Goal: Task Accomplishment & Management: Use online tool/utility

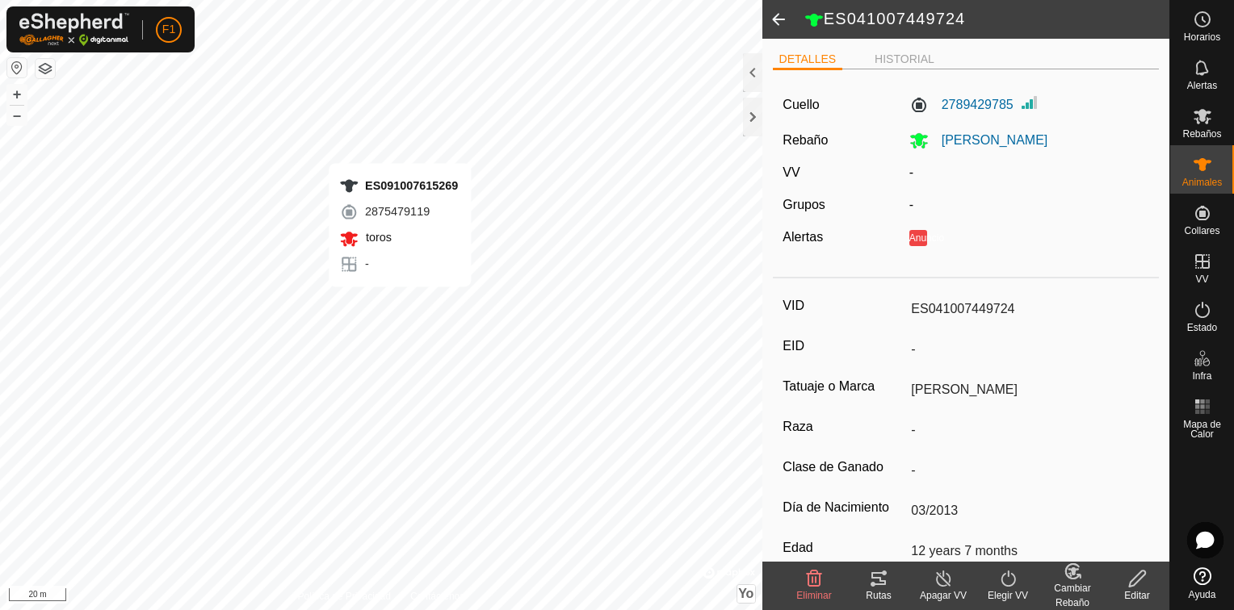
type input "-"
type input "ES091007615269"
type input "-"
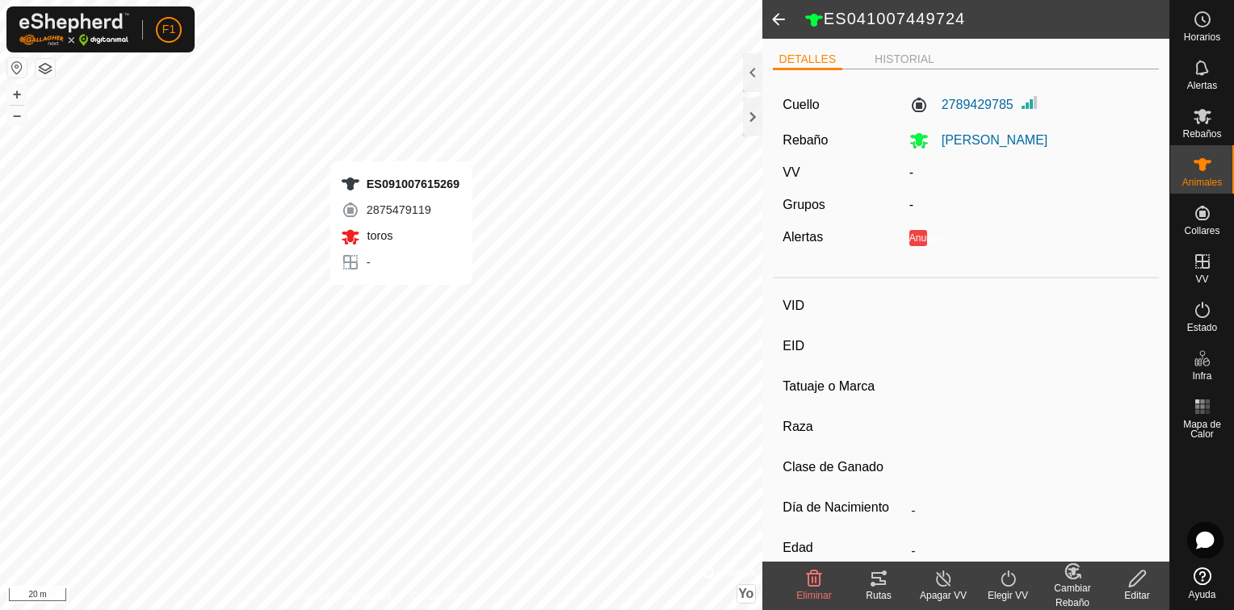
type input "Limousine"
type input "-"
type input "05/2015"
type input "10 years 5 months"
type input "Vacía"
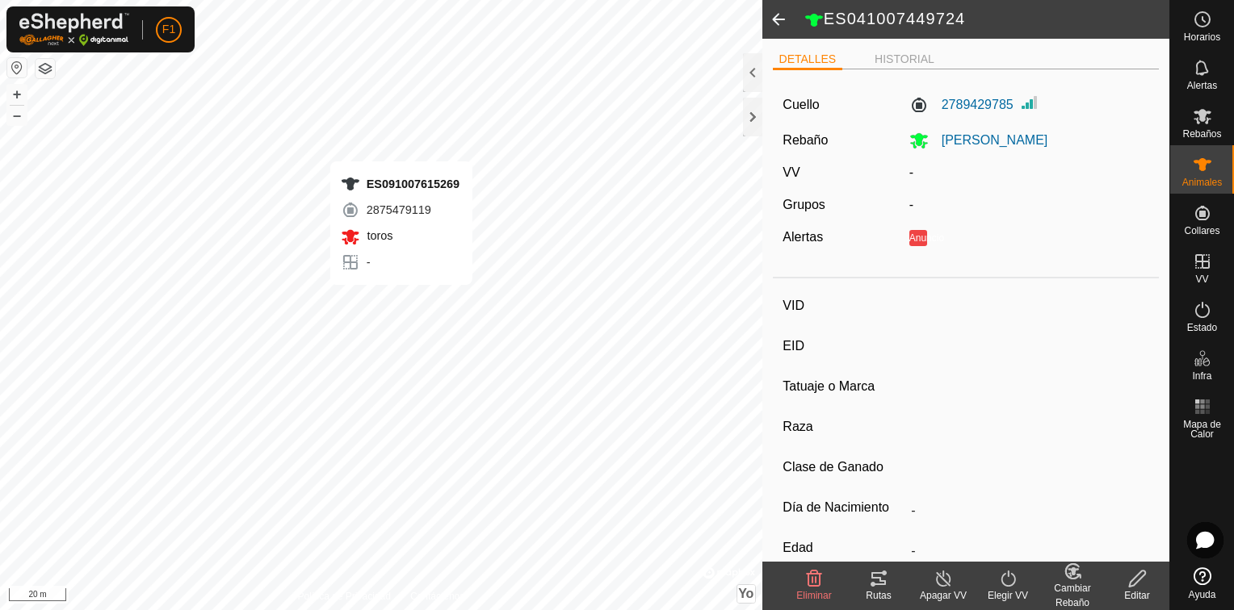
type input "900 kg"
type input "-"
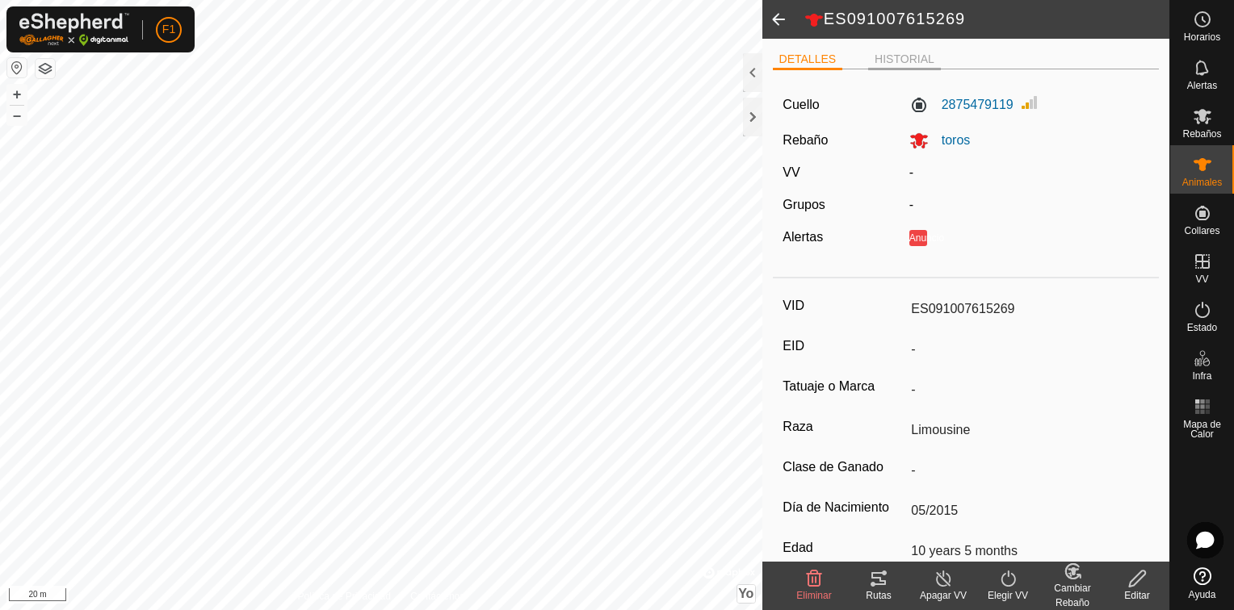
click at [911, 63] on li "HISTORIAL" at bounding box center [904, 60] width 73 height 19
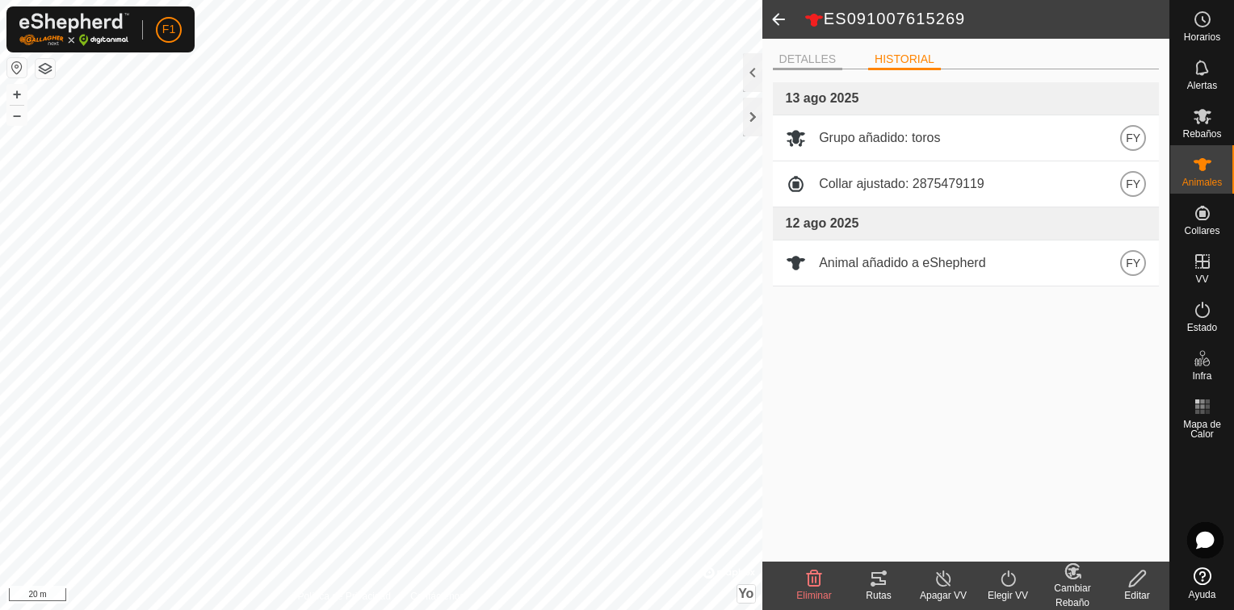
click at [814, 64] on li "DETALLES" at bounding box center [808, 60] width 70 height 19
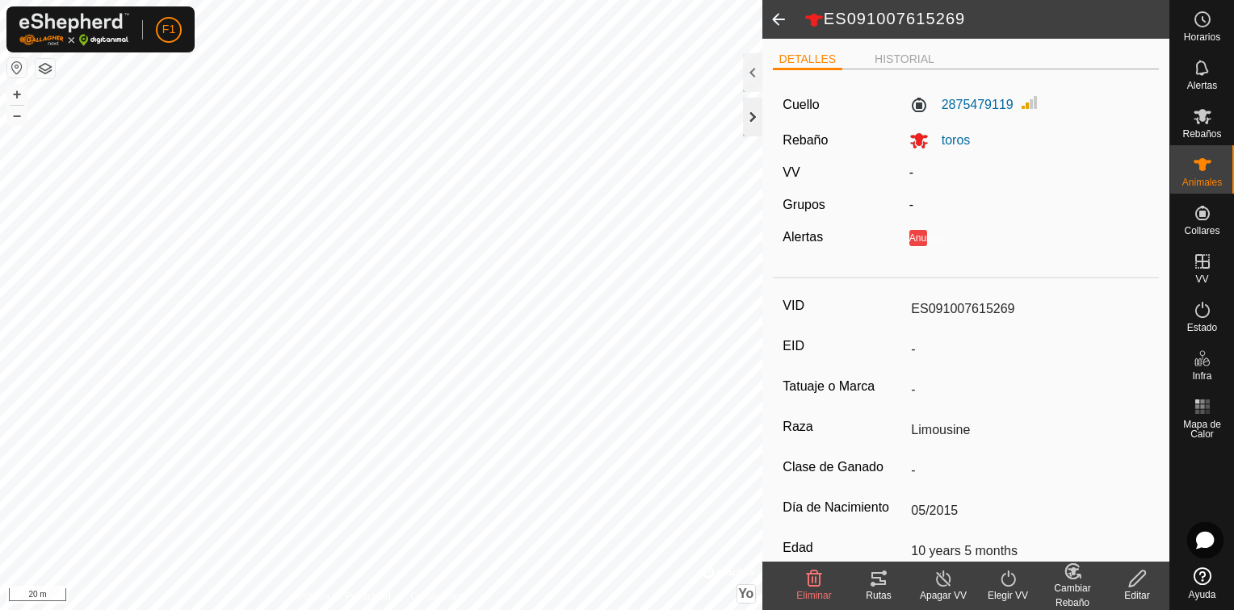
type input "-"
type input "ES001006300373"
type input "-"
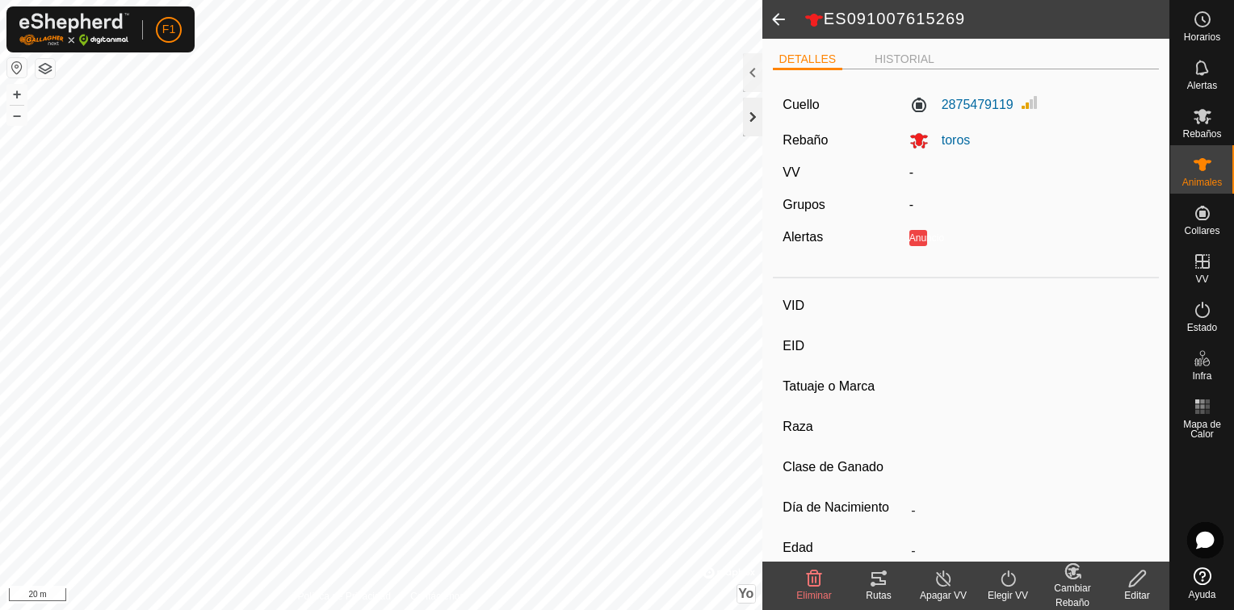
type input "Cruzada"
type input "-"
type input "02/2010"
type input "15 years 9 months"
type input "Preñada"
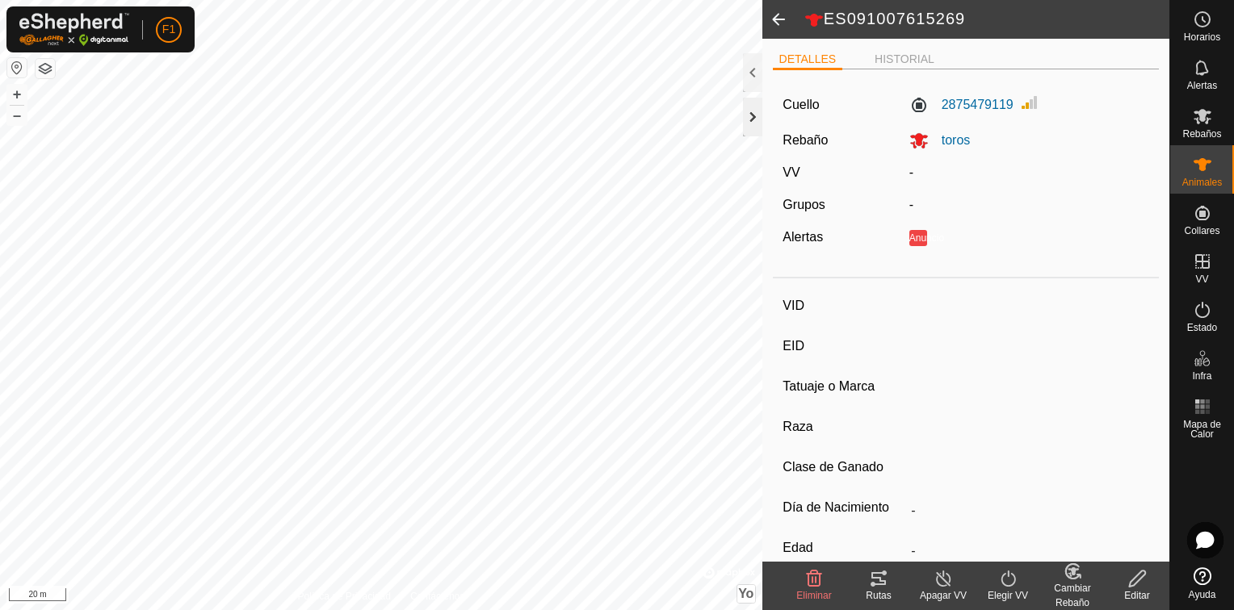
type input "500 kg"
type input "-"
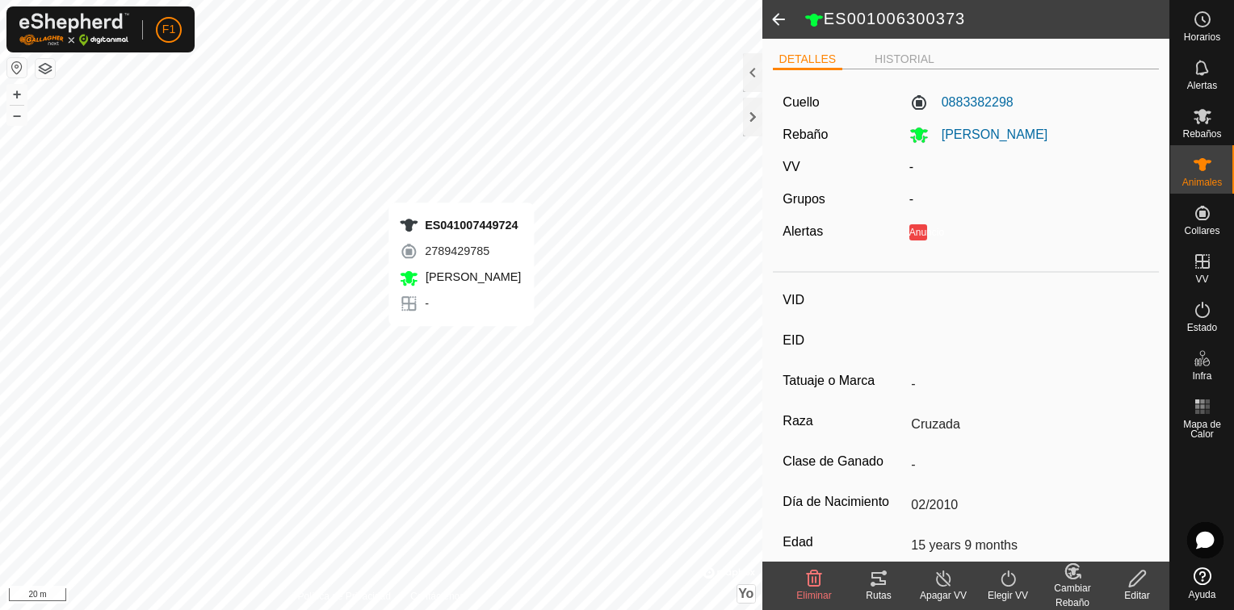
type input "-"
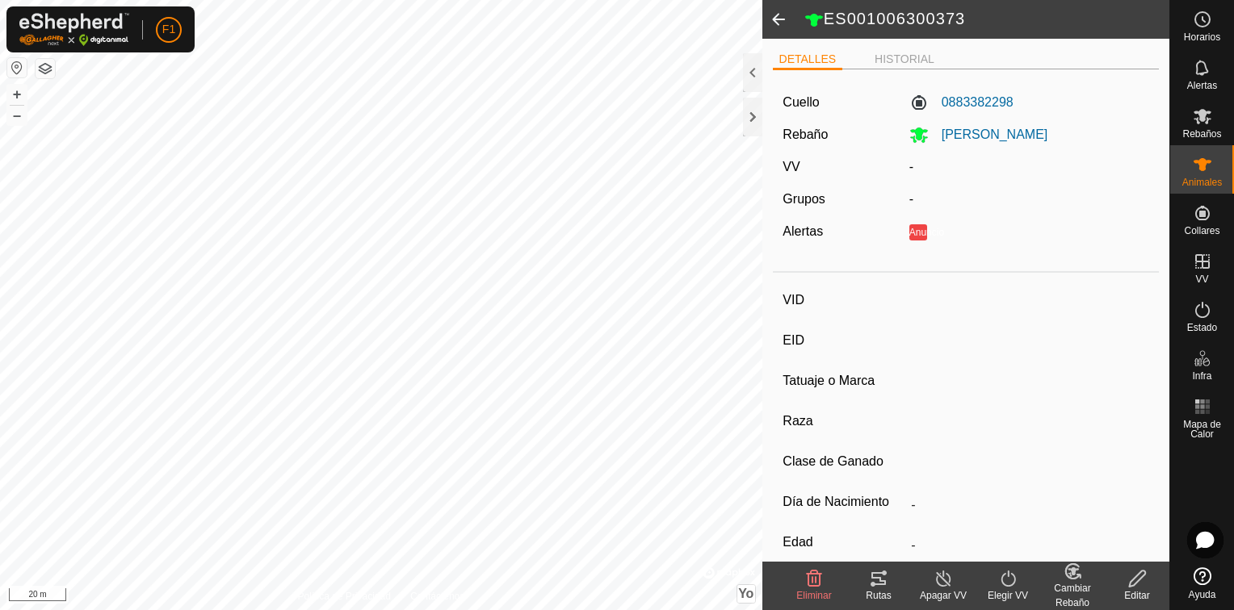
type input "ES041007449724"
type input "-"
type input "BLANCA"
type input "-"
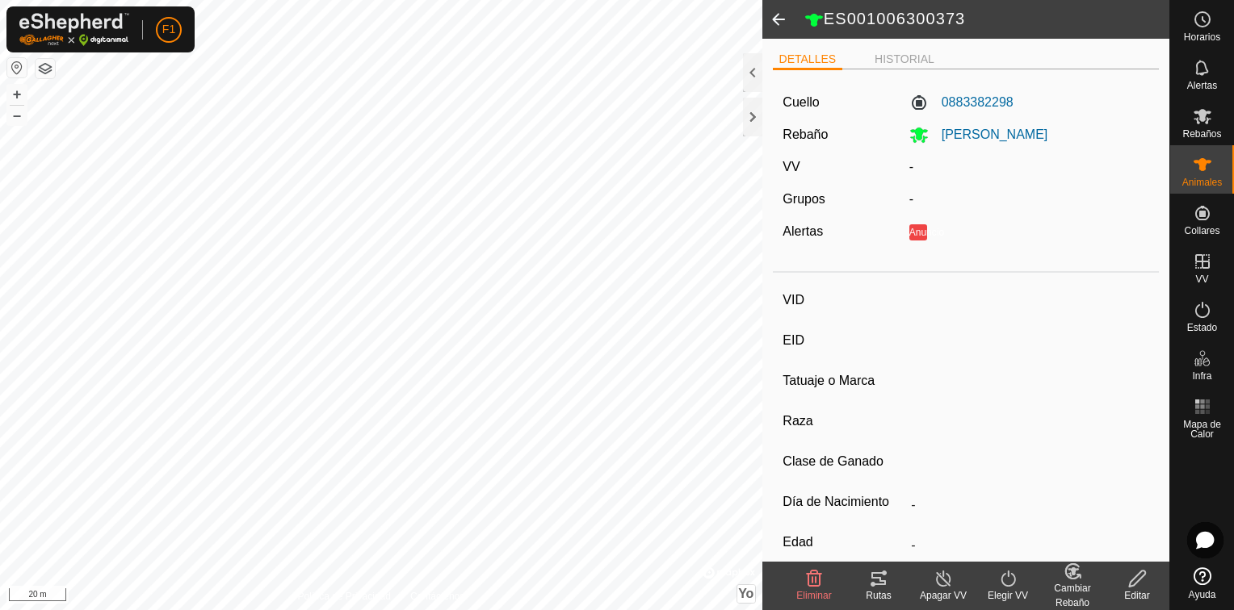
type input "03/2013"
type input "12 years 7 months"
type input "650 kg"
type input "-"
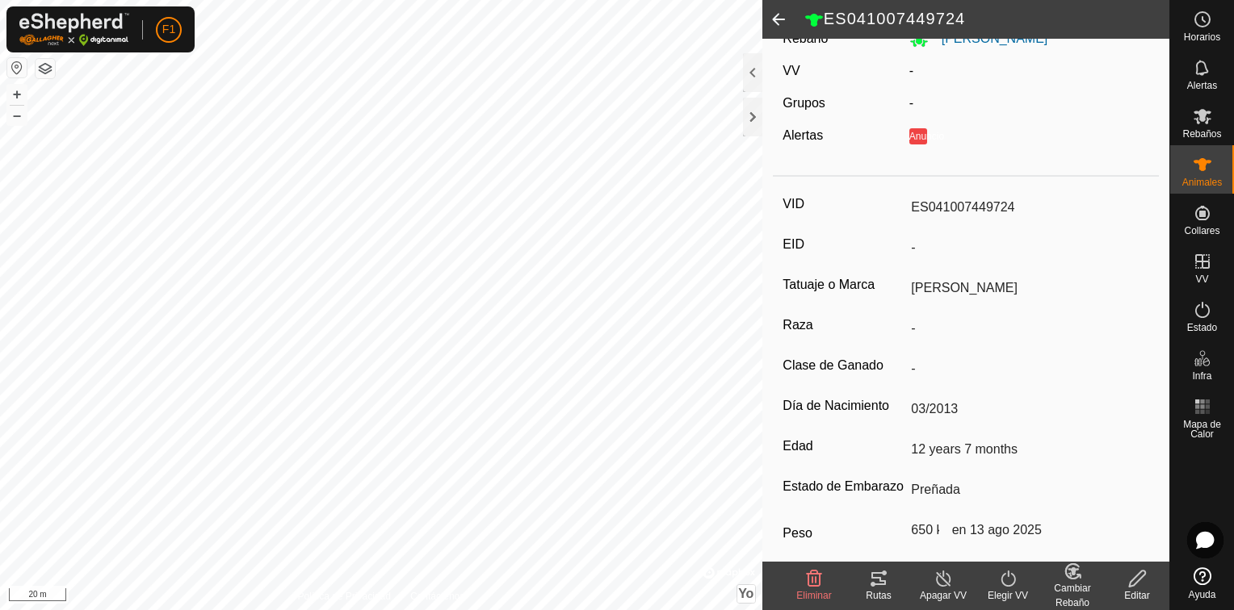
scroll to position [143, 0]
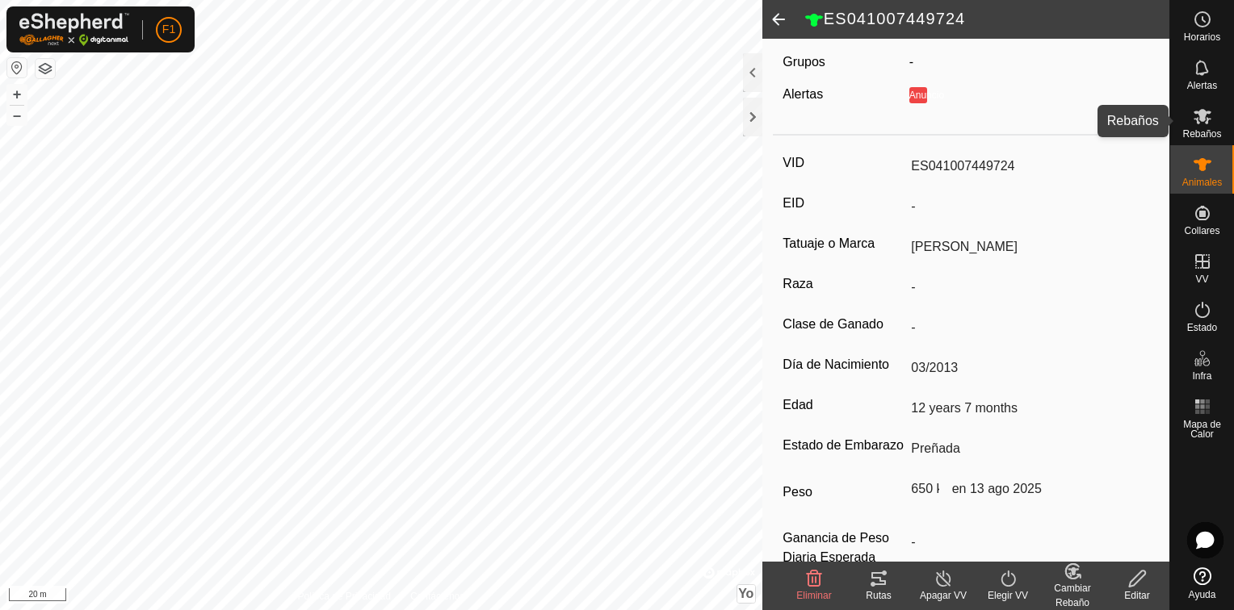
click at [1197, 124] on icon at bounding box center [1202, 116] width 18 height 15
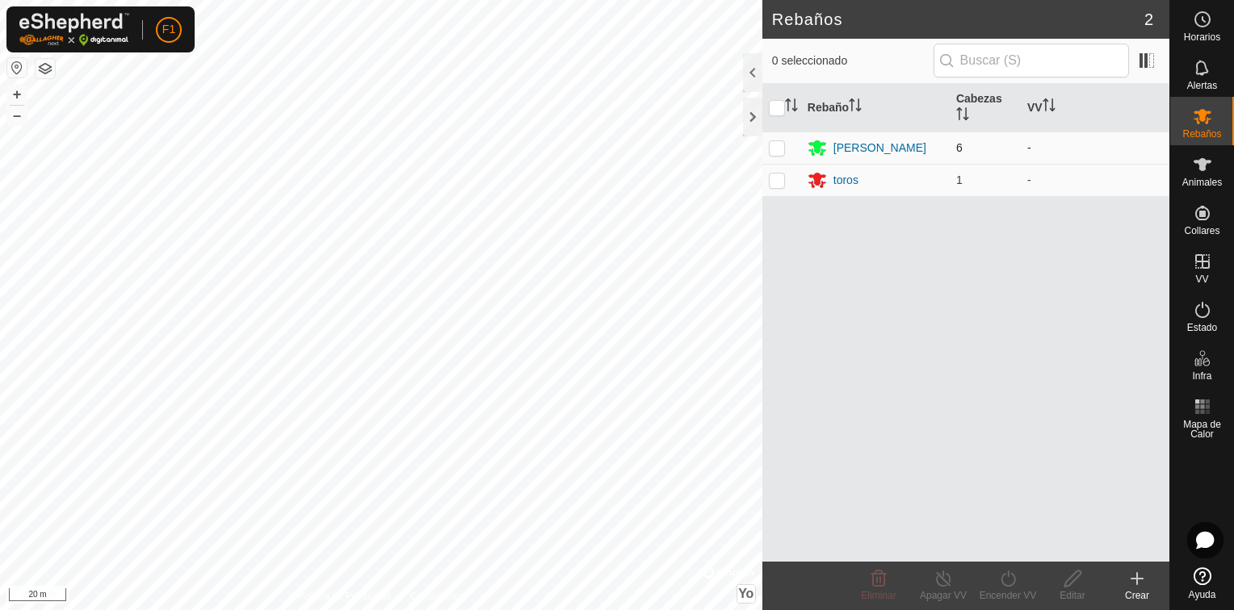
click at [778, 147] on p-checkbox at bounding box center [777, 147] width 16 height 13
checkbox input "true"
click at [864, 145] on div "VACAS BELÉN" at bounding box center [879, 148] width 93 height 17
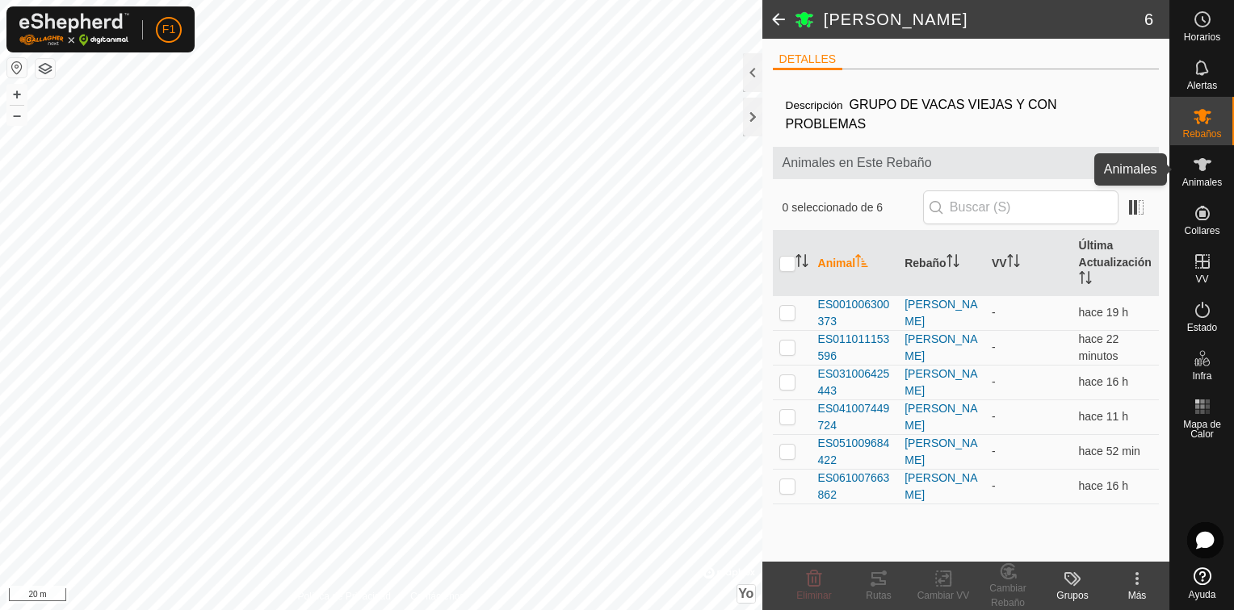
click at [1202, 178] on span "Animales" at bounding box center [1202, 183] width 40 height 10
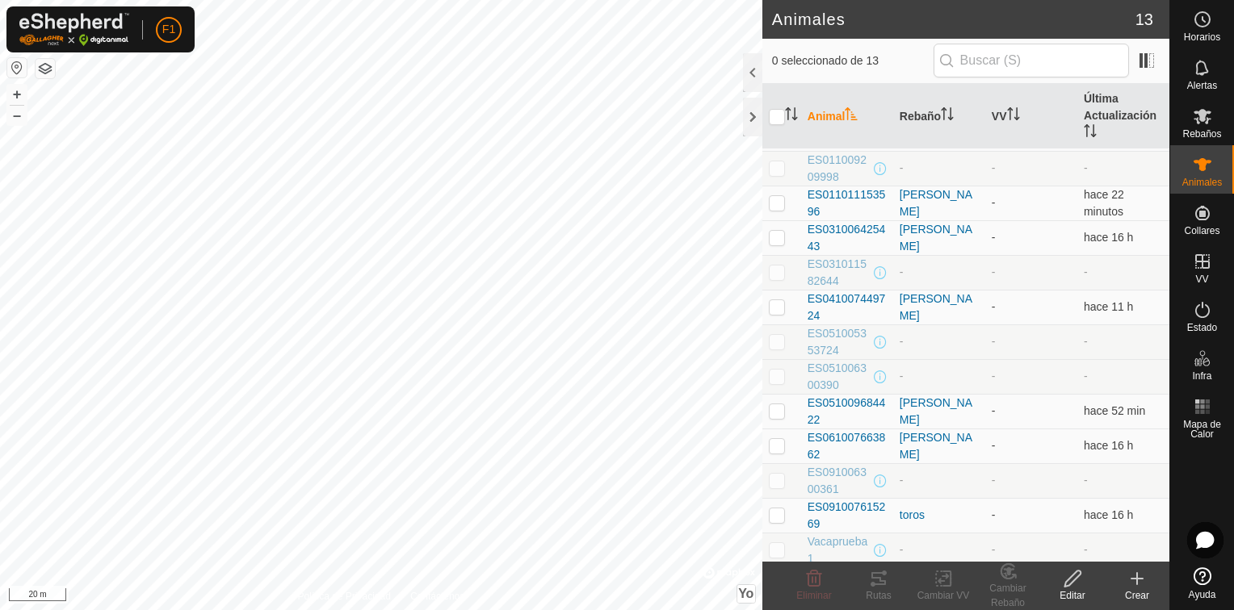
scroll to position [36, 0]
click at [1141, 586] on icon at bounding box center [1136, 578] width 19 height 19
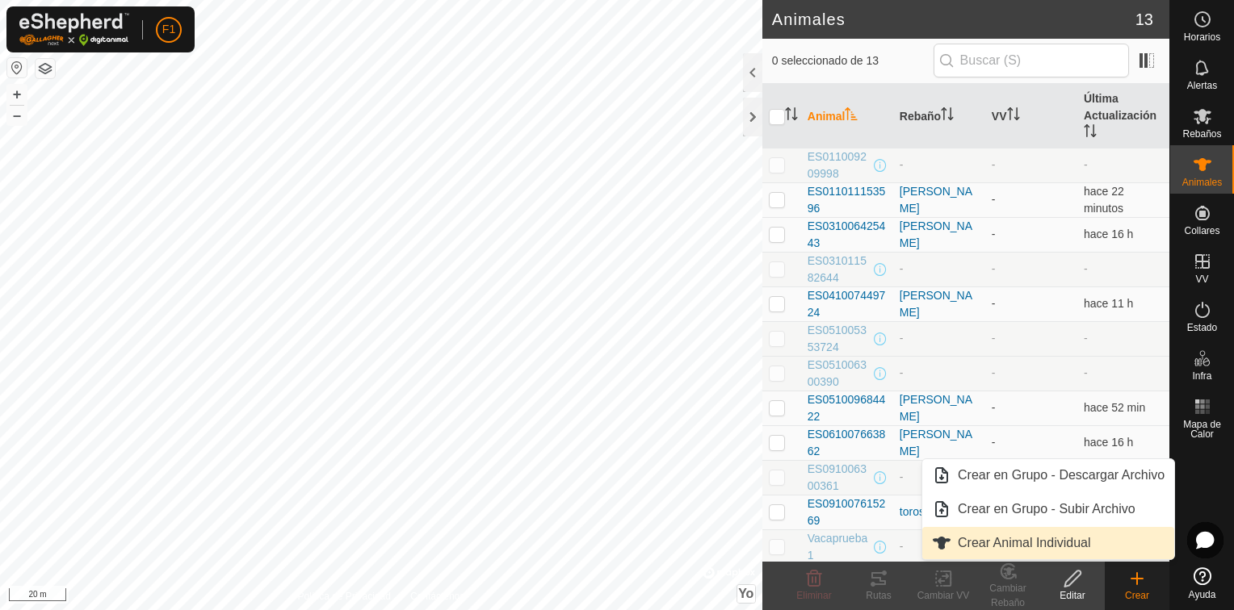
click at [1006, 544] on link "Crear Animal Individual" at bounding box center [1048, 543] width 252 height 32
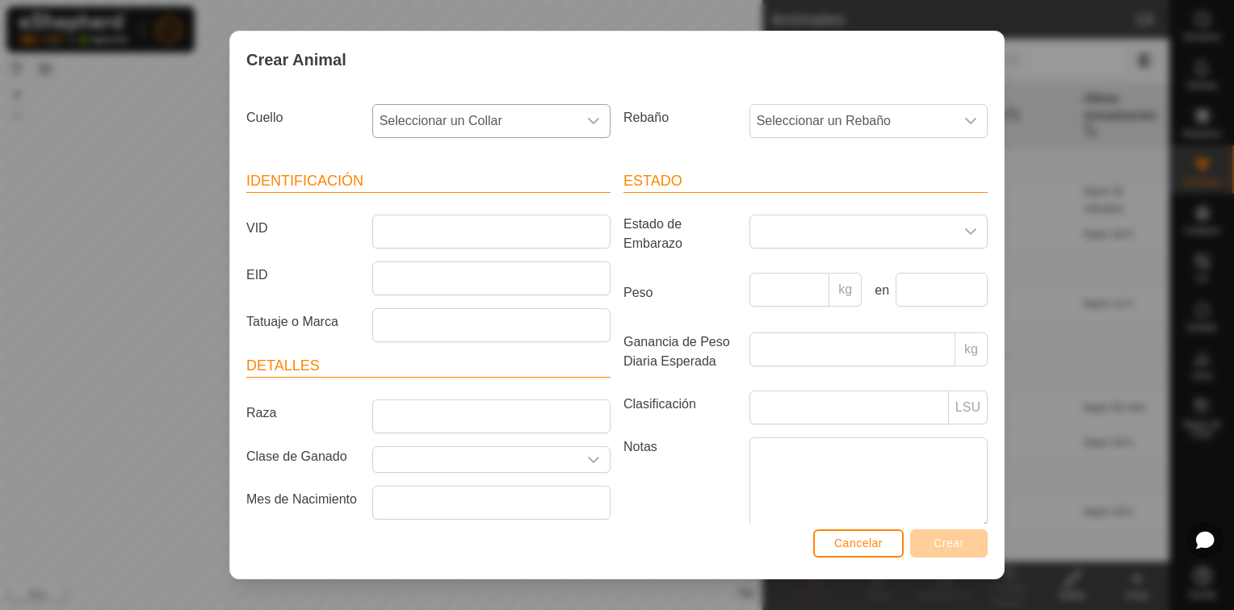
click at [587, 124] on icon "Disparador desplegable" at bounding box center [593, 121] width 13 height 13
click at [588, 121] on icon "Disparador desplegable" at bounding box center [593, 121] width 11 height 6
click at [964, 122] on icon "Disparador desplegable" at bounding box center [970, 121] width 13 height 13
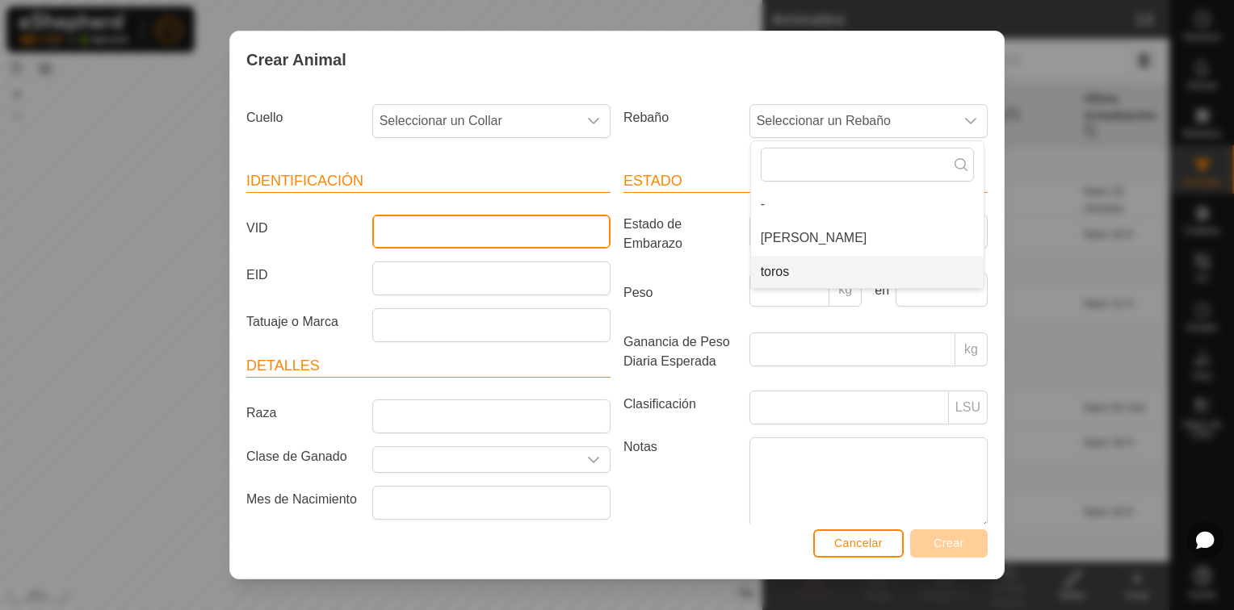
click at [412, 232] on input "VID" at bounding box center [491, 232] width 238 height 34
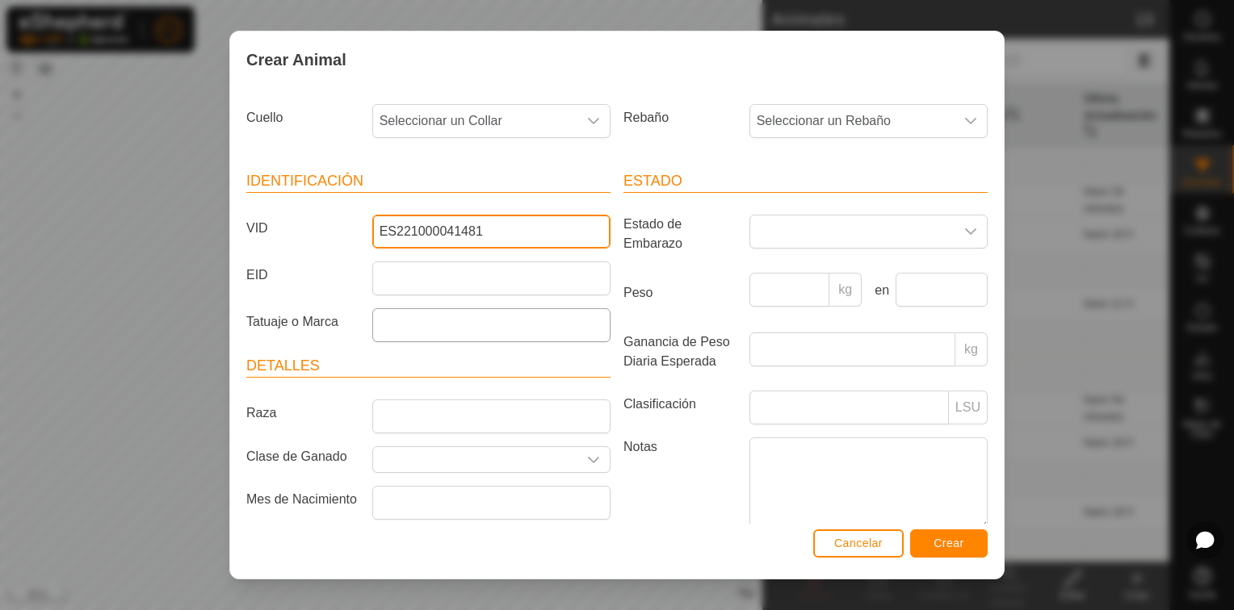
type input "ES221000041481"
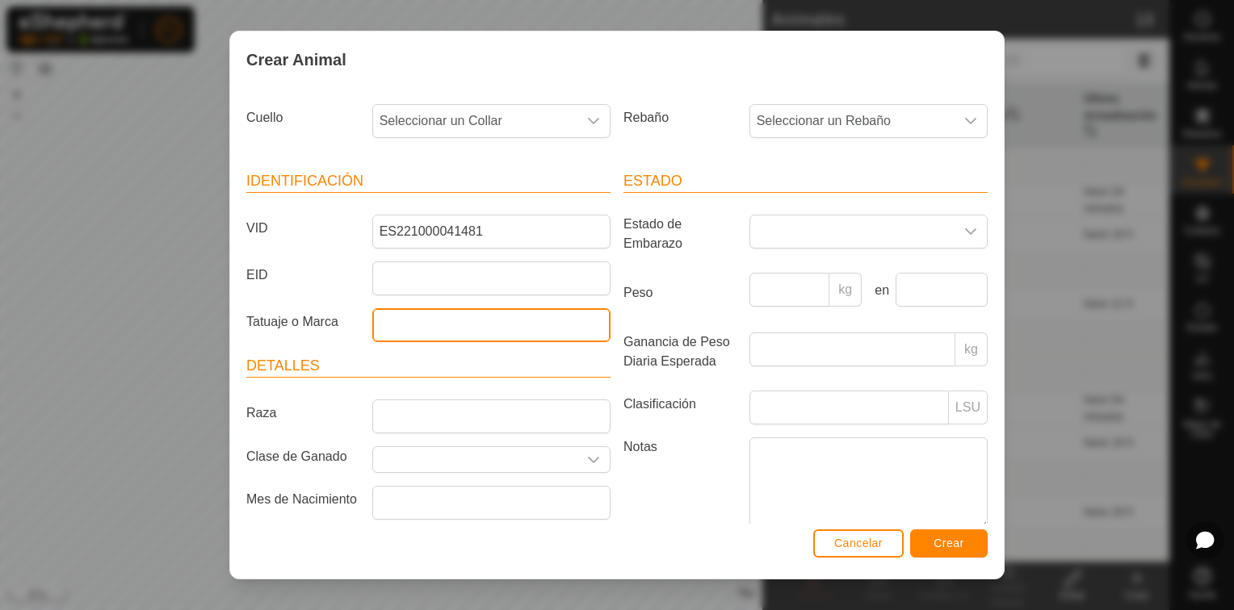
click at [400, 319] on input "Tatuaje o Marca" at bounding box center [491, 325] width 238 height 34
click at [396, 361] on header "Detalles" at bounding box center [428, 366] width 364 height 23
click at [380, 324] on input "terneropeq" at bounding box center [491, 325] width 238 height 34
type input "Terneropeq"
click at [388, 350] on div "Identificación VID ES221000041481 EID Tatuaje o Marca Terneropeq Detalles Raza …" at bounding box center [428, 364] width 377 height 427
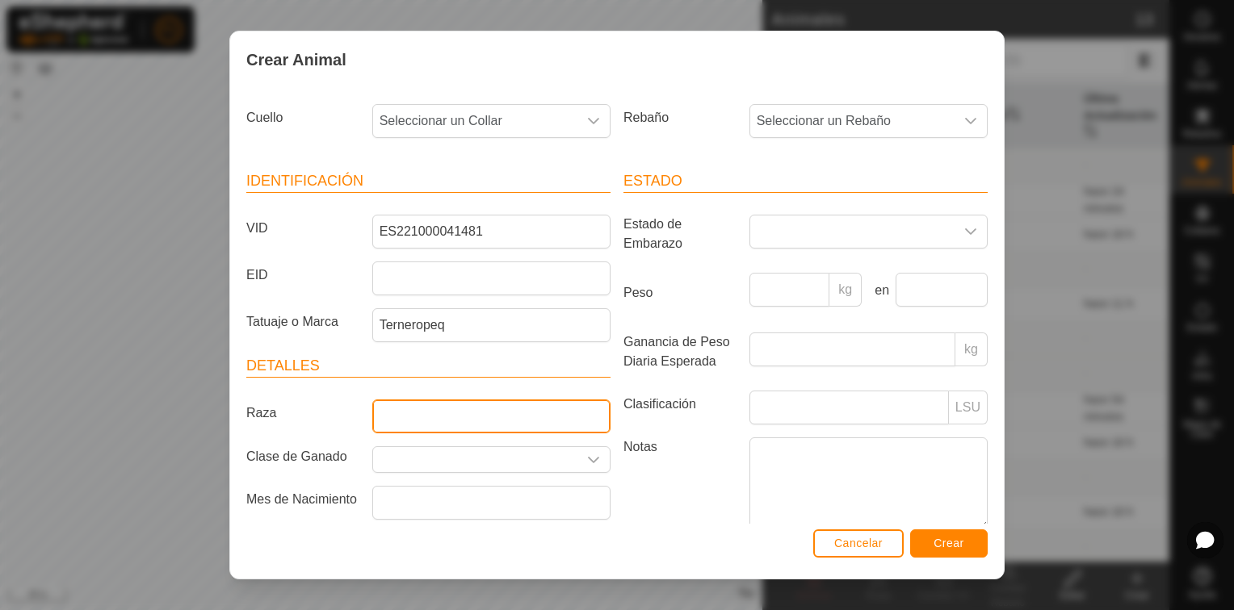
click at [381, 412] on input "Raza" at bounding box center [491, 417] width 238 height 34
type input "Cruzada"
click at [404, 451] on input "text" at bounding box center [475, 459] width 204 height 25
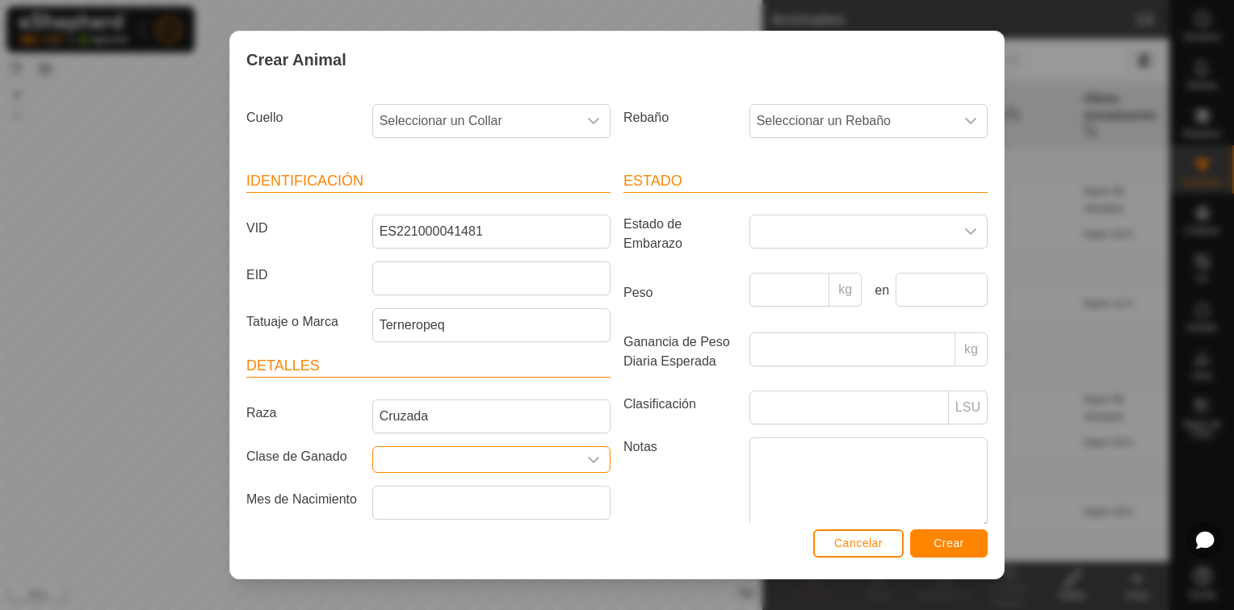
click at [588, 454] on icon "Disparador desplegable" at bounding box center [593, 460] width 13 height 13
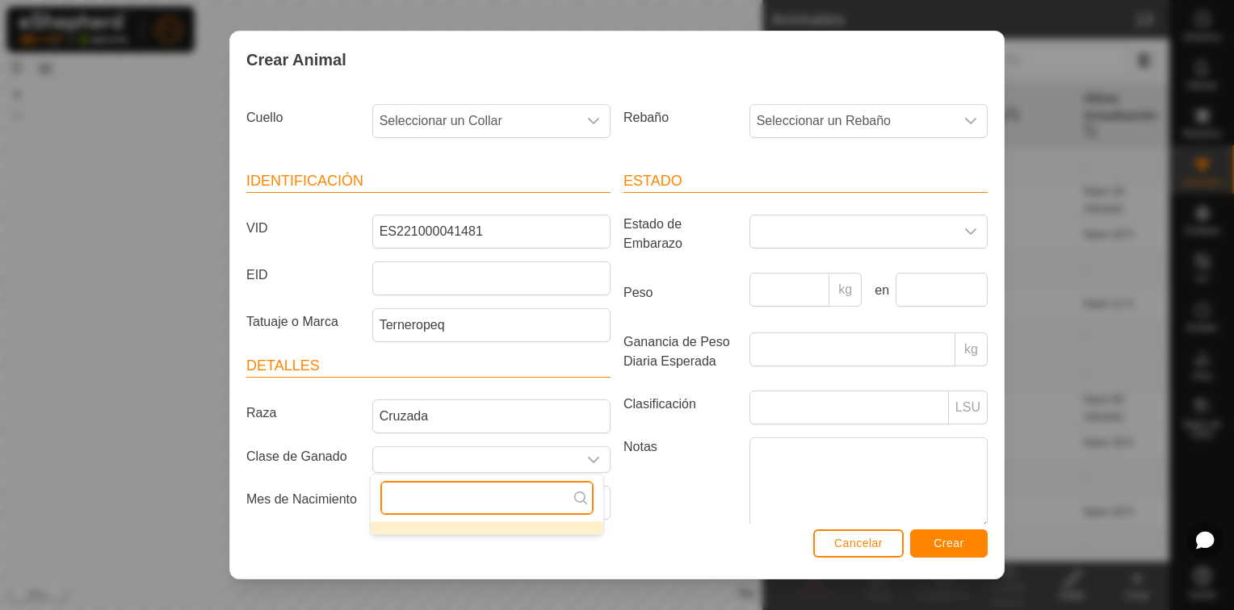
click at [427, 499] on input "text" at bounding box center [486, 498] width 213 height 34
type input "a"
type input "08 de"
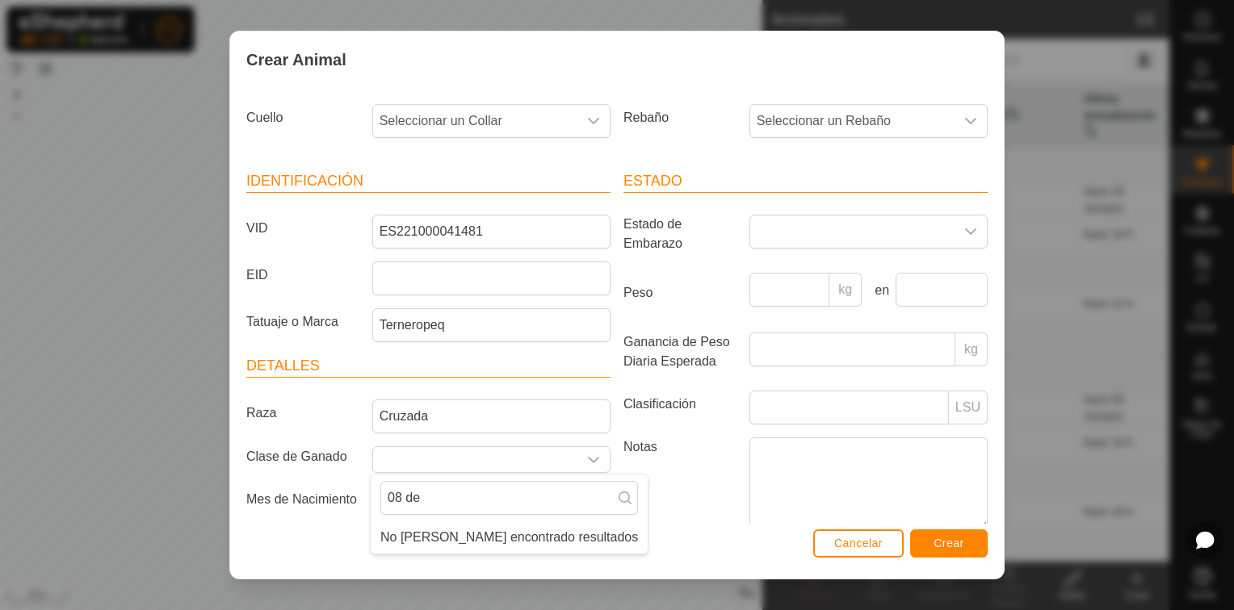
click at [610, 534] on div "Cancelar Crear" at bounding box center [616, 551] width 773 height 55
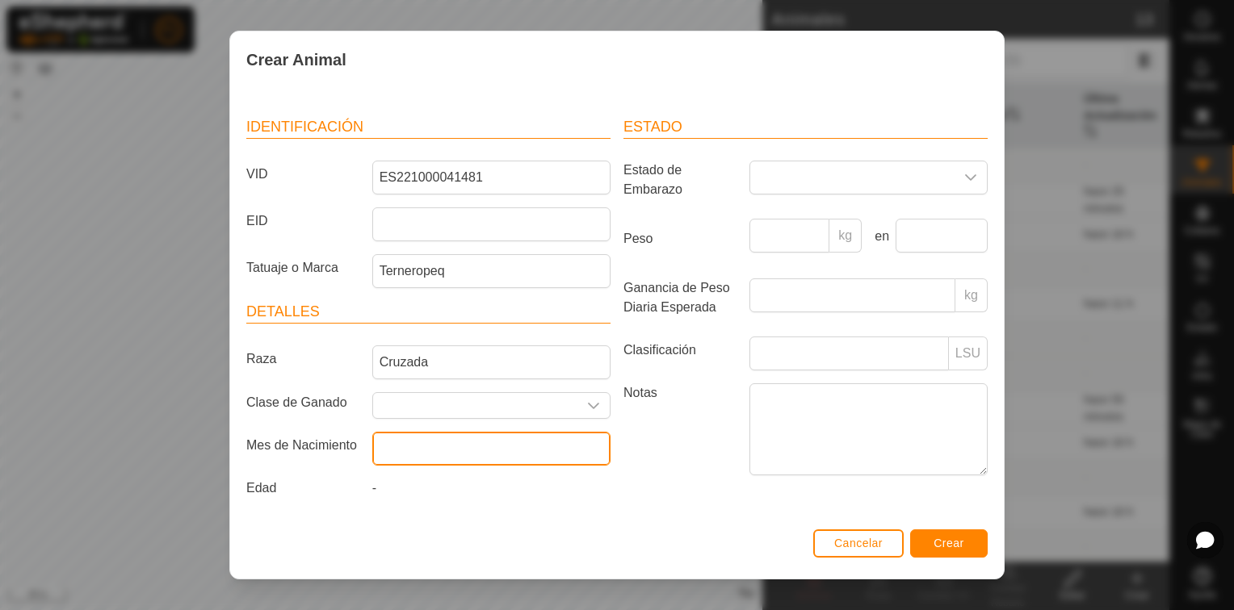
click at [504, 449] on input "text" at bounding box center [491, 449] width 238 height 34
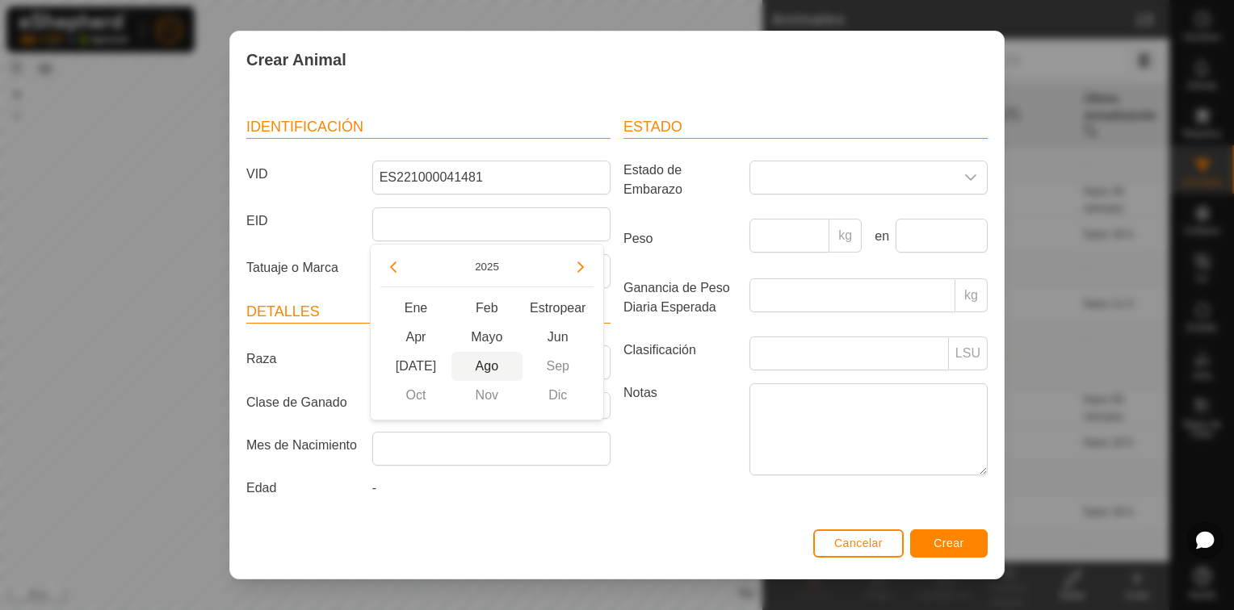
click at [491, 360] on span "Ago" at bounding box center [486, 366] width 71 height 29
type input "August 2025"
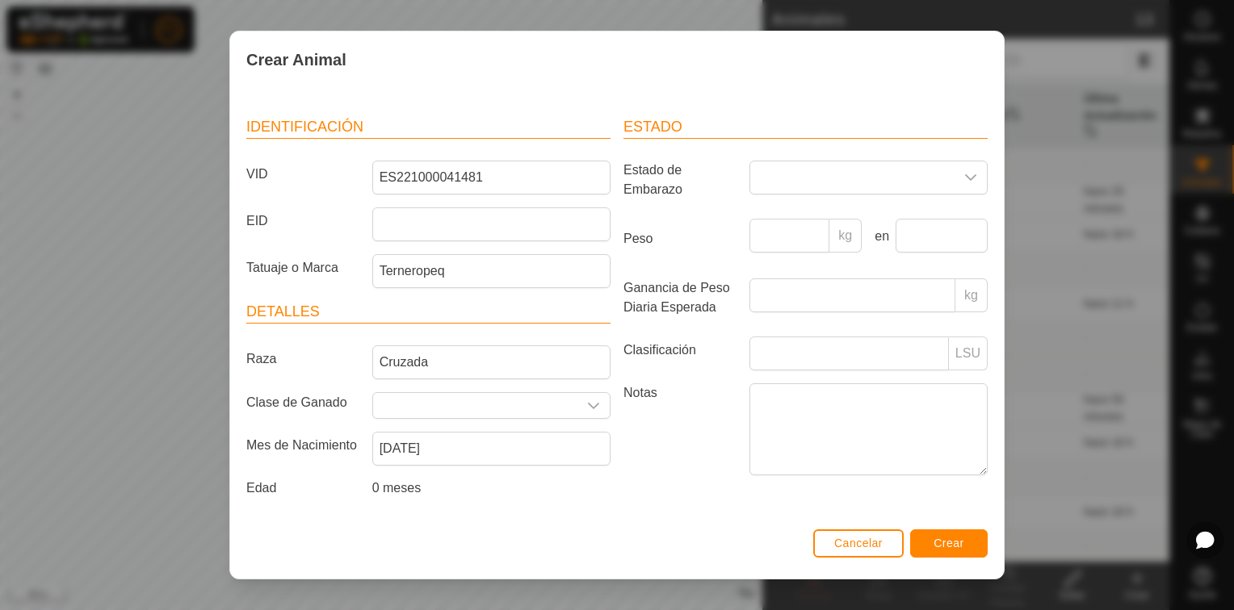
click at [378, 489] on span "0 meses" at bounding box center [396, 488] width 48 height 14
click at [482, 439] on input "August 2025" at bounding box center [491, 449] width 238 height 34
click at [467, 484] on div "0 meses" at bounding box center [491, 492] width 251 height 26
click at [964, 171] on icon "Disparador desplegable" at bounding box center [970, 177] width 13 height 13
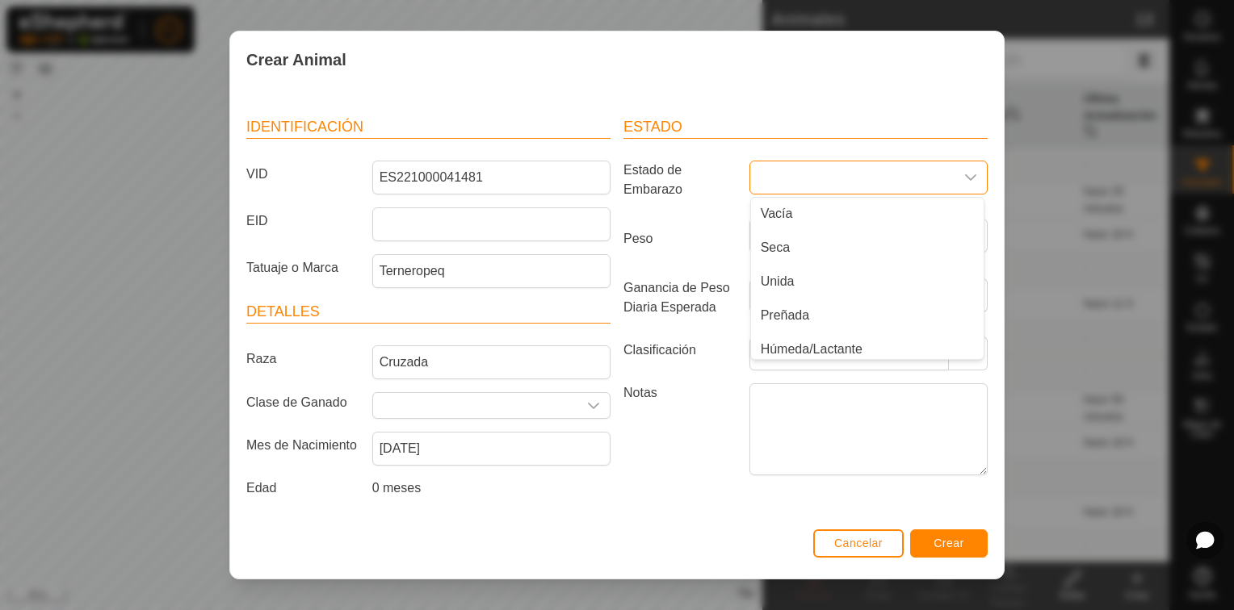
click at [964, 171] on icon "Disparador desplegable" at bounding box center [970, 177] width 13 height 13
click at [782, 226] on input "Peso" at bounding box center [789, 236] width 81 height 34
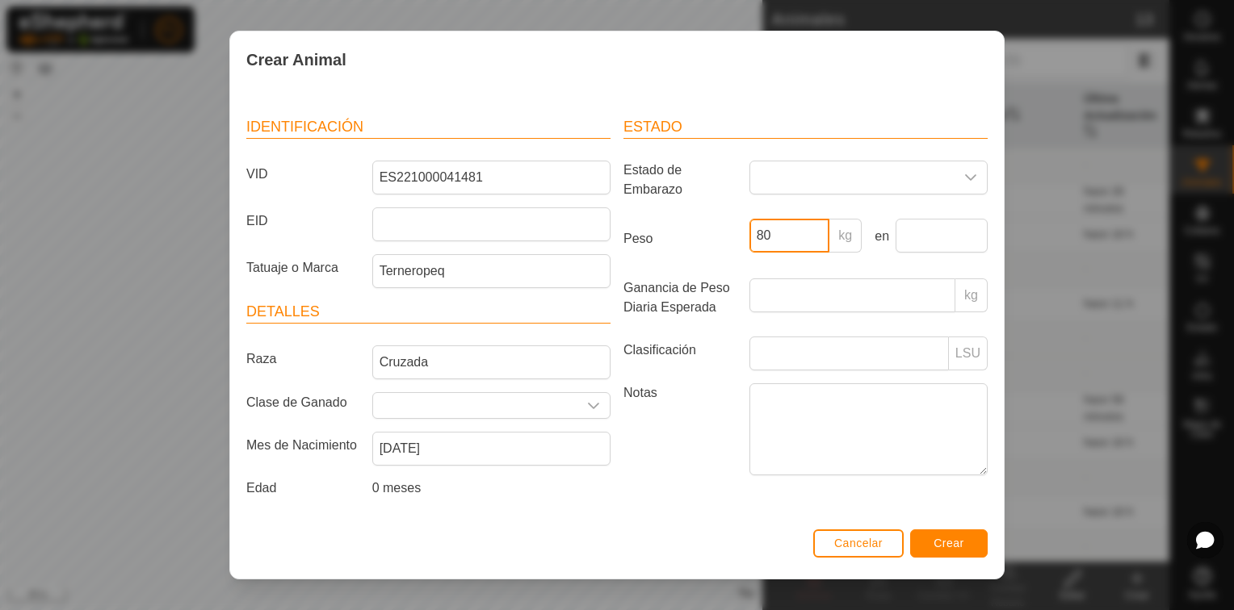
type input "8"
type input "6"
type input "7"
type input "60"
click at [732, 250] on div "Peso 60 kg en" at bounding box center [805, 242] width 377 height 47
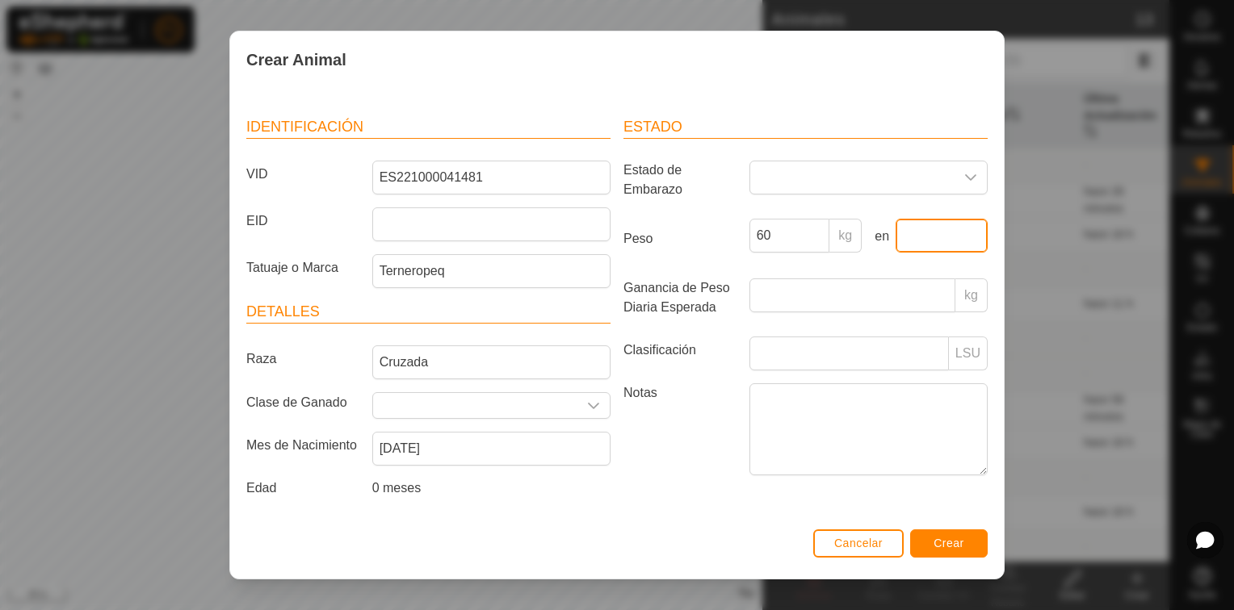
click at [919, 221] on input "text" at bounding box center [941, 236] width 92 height 34
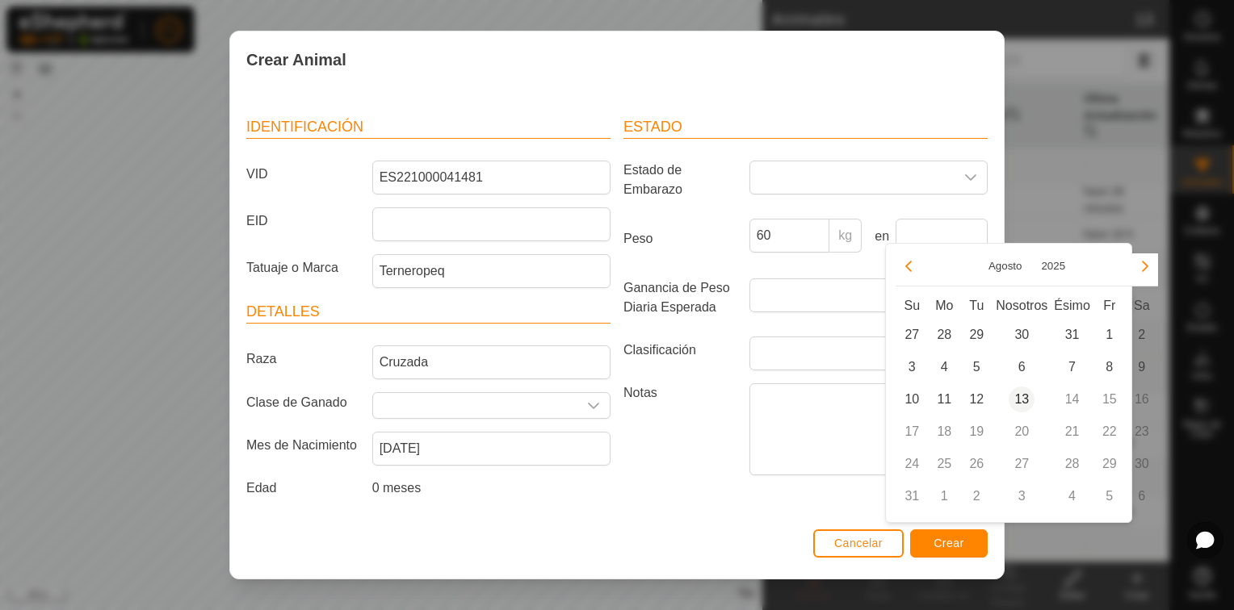
click at [1031, 398] on span "13" at bounding box center [1021, 400] width 26 height 26
type input "[DATE]"
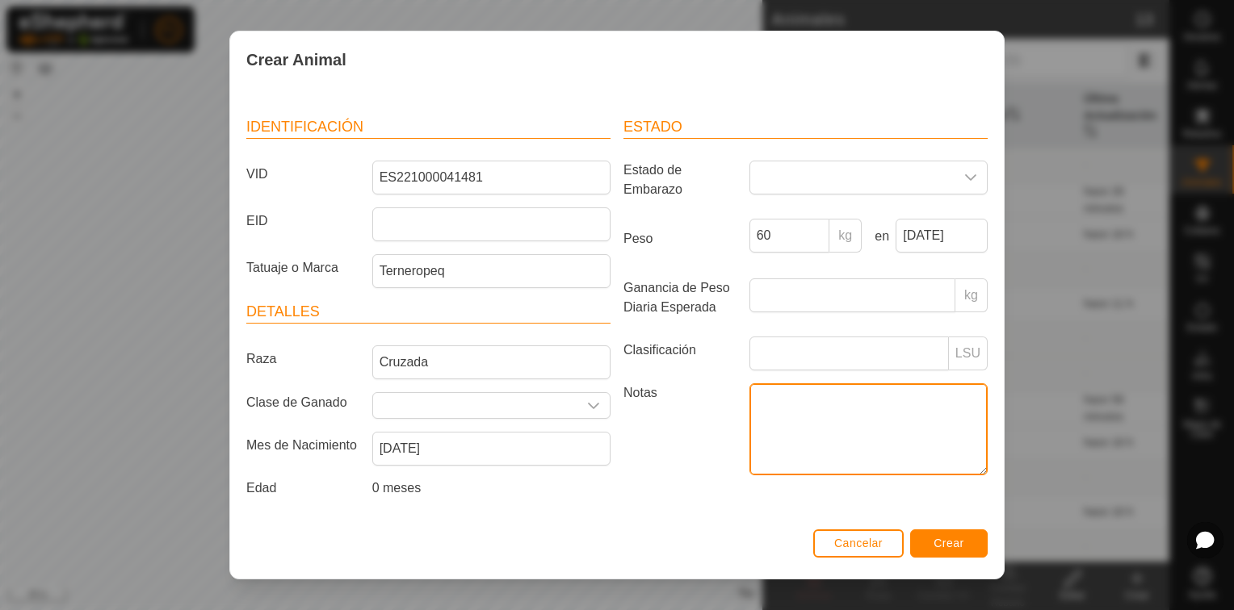
click at [759, 396] on textarea "Notas" at bounding box center [868, 430] width 238 height 92
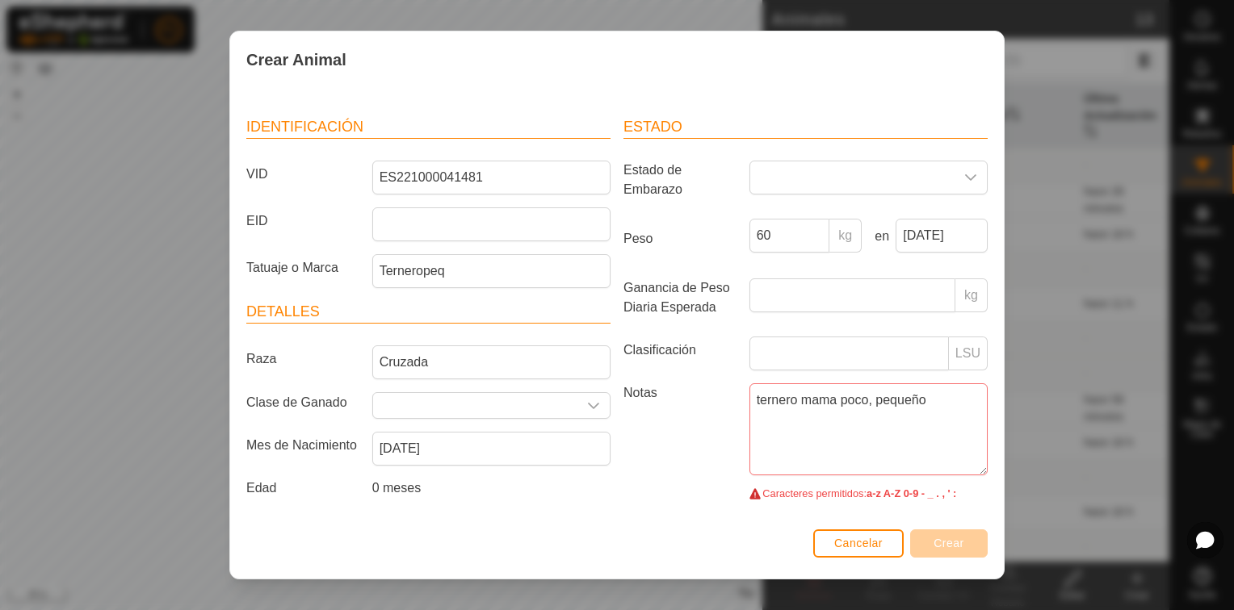
click at [706, 461] on label "Notas" at bounding box center [680, 440] width 126 height 112
click at [749, 461] on textarea "ternero mama poco, pequeño" at bounding box center [868, 430] width 238 height 92
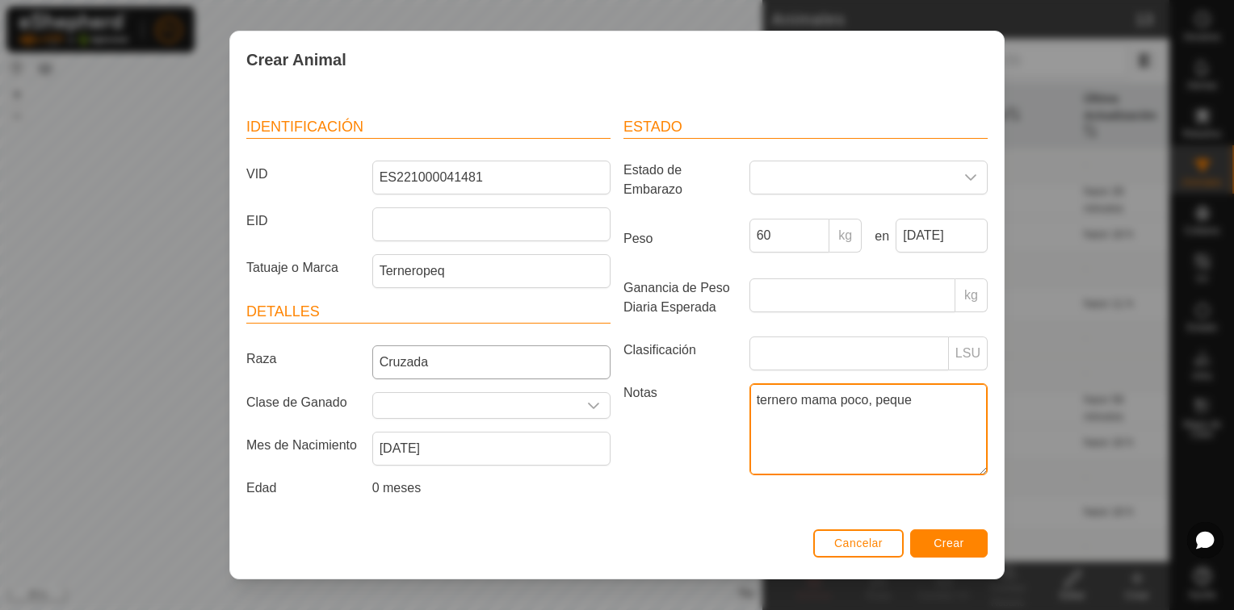
type textarea "ternero mama poco, peque"
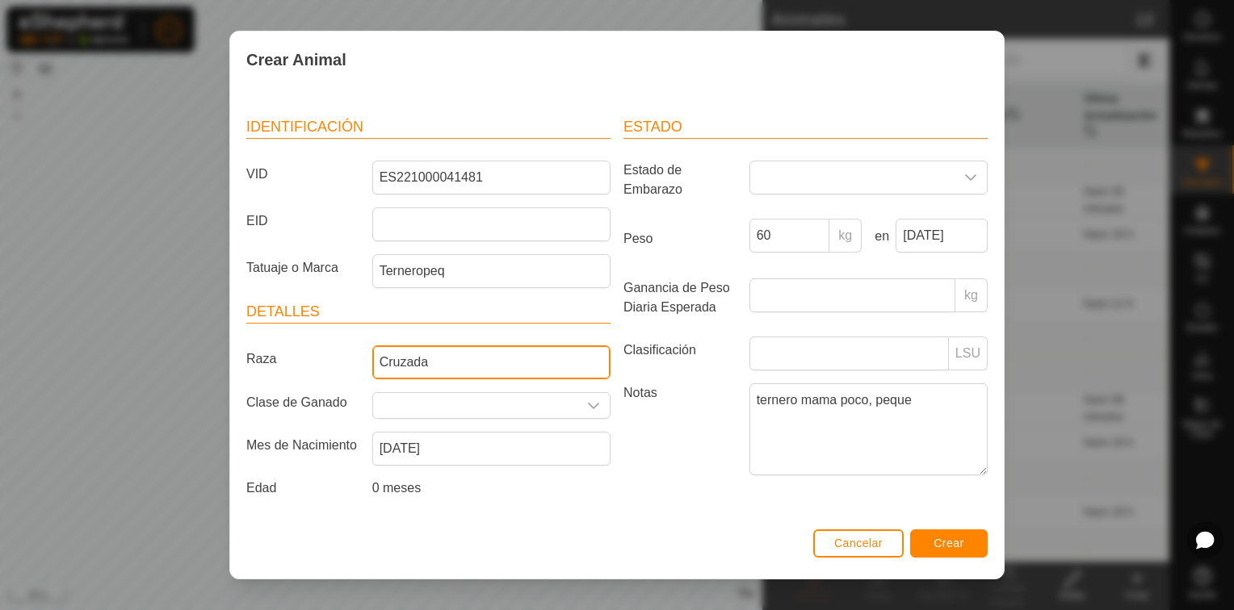
click at [433, 354] on input "Cruzada" at bounding box center [491, 363] width 238 height 34
type input "Cruzado"
click at [659, 428] on label "Notas" at bounding box center [680, 429] width 126 height 91
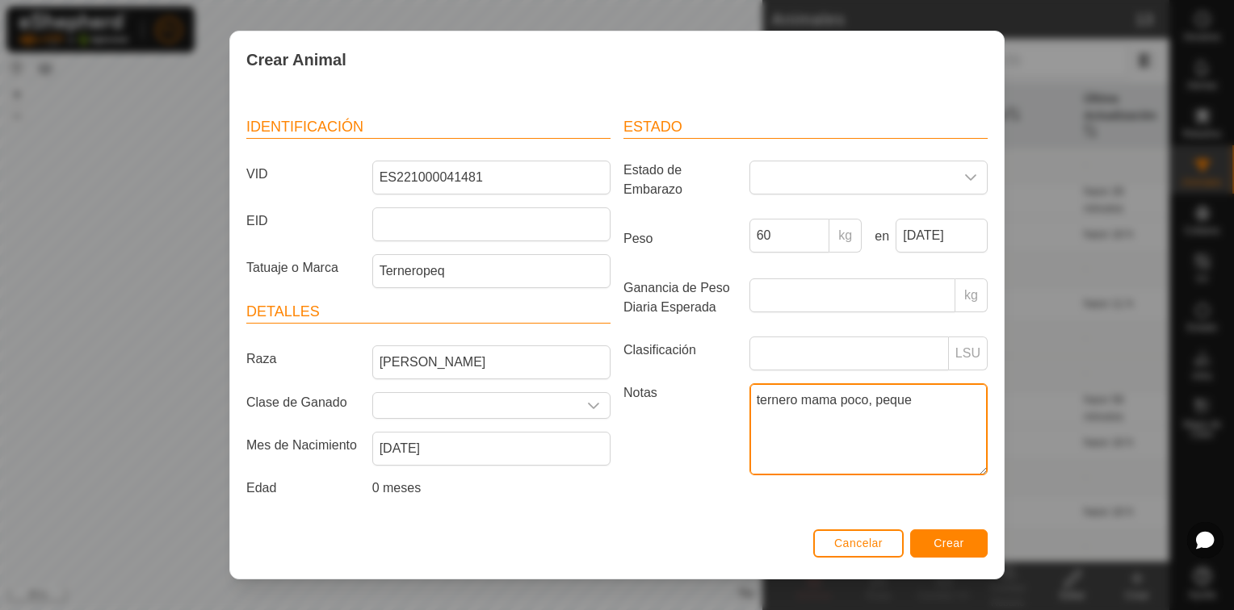
click at [749, 428] on textarea "ternero mama poco, peque" at bounding box center [868, 430] width 238 height 92
click at [591, 403] on icon "Disparador desplegable" at bounding box center [593, 406] width 11 height 6
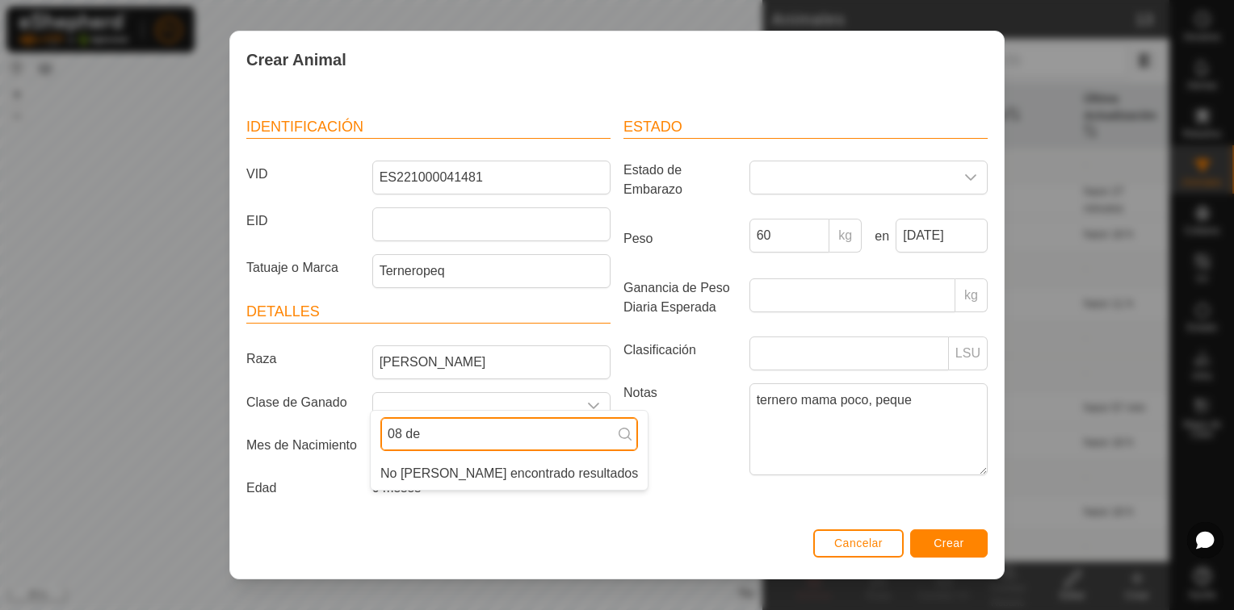
click at [451, 437] on input "08 de" at bounding box center [509, 434] width 258 height 34
type input "0"
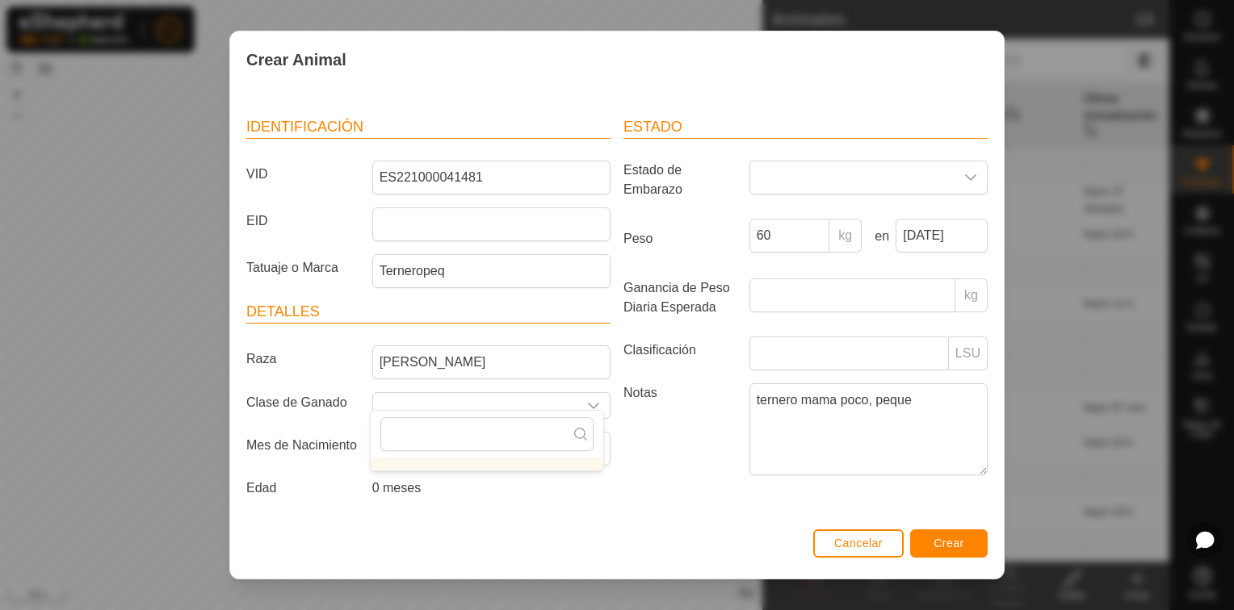
click at [581, 434] on icon at bounding box center [580, 434] width 13 height 13
click at [629, 471] on div "Estado Estado de Embarazo Peso 60 kg en 13 Aug, 2025 Ganancia de Peso Diaria Es…" at bounding box center [805, 310] width 377 height 427
click at [587, 400] on icon "Disparador desplegable" at bounding box center [593, 406] width 13 height 13
click at [493, 438] on input "text" at bounding box center [486, 434] width 213 height 34
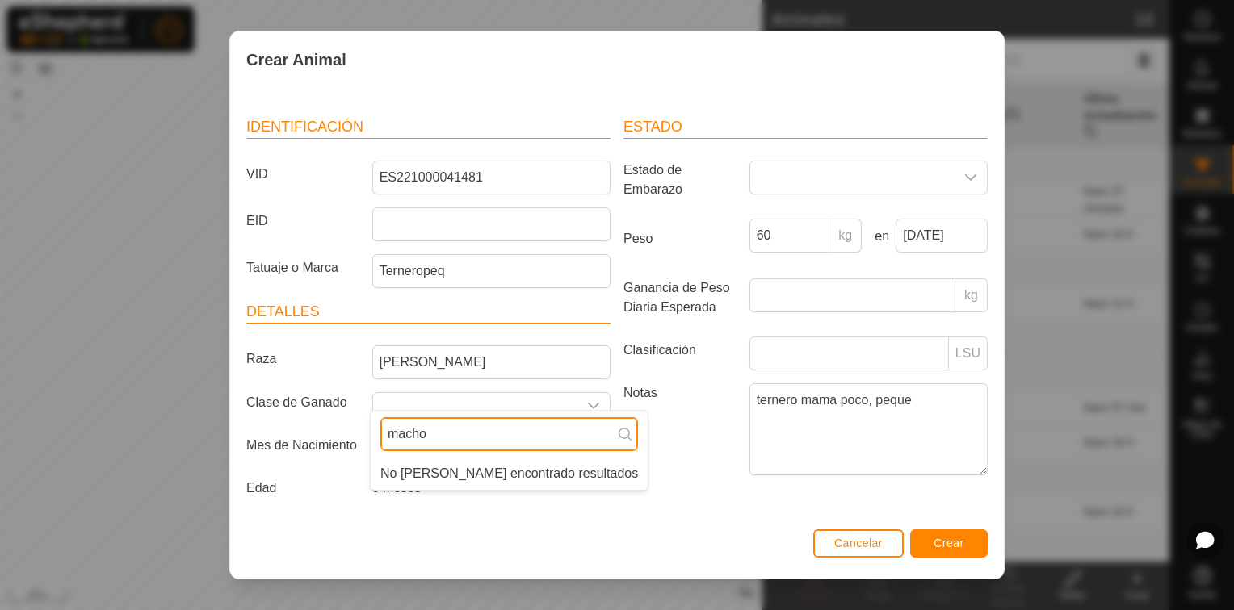
type input "macho"
click at [627, 419] on label "Notas" at bounding box center [680, 429] width 126 height 91
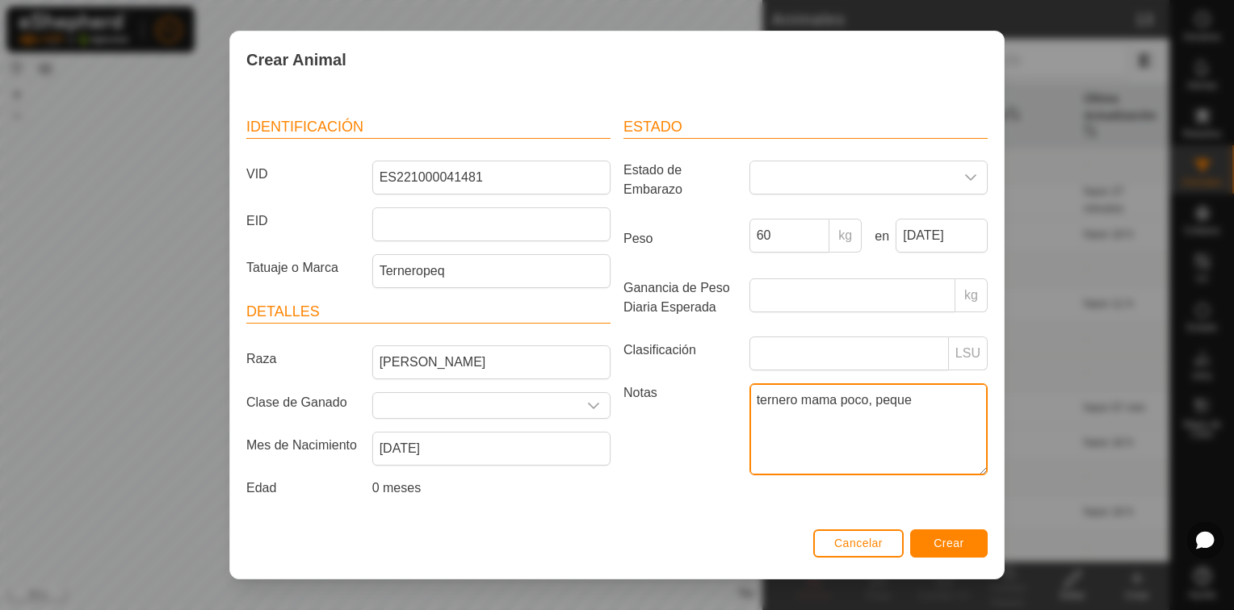
click at [749, 419] on textarea "ternero mama poco, peque" at bounding box center [868, 430] width 238 height 92
click at [520, 397] on input "text" at bounding box center [475, 405] width 204 height 25
click at [588, 403] on icon "Disparador desplegable" at bounding box center [593, 406] width 11 height 6
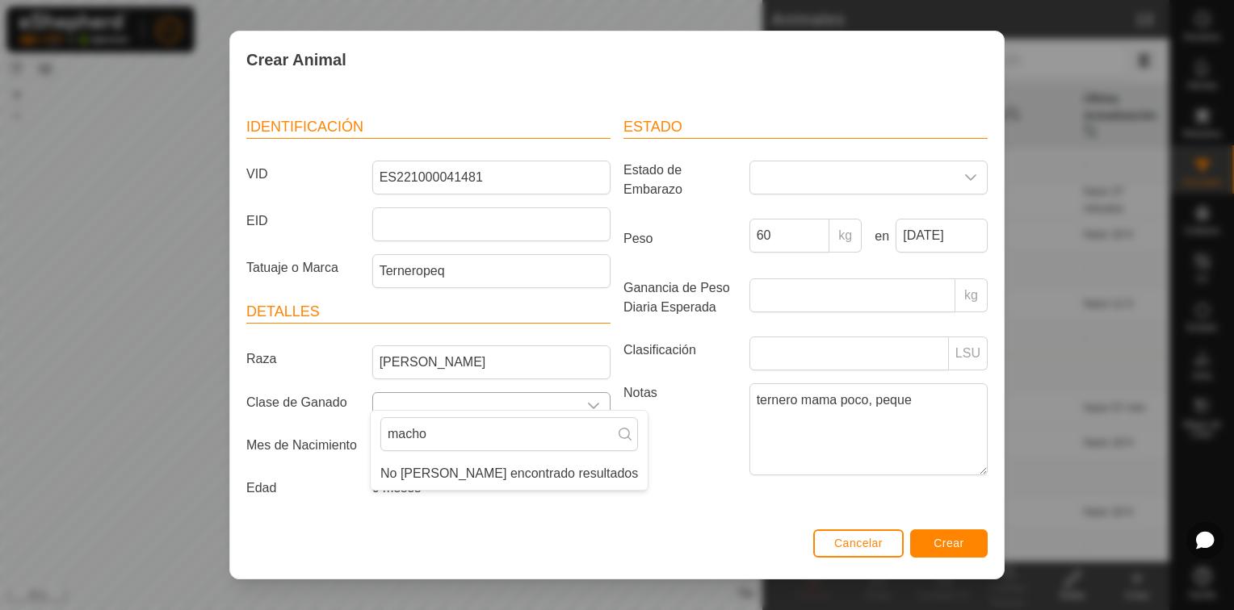
click at [588, 403] on icon "Disparador desplegable" at bounding box center [593, 406] width 11 height 6
click at [593, 400] on icon "Disparador desplegable" at bounding box center [593, 406] width 13 height 13
click at [516, 442] on input "macho" at bounding box center [509, 434] width 258 height 34
click at [737, 486] on div "Estado Estado de Embarazo Peso 60 kg en 13 Aug, 2025 Ganancia de Peso Diaria Es…" at bounding box center [805, 310] width 377 height 427
click at [956, 541] on span "Crear" at bounding box center [948, 543] width 31 height 13
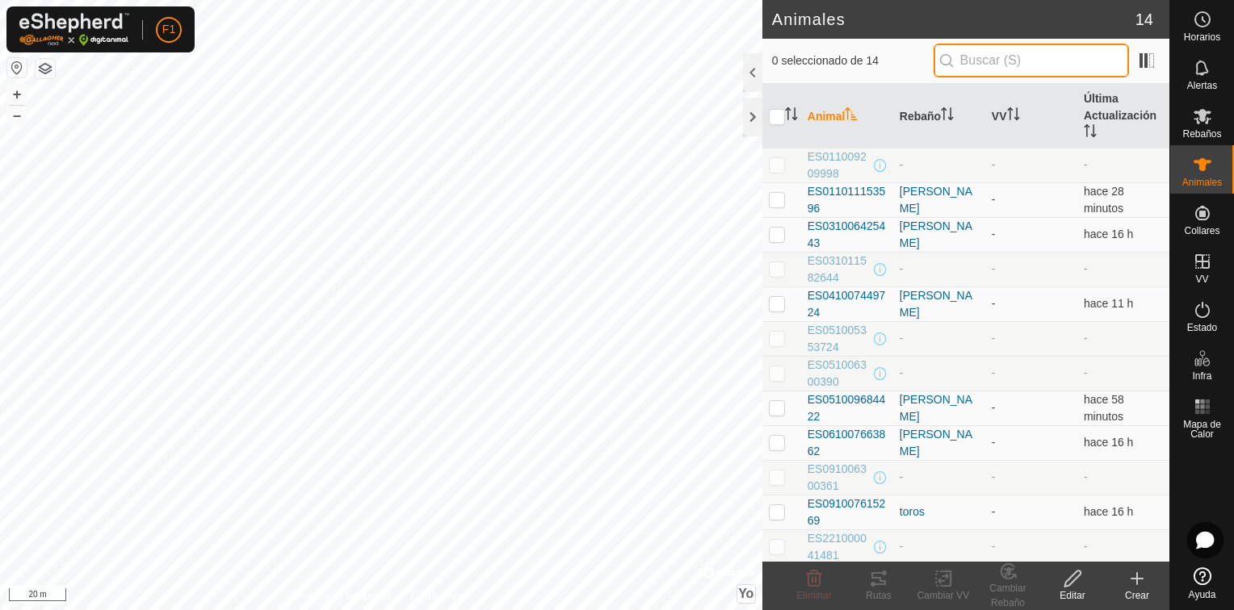
click at [1008, 57] on input "text" at bounding box center [1030, 61] width 195 height 34
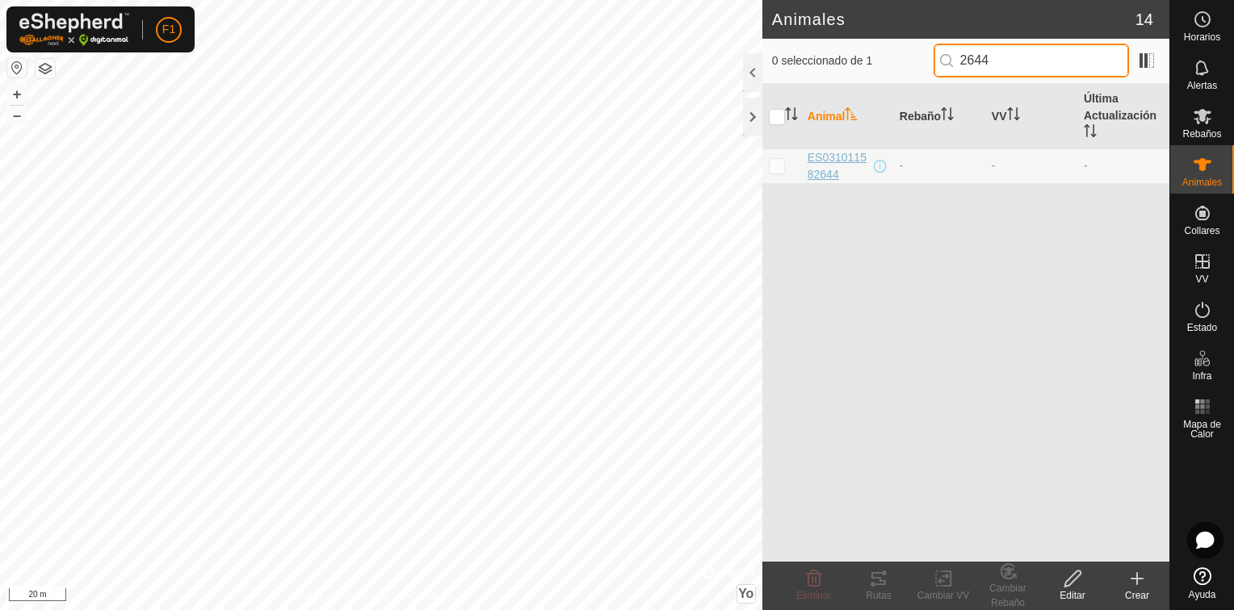
type input "2644"
click at [829, 166] on span "ES031011582644" at bounding box center [838, 166] width 63 height 34
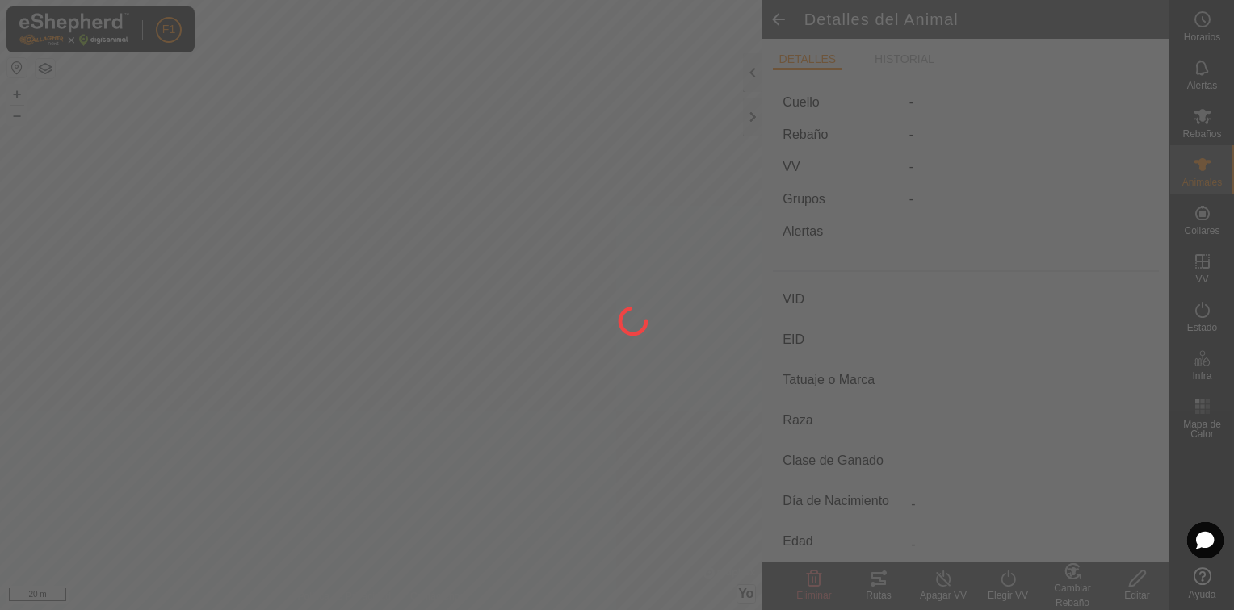
type input "ES031011582644"
type input "-"
type input "Cruzada"
type input "-"
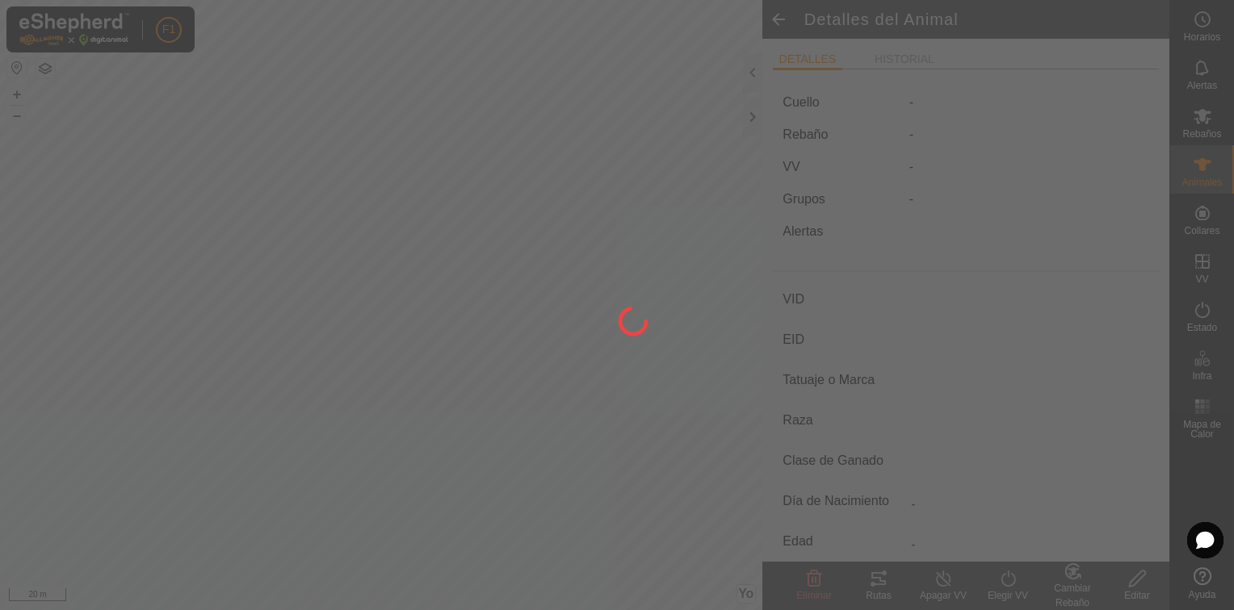
type input "04/2025"
type input "4 months"
type input "0 kg"
type input "-"
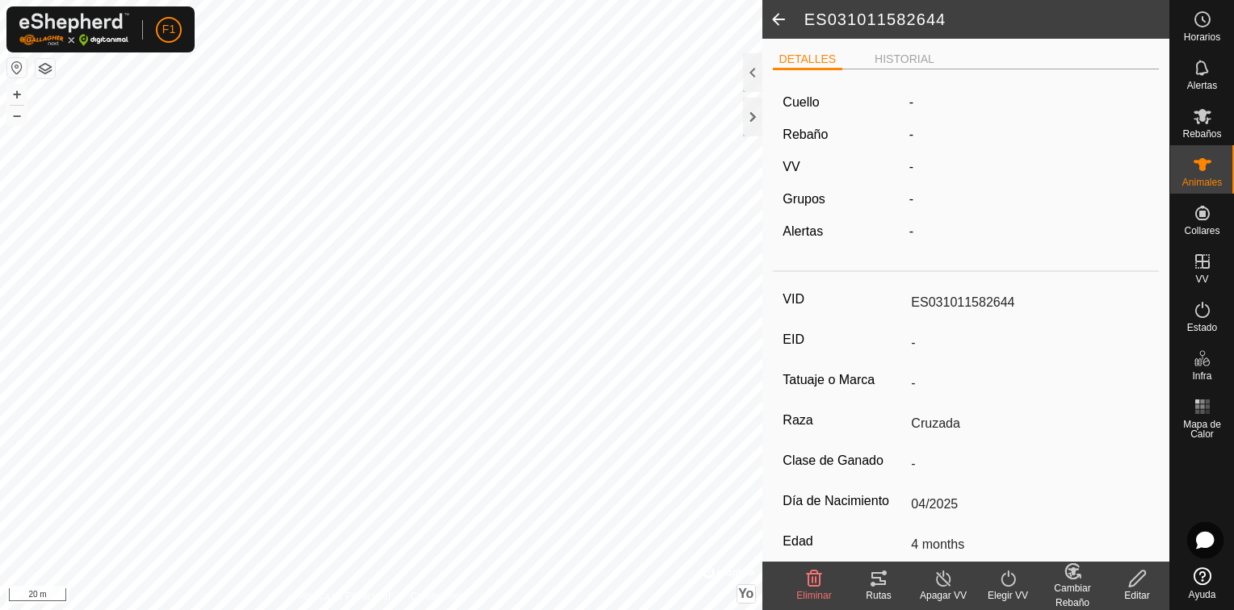
click at [1138, 586] on icon at bounding box center [1137, 578] width 20 height 19
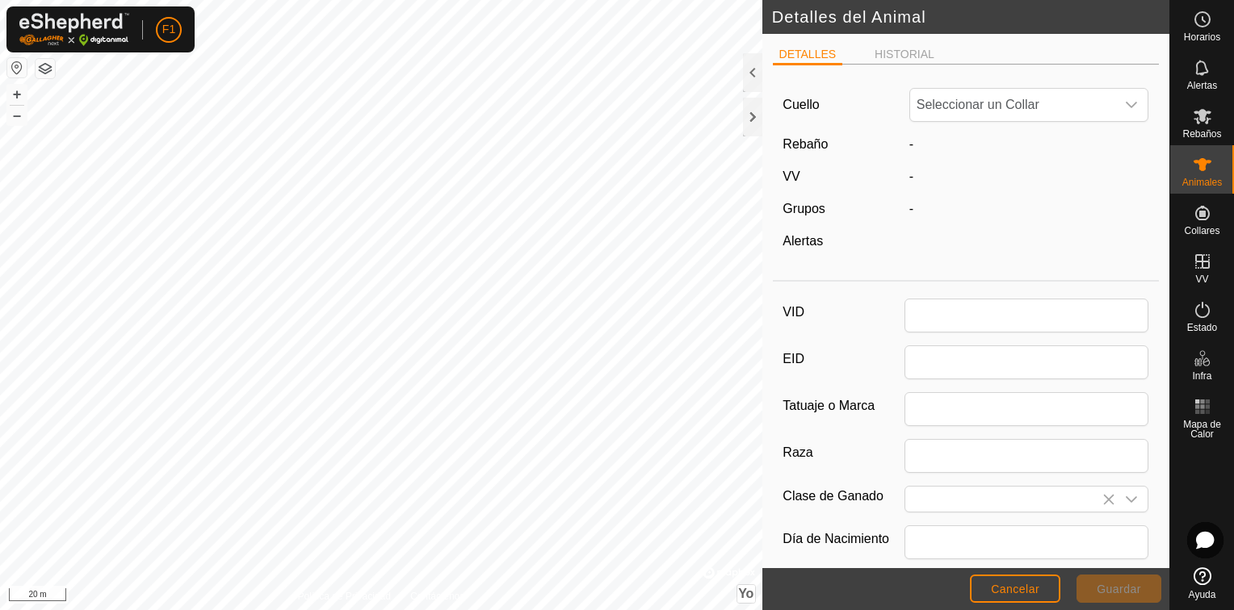
type input "ES031011582644"
type input "Cruzada"
type input "04/2025"
type input "4 months"
type input "0"
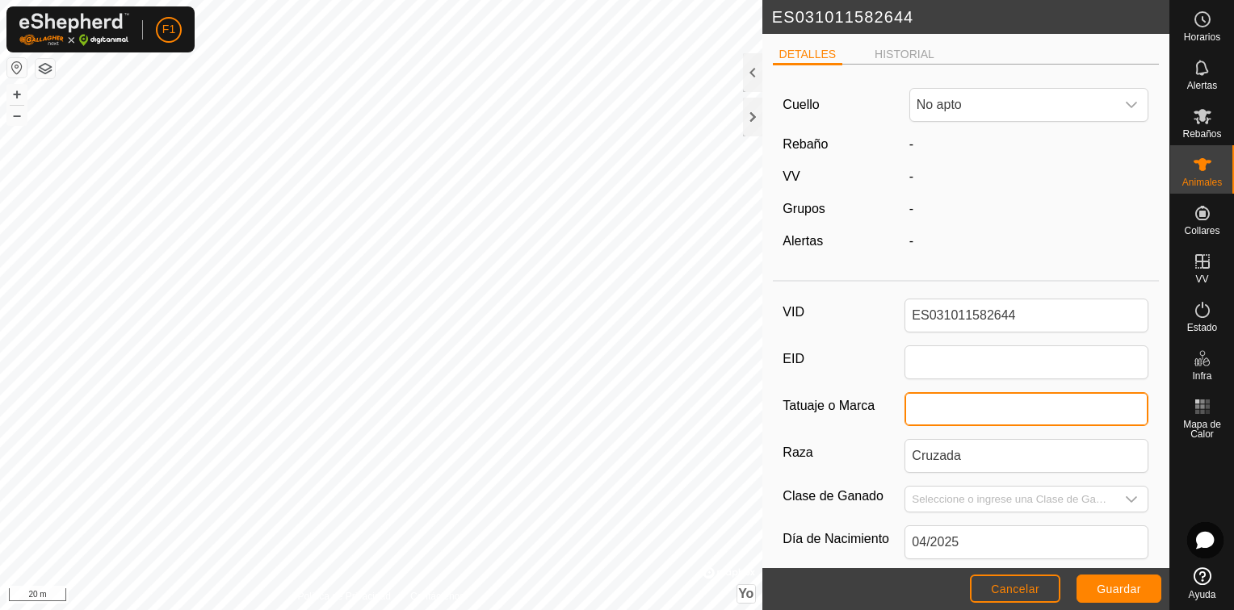
click at [935, 407] on input "Tatuaje o Marca" at bounding box center [1026, 409] width 244 height 34
type input "terneroblanco"
click at [859, 434] on div "VID ES031011582644 EID Tatuaje o Marca terneroblanco Raza Cruzada Clase de Gana…" at bounding box center [966, 538] width 387 height 500
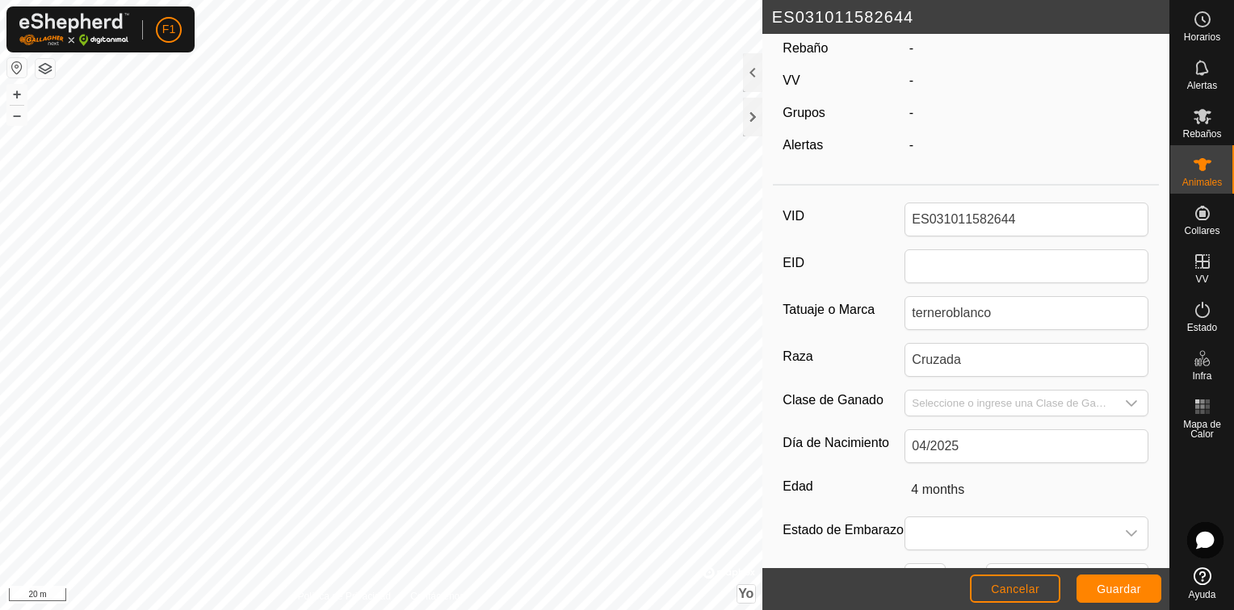
scroll to position [112, 0]
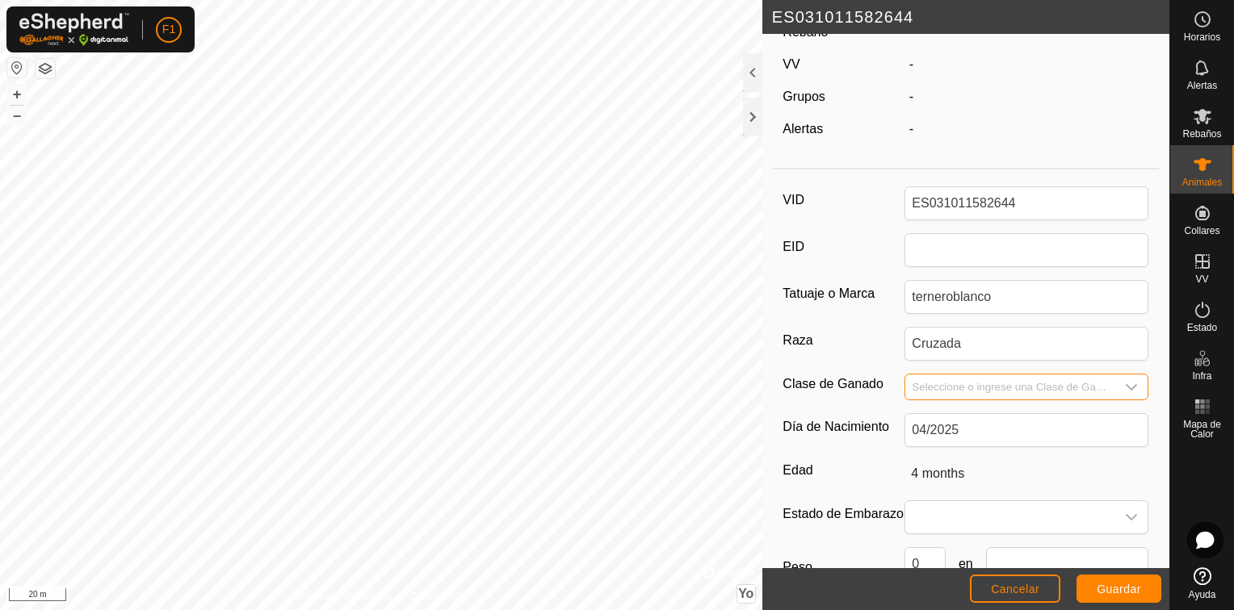
click at [979, 384] on input "Seleccione o ingrese una Clase de Ganado" at bounding box center [1010, 387] width 210 height 25
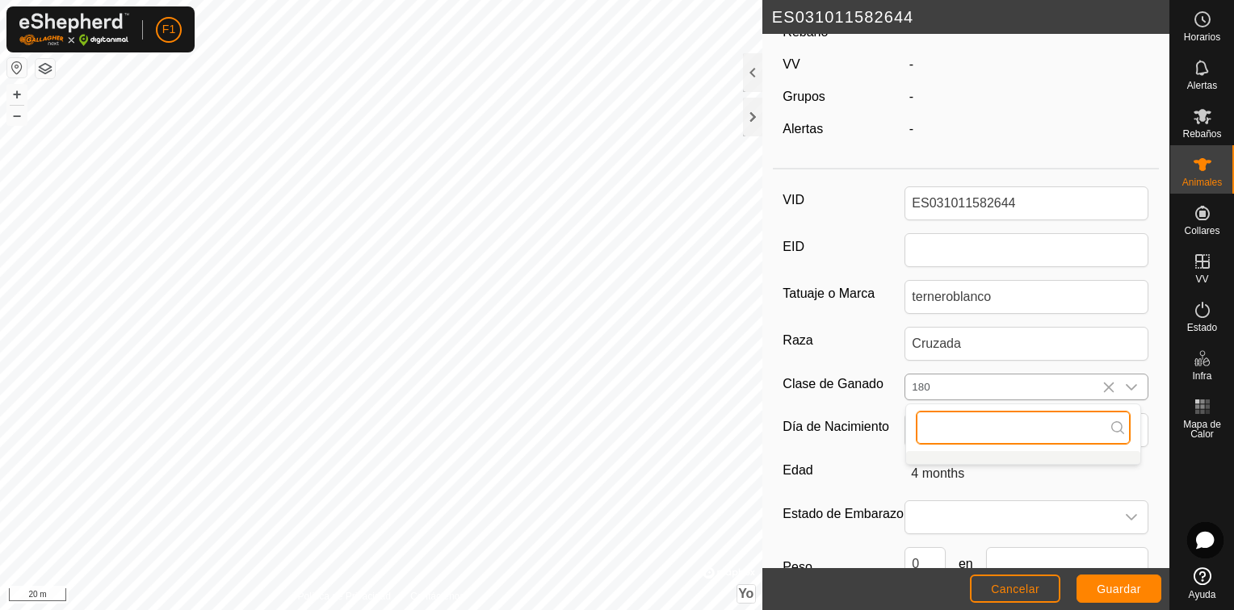
click at [941, 421] on input "text" at bounding box center [1023, 428] width 215 height 34
click at [1125, 381] on icon "Disparador desplegable" at bounding box center [1131, 387] width 13 height 13
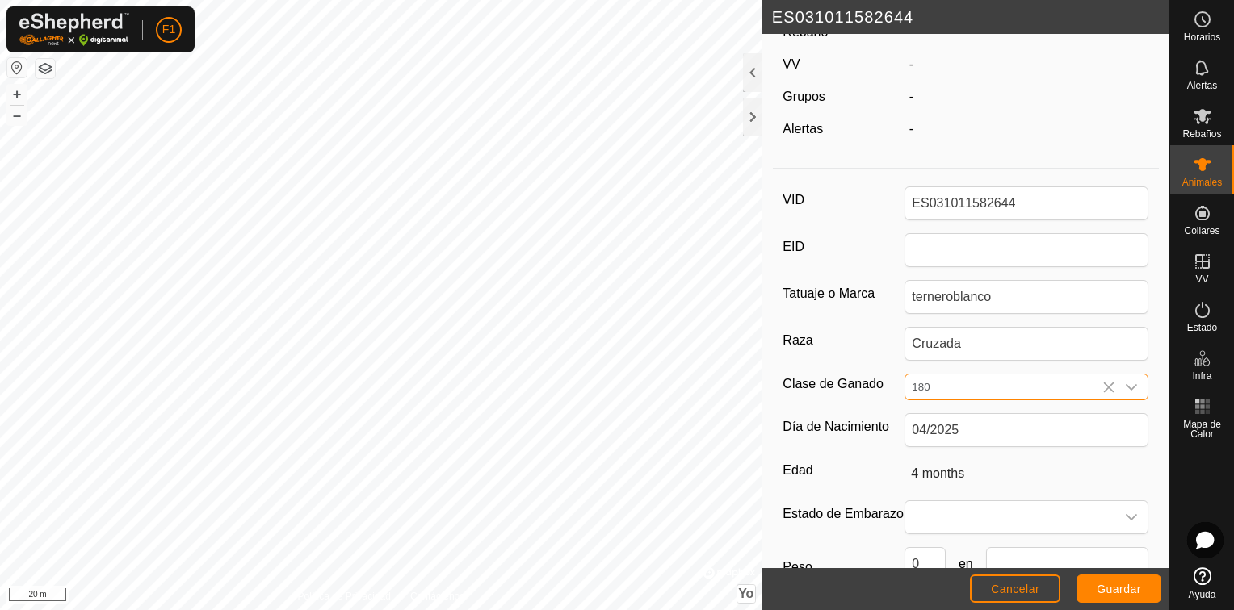
click at [1125, 381] on icon "Disparador desplegable" at bounding box center [1131, 387] width 13 height 13
click at [938, 386] on input "180" at bounding box center [1010, 387] width 210 height 25
type input "1"
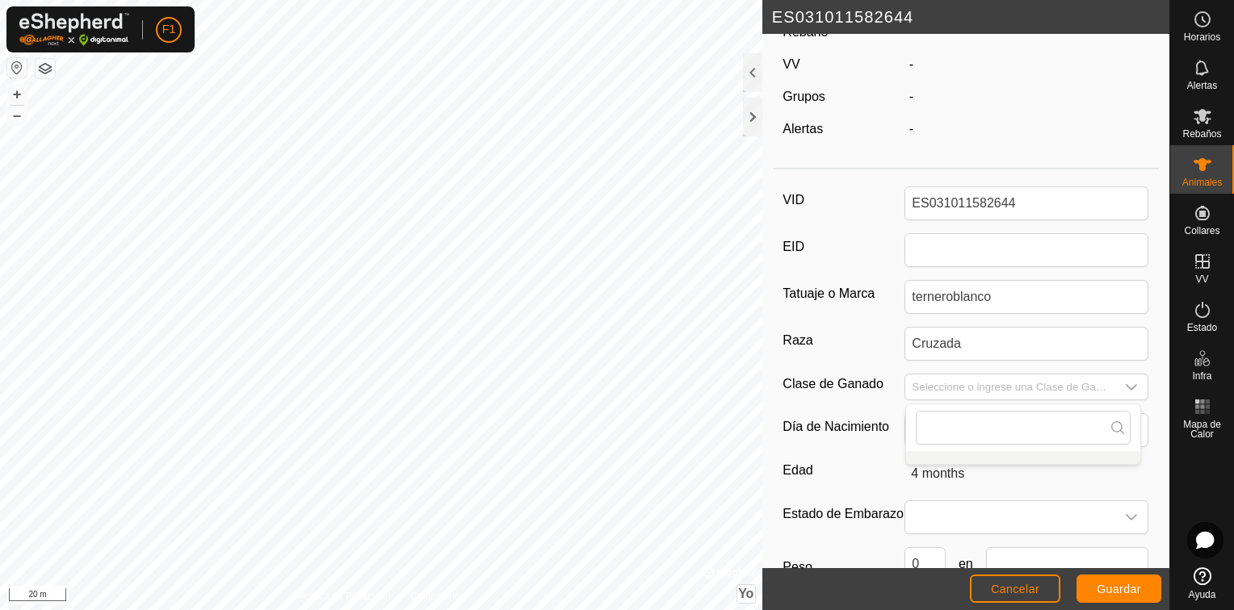
click at [861, 451] on div "VID ES031011582644 EID Tatuaje o Marca terneroblanco Raza Cruzada Clase de Gana…" at bounding box center [966, 426] width 387 height 500
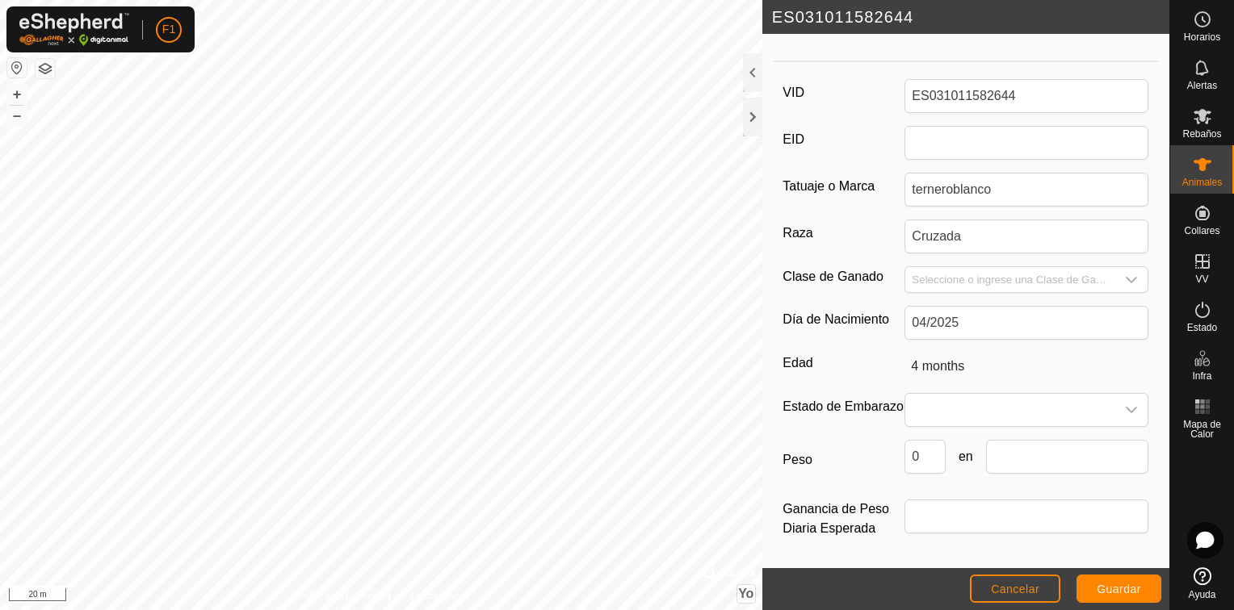
scroll to position [228, 0]
click at [1001, 455] on input "text" at bounding box center [1067, 457] width 162 height 34
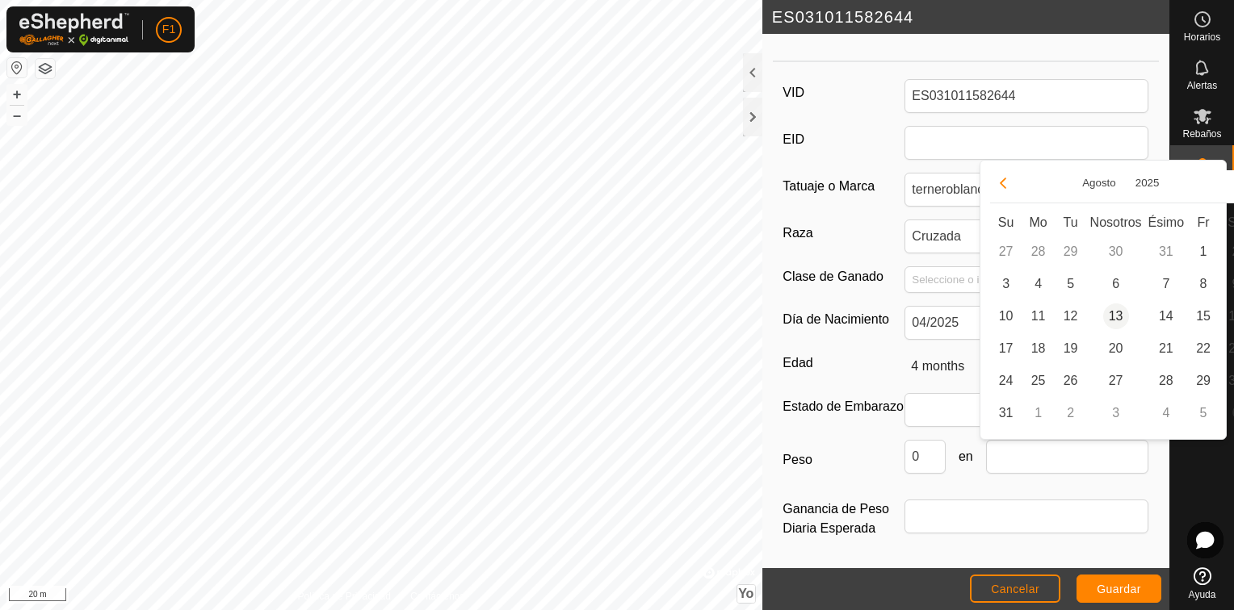
click at [1113, 316] on span "13" at bounding box center [1116, 317] width 26 height 26
type input "[DATE]"
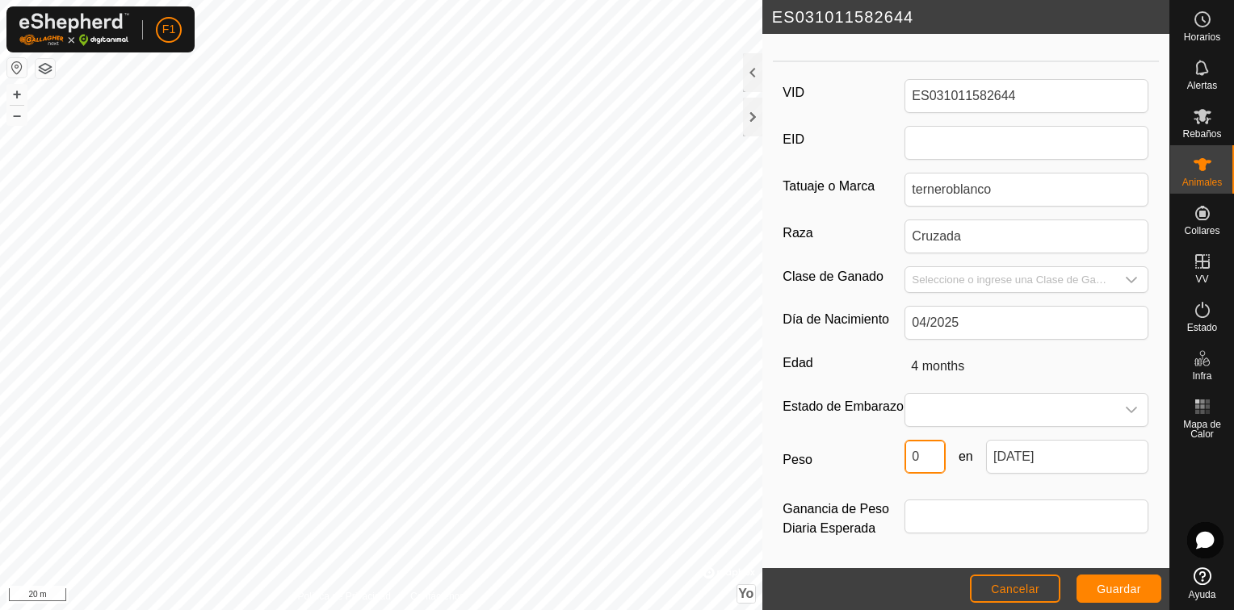
click at [914, 460] on input "0" at bounding box center [924, 457] width 40 height 34
type input "170"
click at [898, 480] on label "Peso" at bounding box center [843, 460] width 122 height 40
click at [904, 474] on input "170" at bounding box center [924, 457] width 40 height 34
click at [1117, 583] on span "Guardar" at bounding box center [1118, 589] width 44 height 13
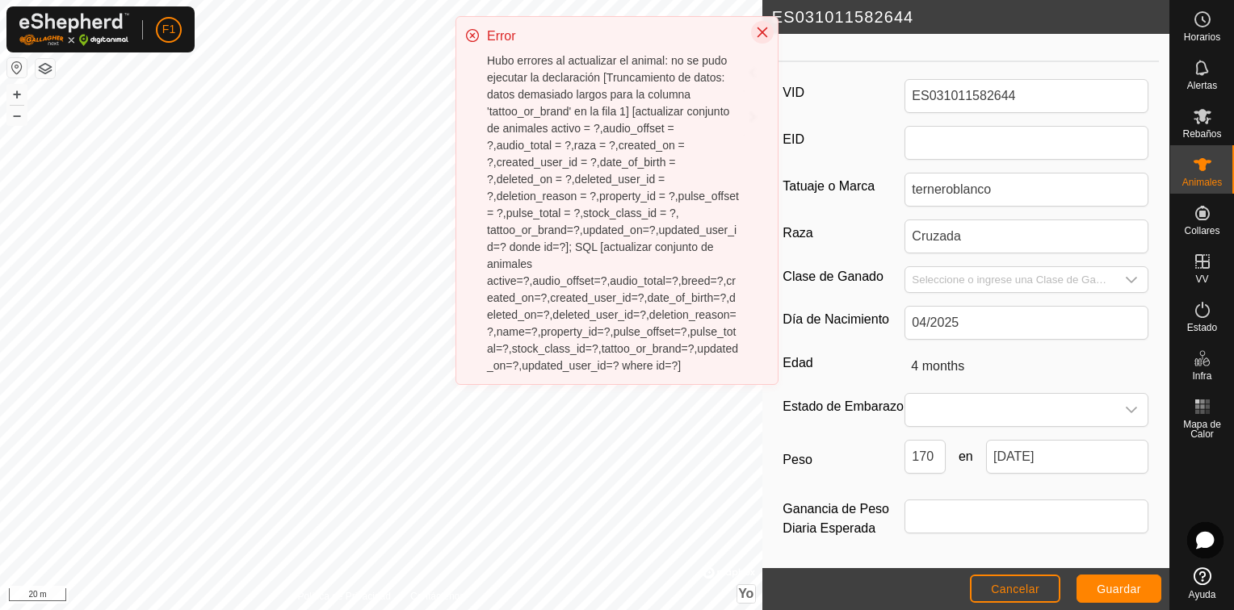
click at [764, 27] on icon "Cerrar" at bounding box center [762, 32] width 13 height 13
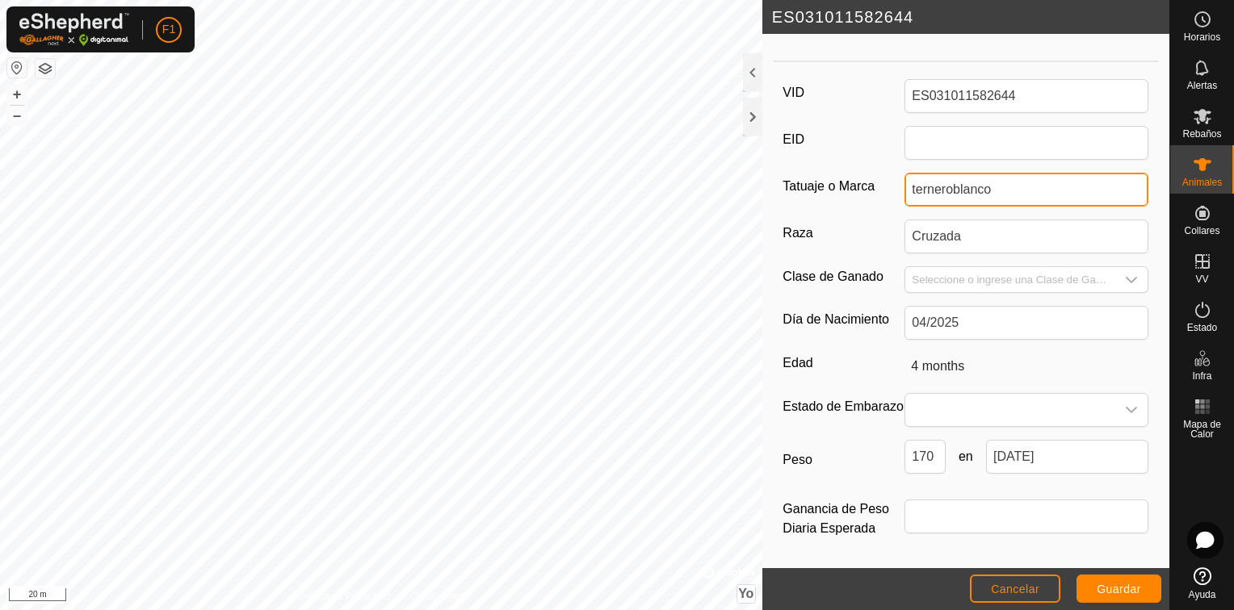
click at [991, 182] on input "terneroblanco" at bounding box center [1026, 190] width 244 height 34
type input "ternerobl"
click at [1132, 572] on footer "Cancelar Guardar" at bounding box center [965, 589] width 407 height 42
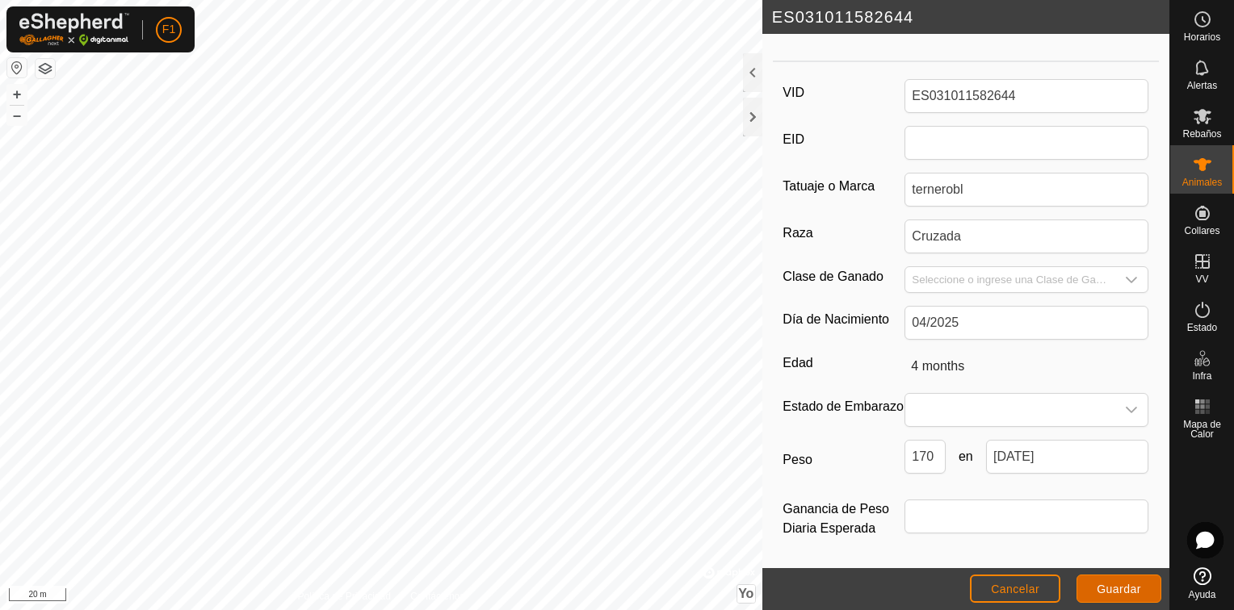
click at [1127, 585] on span "Guardar" at bounding box center [1118, 589] width 44 height 13
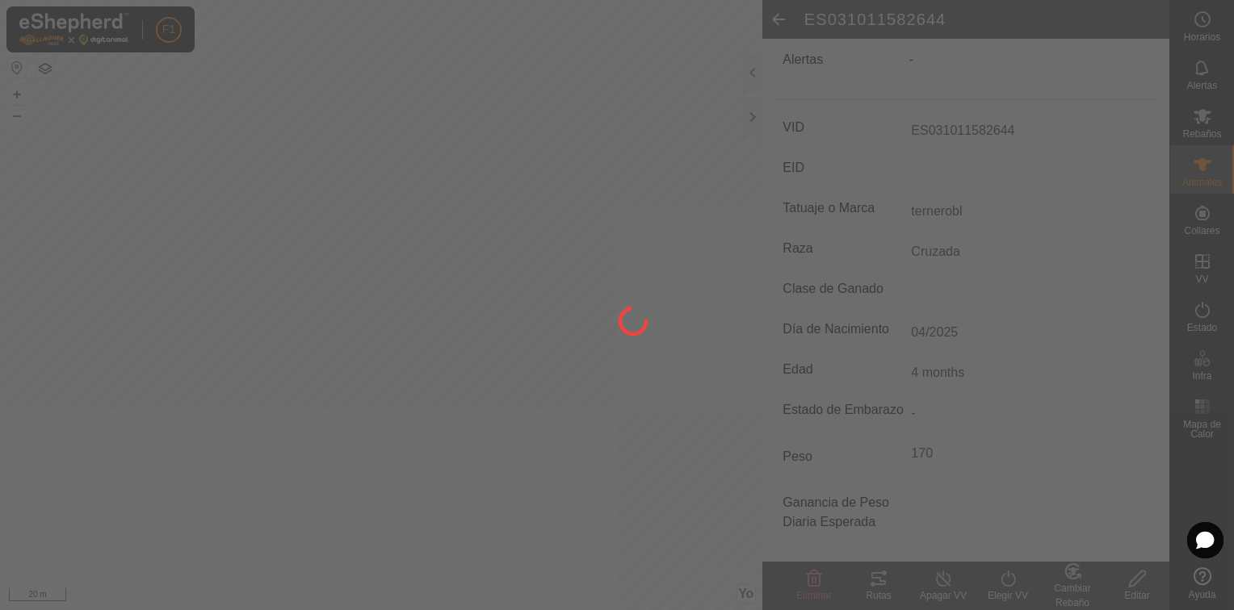
scroll to position [191, 0]
type input "-"
type input "0 kg"
type input "-"
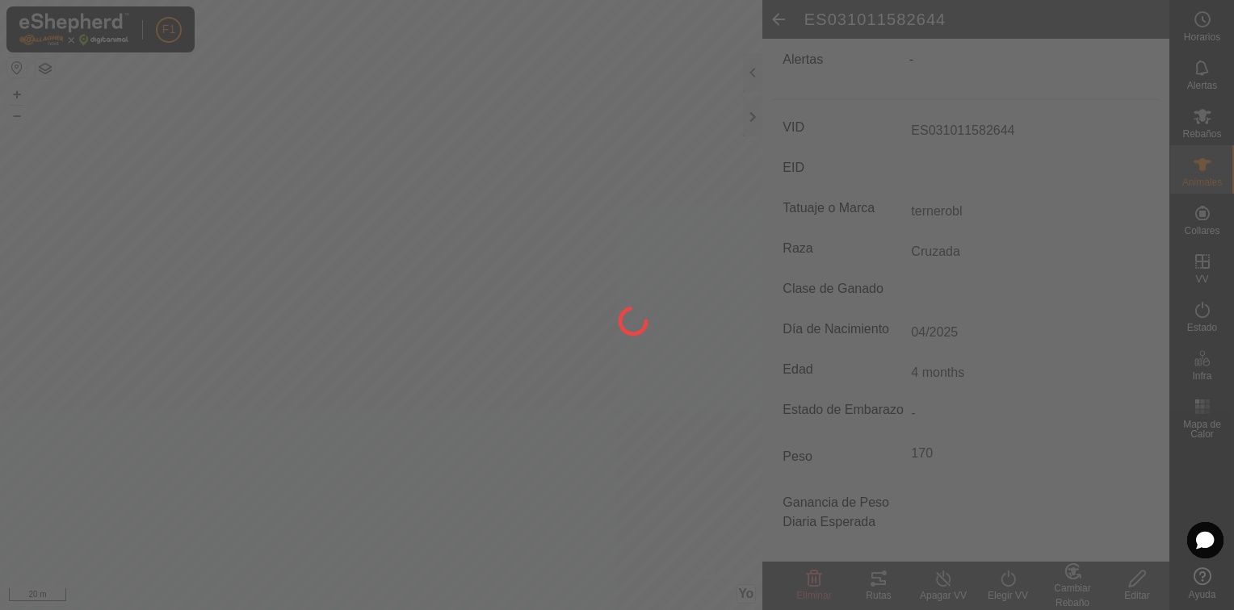
type input "-"
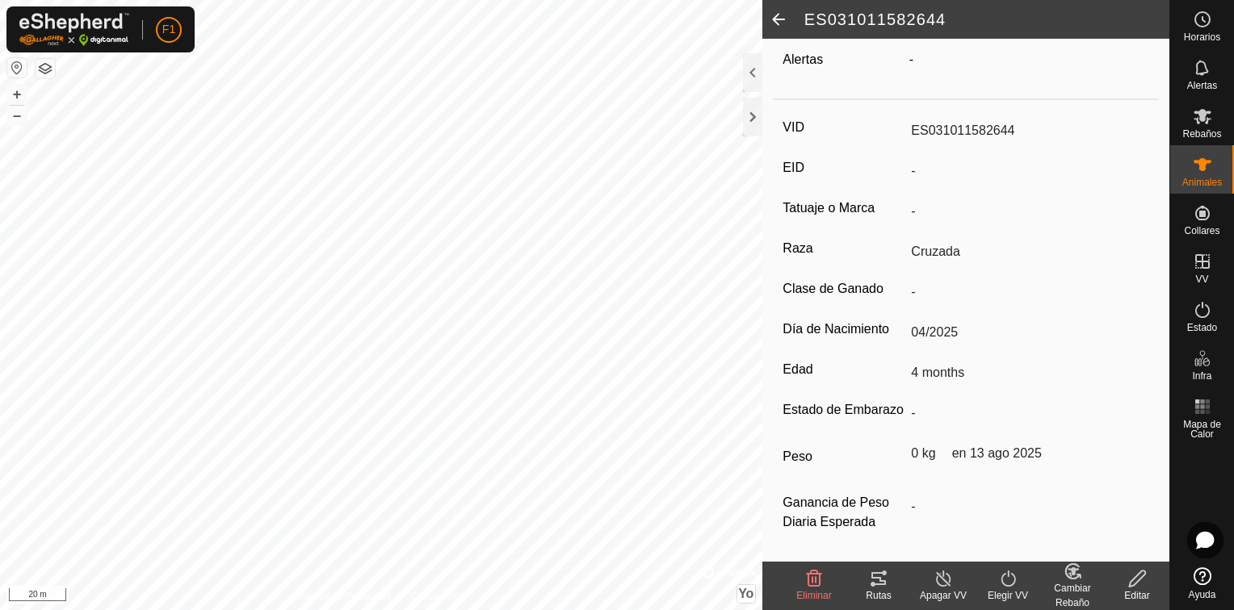
type input "ternerobl"
type input "170 kg"
click at [1201, 26] on circle at bounding box center [1202, 19] width 15 height 15
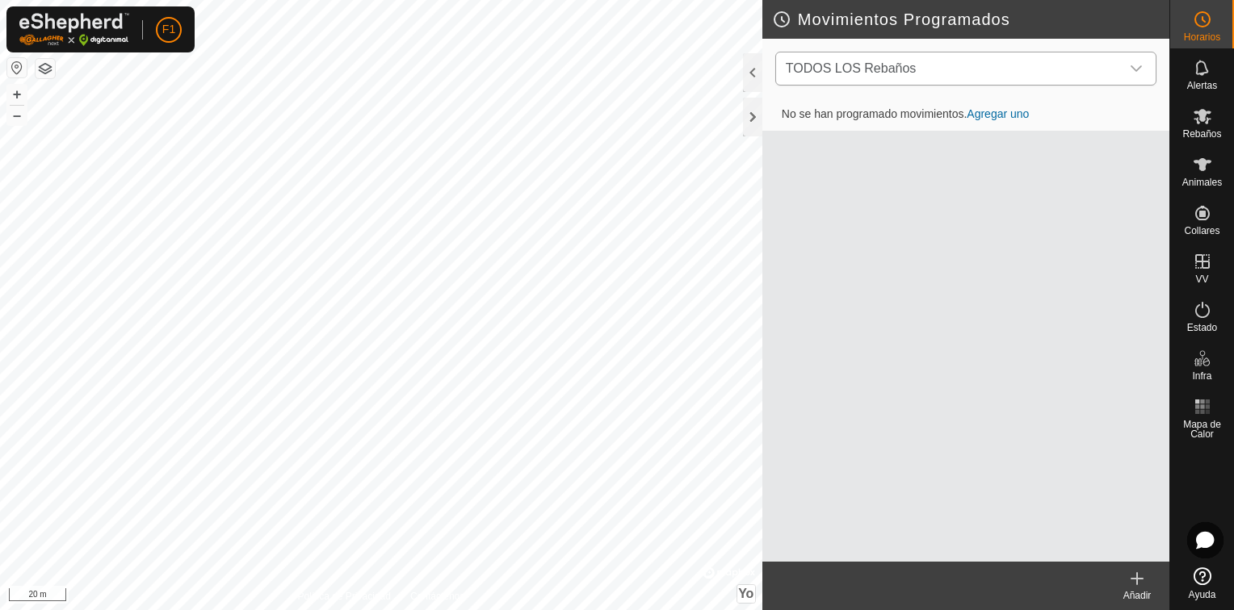
click at [1139, 66] on icon "Disparador desplegable" at bounding box center [1136, 68] width 13 height 13
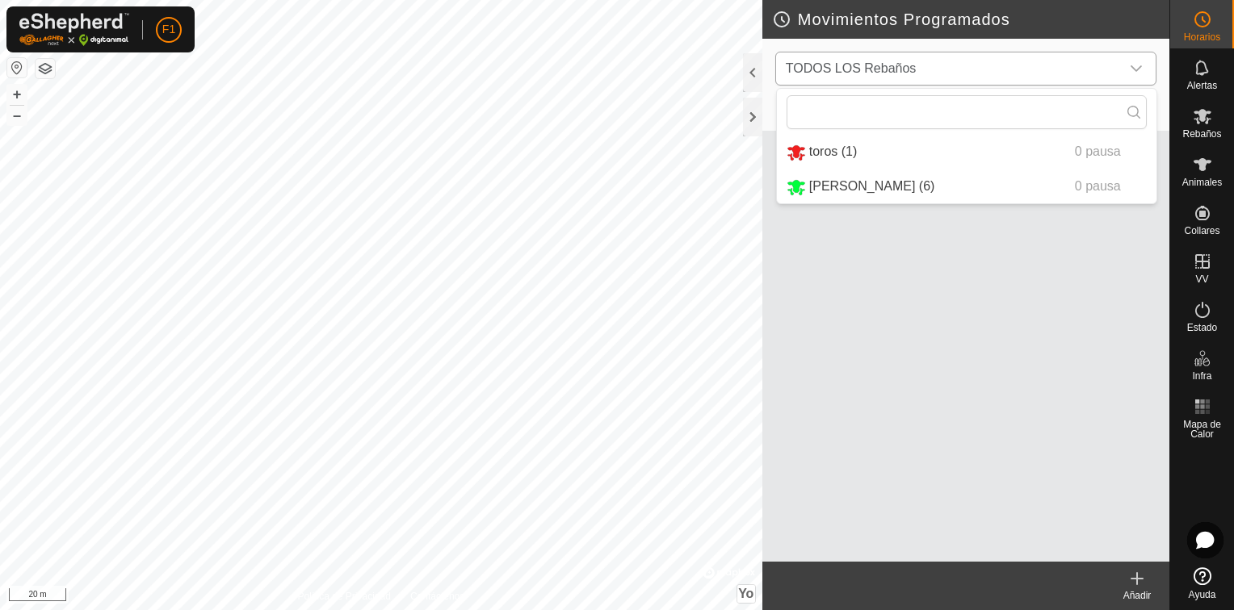
click at [1139, 66] on icon "Disparador desplegable" at bounding box center [1136, 68] width 13 height 13
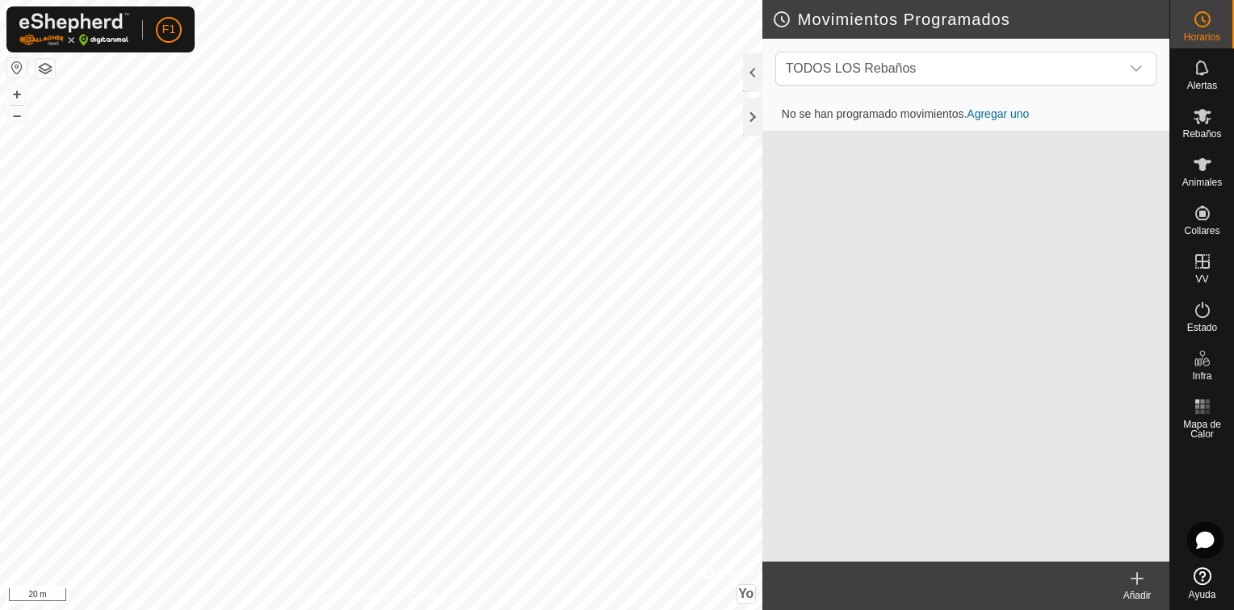
click at [1018, 111] on link "Agregar uno" at bounding box center [997, 113] width 62 height 13
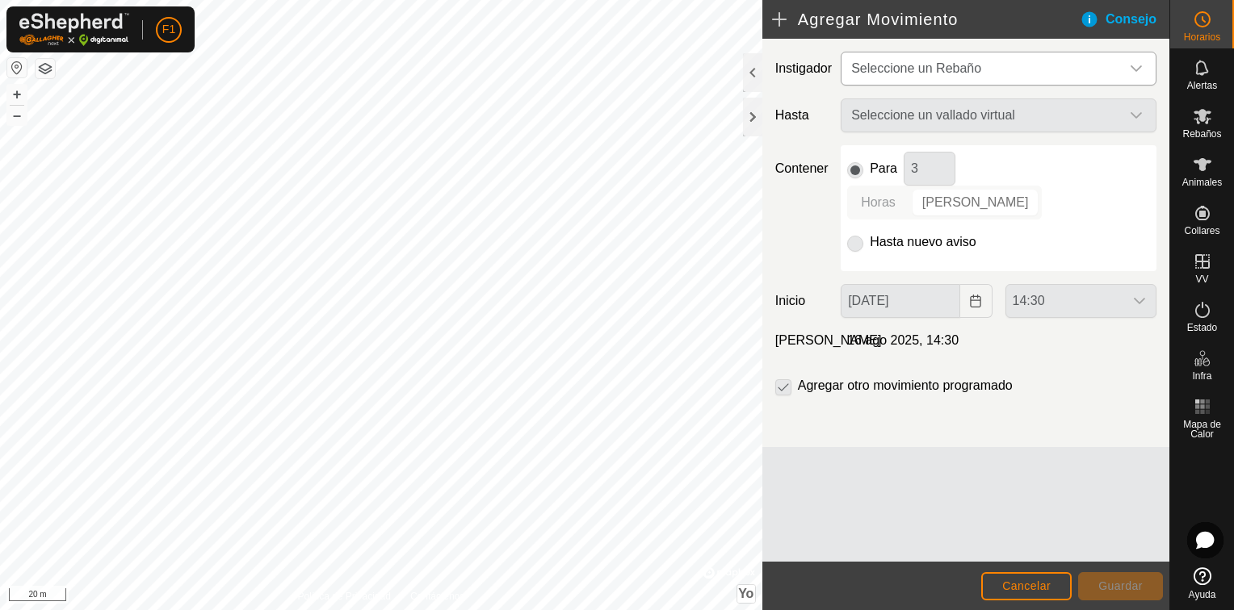
click at [1134, 69] on icon "Disparador desplegable" at bounding box center [1136, 68] width 13 height 13
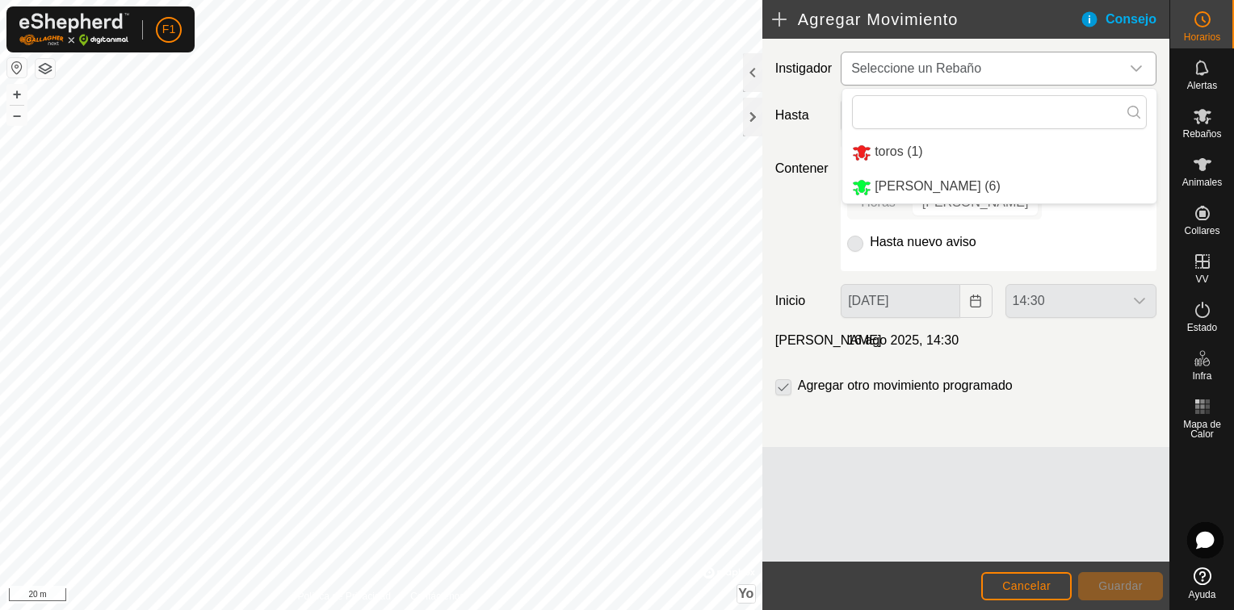
click at [983, 187] on li "VACAS BELÉN (6)" at bounding box center [999, 186] width 314 height 33
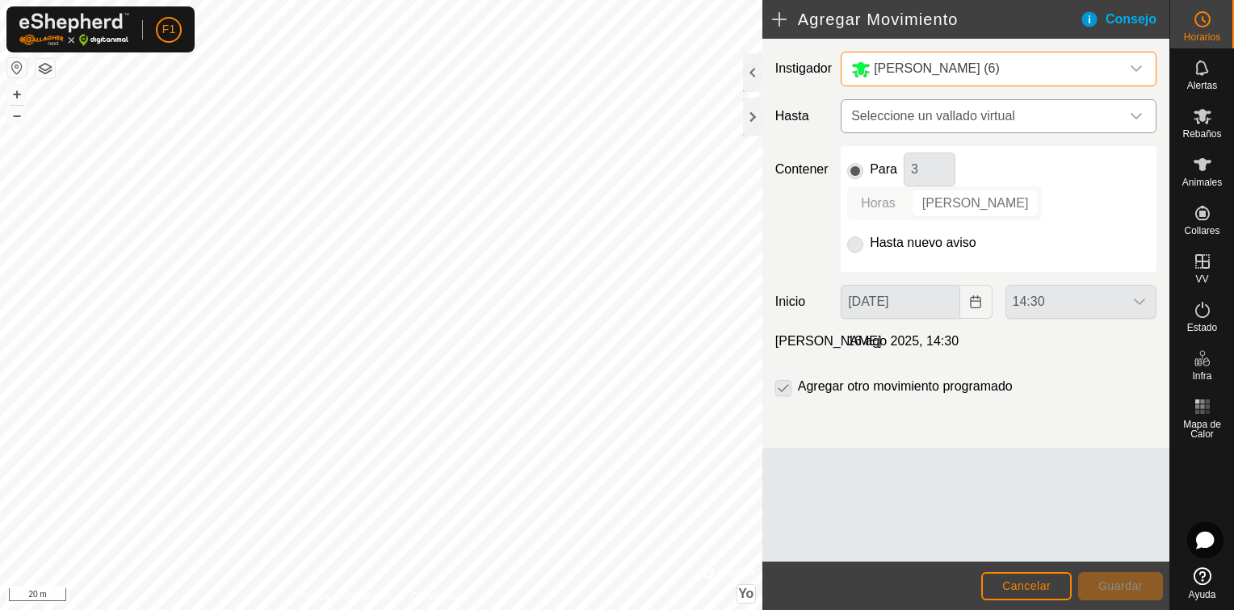
click at [1141, 119] on icon "Disparador desplegable" at bounding box center [1136, 116] width 13 height 13
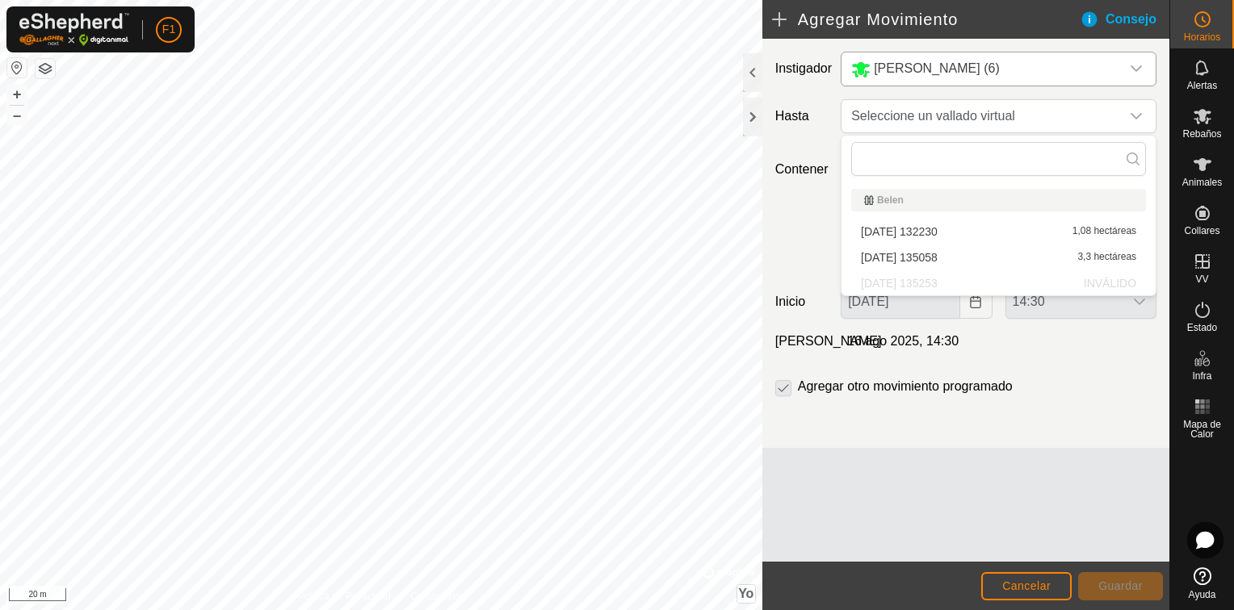
click at [893, 233] on li "2025-08-12 132230 1,08 hectáreas" at bounding box center [998, 232] width 295 height 24
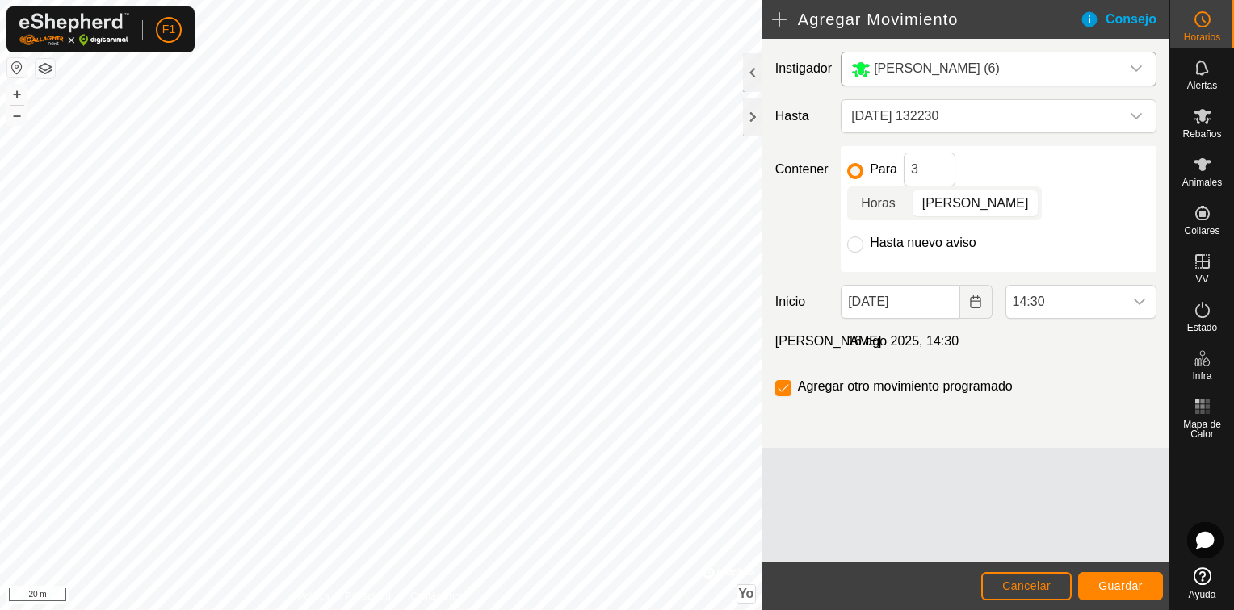
click at [909, 187] on p-togglebutton "Horas" at bounding box center [878, 204] width 62 height 34
click at [1143, 296] on icon "Disparador desplegable" at bounding box center [1139, 302] width 13 height 13
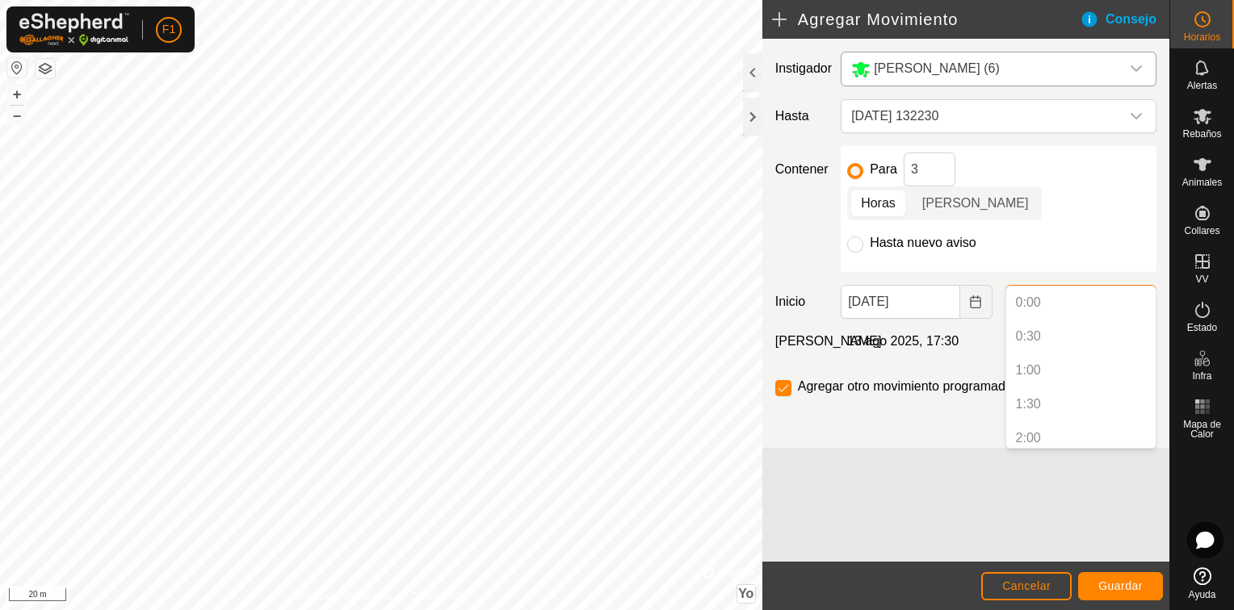
scroll to position [854, 0]
click at [1092, 422] on li "14:30" at bounding box center [1080, 432] width 149 height 32
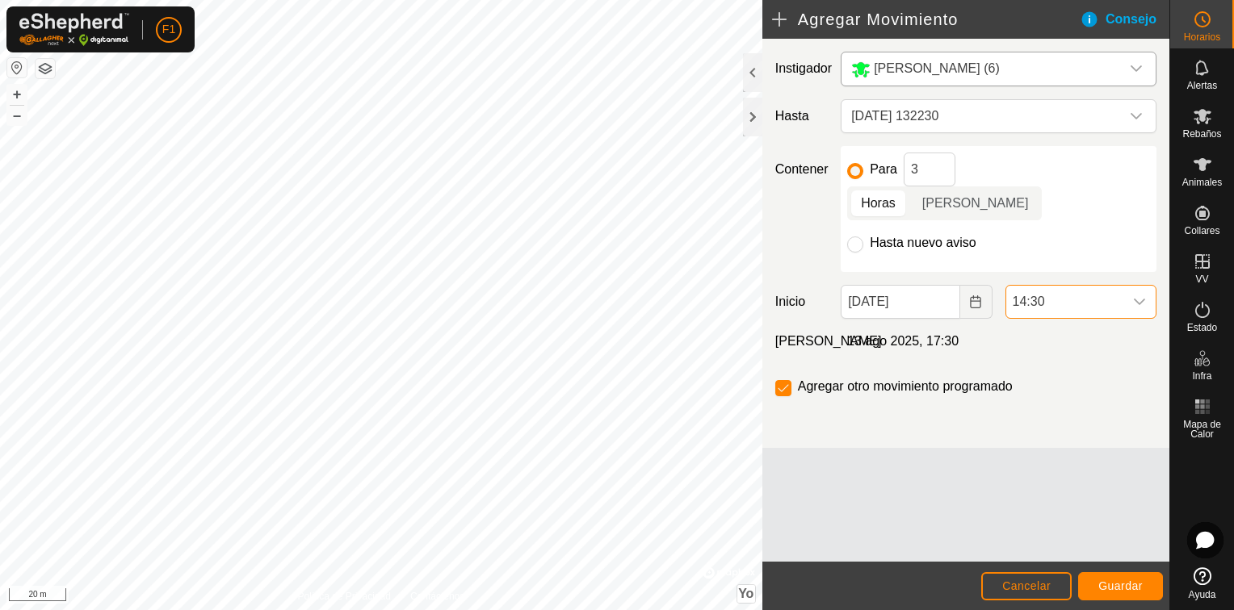
click at [1127, 18] on div "Consejo" at bounding box center [1124, 19] width 90 height 19
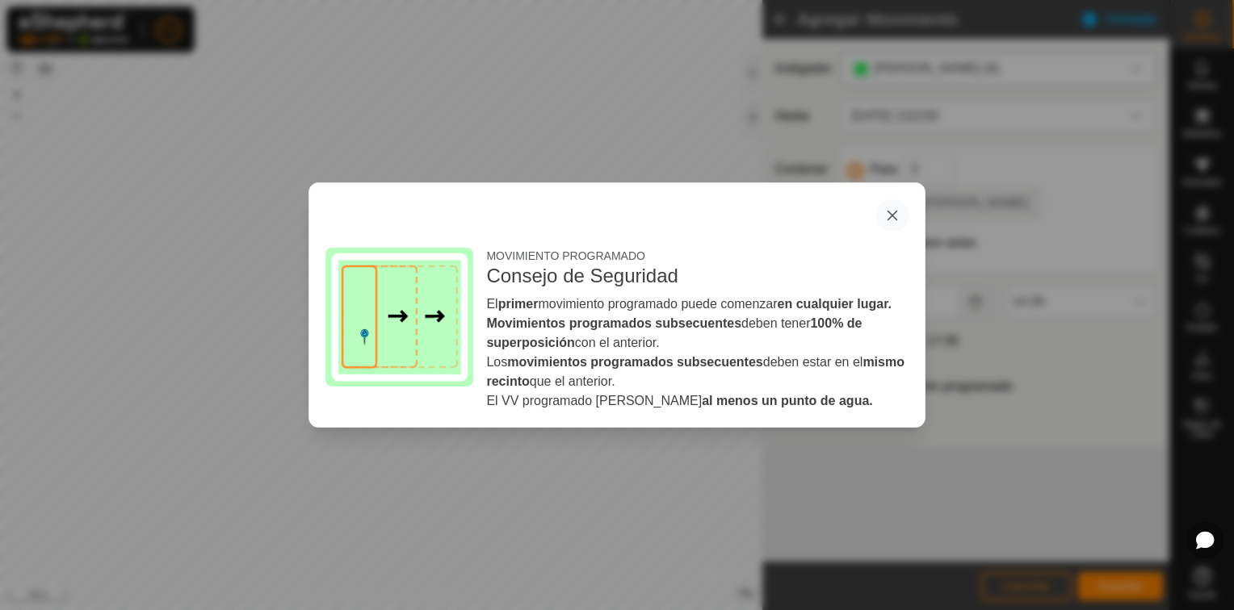
click at [887, 216] on button "button" at bounding box center [892, 215] width 32 height 32
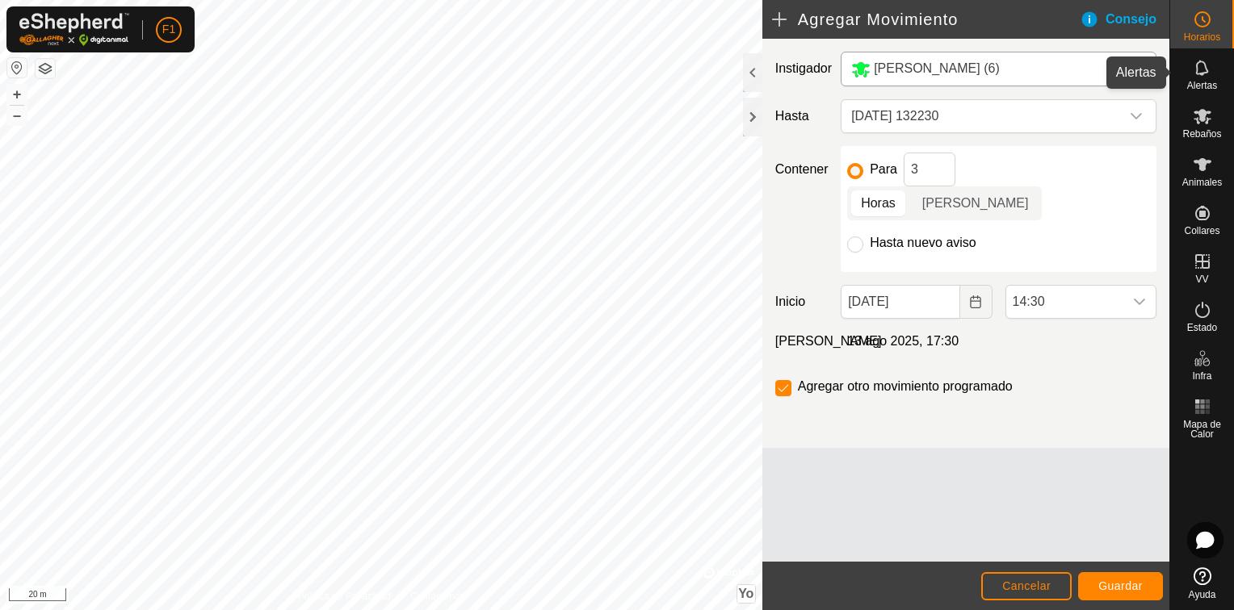
click at [1213, 70] on es-notification-svg-icon at bounding box center [1202, 68] width 29 height 26
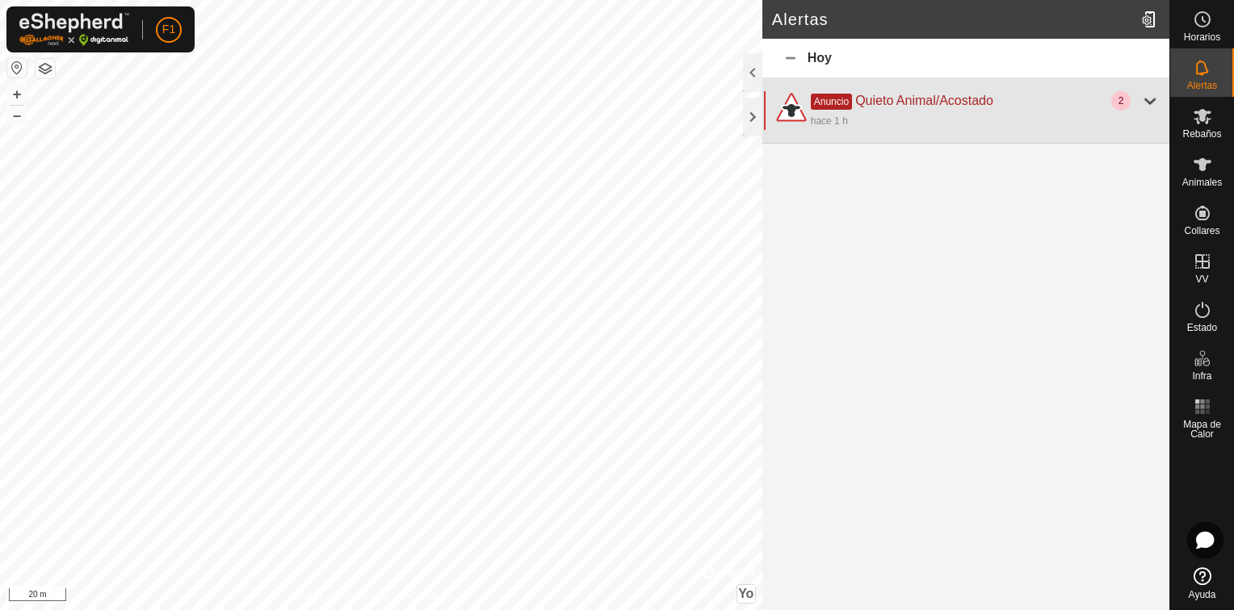
click at [1153, 102] on div at bounding box center [1149, 100] width 19 height 19
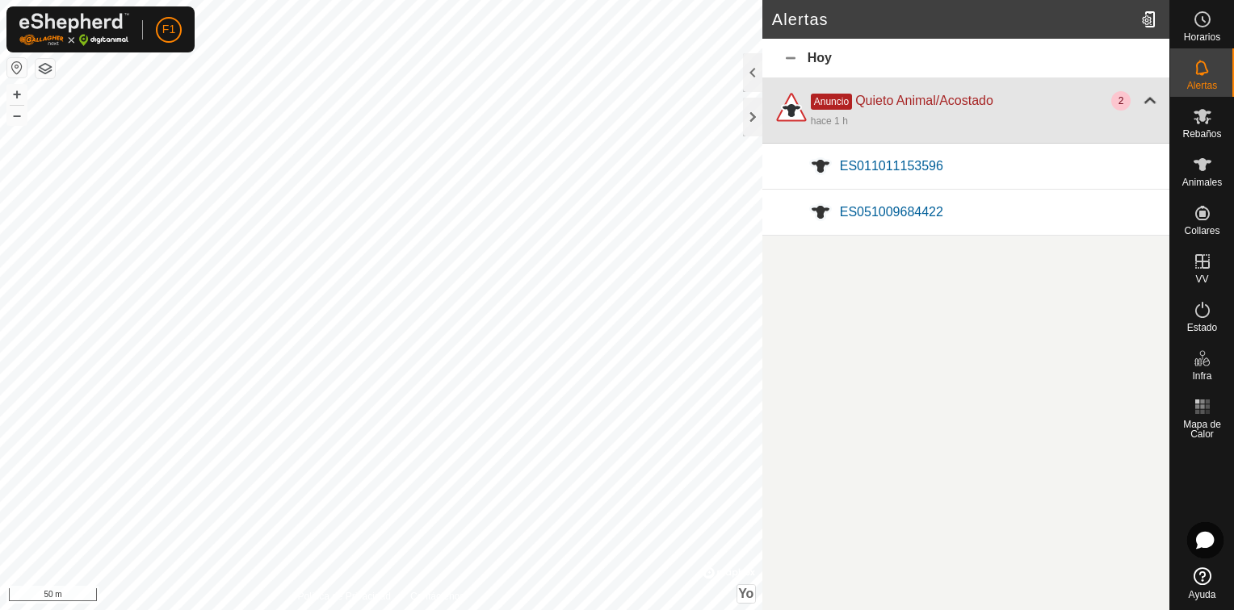
click at [1148, 99] on div at bounding box center [1149, 100] width 19 height 19
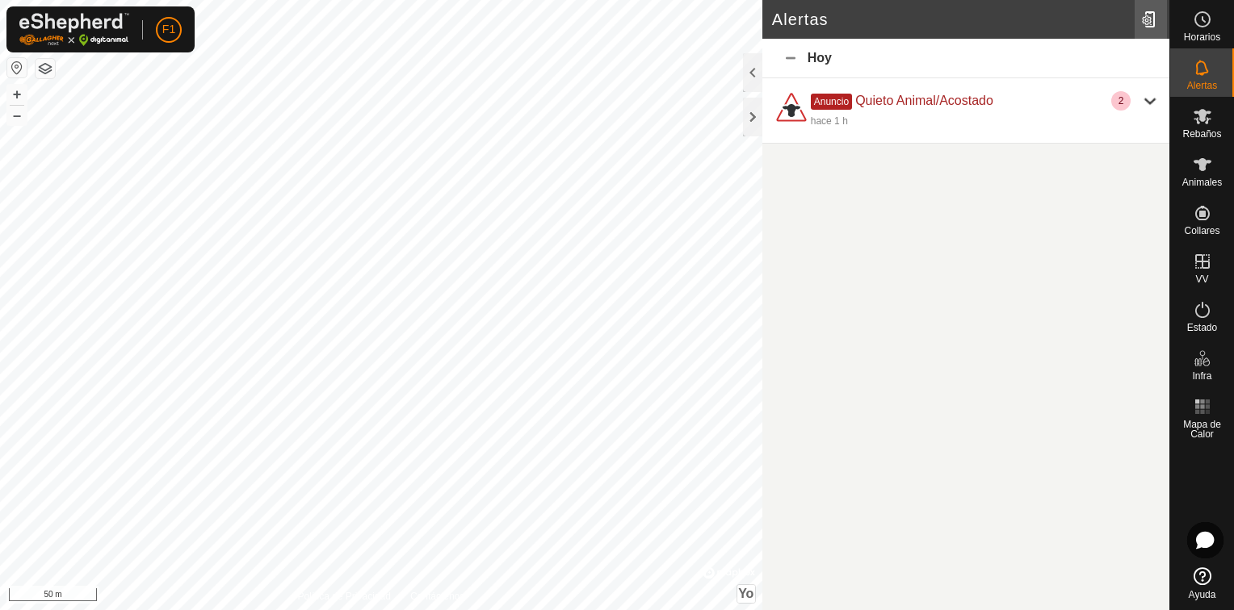
click at [1150, 19] on div at bounding box center [1150, 19] width 32 height 45
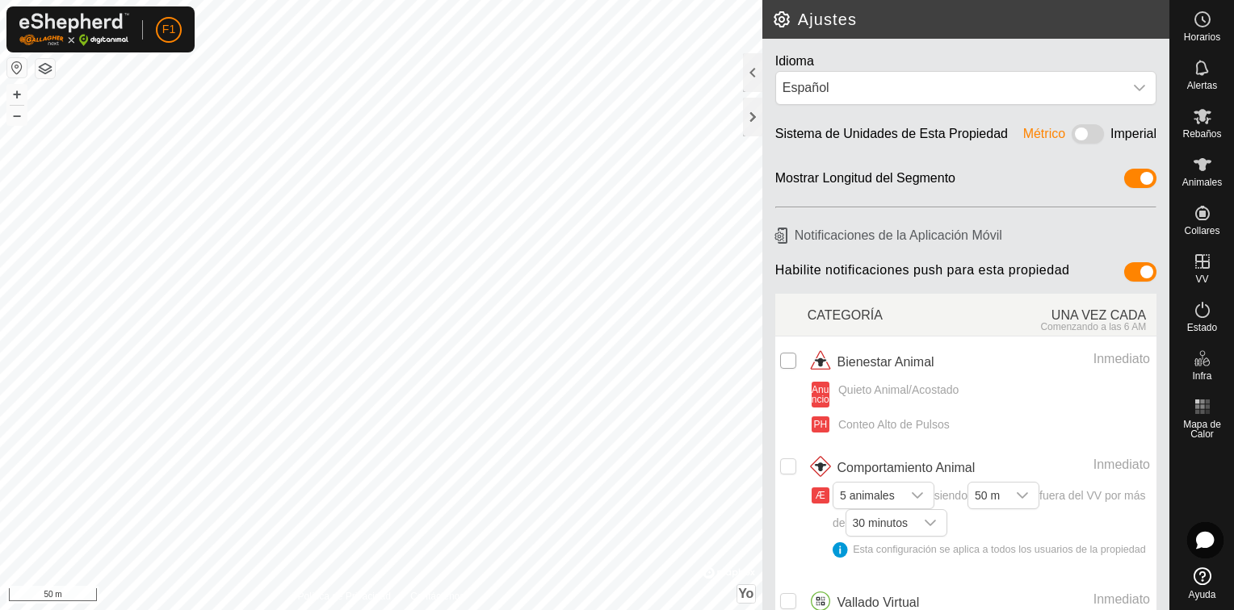
click at [786, 361] on input "checkbox" at bounding box center [788, 361] width 16 height 16
checkbox input "true"
click at [793, 463] on input "Fila no seleccionada" at bounding box center [788, 467] width 16 height 16
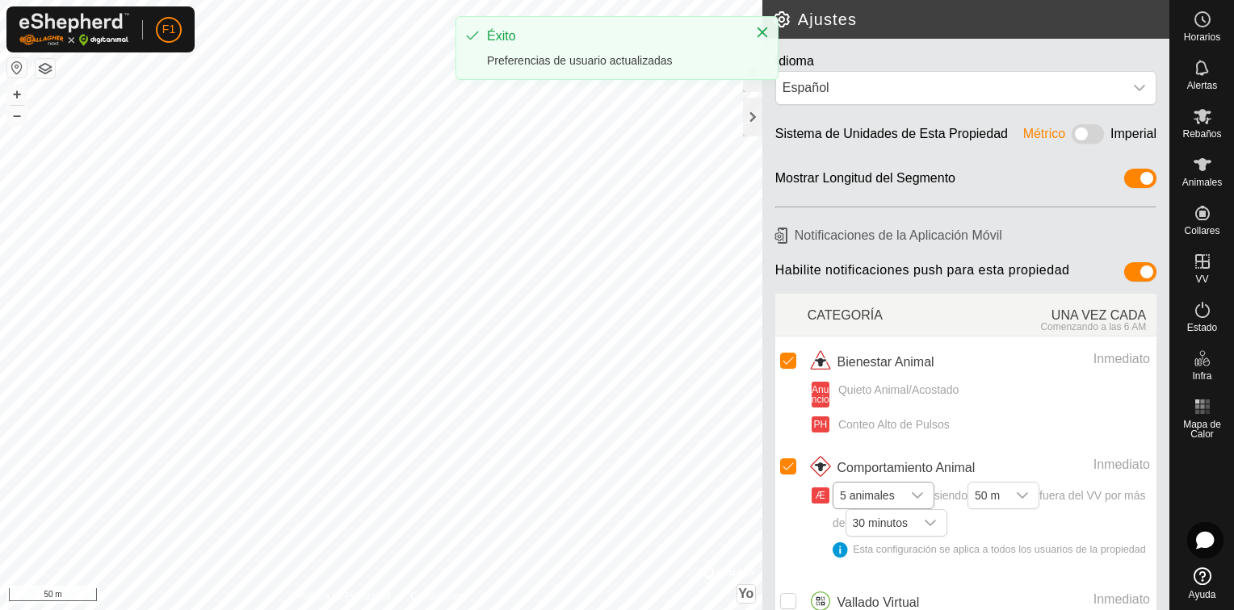
click at [914, 492] on icon "Disparador desplegable" at bounding box center [917, 495] width 13 height 13
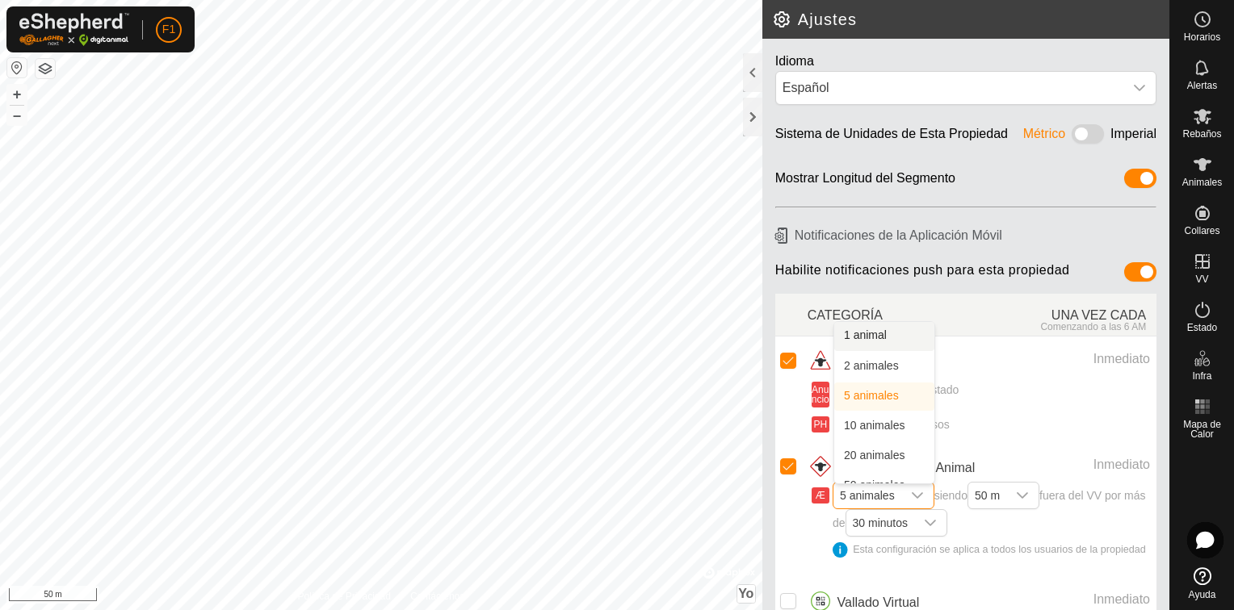
click at [914, 492] on icon "Disparador desplegable" at bounding box center [917, 495] width 13 height 13
click at [1028, 499] on icon "Disparador desplegable" at bounding box center [1022, 495] width 13 height 13
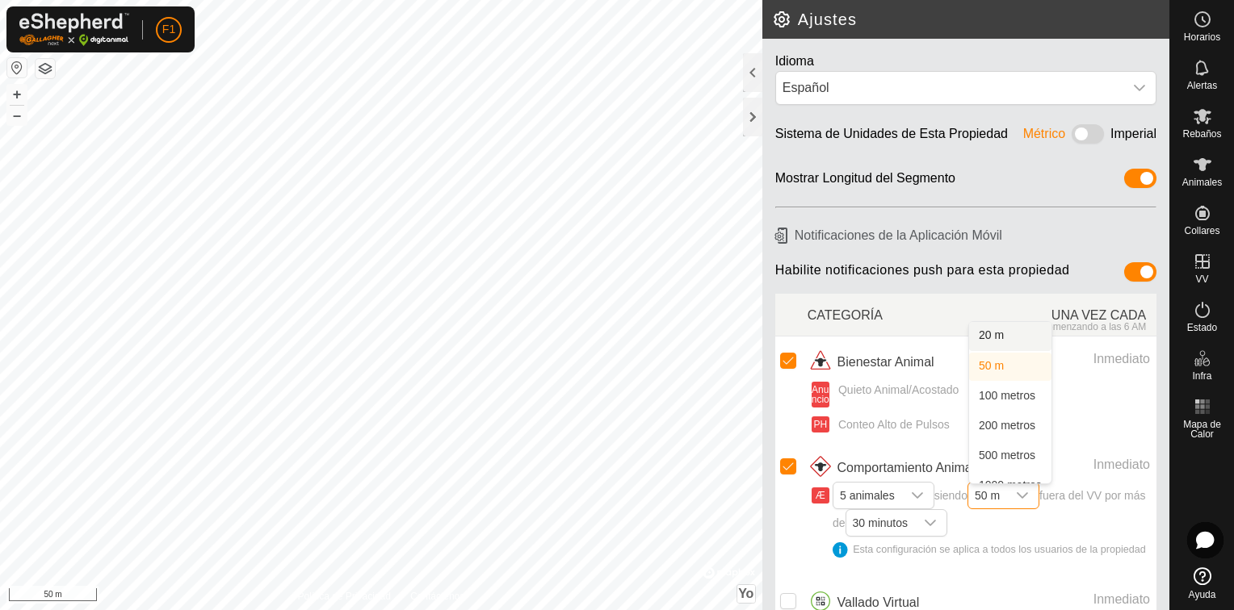
click at [1024, 496] on icon "Disparador desplegable" at bounding box center [1022, 495] width 13 height 13
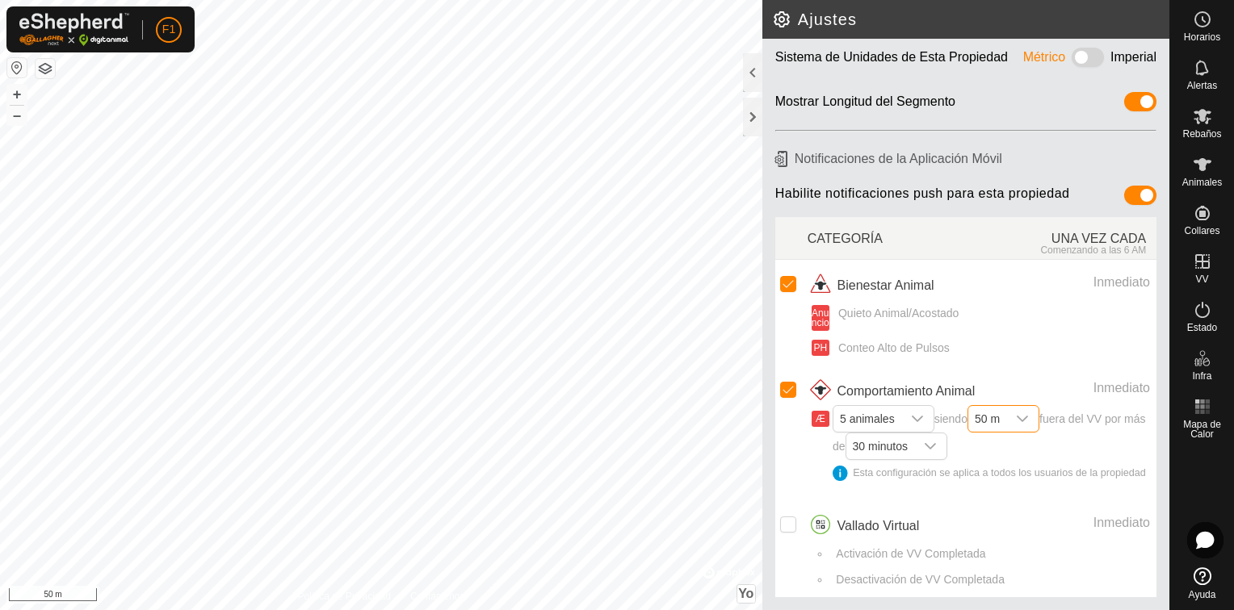
scroll to position [89, 0]
click at [790, 382] on input "Fila seleccionada" at bounding box center [788, 390] width 16 height 16
checkbox input "false"
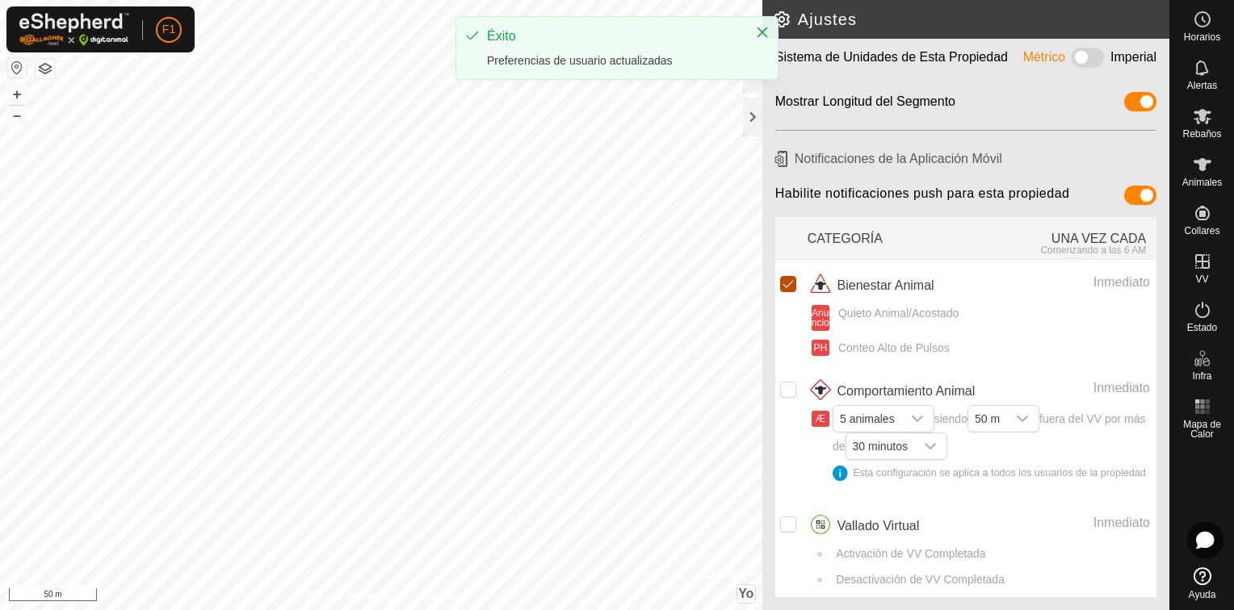
click at [786, 276] on input "Fila seleccionada" at bounding box center [788, 284] width 16 height 16
checkbox input "false"
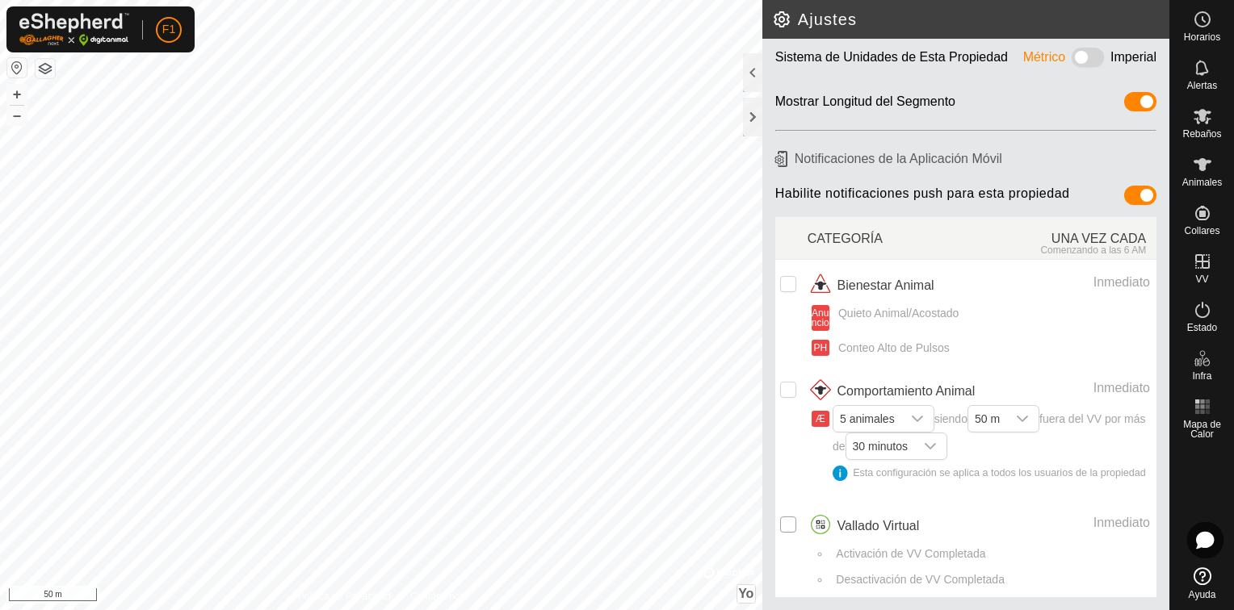
click at [785, 522] on input "Fila no seleccionada" at bounding box center [788, 525] width 16 height 16
checkbox input "true"
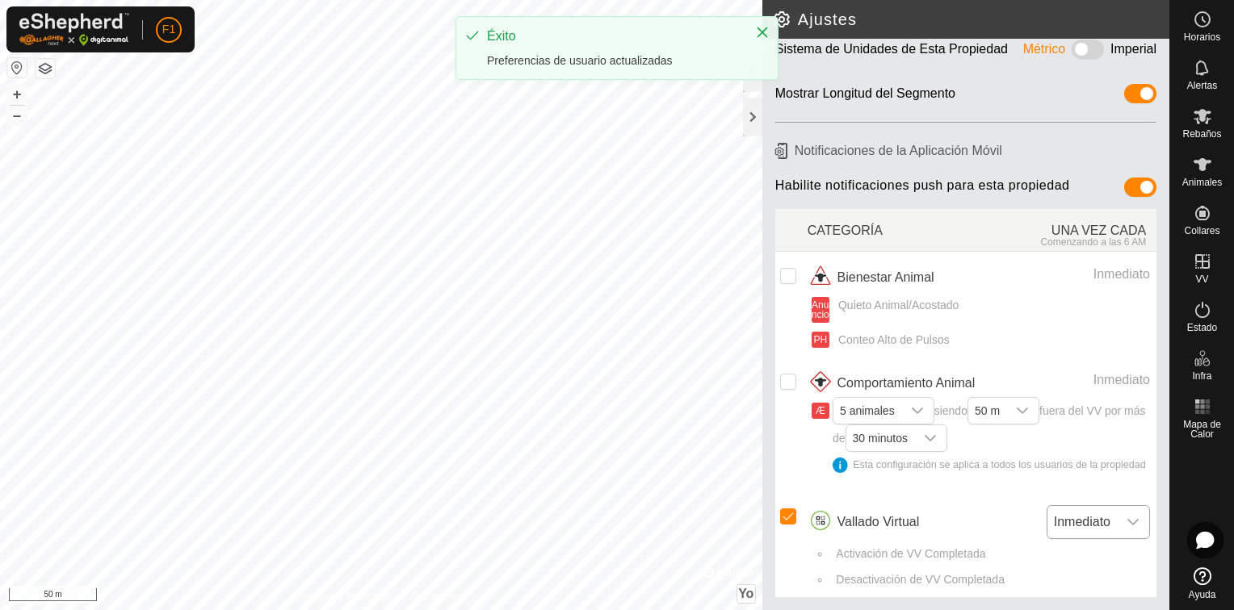
click at [1126, 528] on icon "Disparador desplegable" at bounding box center [1132, 522] width 13 height 13
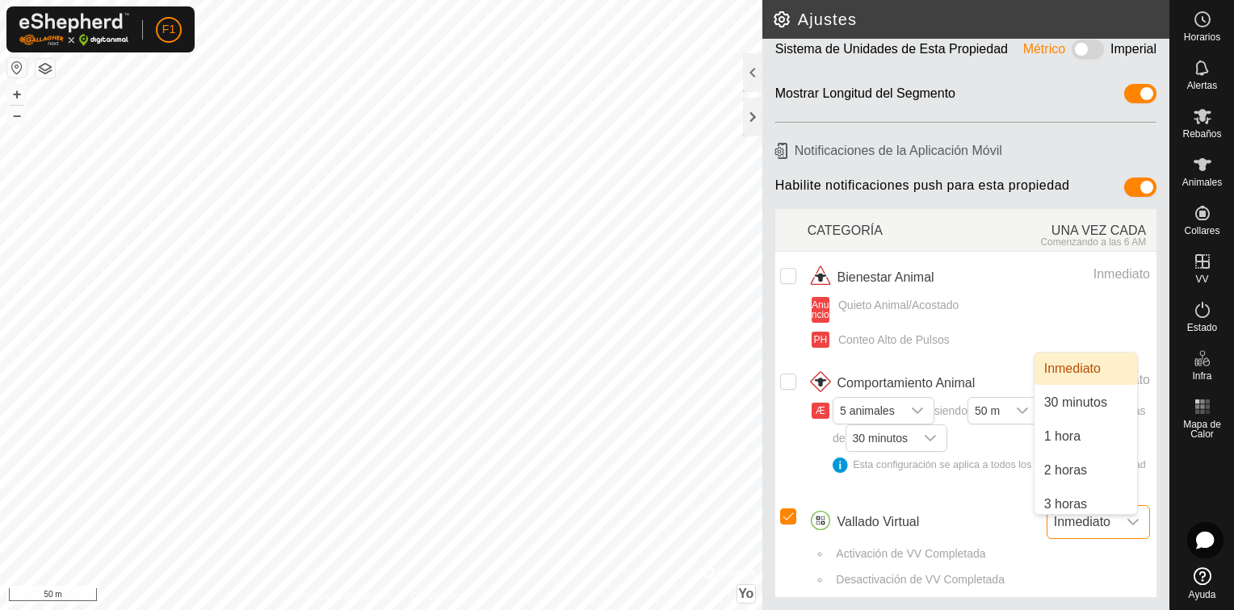
click at [1126, 528] on icon "Disparador desplegable" at bounding box center [1132, 522] width 13 height 13
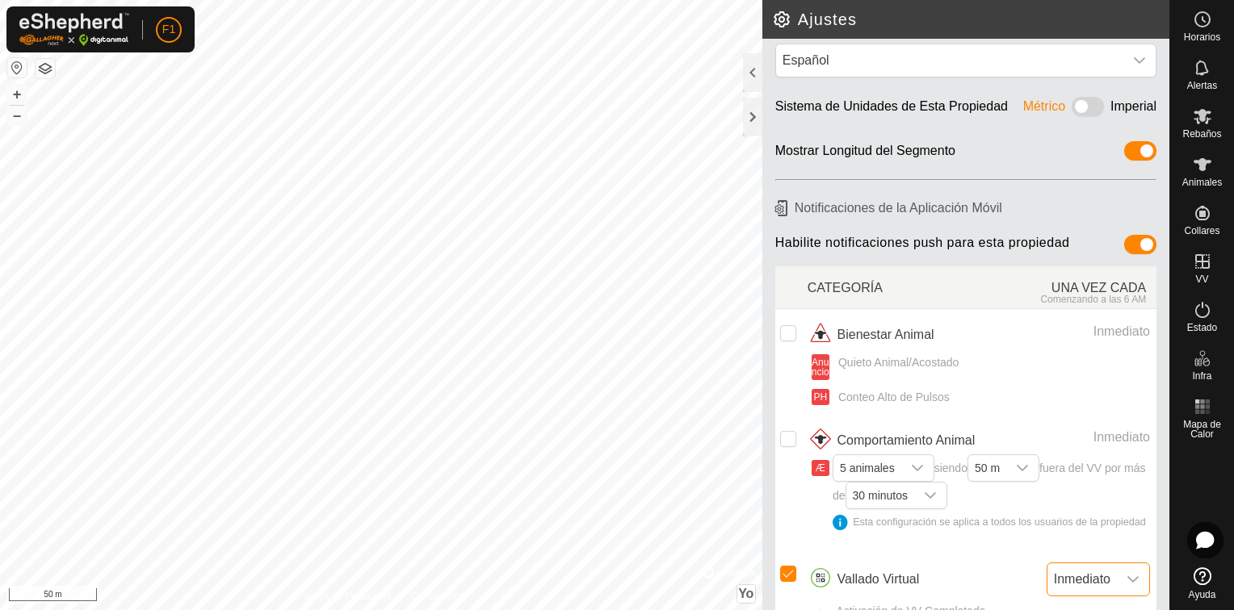
scroll to position [0, 0]
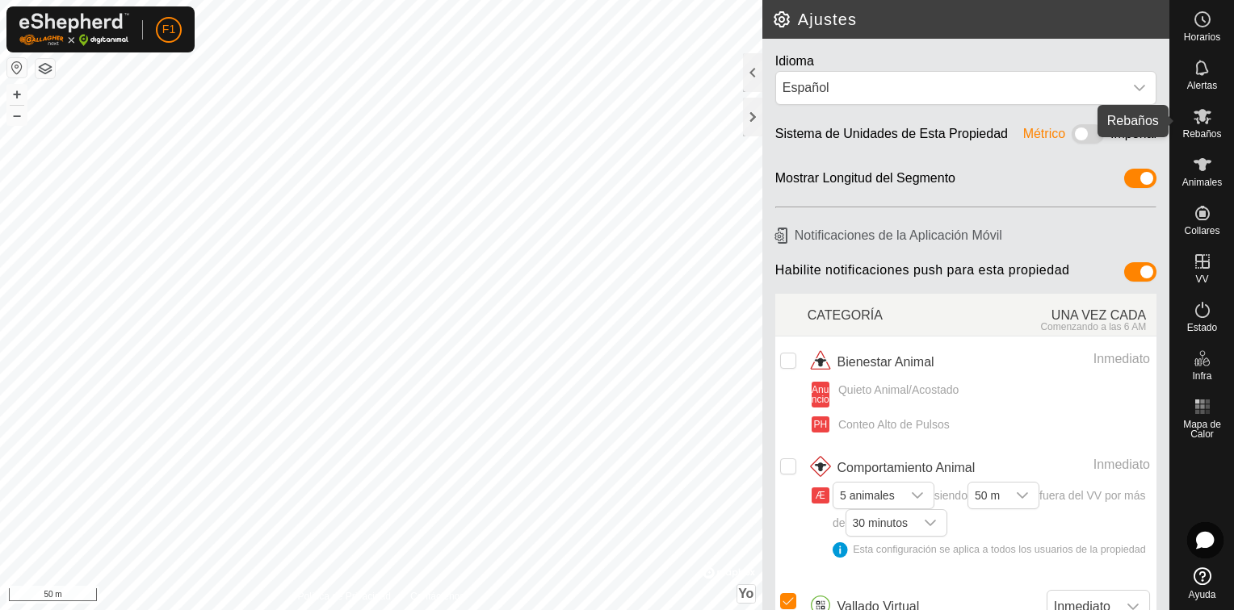
click at [1196, 127] on es-mob-svg-icon at bounding box center [1202, 116] width 29 height 26
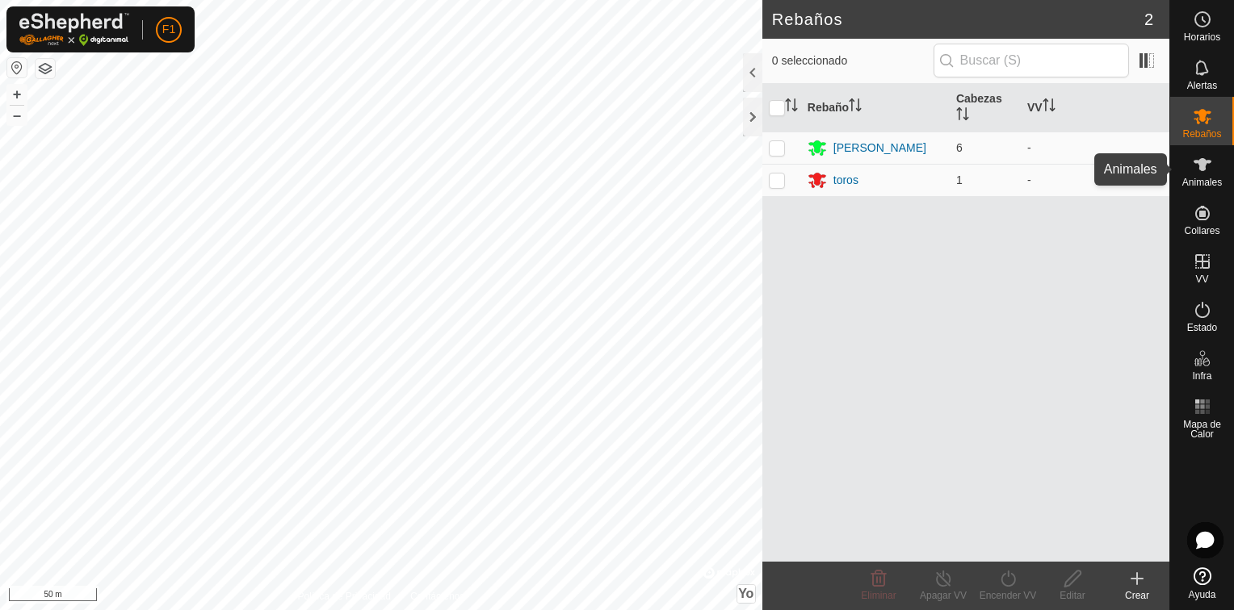
click at [1201, 161] on icon at bounding box center [1202, 164] width 18 height 13
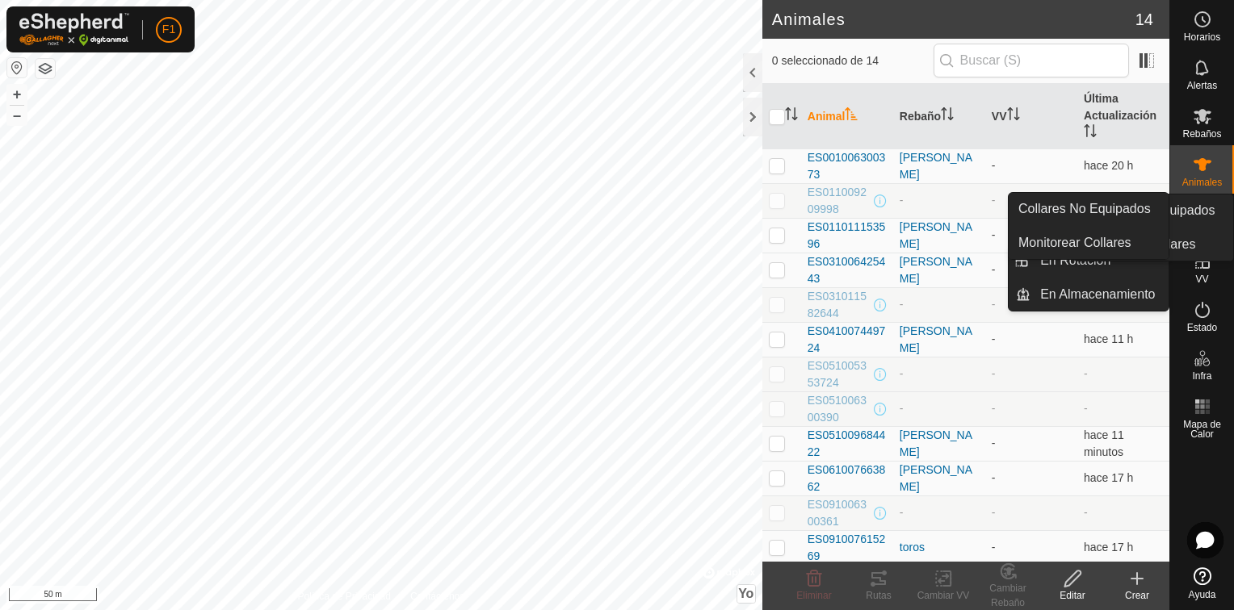
click at [1201, 226] on span "Collares" at bounding box center [1202, 231] width 36 height 10
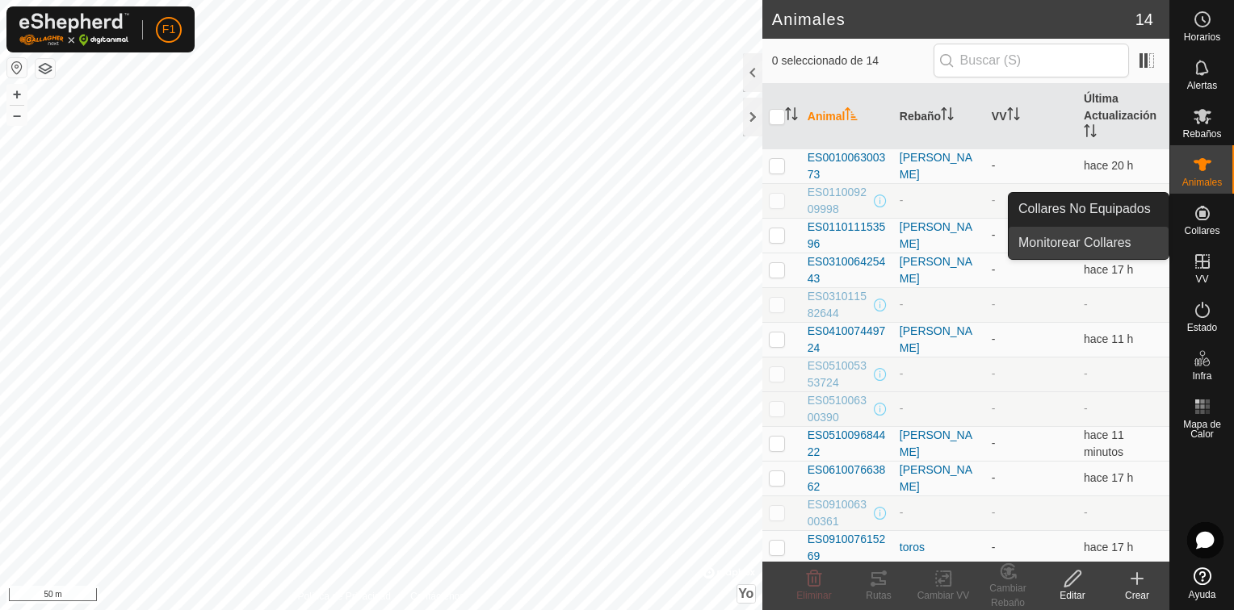
click at [1092, 247] on link "Monitorear Collares" at bounding box center [1088, 243] width 160 height 32
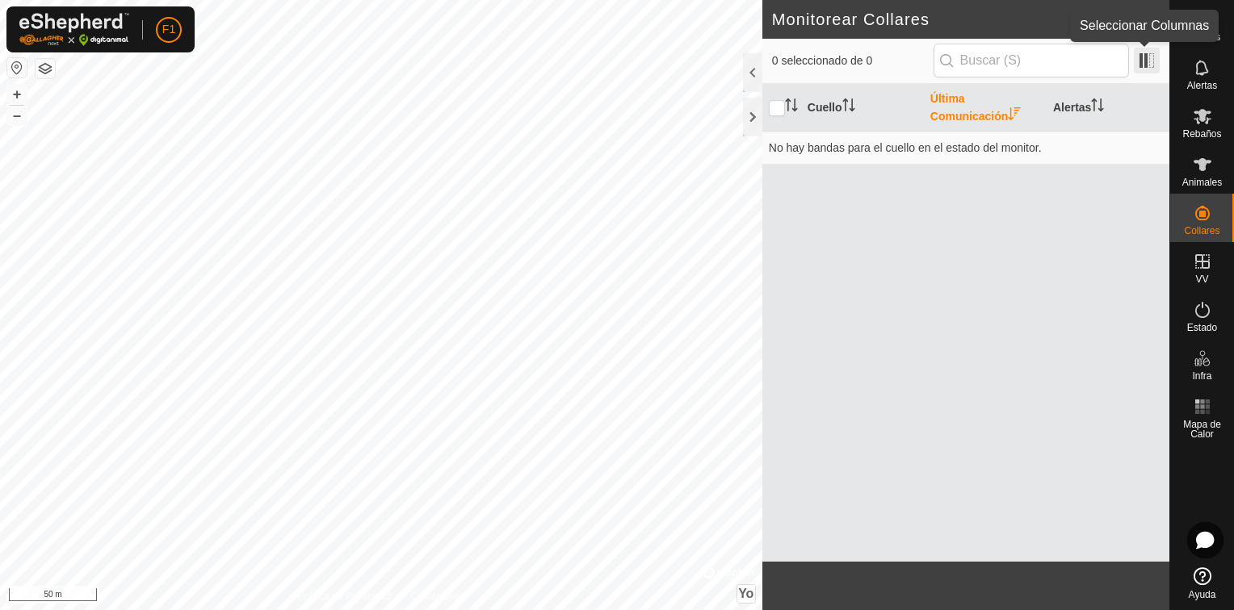
click at [1143, 60] on span at bounding box center [1147, 61] width 26 height 26
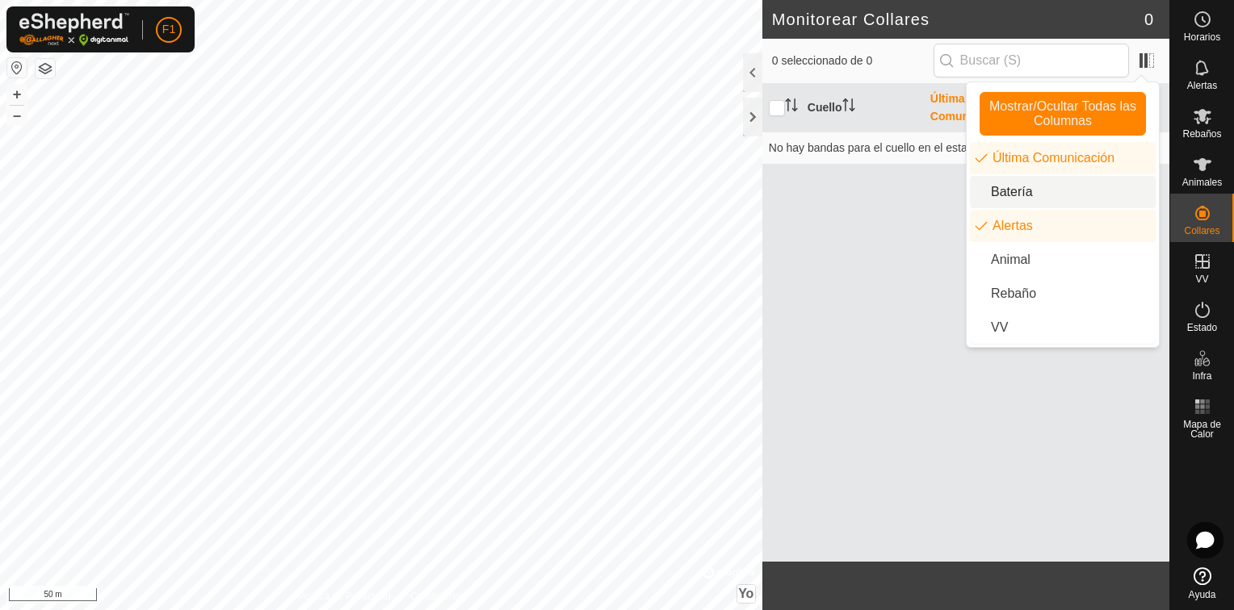
click at [918, 195] on div "Cuello Última Comunicación Alertas No hay bandas para el cuello en el estado de…" at bounding box center [965, 323] width 407 height 478
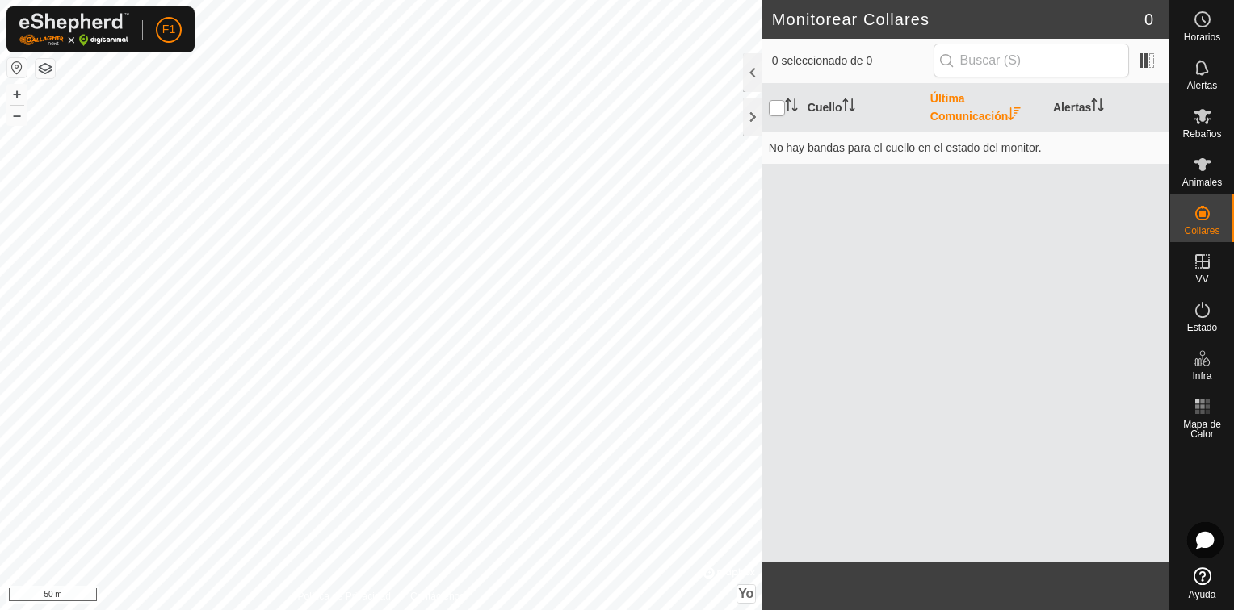
click at [773, 107] on input "checkbox" at bounding box center [777, 108] width 16 height 16
click at [817, 106] on font "Cuello" at bounding box center [824, 107] width 35 height 13
click at [970, 94] on font "Última Comunicación" at bounding box center [969, 107] width 78 height 31
click at [1066, 107] on font "Alertas" at bounding box center [1072, 107] width 38 height 13
click at [777, 112] on input "checkbox" at bounding box center [777, 108] width 16 height 16
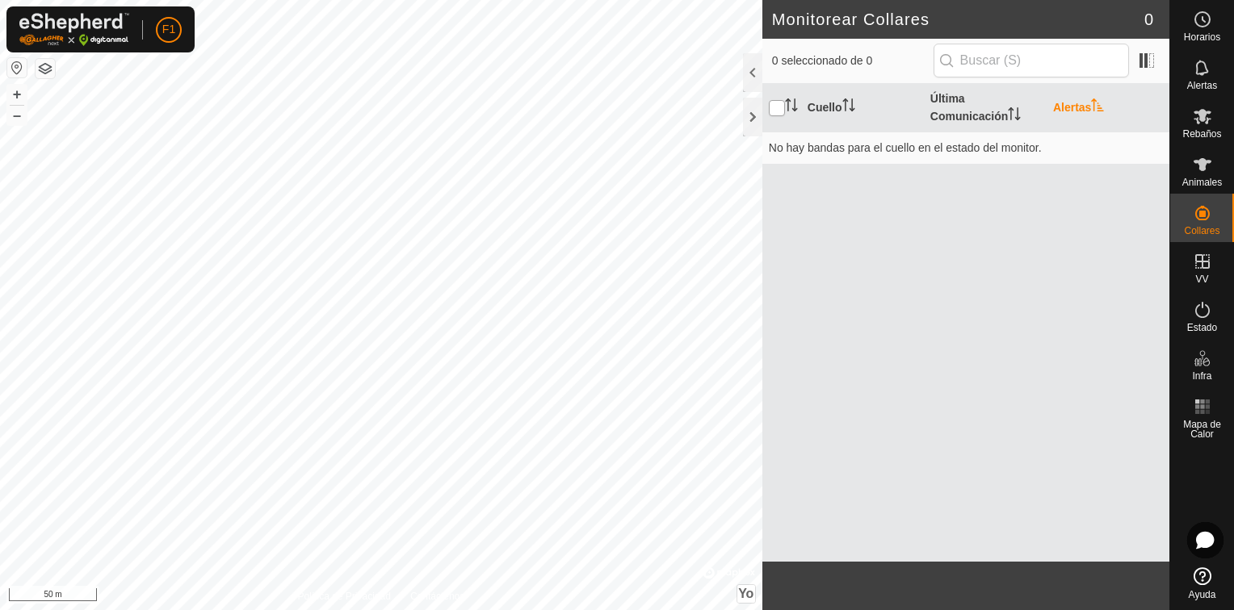
checkbox input "false"
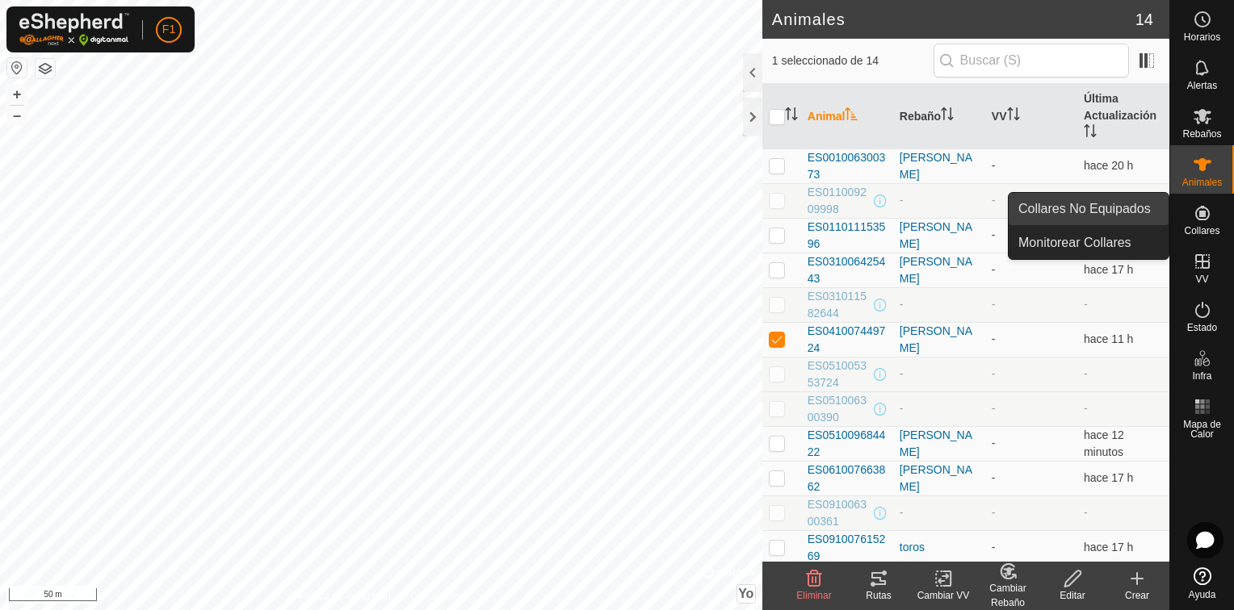
click at [1114, 209] on link "Collares No Equipados" at bounding box center [1088, 209] width 160 height 32
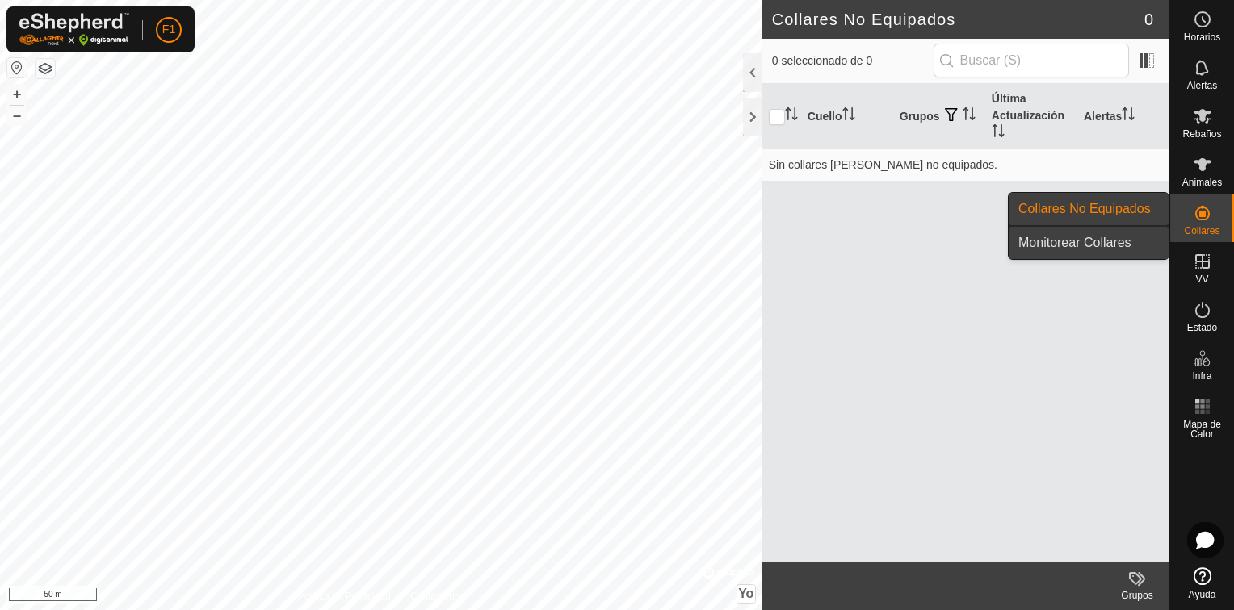
click at [1109, 239] on link "Monitorear Collares" at bounding box center [1088, 243] width 160 height 32
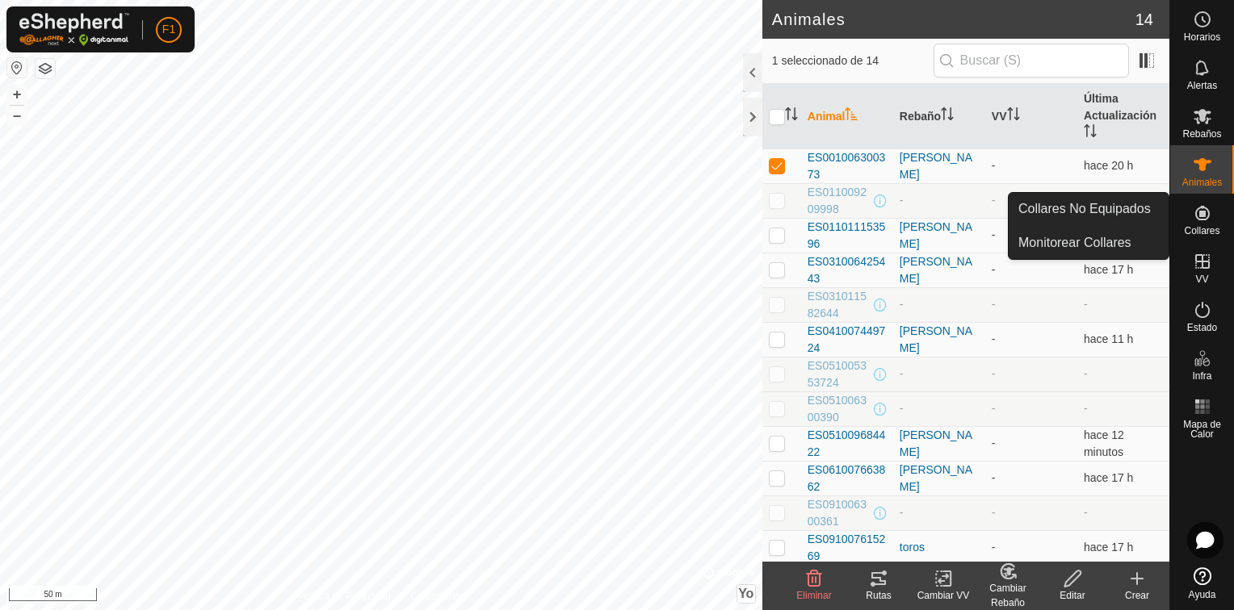
click at [1205, 218] on icon at bounding box center [1202, 213] width 15 height 15
click at [1201, 216] on icon at bounding box center [1202, 213] width 15 height 15
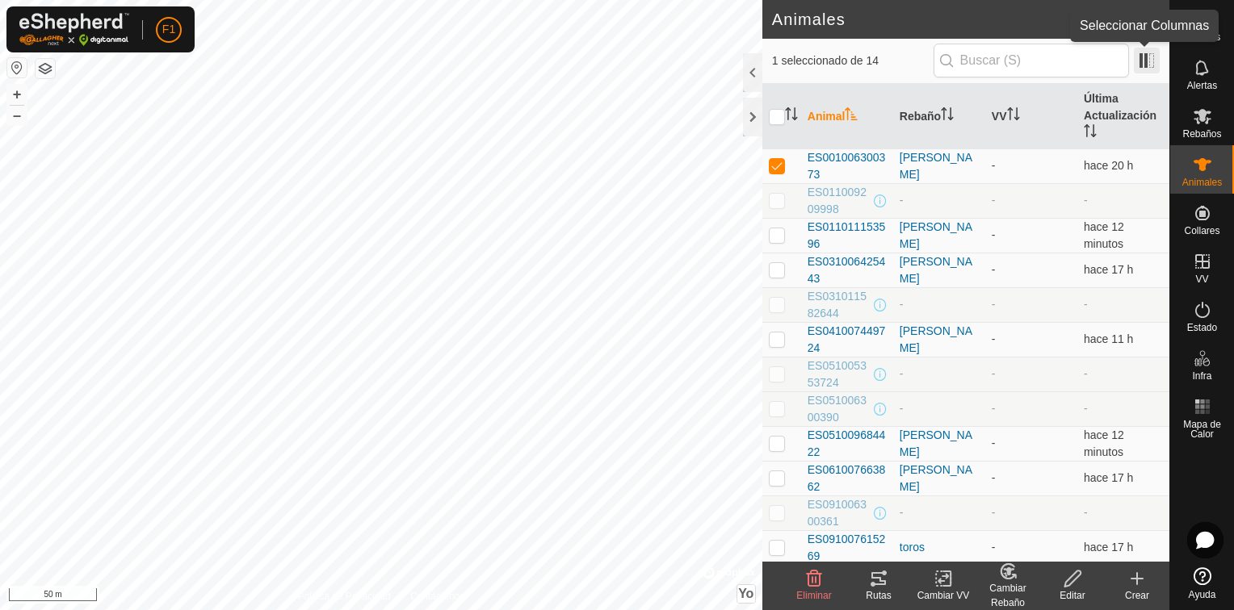
click at [1146, 62] on span at bounding box center [1147, 61] width 26 height 26
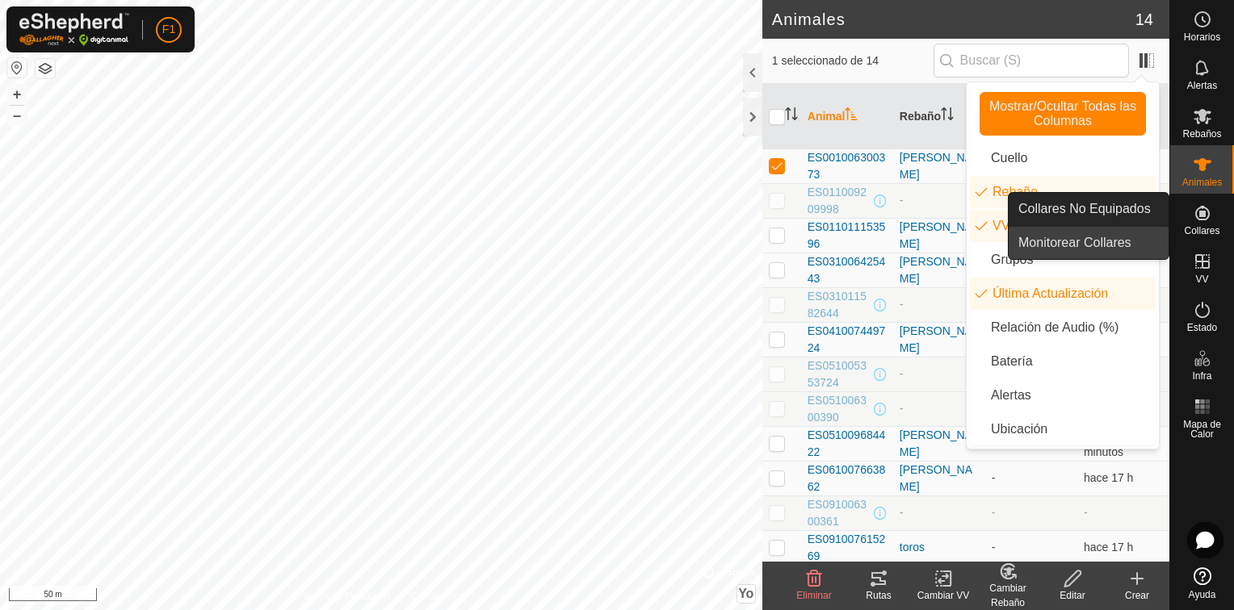
click at [1115, 241] on link "Monitorear Collares" at bounding box center [1088, 243] width 160 height 32
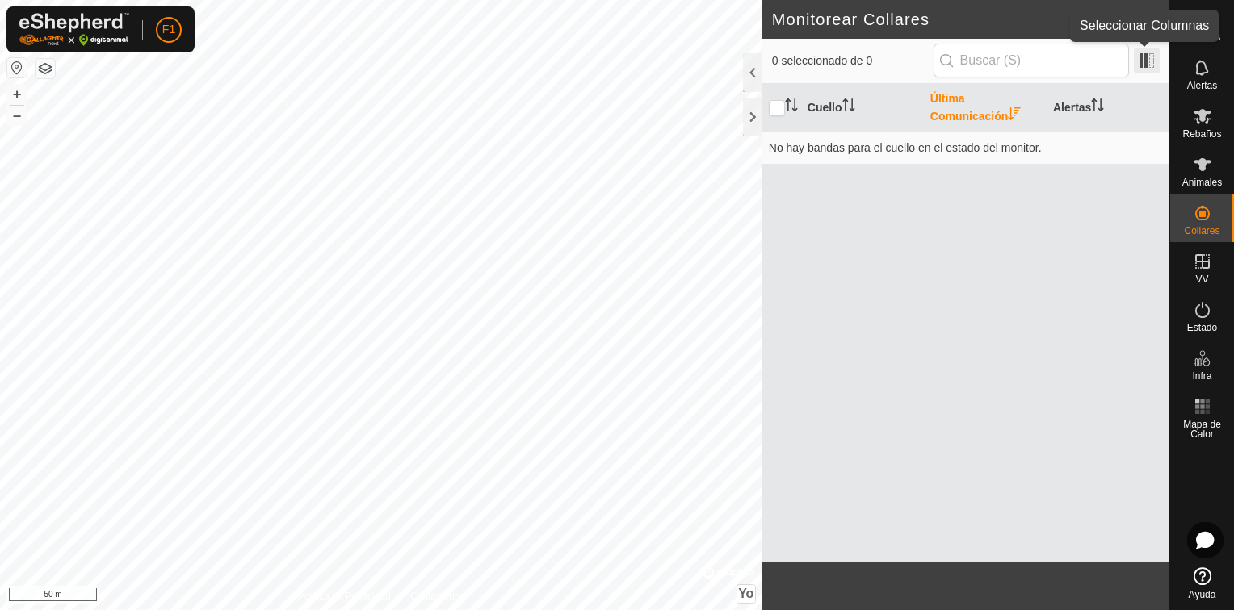
click at [1142, 60] on span at bounding box center [1147, 61] width 26 height 26
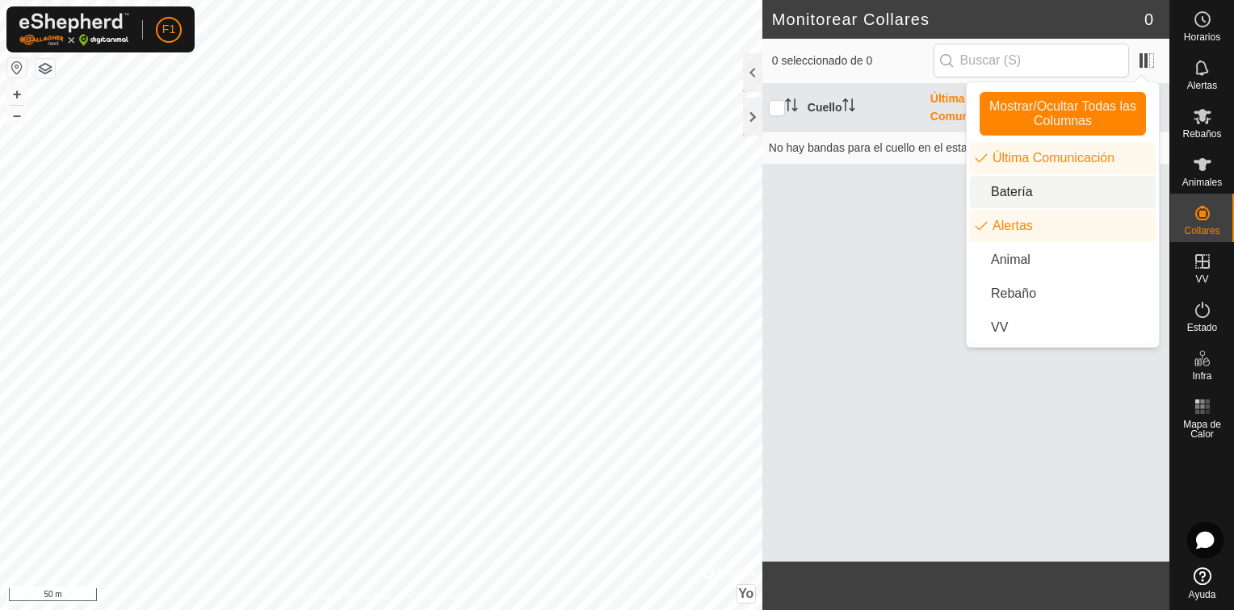
click at [1007, 193] on li "Batería" at bounding box center [1063, 192] width 186 height 32
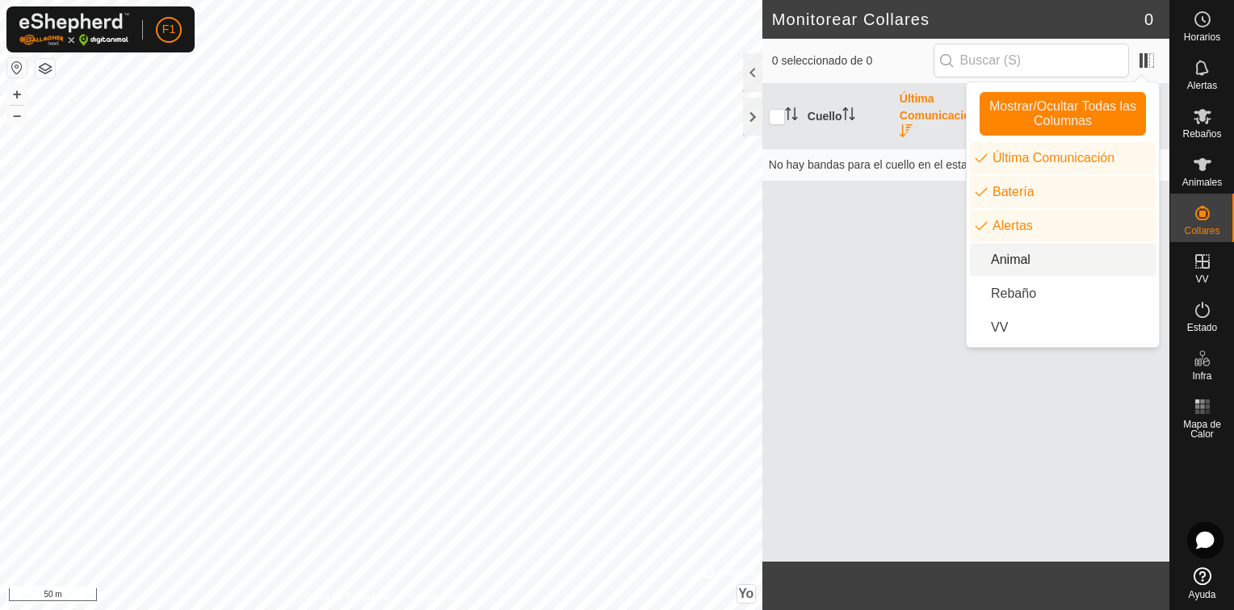
click at [1001, 259] on li "Animal" at bounding box center [1063, 260] width 186 height 32
click at [1005, 296] on li "Rebaño" at bounding box center [1063, 294] width 186 height 32
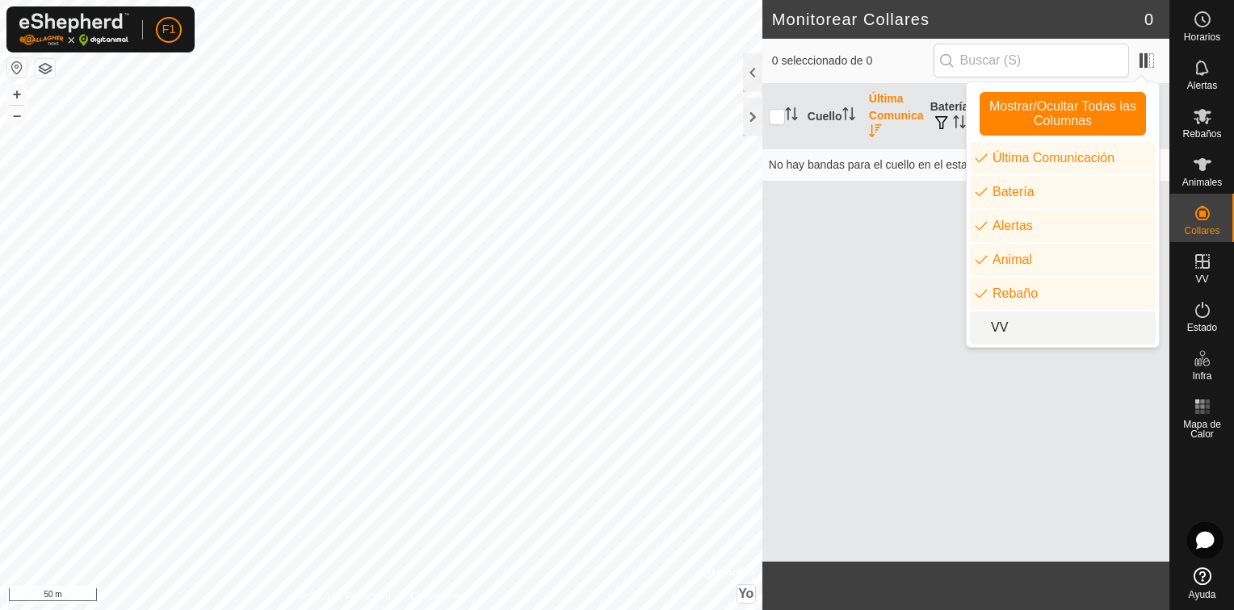
click at [998, 329] on li "VV" at bounding box center [1063, 328] width 186 height 32
drag, startPoint x: 998, startPoint y: 329, endPoint x: 866, endPoint y: 334, distance: 131.7
click at [866, 334] on div "Cuello Última Comunicación Batería Alertas Animal Rebaño VV No hay bandas para …" at bounding box center [965, 323] width 407 height 478
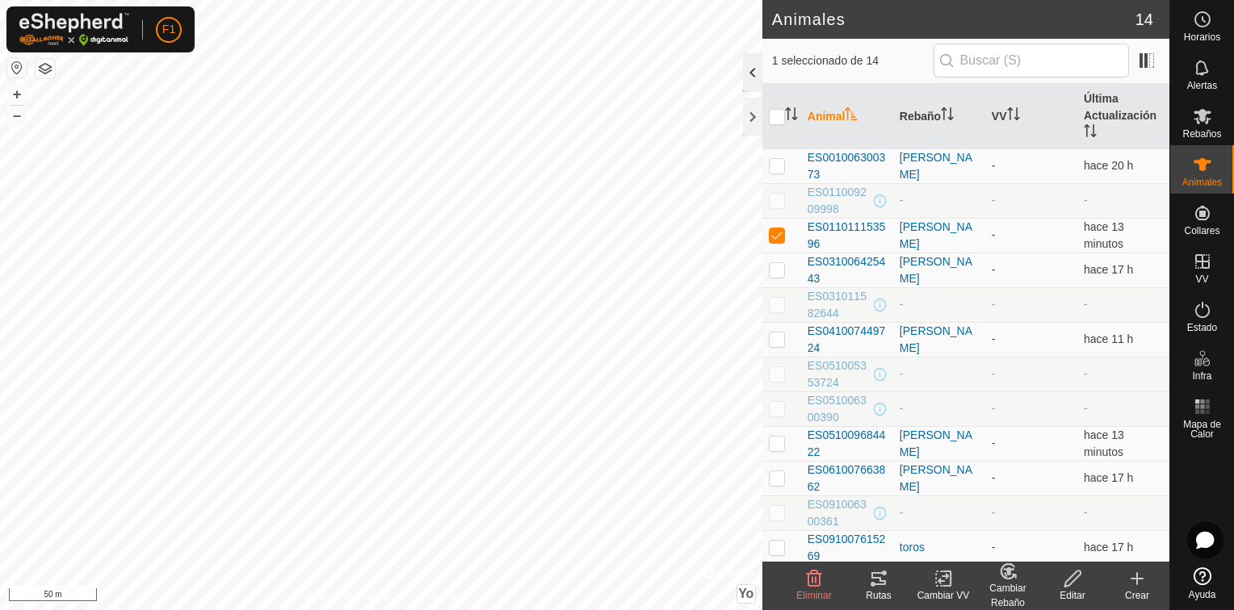
click at [748, 73] on div at bounding box center [752, 72] width 19 height 39
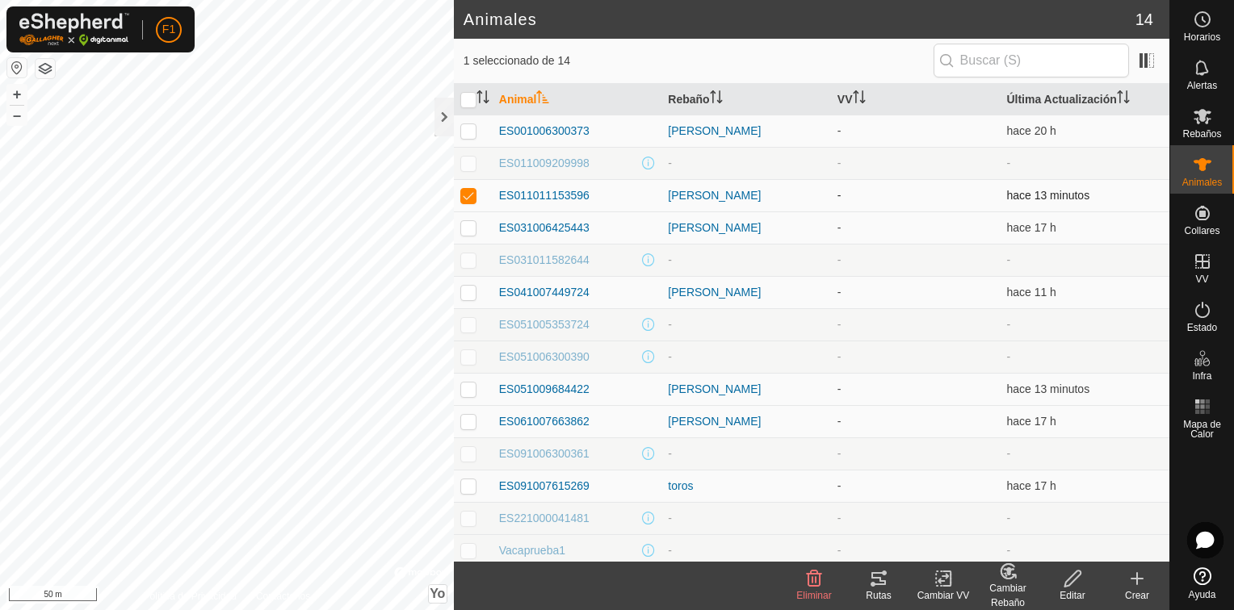
click at [471, 195] on p-checkbox at bounding box center [468, 195] width 16 height 13
checkbox input "false"
click at [564, 226] on span "ES031006425443" at bounding box center [544, 228] width 90 height 17
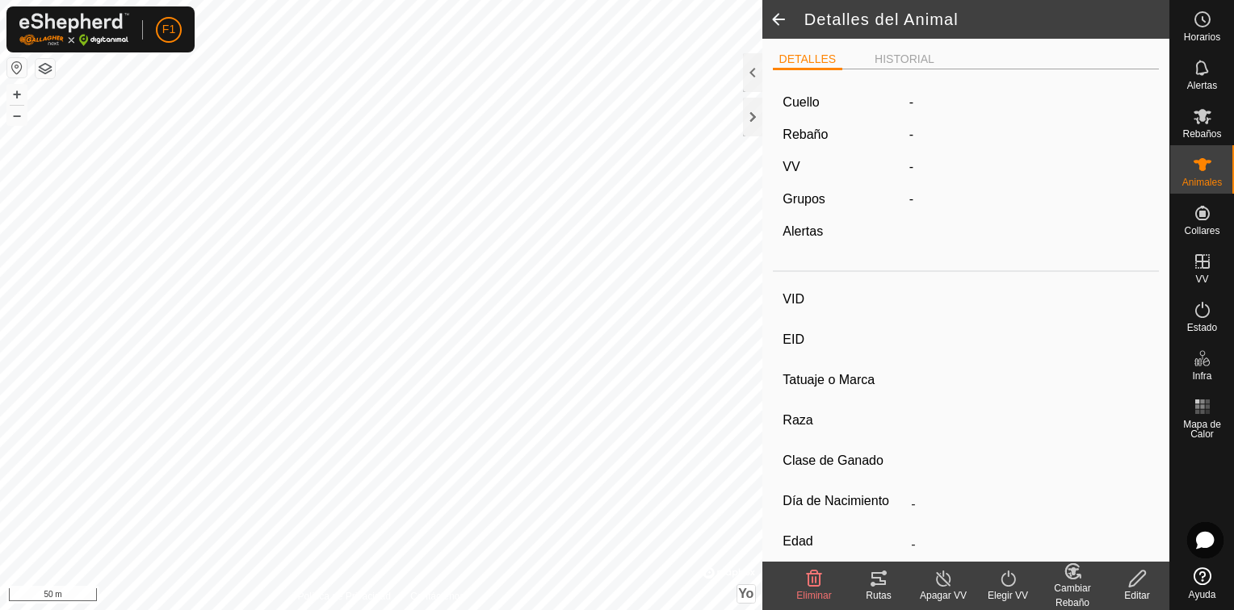
type input "ES031006425443"
type input "-"
type input "Cruzada"
type input "-"
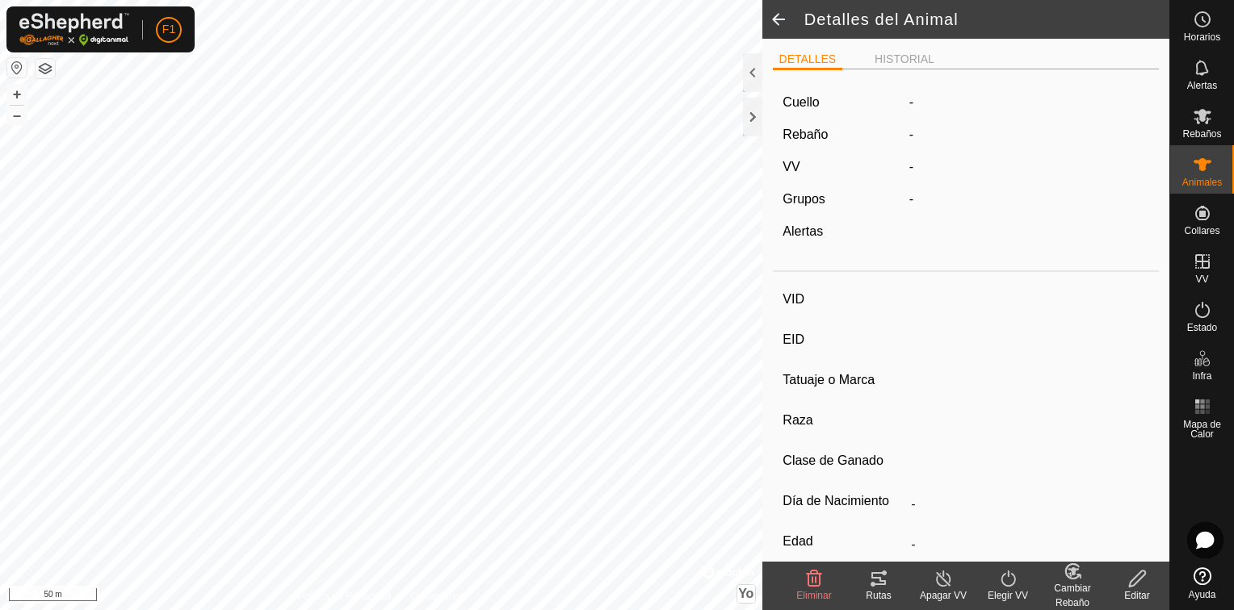
type input "03/2011"
type input "14 years 7 months"
type input "Preñada"
type input "0 kg"
type input "-"
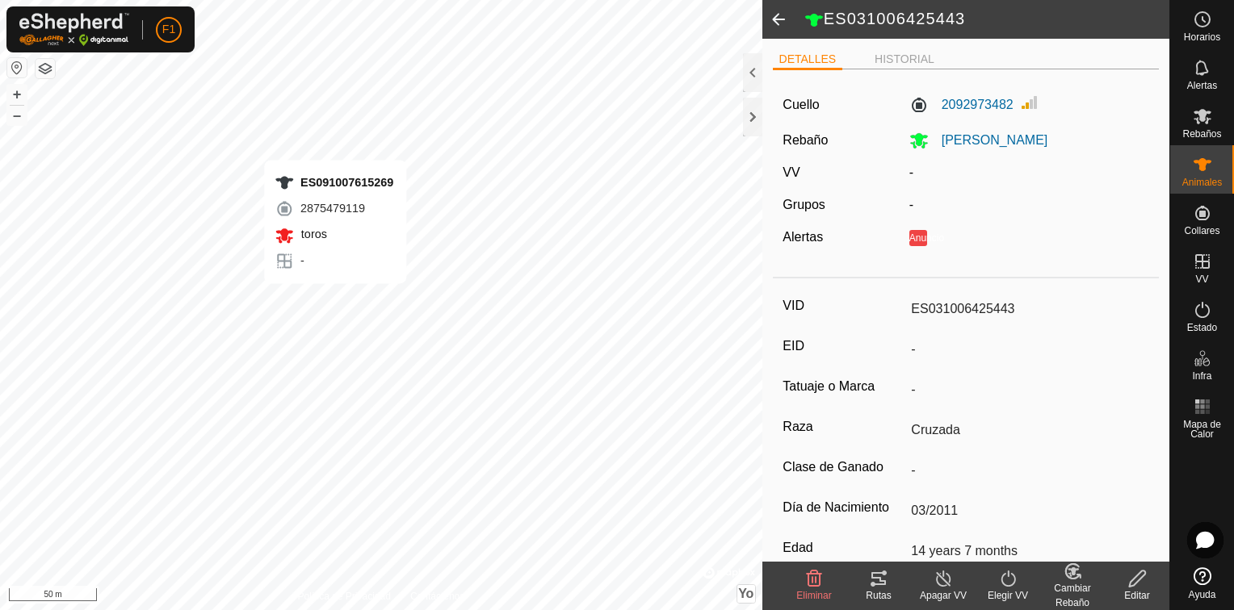
type input "-"
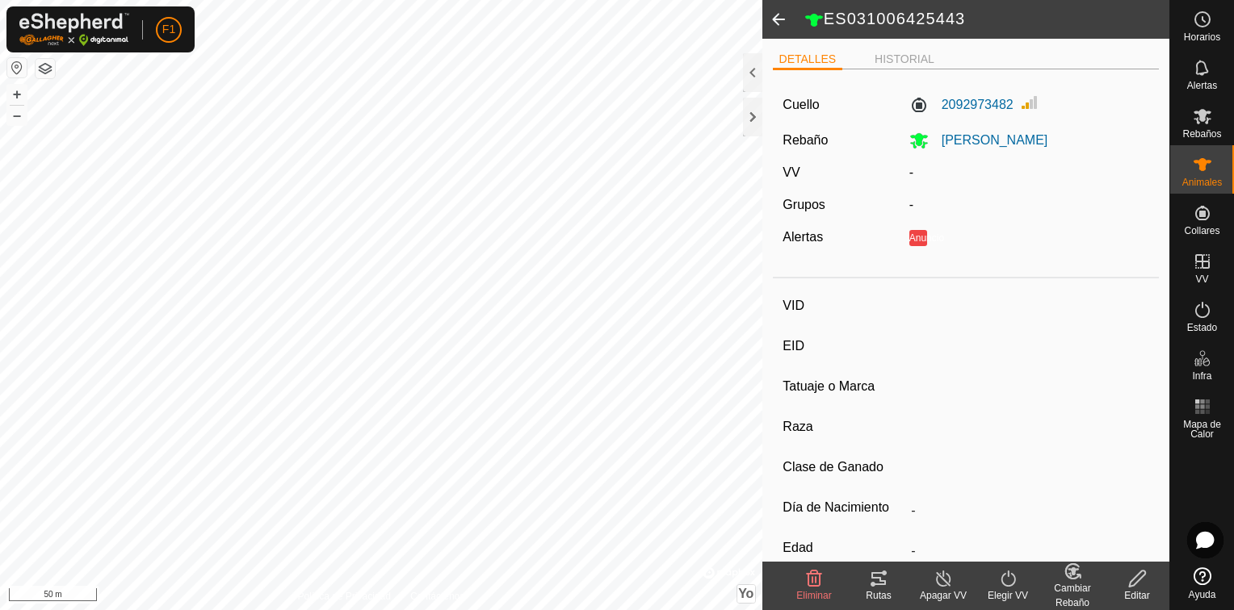
type input "ES091007615269"
type input "-"
type input "Limousine"
type input "-"
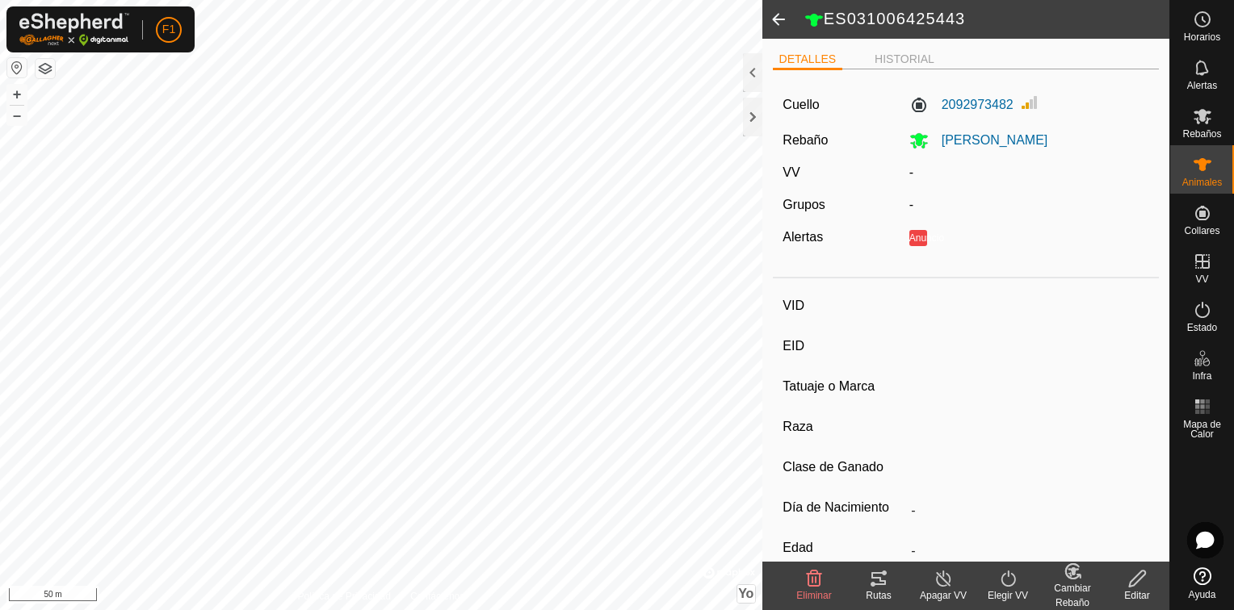
type input "05/2015"
type input "10 years 5 months"
type input "Vacía"
type input "900 kg"
type input "-"
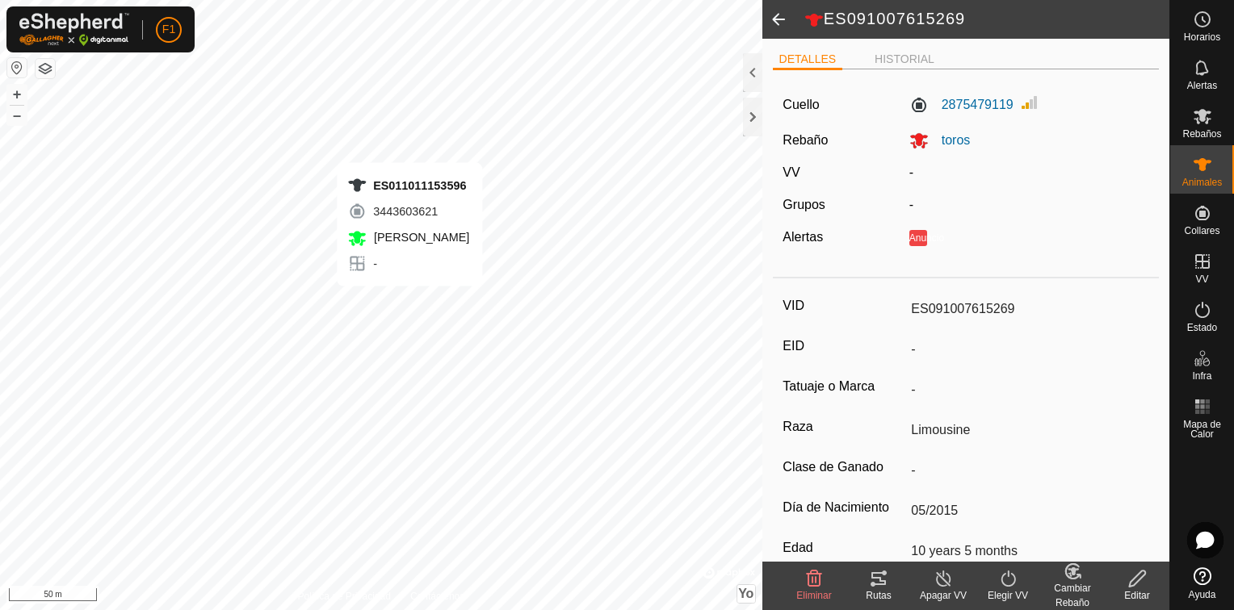
type input "-"
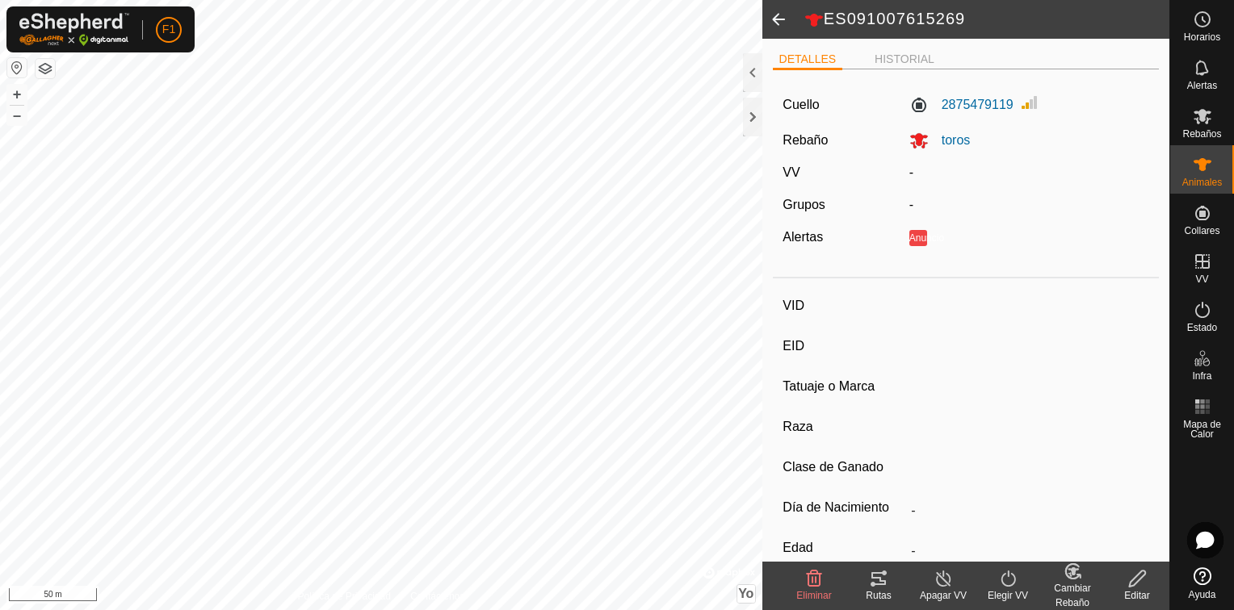
type input "ES011011153596"
type input "-"
type input "NOVILLA"
type input "-"
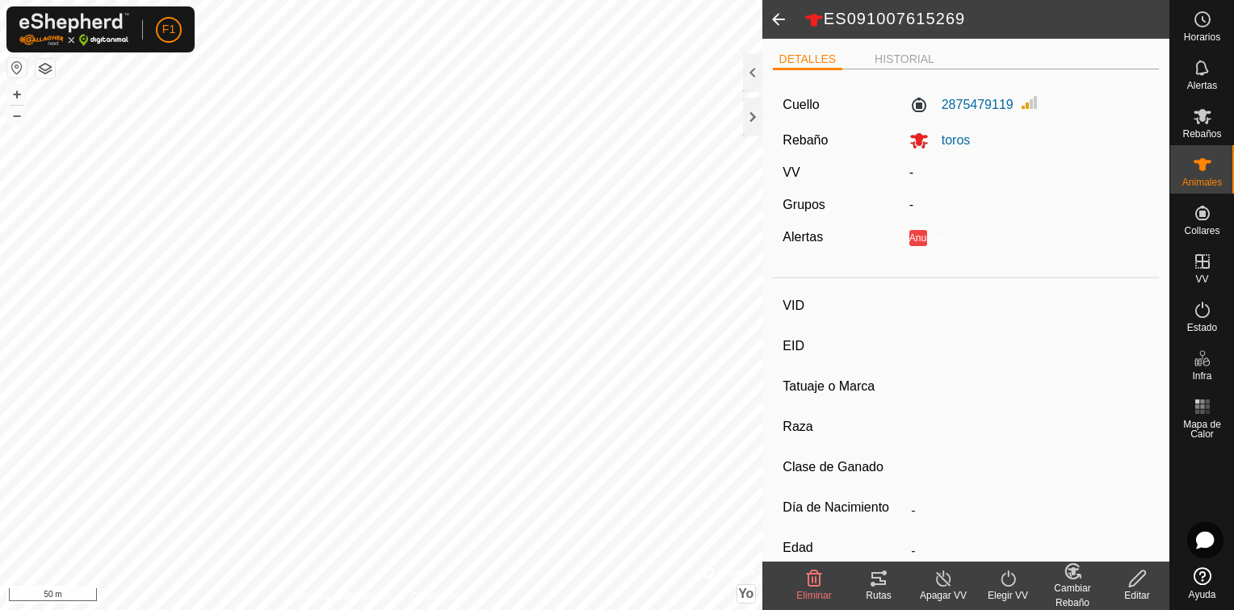
type input "09/2023"
type input "1 year 11 months"
type input "Preñada"
type input "0 kg"
type input "-"
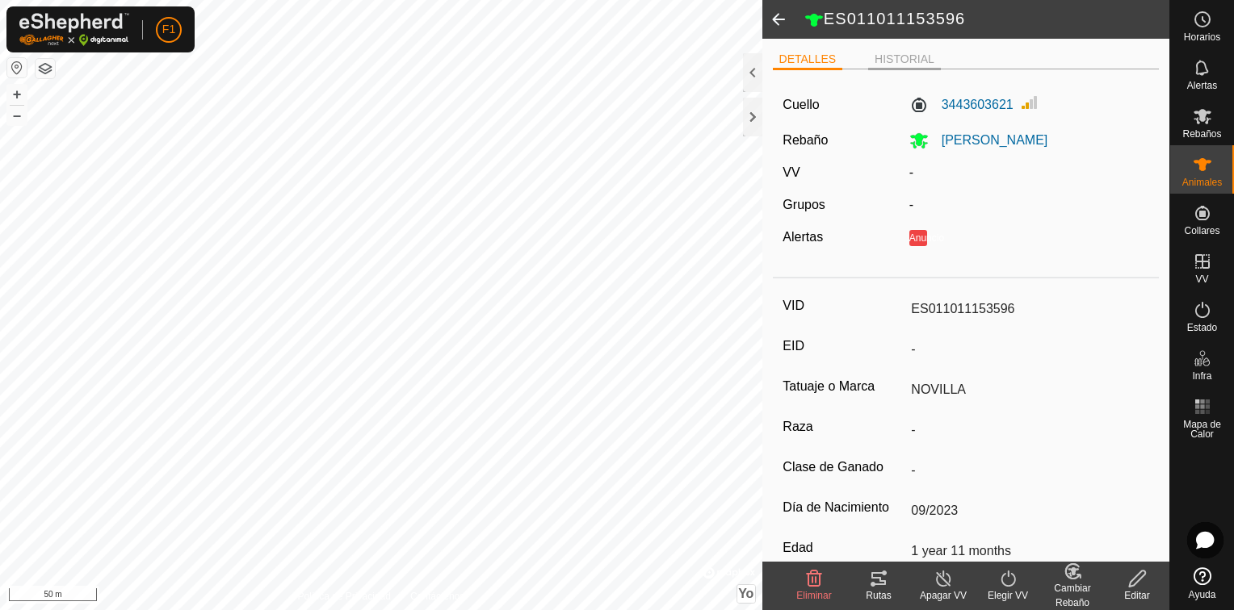
click at [903, 57] on li "HISTORIAL" at bounding box center [904, 60] width 73 height 19
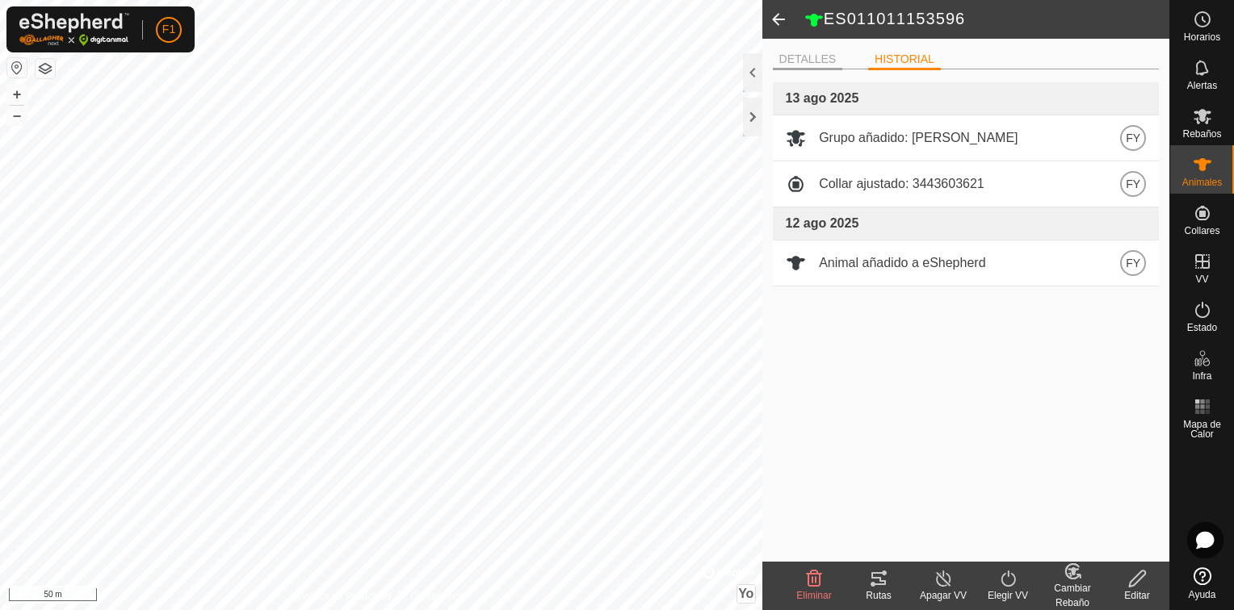
click at [807, 57] on li "DETALLES" at bounding box center [808, 60] width 70 height 19
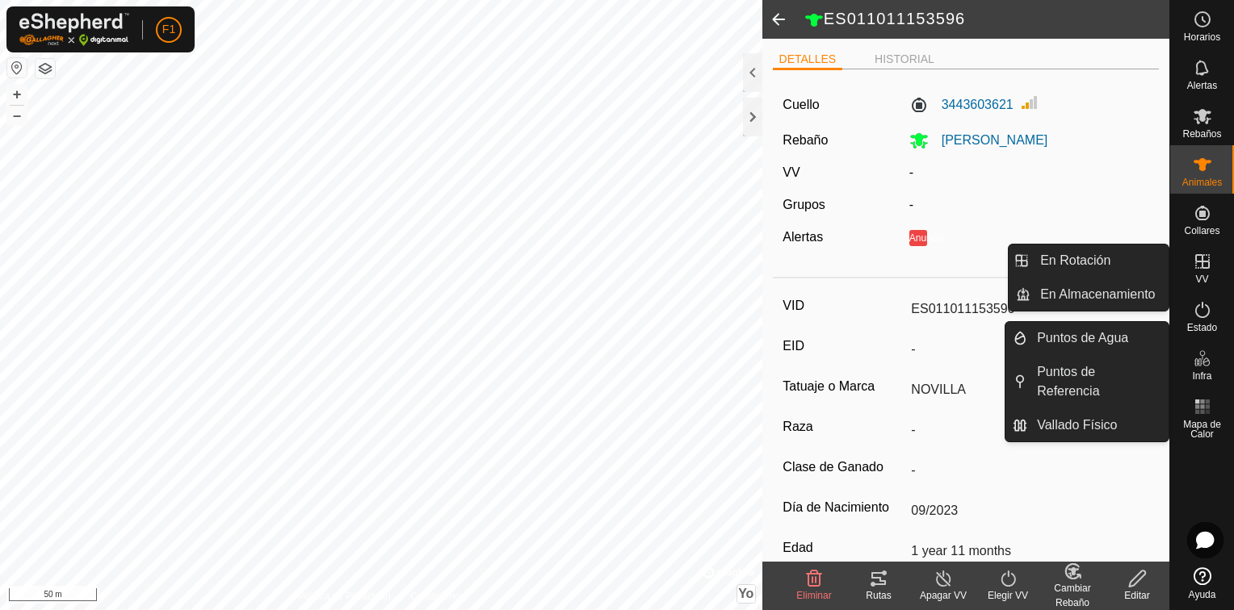
click at [1192, 371] on span "Infra" at bounding box center [1201, 376] width 19 height 10
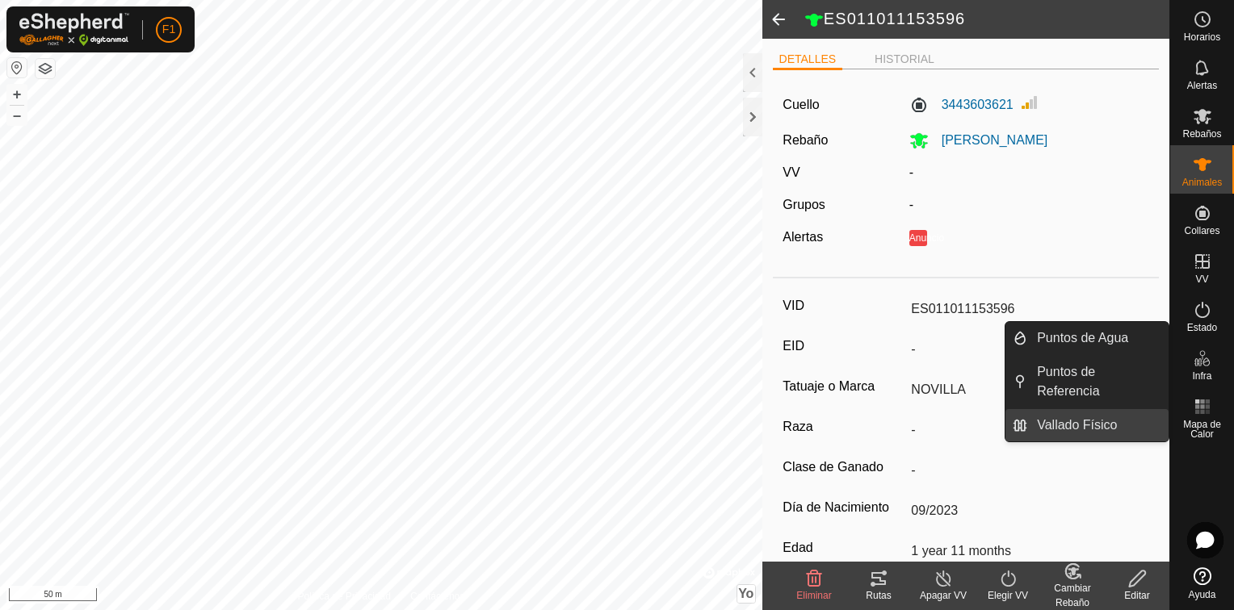
click at [1125, 421] on link "Vallado Físico" at bounding box center [1097, 425] width 141 height 32
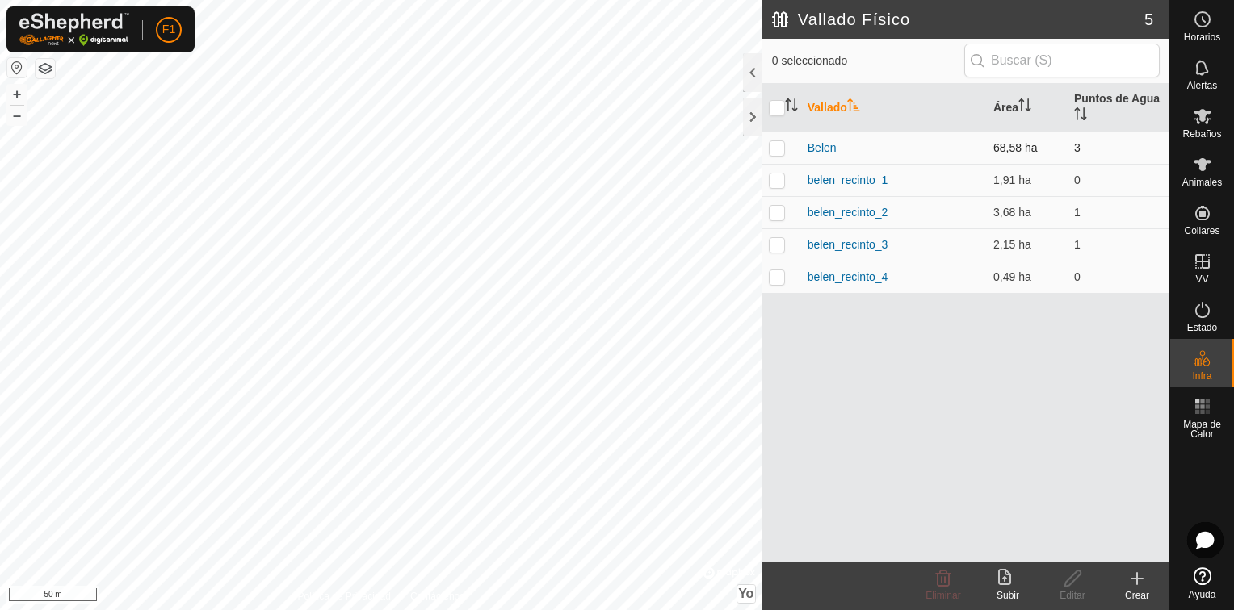
click at [816, 142] on link "Belen" at bounding box center [821, 147] width 29 height 13
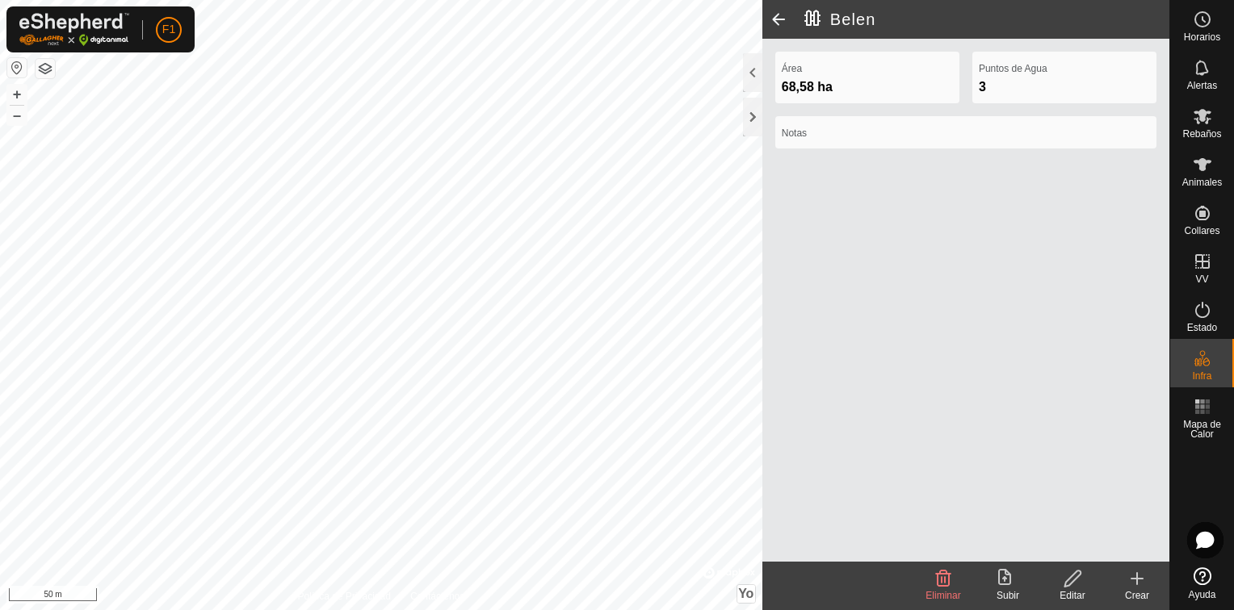
click at [861, 59] on div "Área 68,58 ha" at bounding box center [867, 78] width 184 height 52
drag, startPoint x: 861, startPoint y: 59, endPoint x: 774, endPoint y: 22, distance: 94.8
click at [774, 22] on span at bounding box center [778, 19] width 32 height 39
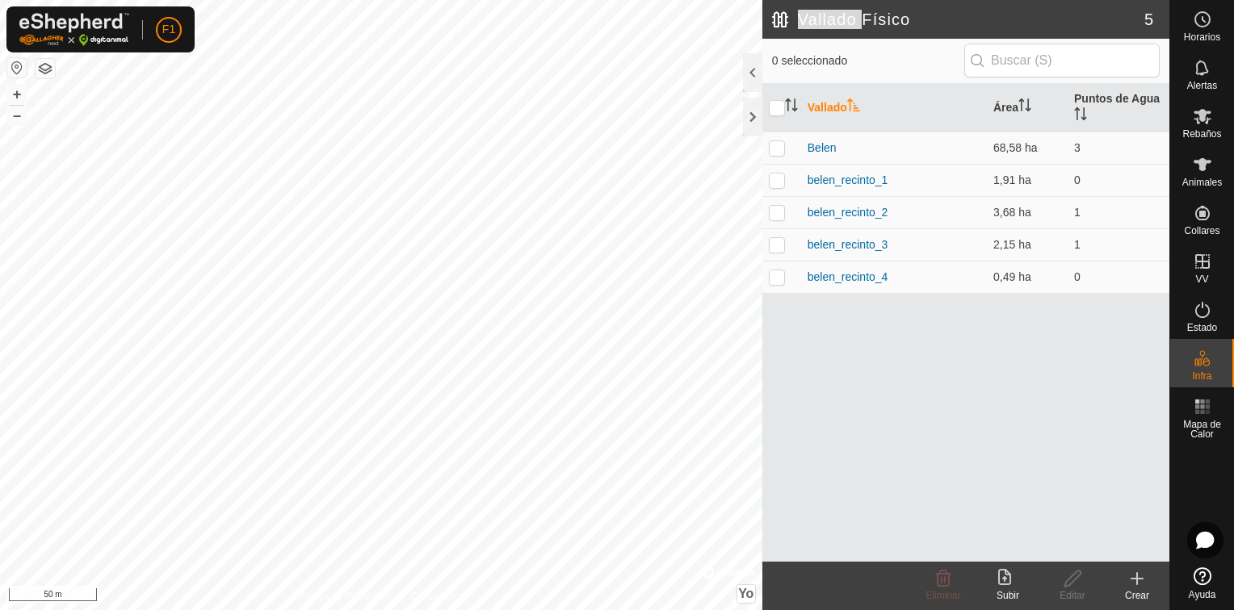
click at [774, 22] on h2 "Vallado Físico" at bounding box center [958, 19] width 372 height 19
click at [834, 147] on link "Belen" at bounding box center [821, 147] width 29 height 13
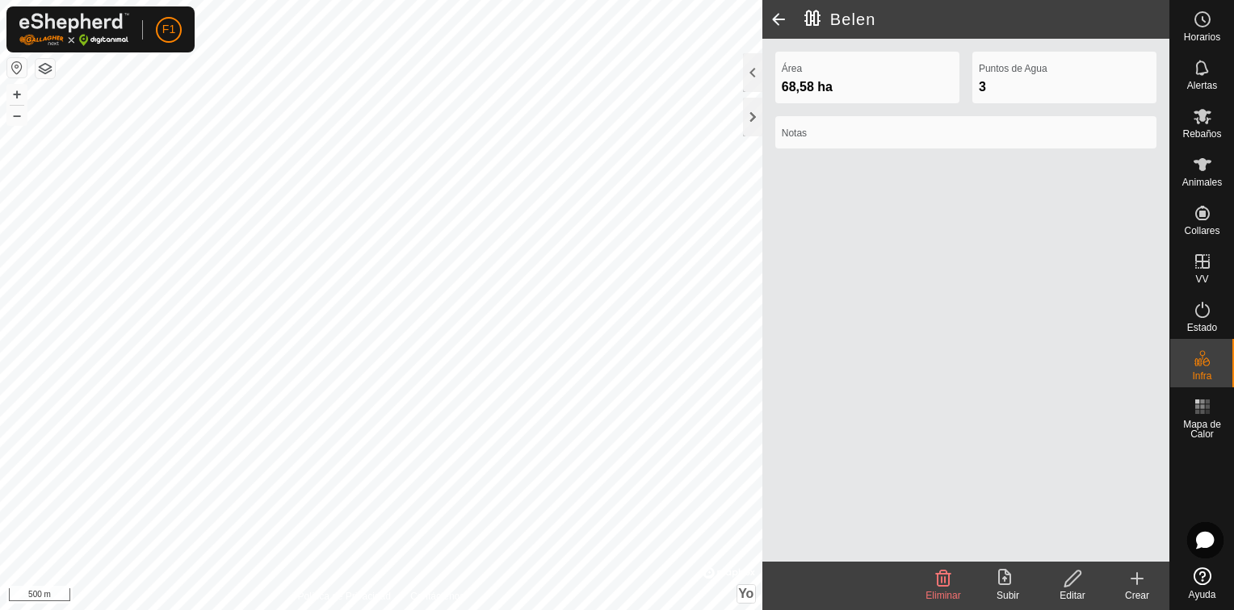
click at [828, 92] on span "68,58 ha" at bounding box center [807, 87] width 51 height 14
click at [415, 610] on html "F1 Horarios Alertas Rebaños Animales Collares VV Estado Infra Mapa de Calor Ayu…" at bounding box center [617, 305] width 1234 height 610
click at [483, 610] on html "F1 Horarios Alertas Rebaños Animales Collares VV Estado Infra Mapa de Calor Ayu…" at bounding box center [617, 305] width 1234 height 610
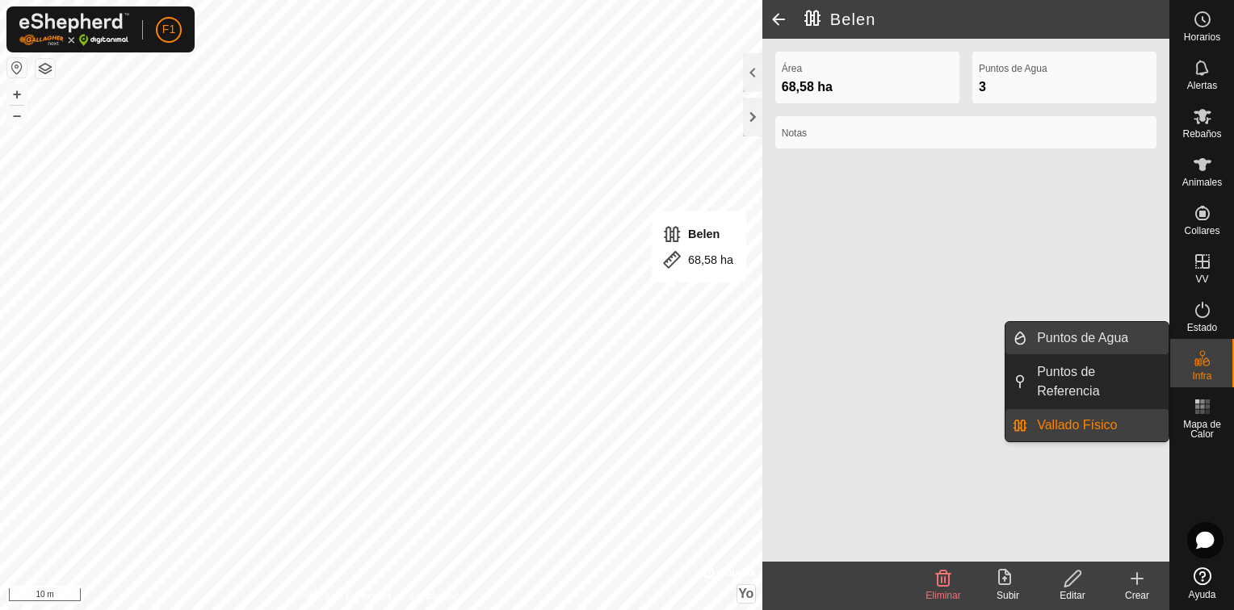
click at [1119, 339] on link "Puntos de Agua" at bounding box center [1097, 338] width 141 height 32
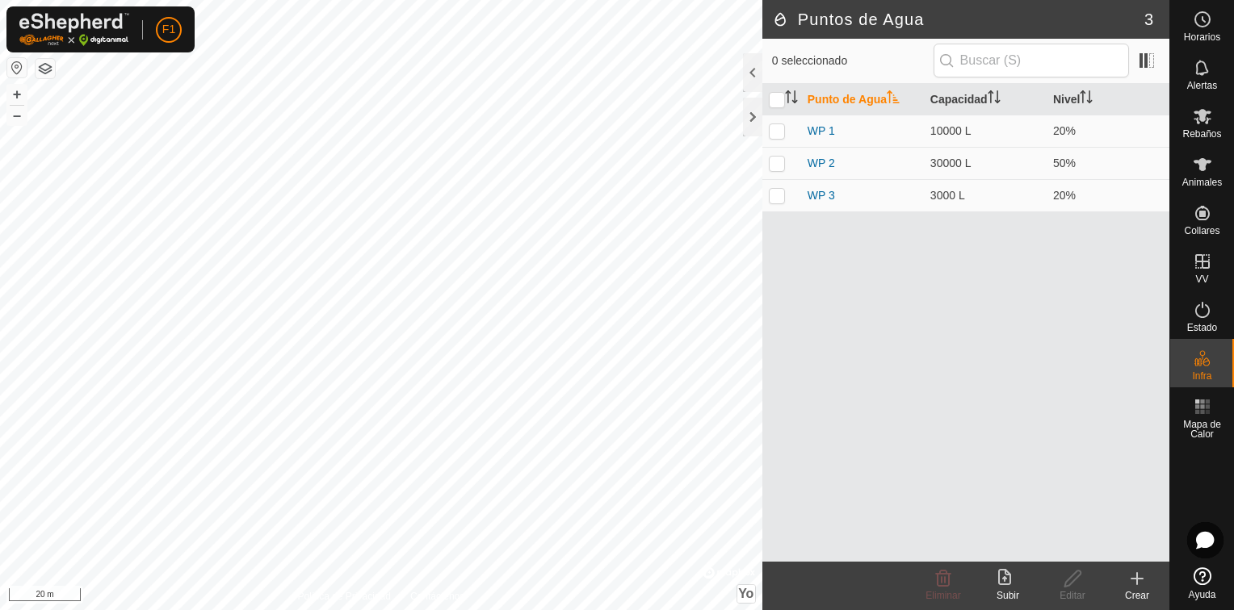
click at [1143, 586] on icon at bounding box center [1136, 578] width 19 height 19
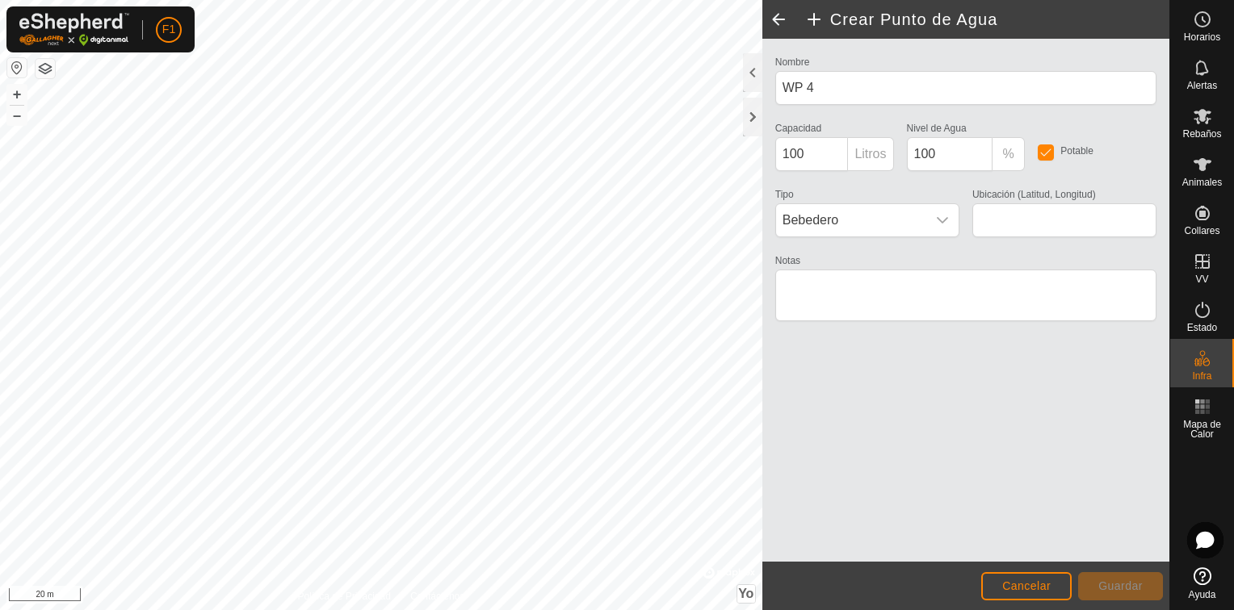
type input "39.851796, -6.206596"
click at [811, 160] on input "100" at bounding box center [811, 154] width 73 height 34
type input "1"
type input "2000"
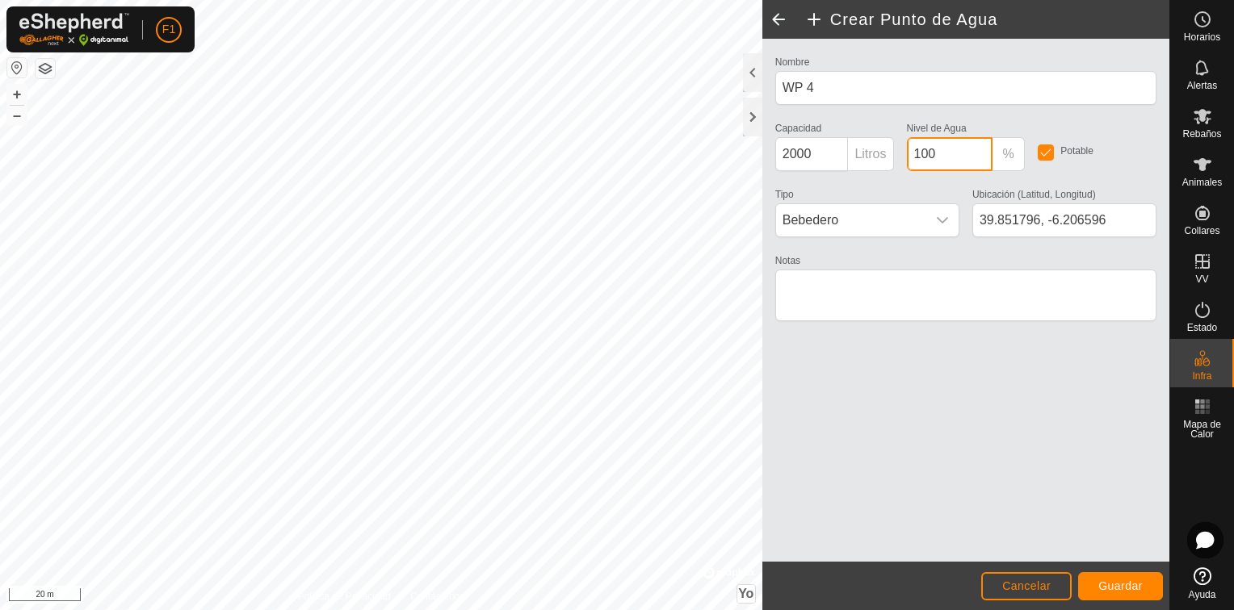
click at [949, 146] on input "100" at bounding box center [950, 154] width 86 height 34
type input "1"
type input "50"
click at [859, 196] on div "Tipo Bebedero" at bounding box center [867, 210] width 197 height 53
click at [1131, 581] on span "Guardar" at bounding box center [1120, 586] width 44 height 13
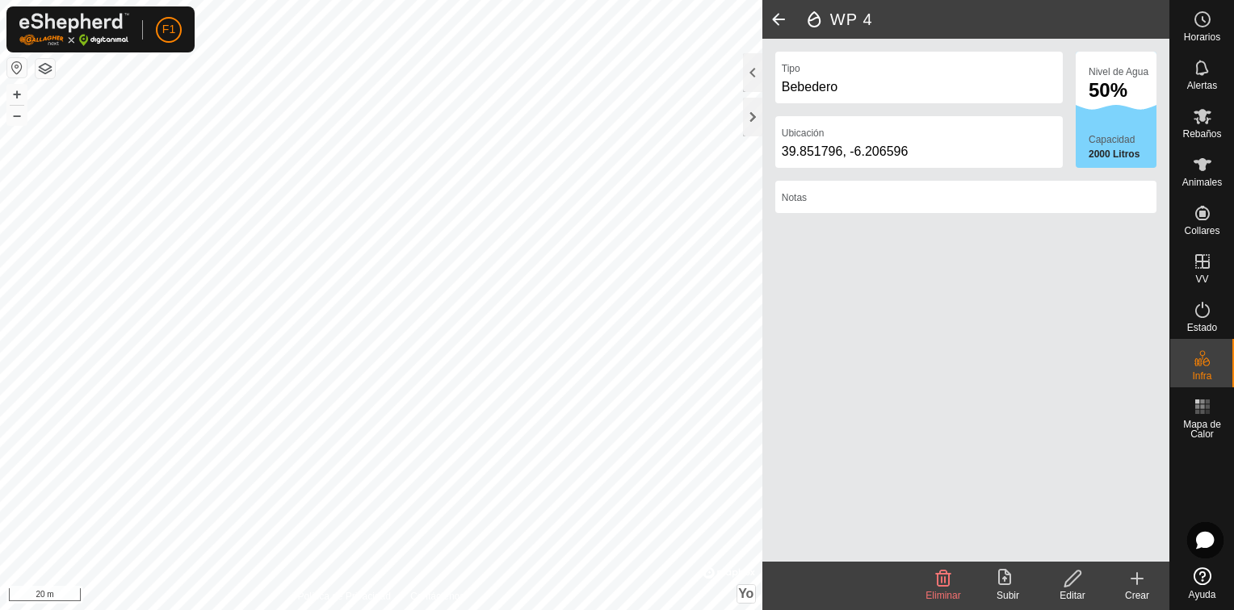
click at [1135, 574] on icon at bounding box center [1136, 578] width 19 height 19
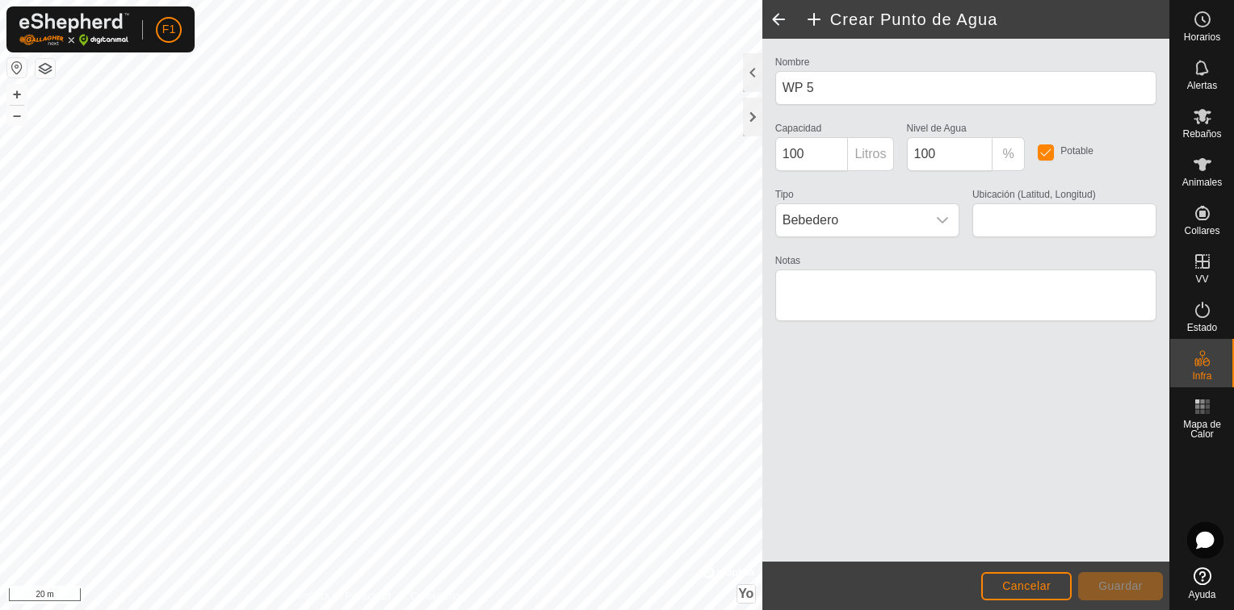
type input "39.851428, -6.204777"
click at [814, 160] on input "100" at bounding box center [811, 154] width 73 height 34
type input "1"
type input "2000"
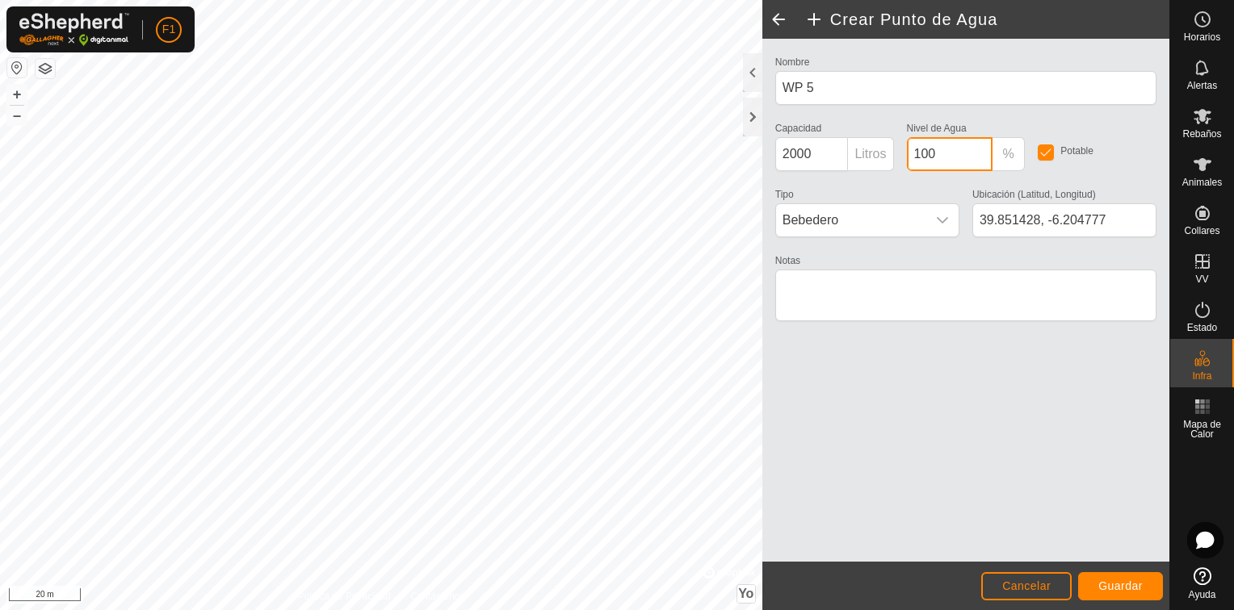
click at [949, 151] on input "100" at bounding box center [950, 154] width 86 height 34
type input "1"
type input "50"
click at [927, 254] on div "Notas" at bounding box center [965, 288] width 381 height 77
click at [1113, 583] on span "Guardar" at bounding box center [1120, 586] width 44 height 13
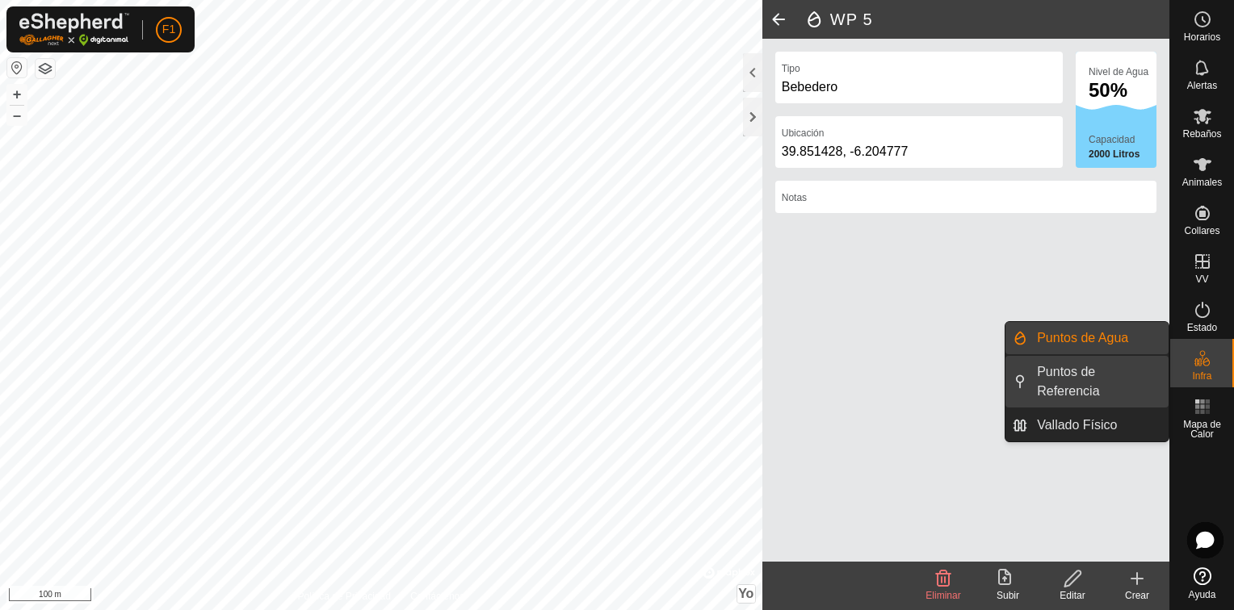
click at [1079, 371] on link "Puntos de Referencia" at bounding box center [1097, 382] width 141 height 52
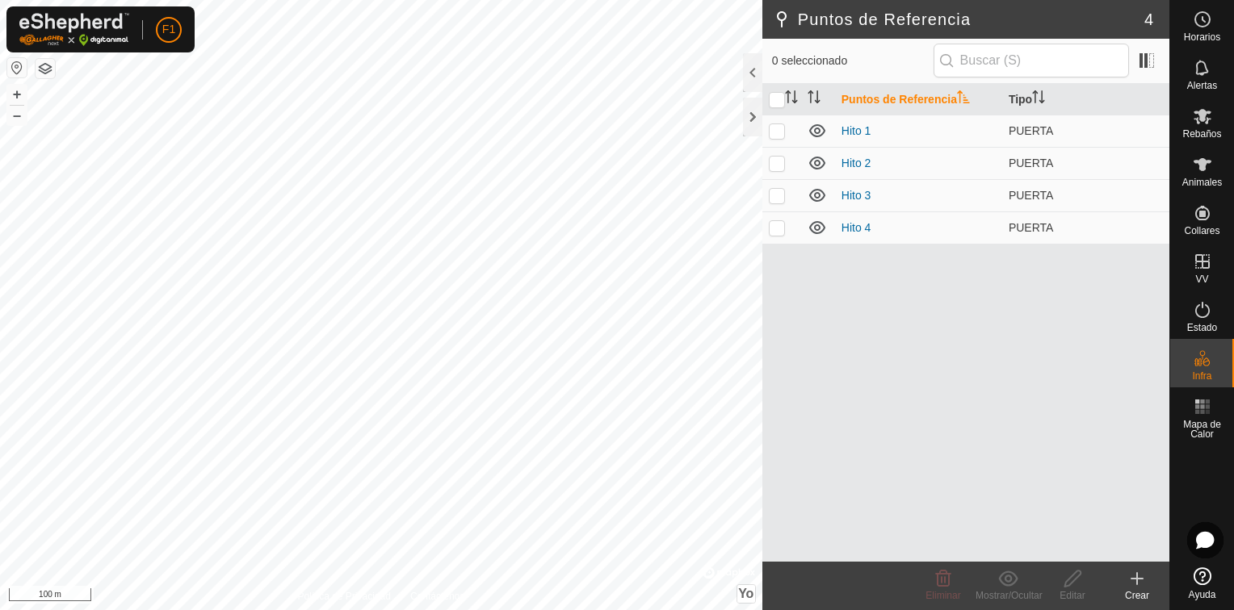
click at [1134, 579] on icon at bounding box center [1136, 579] width 11 height 0
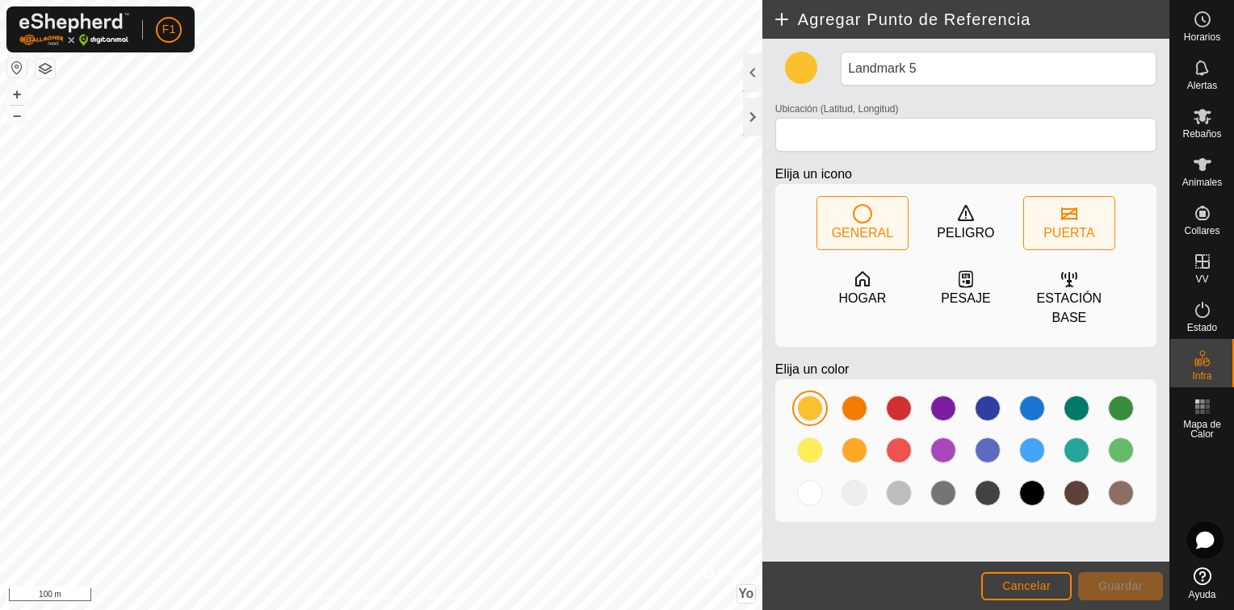
click at [1069, 221] on icon at bounding box center [1068, 213] width 19 height 19
type input "39.853231, -6.205553"
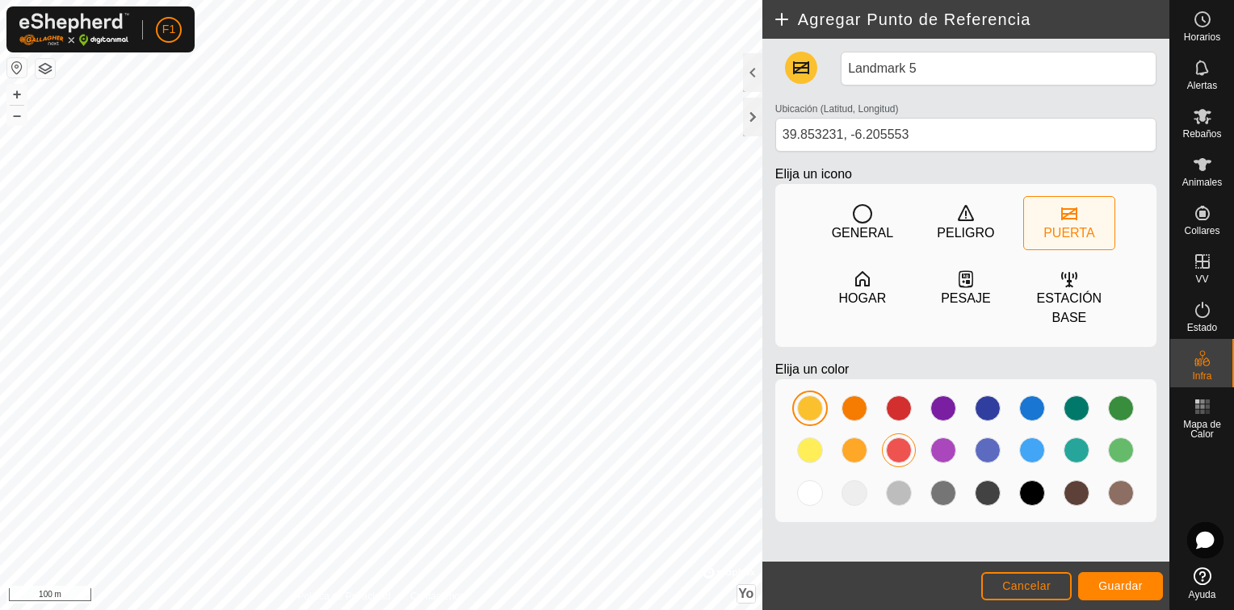
click at [894, 447] on div at bounding box center [899, 451] width 26 height 26
click at [1134, 583] on span "Guardar" at bounding box center [1120, 586] width 44 height 13
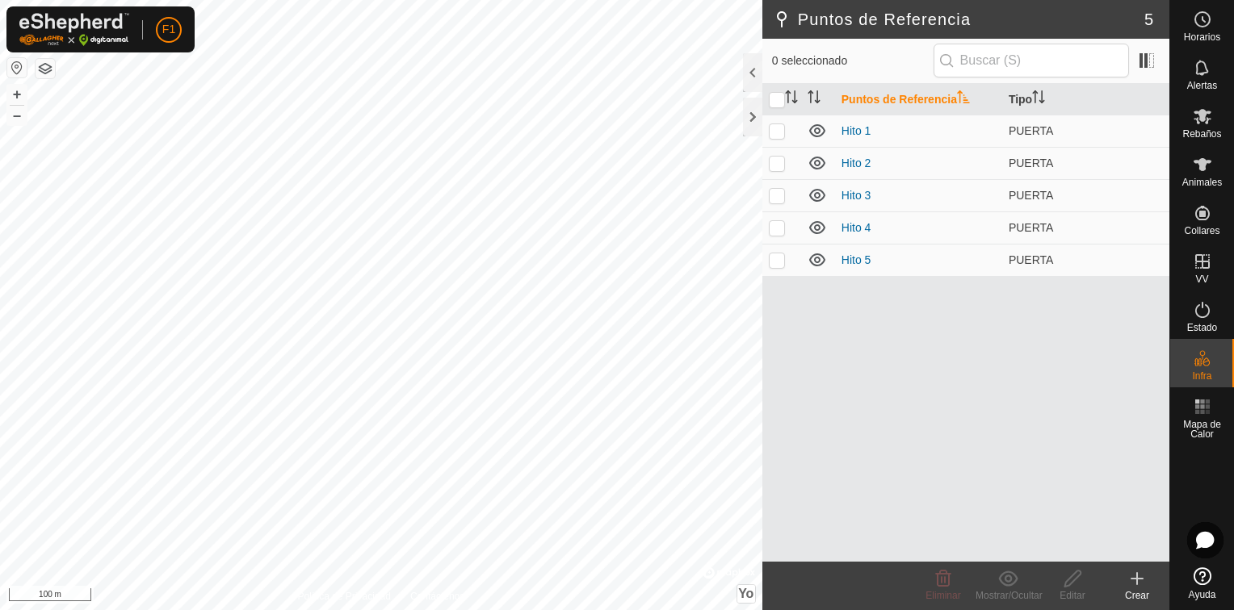
click at [1137, 582] on icon at bounding box center [1137, 578] width 0 height 11
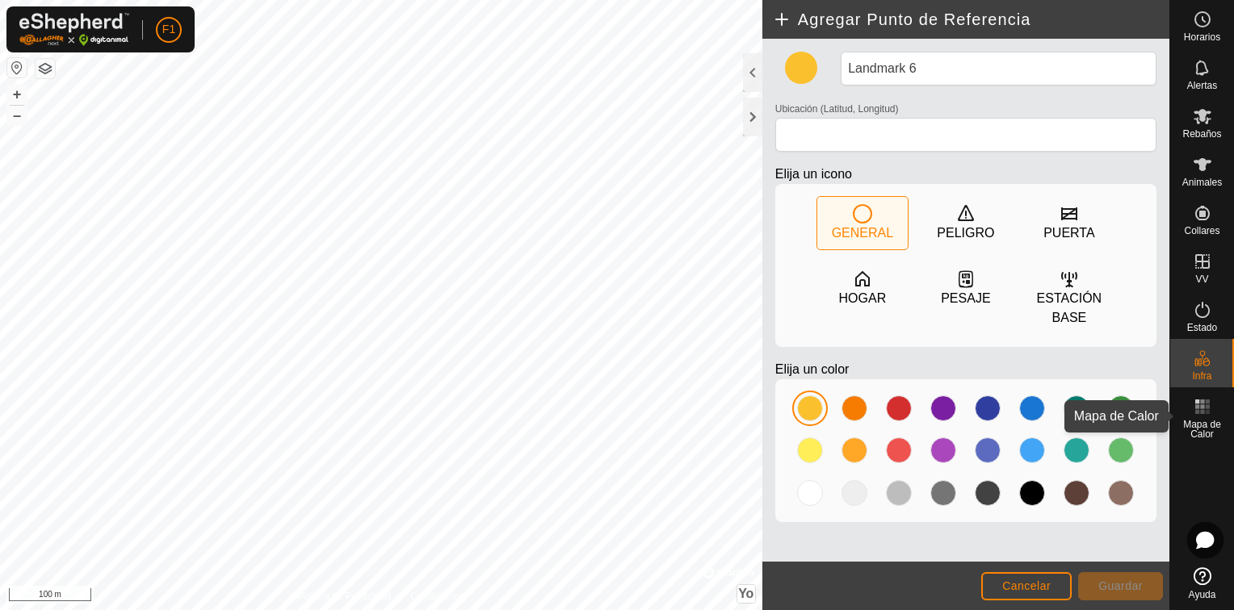
click at [1197, 417] on es-heatmap-svg-icon at bounding box center [1202, 407] width 29 height 26
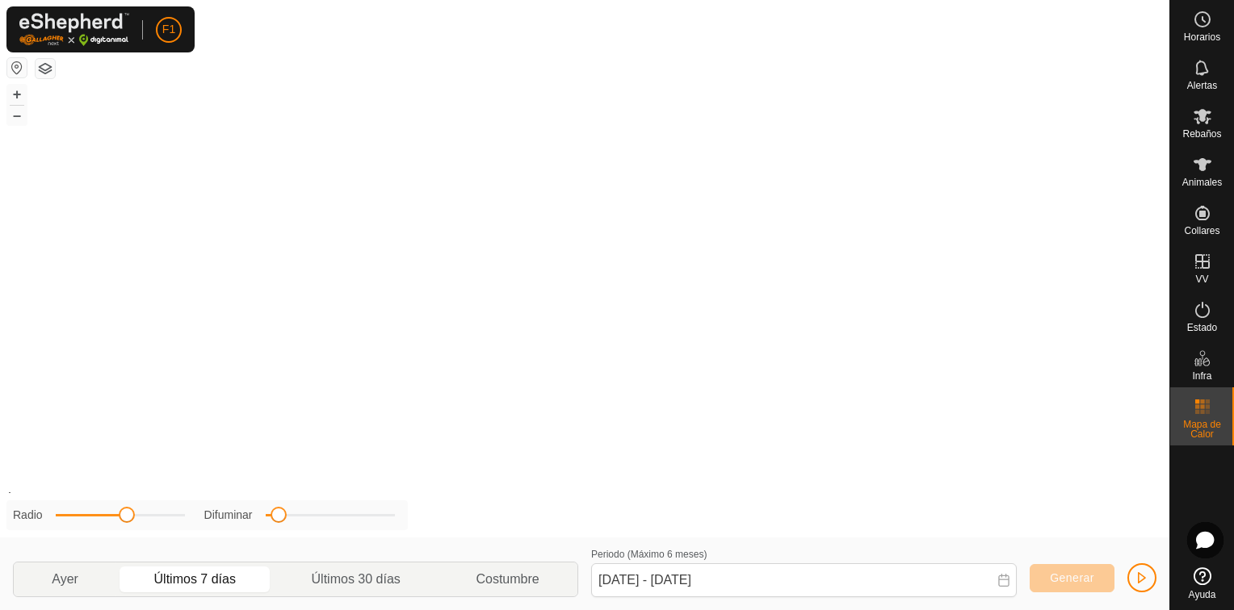
click at [44, 69] on button "button" at bounding box center [45, 68] width 19 height 19
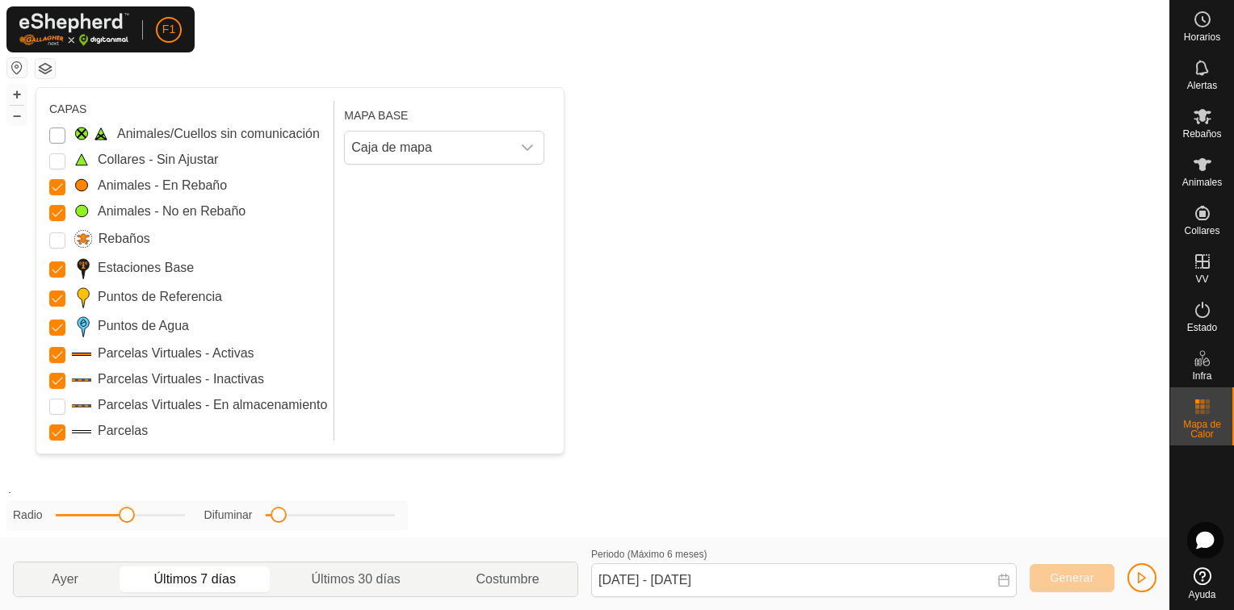
click at [57, 131] on Issue "Animales/Cuellos sin comunicación" at bounding box center [57, 136] width 16 height 16
click at [57, 156] on Unfitted "Collares - Sin Ajustar" at bounding box center [57, 161] width 16 height 16
click at [61, 241] on input "Rebaños" at bounding box center [57, 241] width 16 height 16
click at [58, 406] on Storage "Parcelas Virtuales - En almacenamiento" at bounding box center [57, 407] width 16 height 16
click at [522, 149] on icon "Disparador desplegable" at bounding box center [527, 147] width 13 height 13
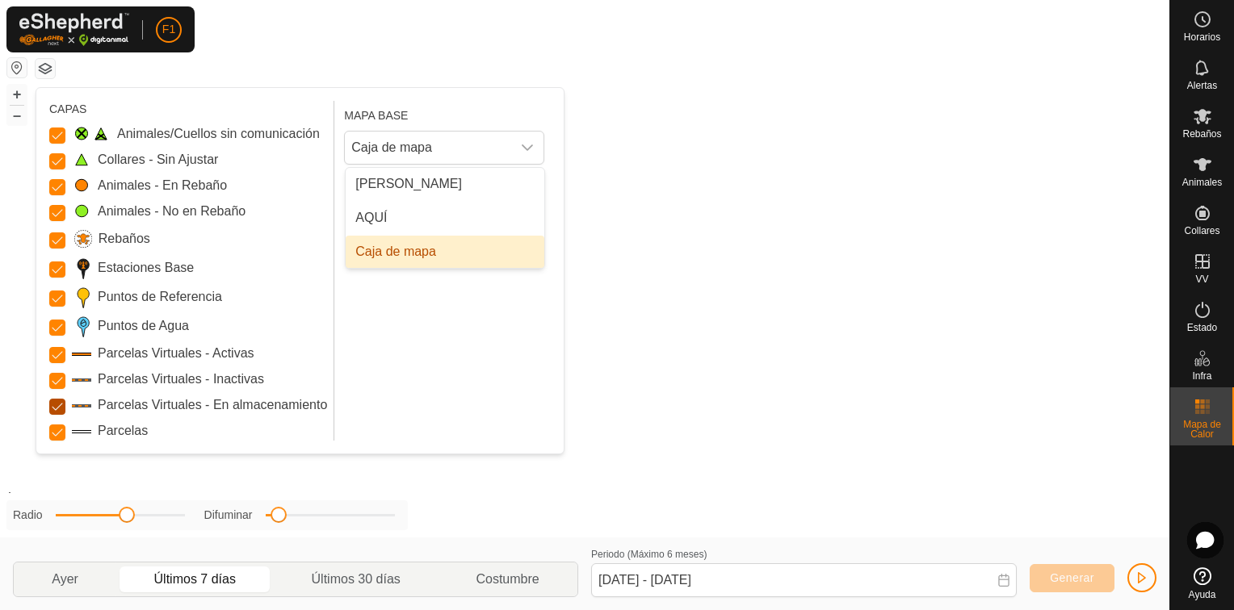
click at [58, 408] on Storage "Parcelas Virtuales - En almacenamiento" at bounding box center [57, 407] width 16 height 16
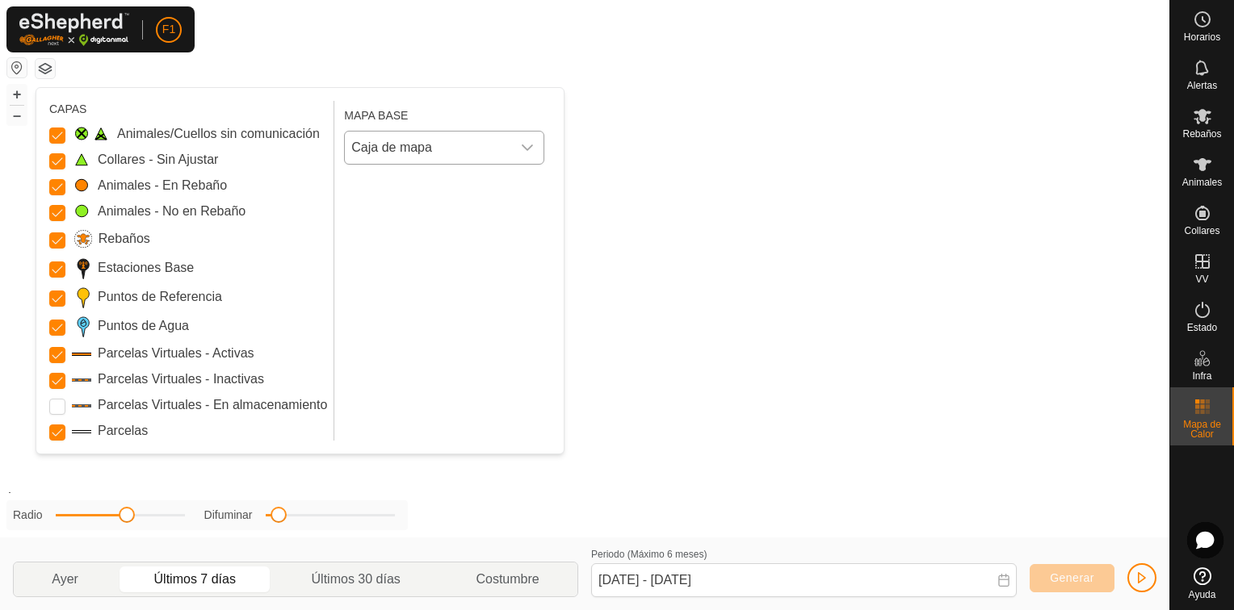
click at [521, 142] on icon "Disparador desplegable" at bounding box center [527, 147] width 13 height 13
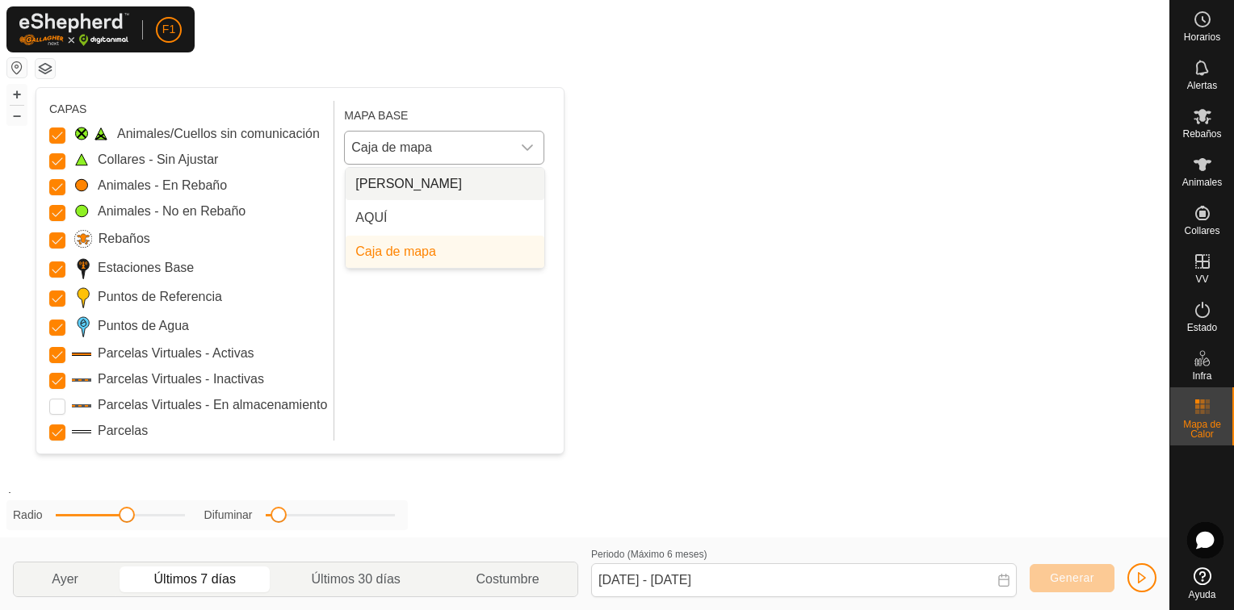
click at [389, 182] on li "Celeste" at bounding box center [445, 184] width 199 height 32
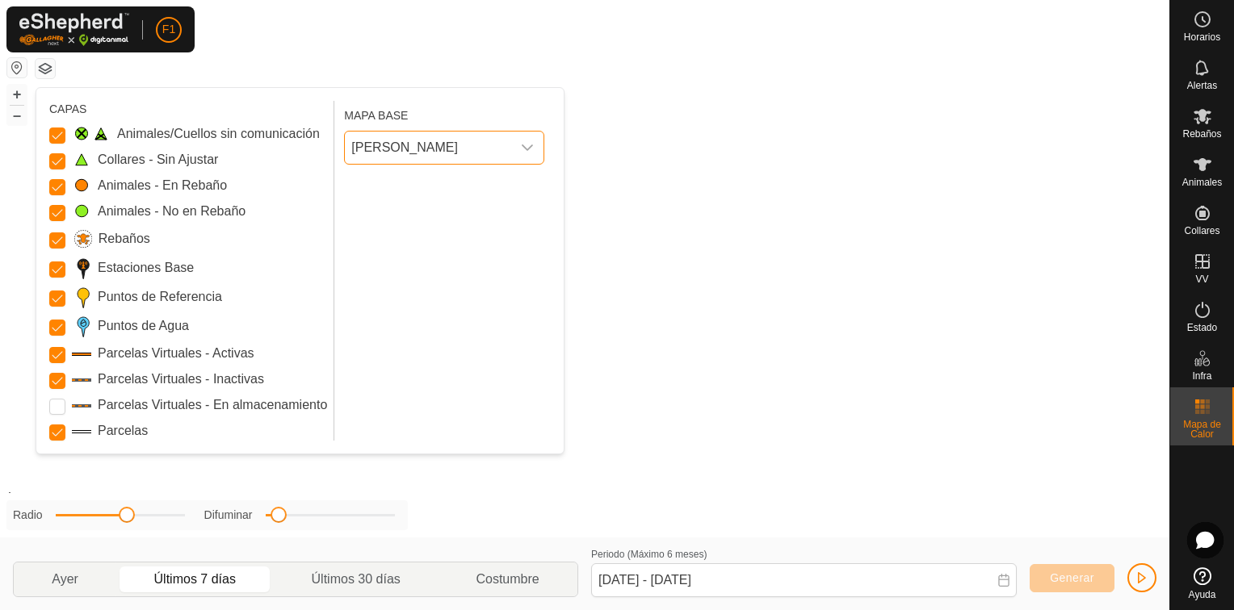
click at [526, 150] on icon "Disparador desplegable" at bounding box center [527, 147] width 13 height 13
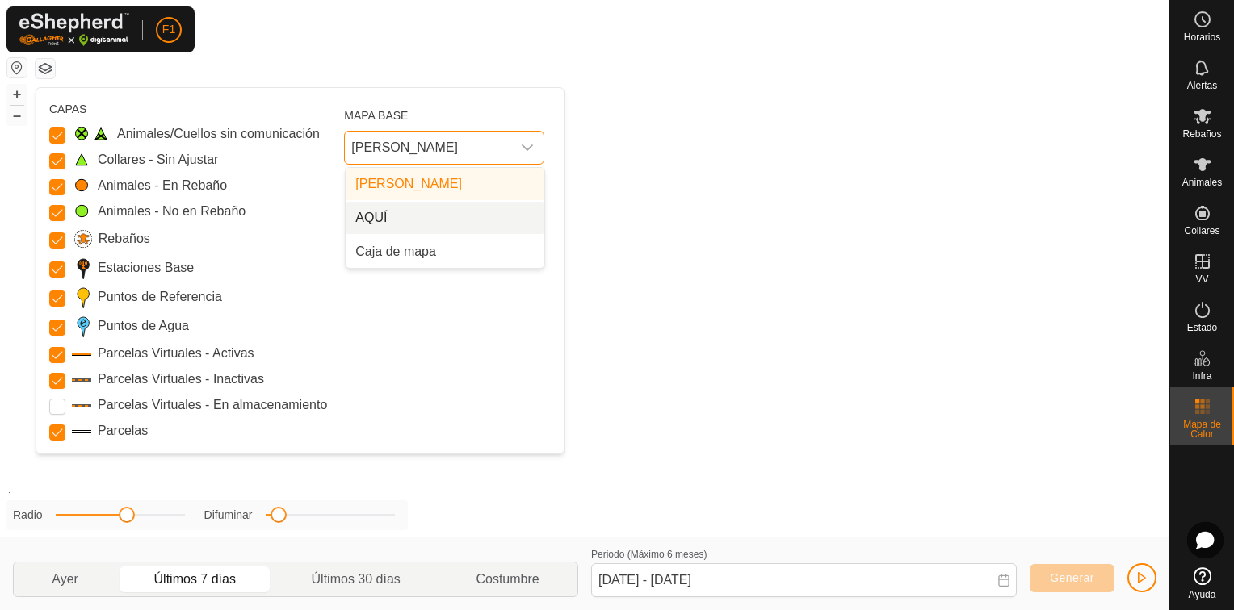
click at [475, 219] on li "AQUÍ" at bounding box center [445, 218] width 199 height 32
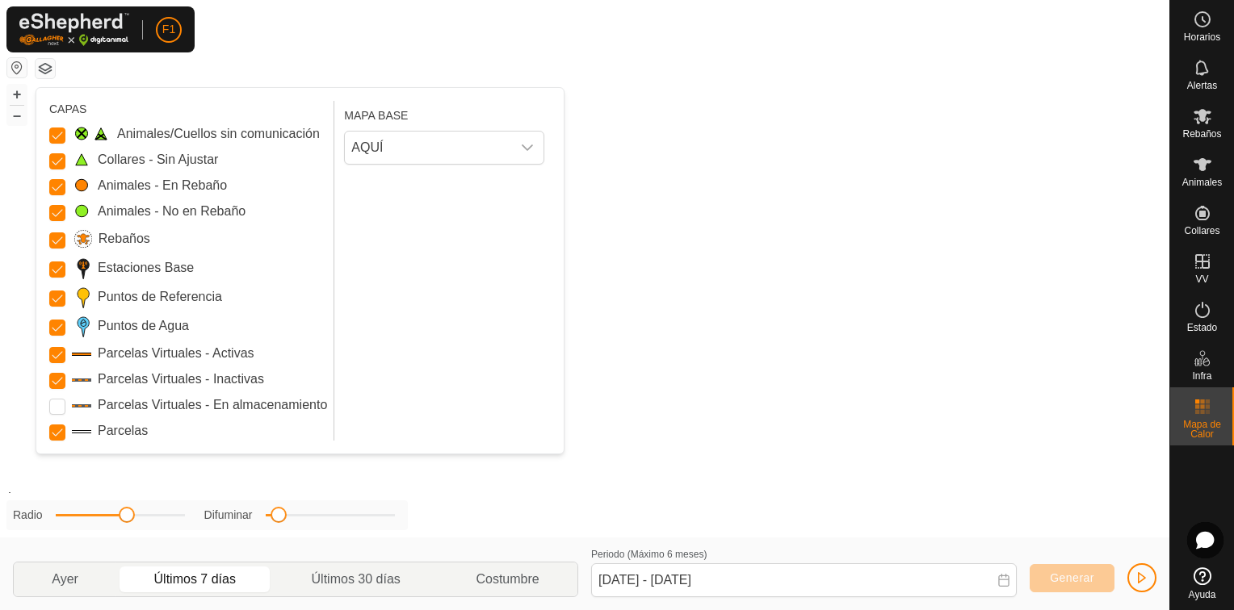
click at [46, 66] on button "button" at bounding box center [45, 68] width 19 height 19
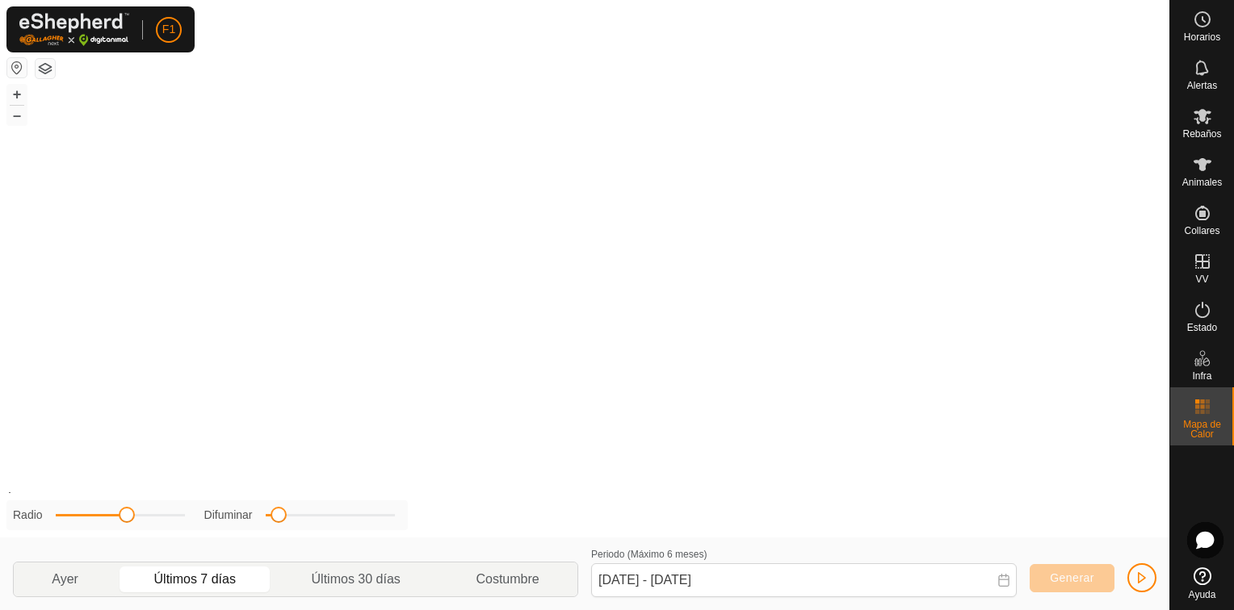
click at [46, 66] on button "button" at bounding box center [45, 68] width 19 height 19
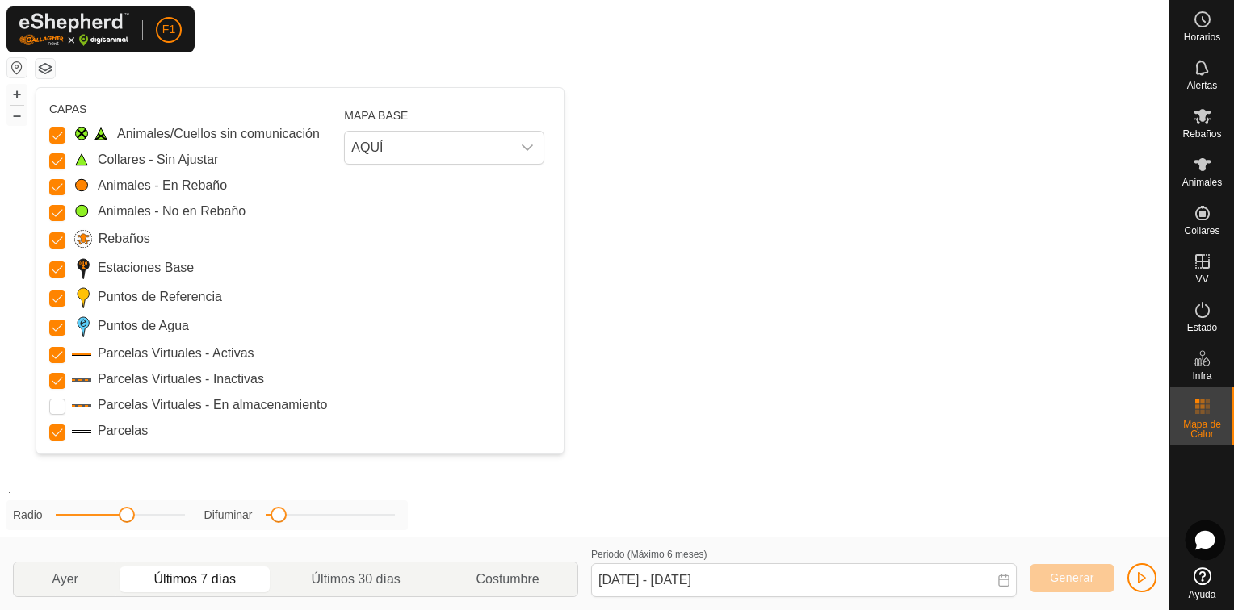
click at [1205, 543] on icon at bounding box center [1205, 540] width 18 height 17
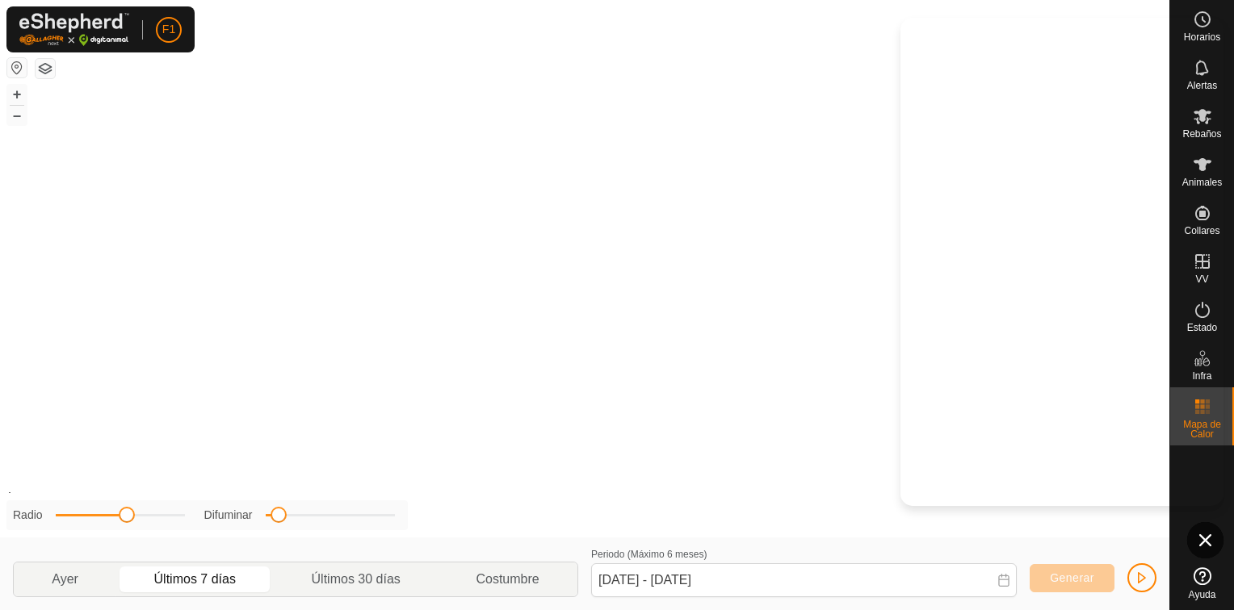
click at [895, 442] on div "+ – ⇧ Yo" at bounding box center [584, 269] width 1169 height 538
click at [1197, 320] on es-activation-svg-icon at bounding box center [1202, 310] width 29 height 26
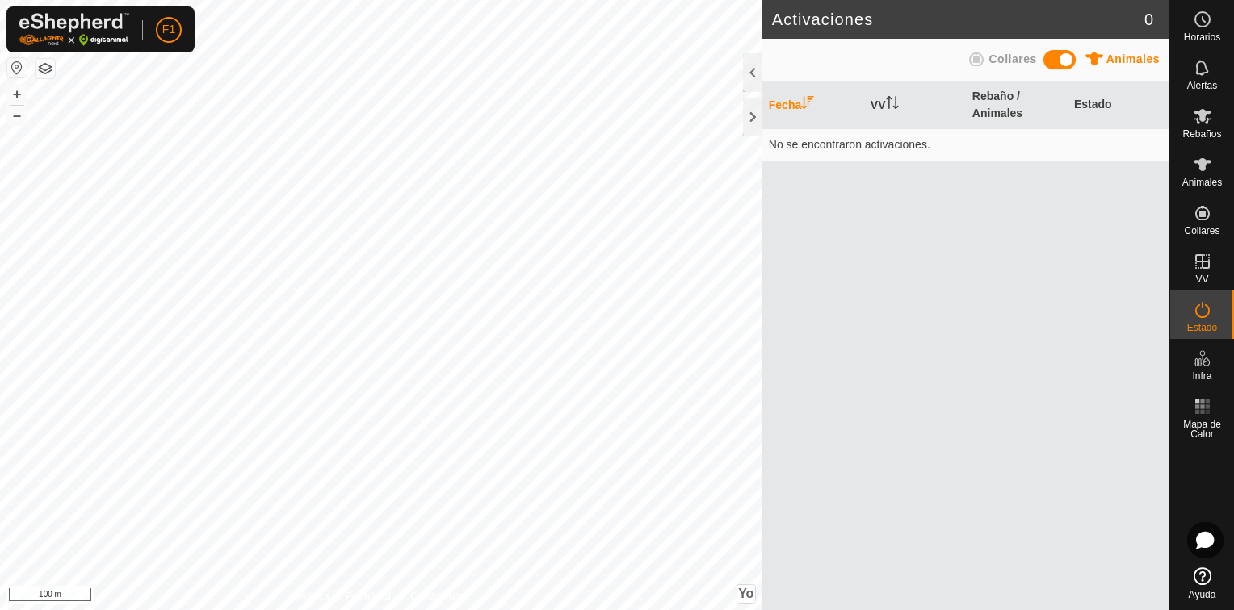
click at [1067, 60] on span at bounding box center [1059, 59] width 32 height 19
click at [1054, 60] on span at bounding box center [1059, 59] width 32 height 19
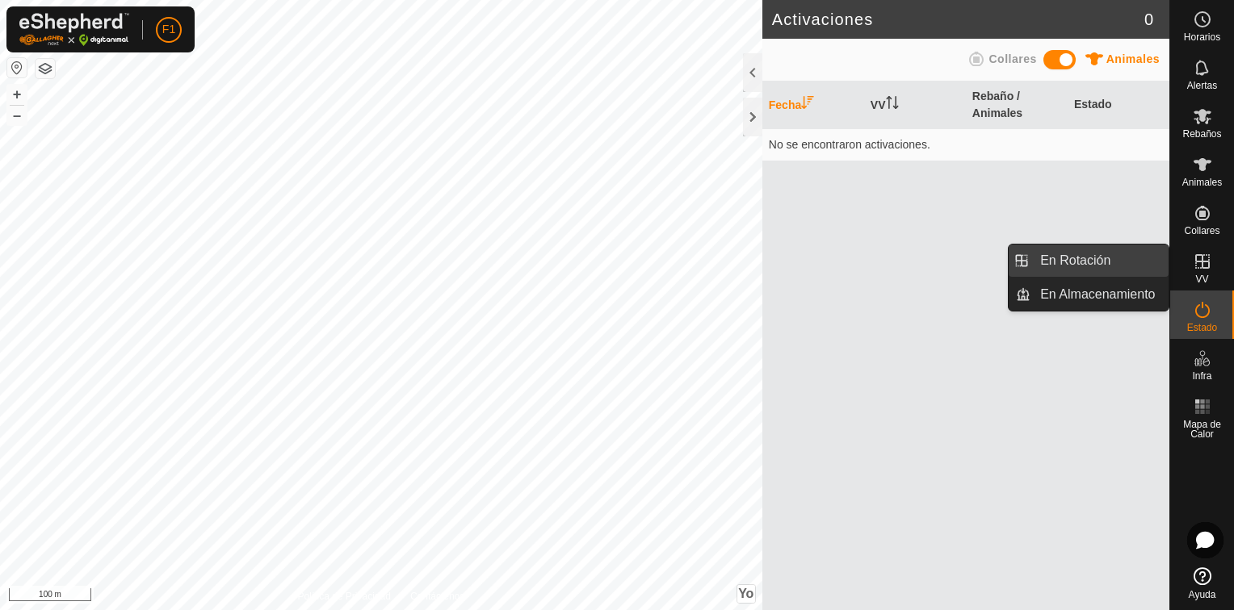
click at [1079, 260] on link "En Rotación" at bounding box center [1099, 261] width 138 height 32
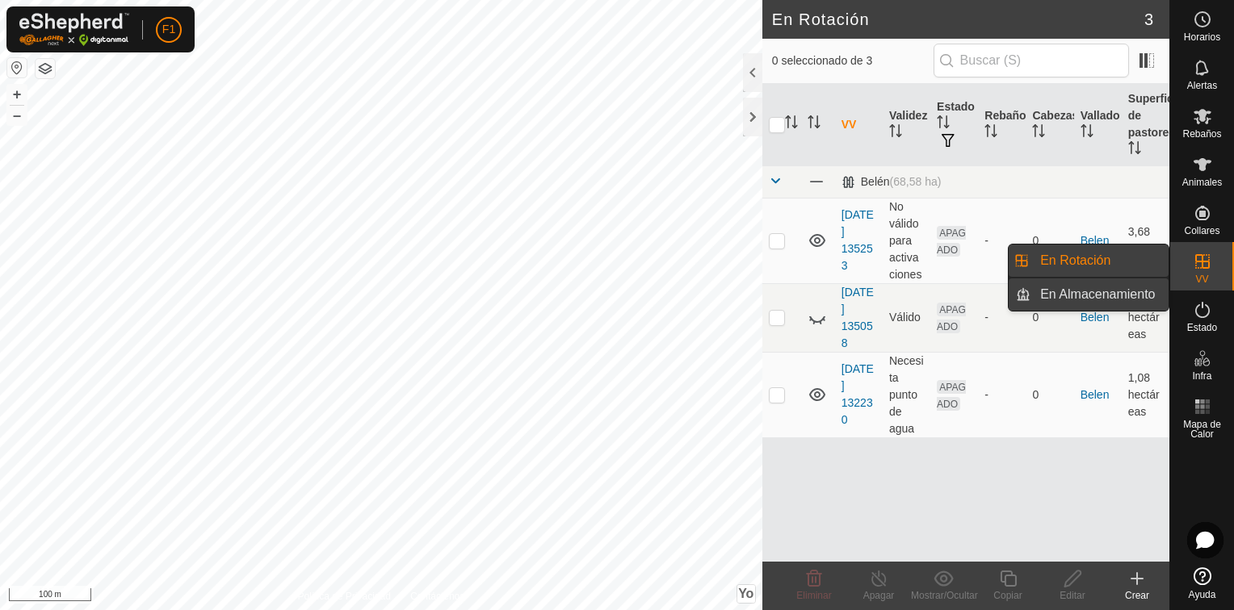
click at [1117, 299] on link "En Almacenamiento" at bounding box center [1099, 295] width 138 height 32
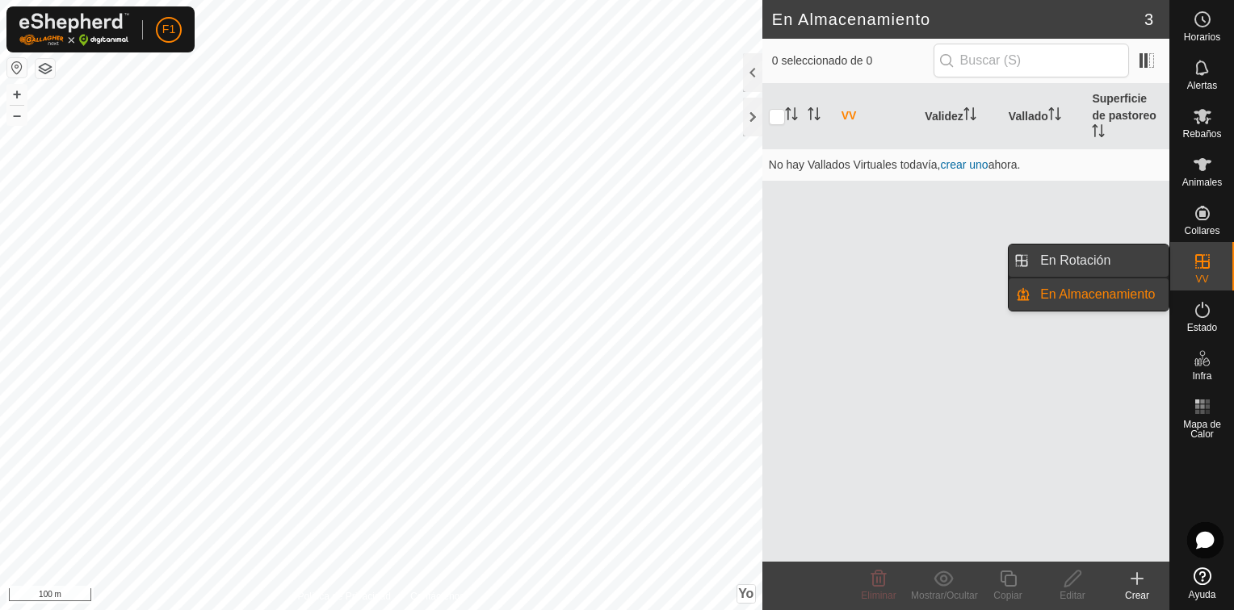
click at [1077, 262] on link "En Rotación" at bounding box center [1099, 261] width 138 height 32
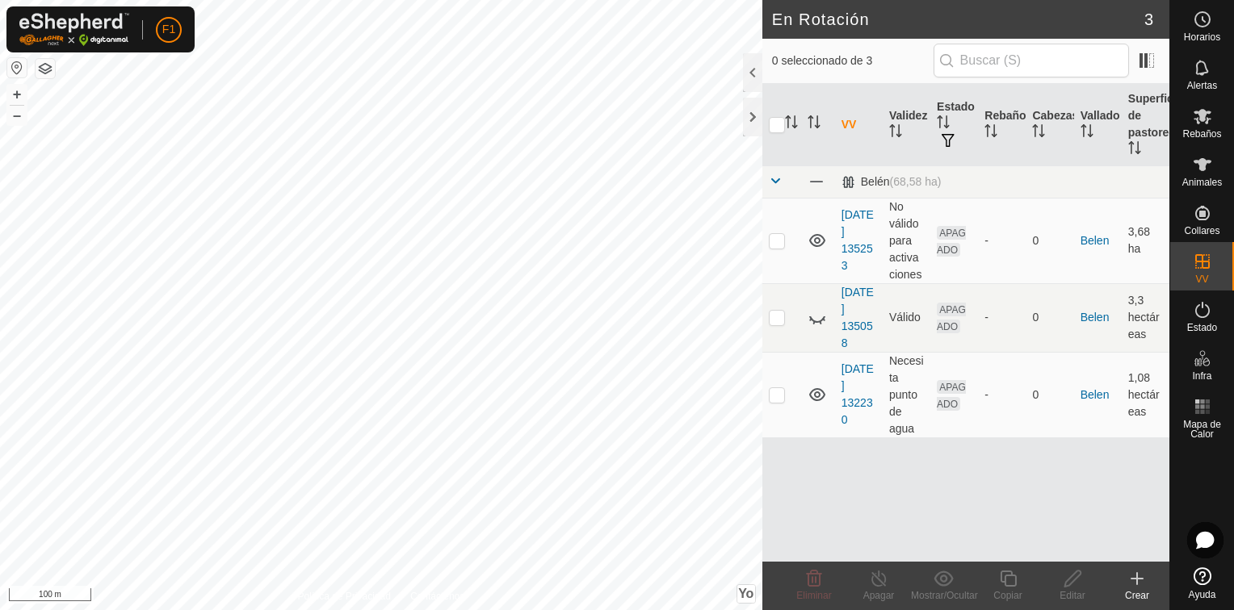
click at [1134, 582] on icon at bounding box center [1136, 578] width 19 height 19
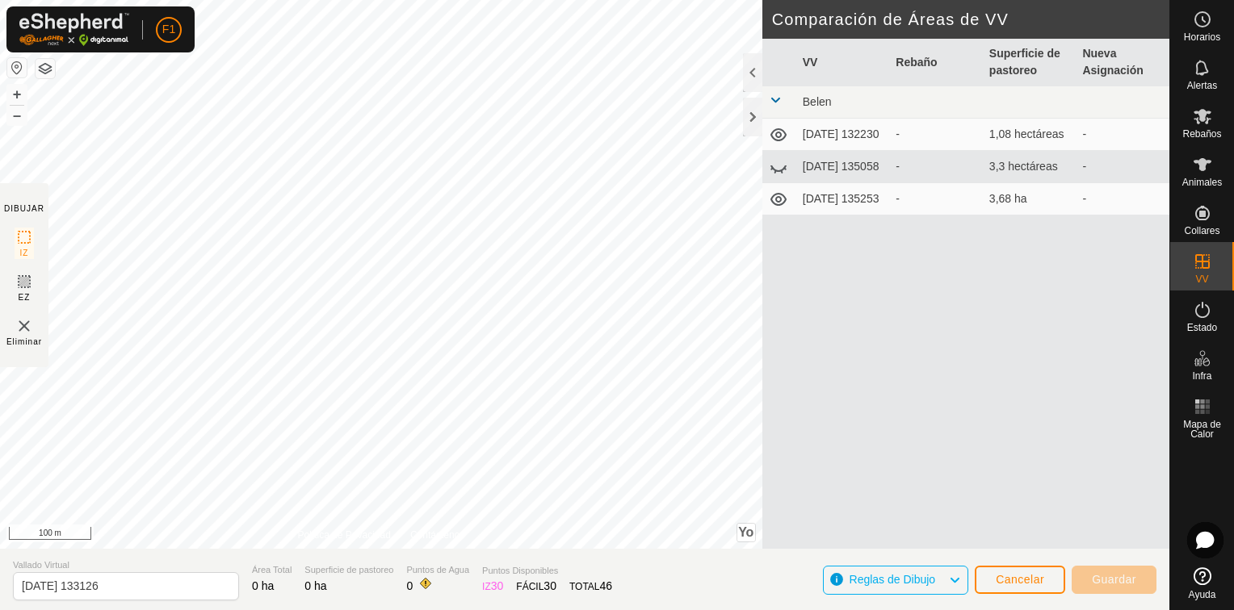
click at [895, 576] on span "Reglas de Dibujo" at bounding box center [892, 579] width 86 height 13
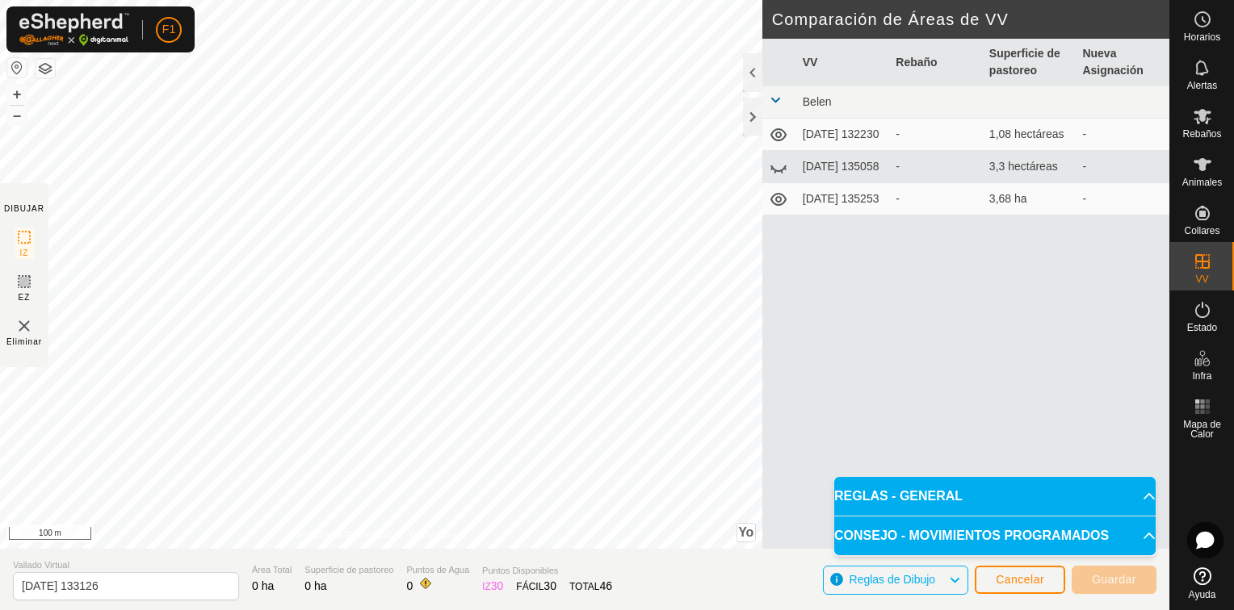
click at [913, 433] on div "VV Rebaño Superficie de pastoreo [GEOGRAPHIC_DATA] [DATE] 132230 - 1,08 hectáre…" at bounding box center [965, 313] width 407 height 549
click at [921, 440] on div "VV Rebaño Superficie de pastoreo [GEOGRAPHIC_DATA] [DATE] 132230 - 1,08 hectáre…" at bounding box center [965, 313] width 407 height 549
click at [936, 575] on span "Reglas de Dibujo" at bounding box center [892, 579] width 86 height 13
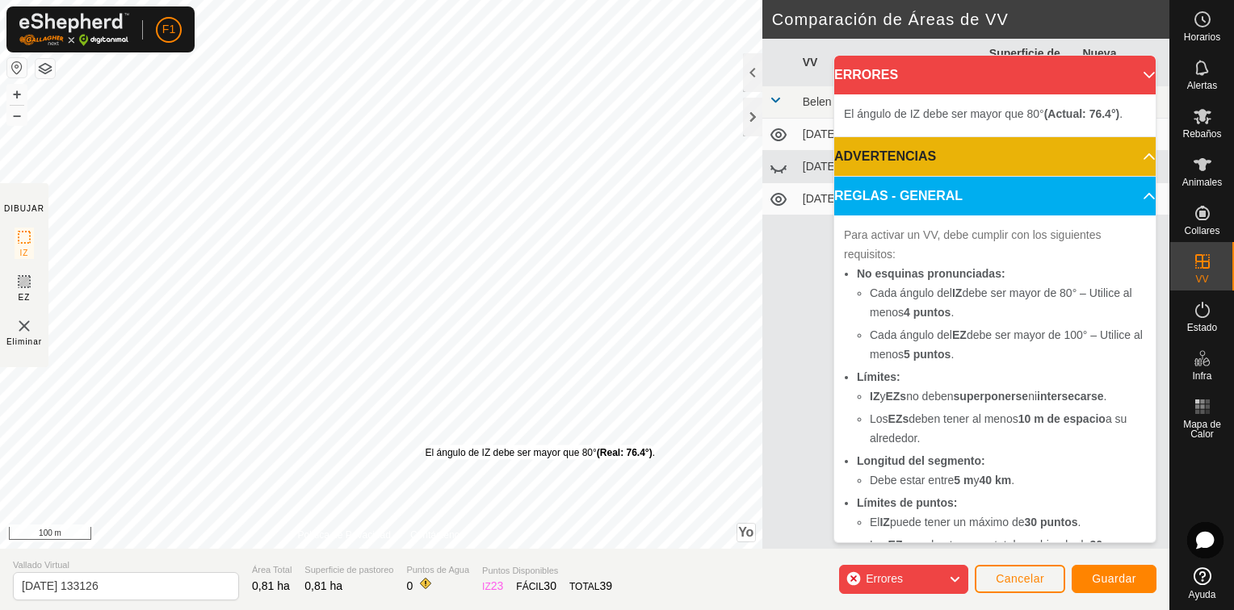
click at [425, 446] on div "El ángulo de IZ debe ser mayor que 80° (Real: 76.4°) ." at bounding box center [539, 453] width 229 height 15
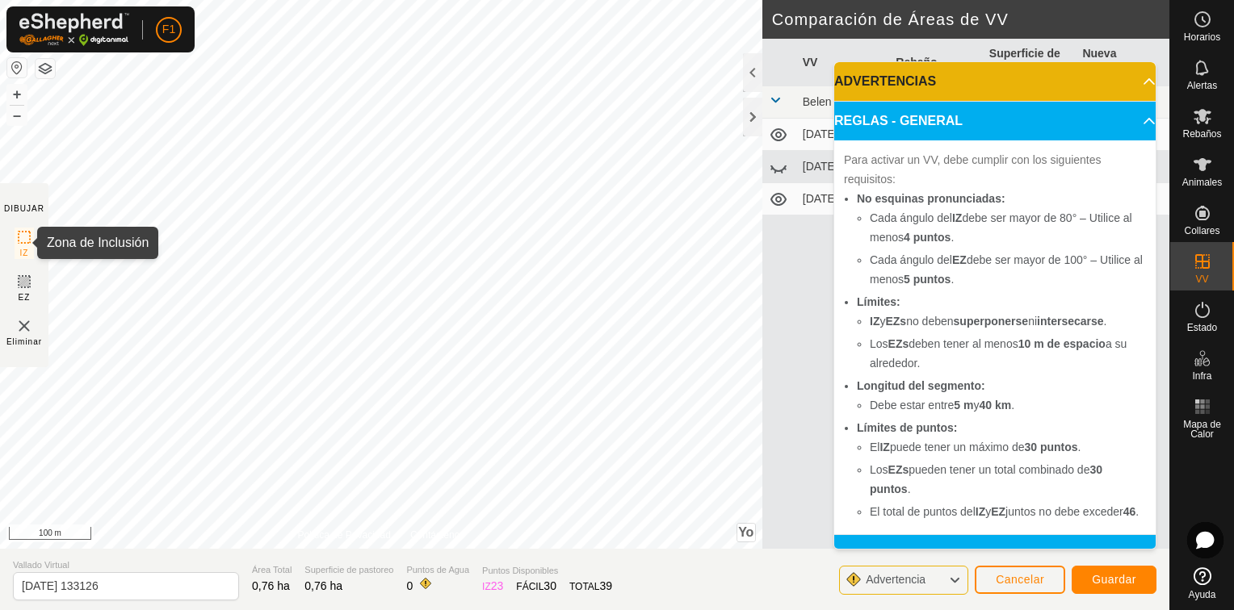
click at [27, 237] on icon at bounding box center [24, 237] width 19 height 19
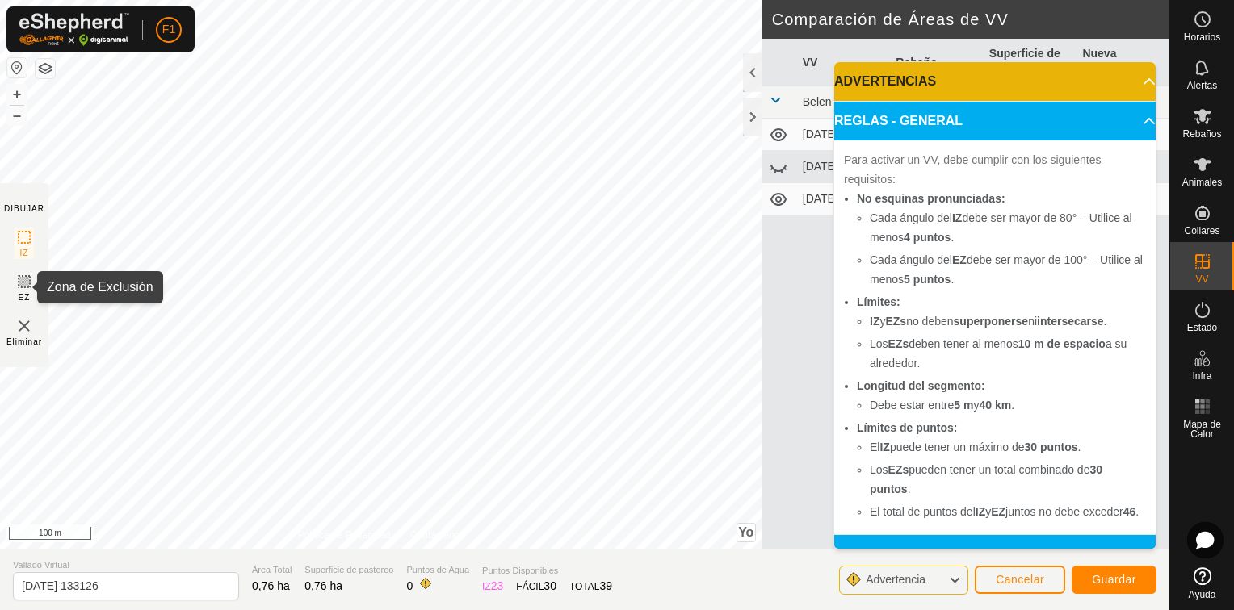
click at [26, 283] on icon at bounding box center [24, 282] width 10 height 10
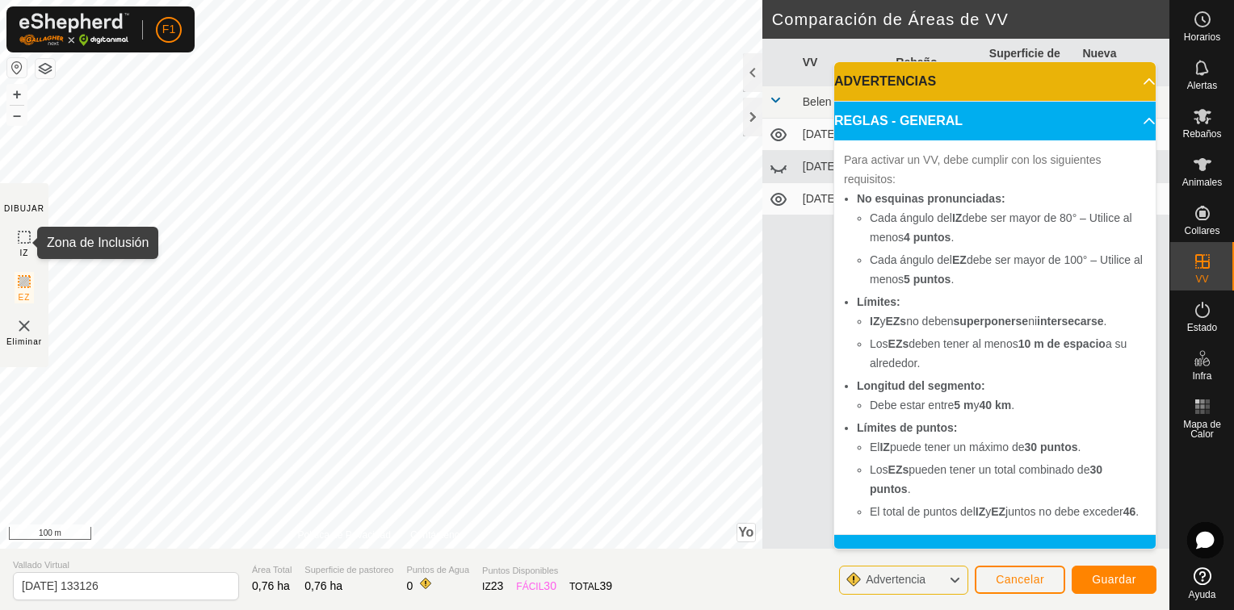
click at [20, 233] on icon at bounding box center [24, 237] width 19 height 19
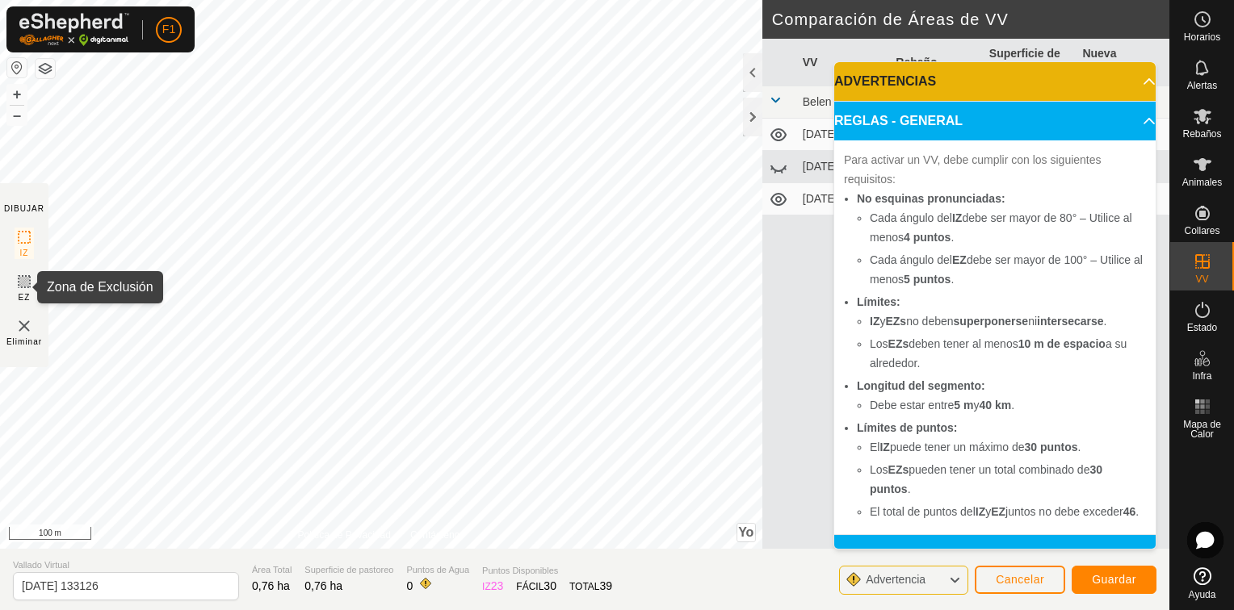
click at [23, 282] on icon at bounding box center [24, 282] width 10 height 10
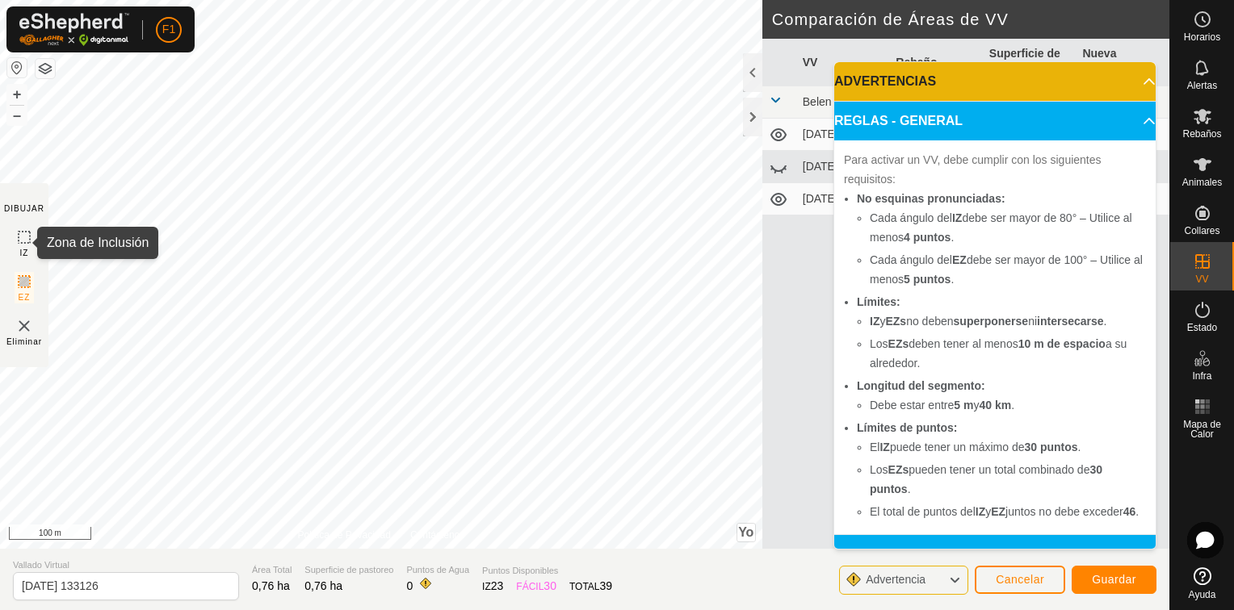
click at [26, 238] on icon at bounding box center [24, 237] width 19 height 19
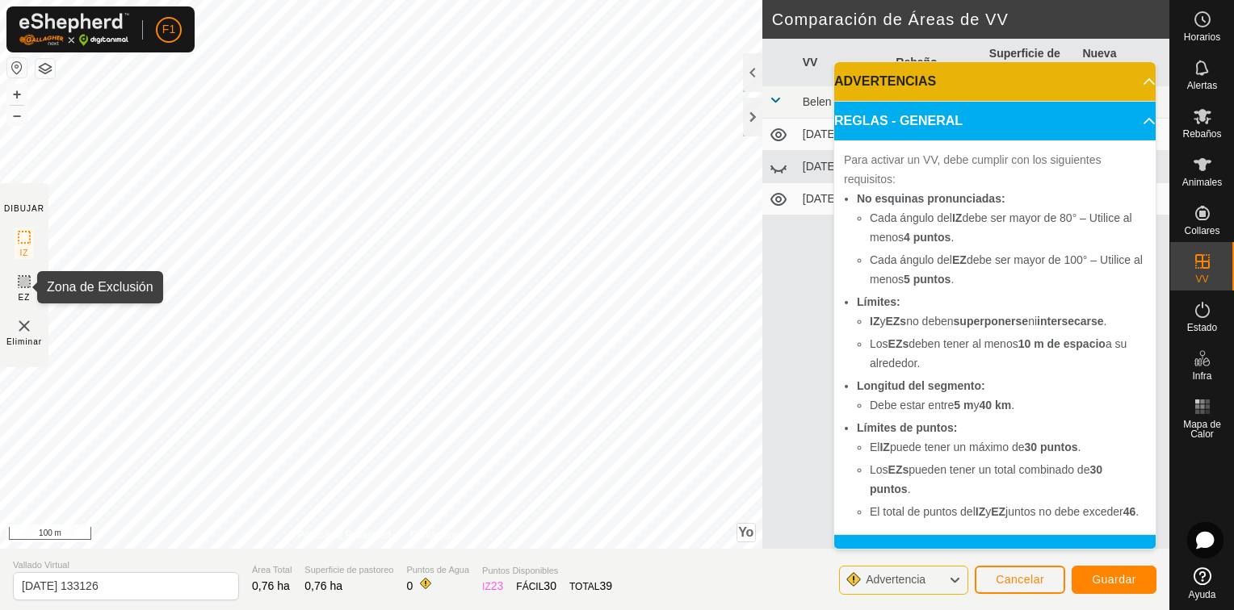
click at [27, 285] on icon at bounding box center [24, 282] width 10 height 10
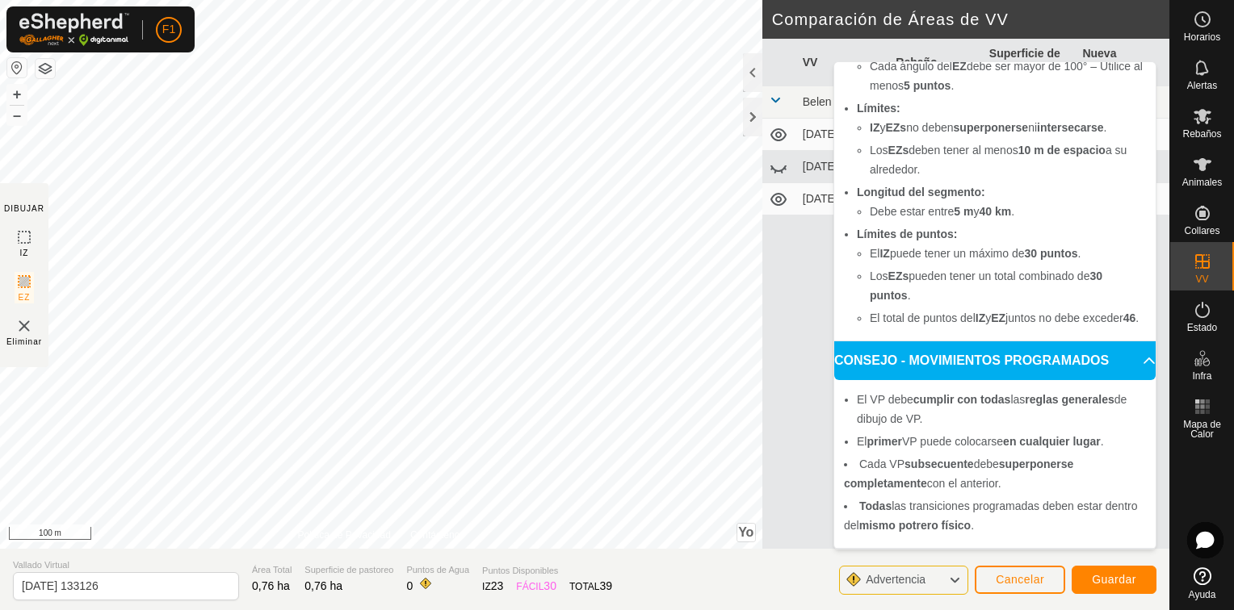
scroll to position [213, 0]
click at [1125, 360] on p-accordion-header "CONSEJO - MOVIMIENTOS PROGRAMADOS" at bounding box center [994, 361] width 321 height 39
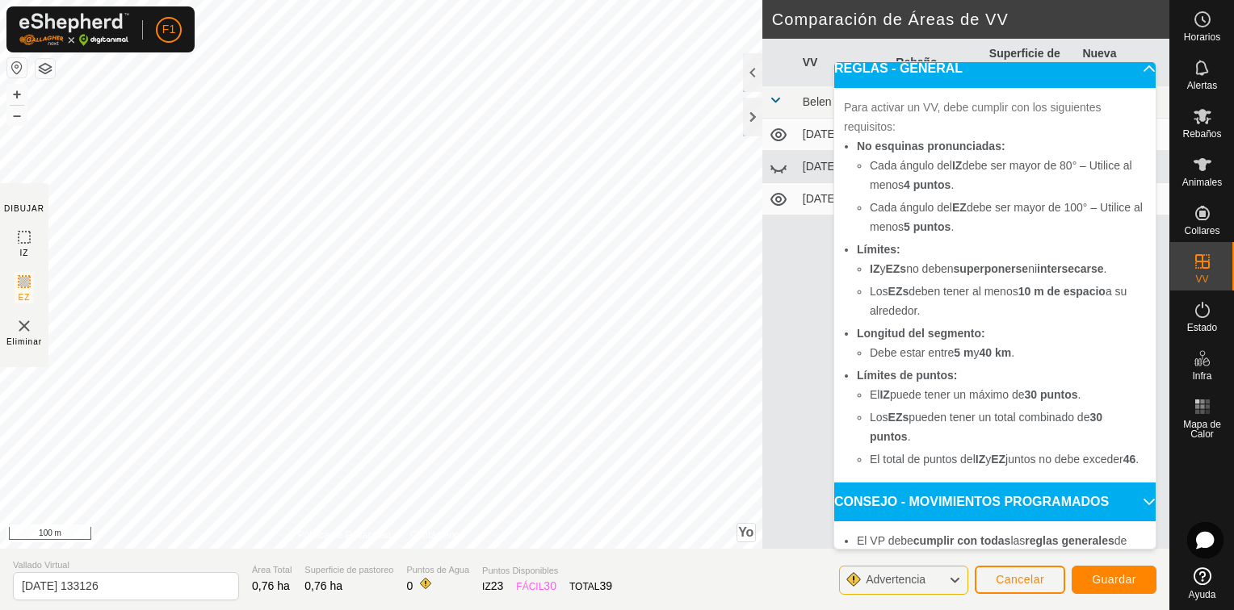
scroll to position [0, 0]
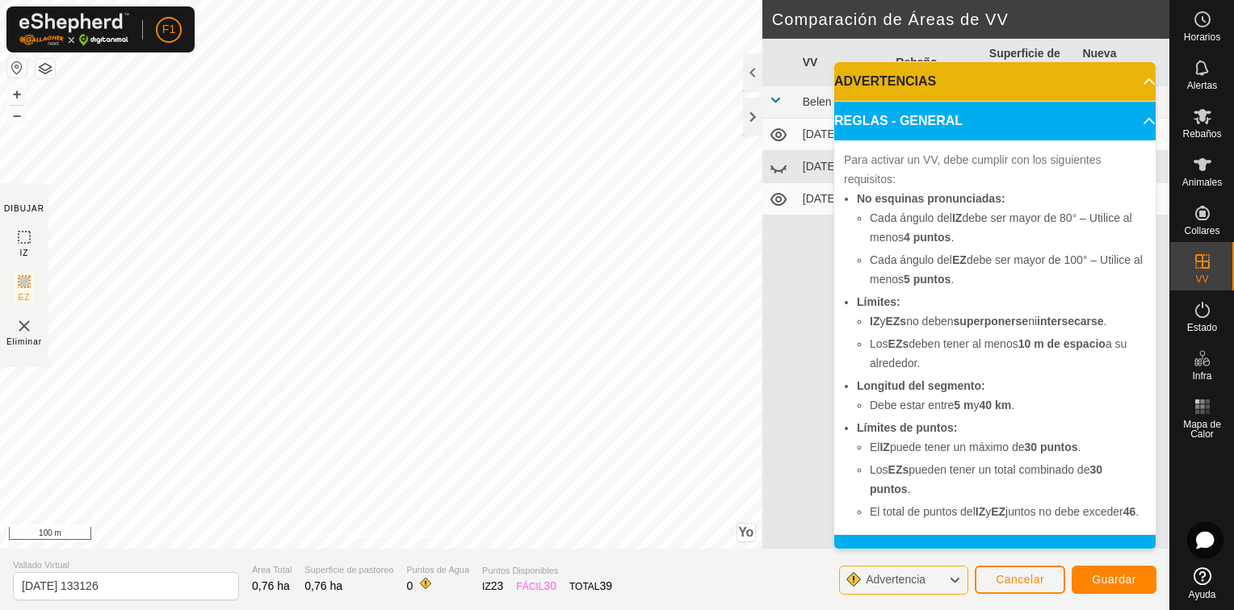
click at [961, 576] on icon at bounding box center [954, 580] width 13 height 21
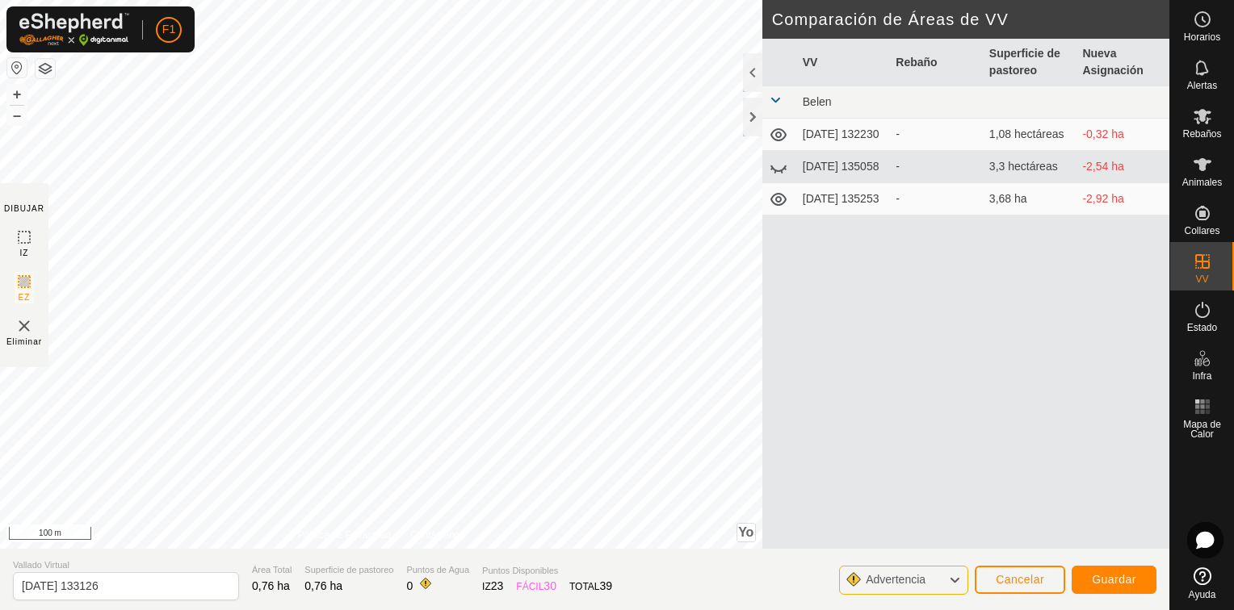
click at [781, 135] on icon at bounding box center [778, 134] width 16 height 13
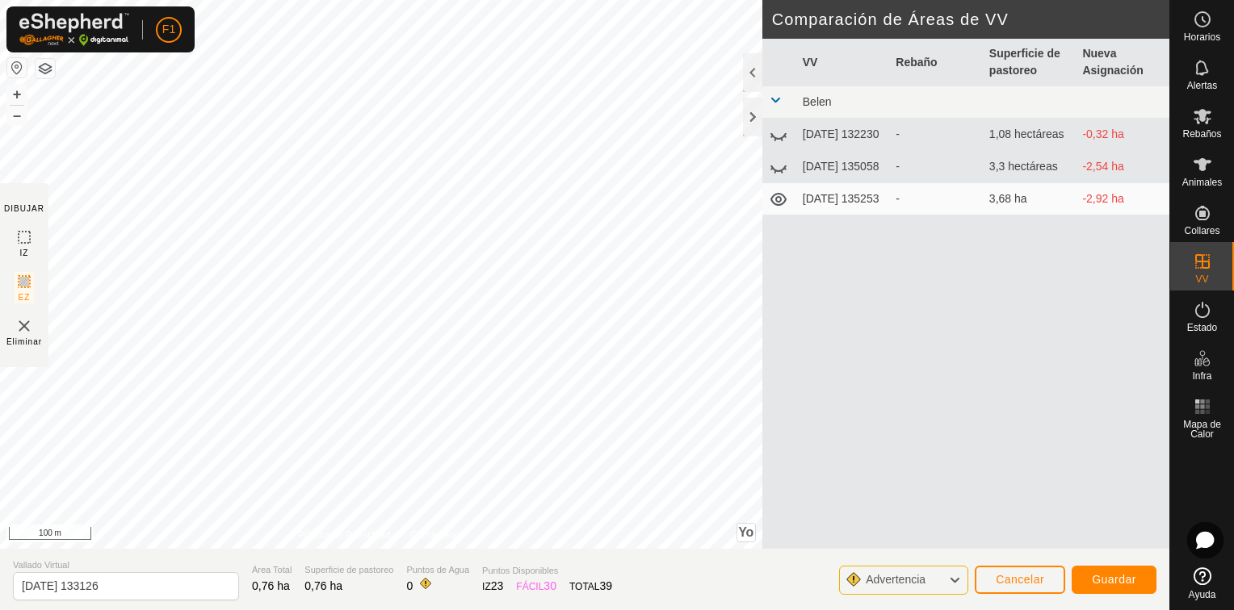
click at [781, 137] on icon at bounding box center [778, 134] width 19 height 19
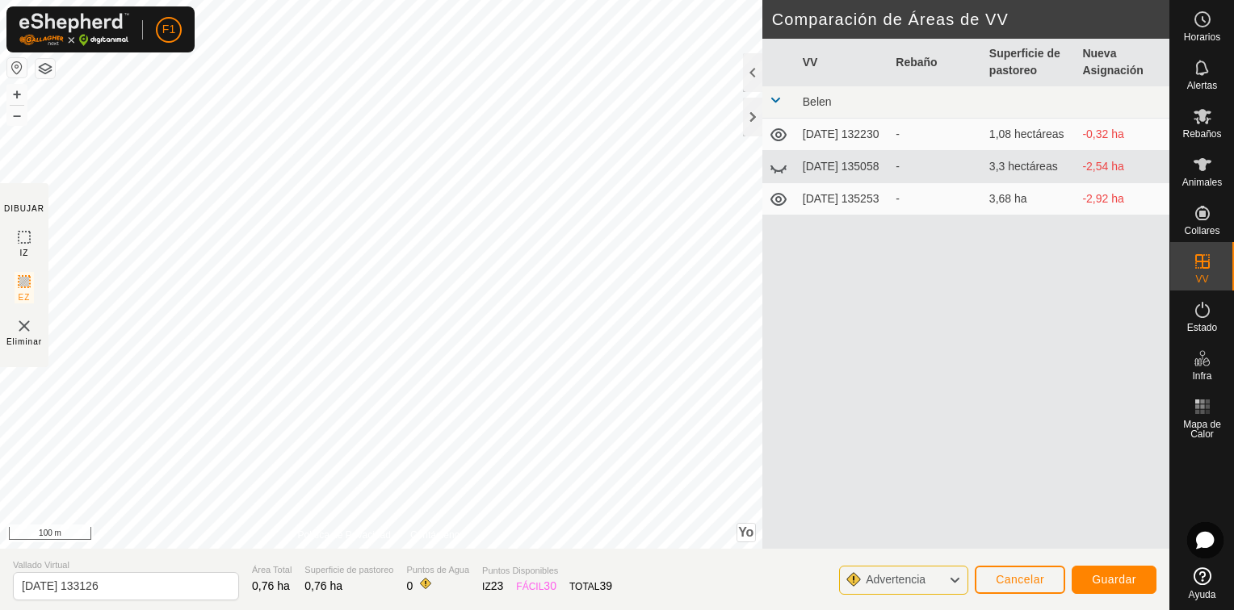
click at [783, 174] on icon at bounding box center [778, 166] width 19 height 19
click at [778, 165] on icon at bounding box center [778, 167] width 16 height 13
click at [778, 165] on icon at bounding box center [778, 166] width 19 height 19
click at [781, 137] on icon at bounding box center [778, 134] width 19 height 19
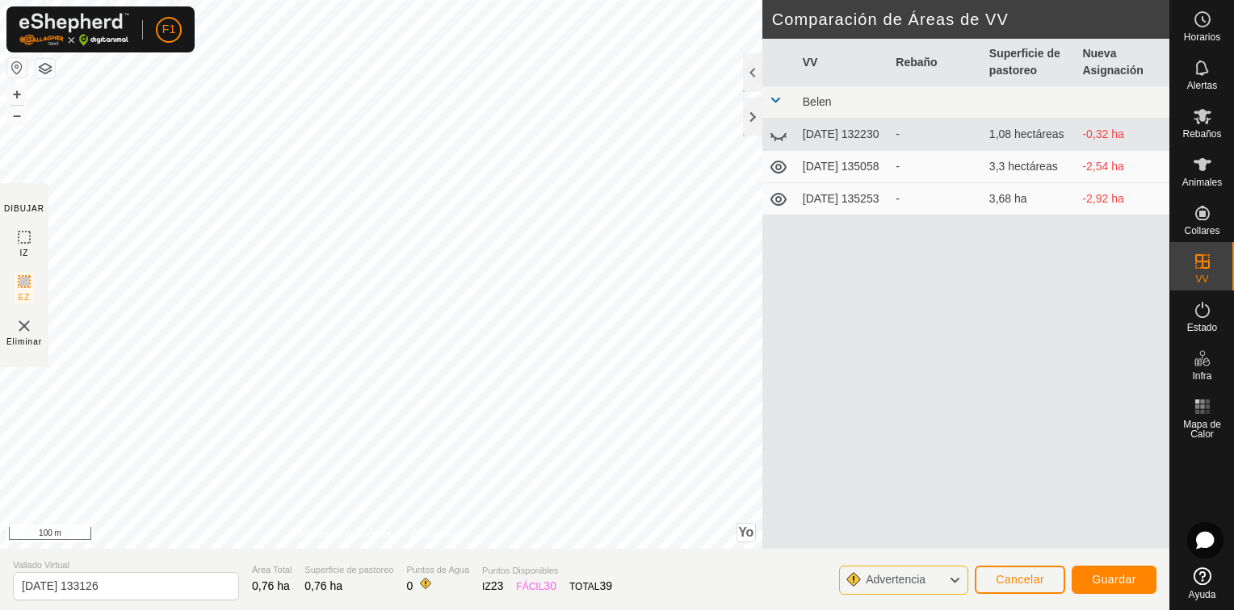
click at [781, 137] on icon at bounding box center [778, 134] width 19 height 19
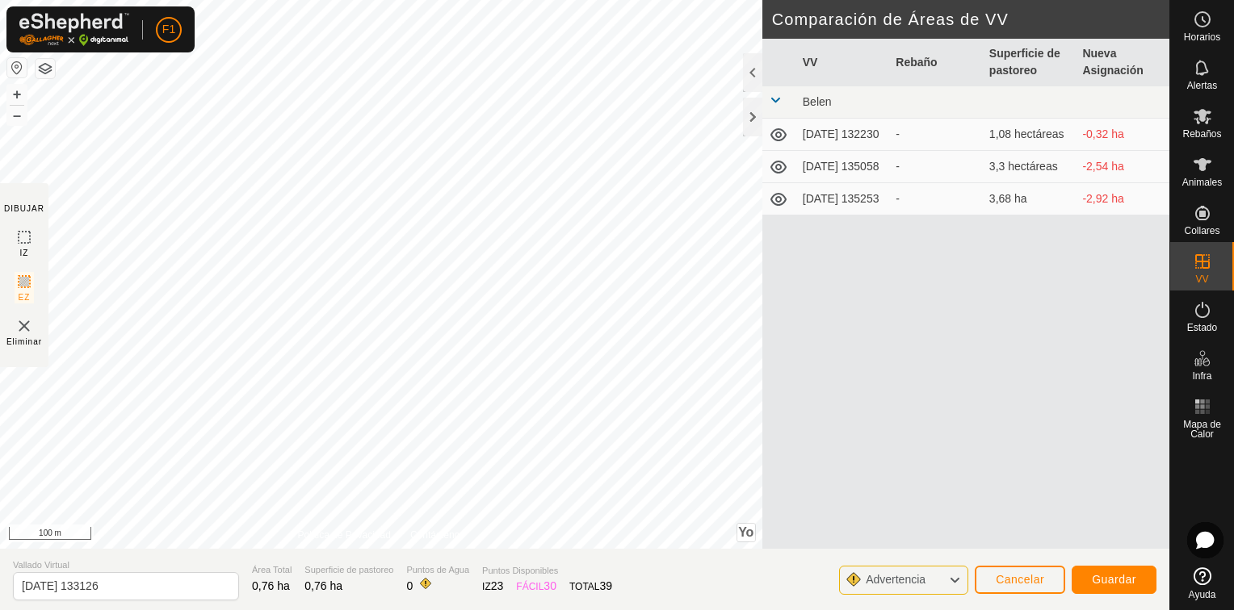
click at [781, 137] on icon at bounding box center [778, 134] width 19 height 19
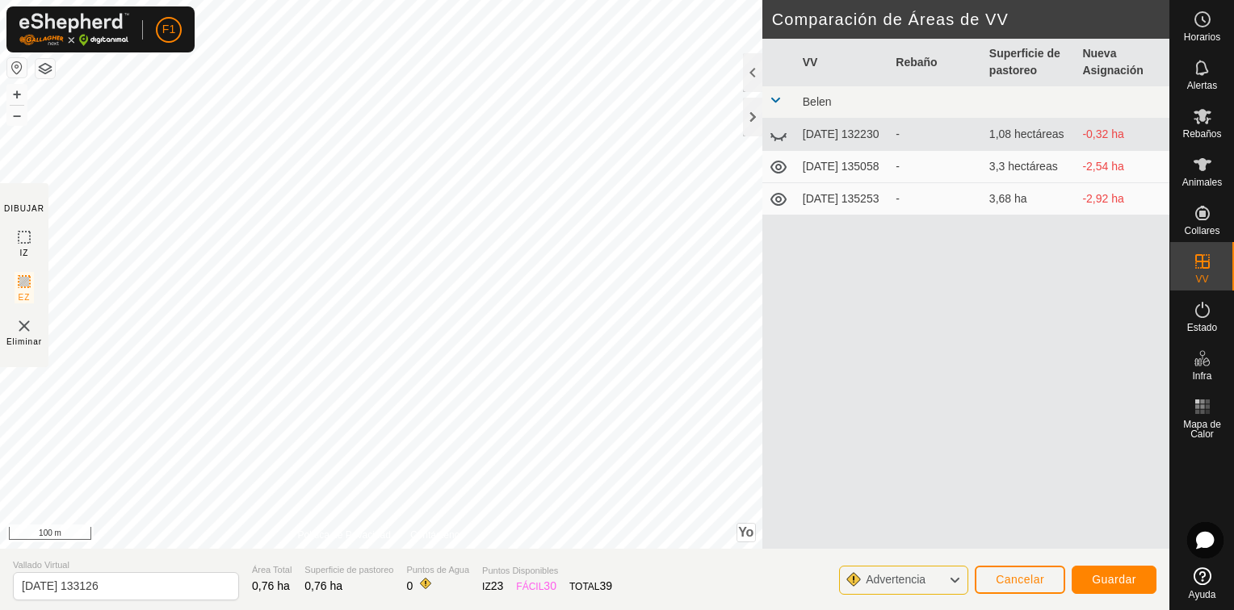
click at [781, 137] on icon at bounding box center [778, 134] width 19 height 19
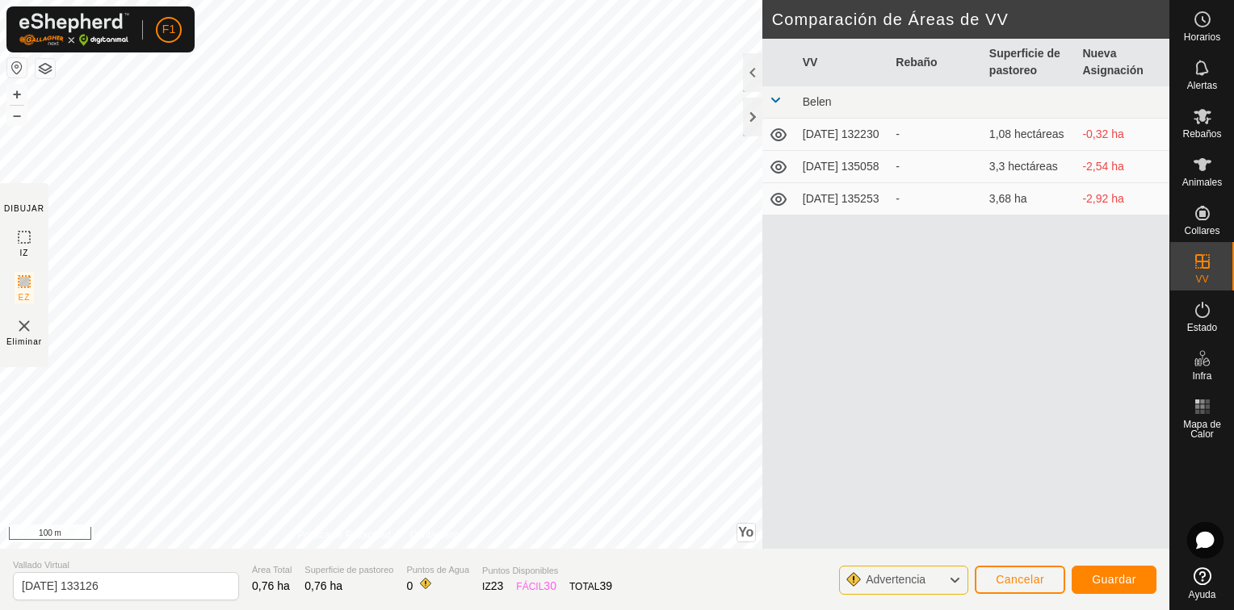
click at [781, 137] on icon at bounding box center [778, 134] width 19 height 19
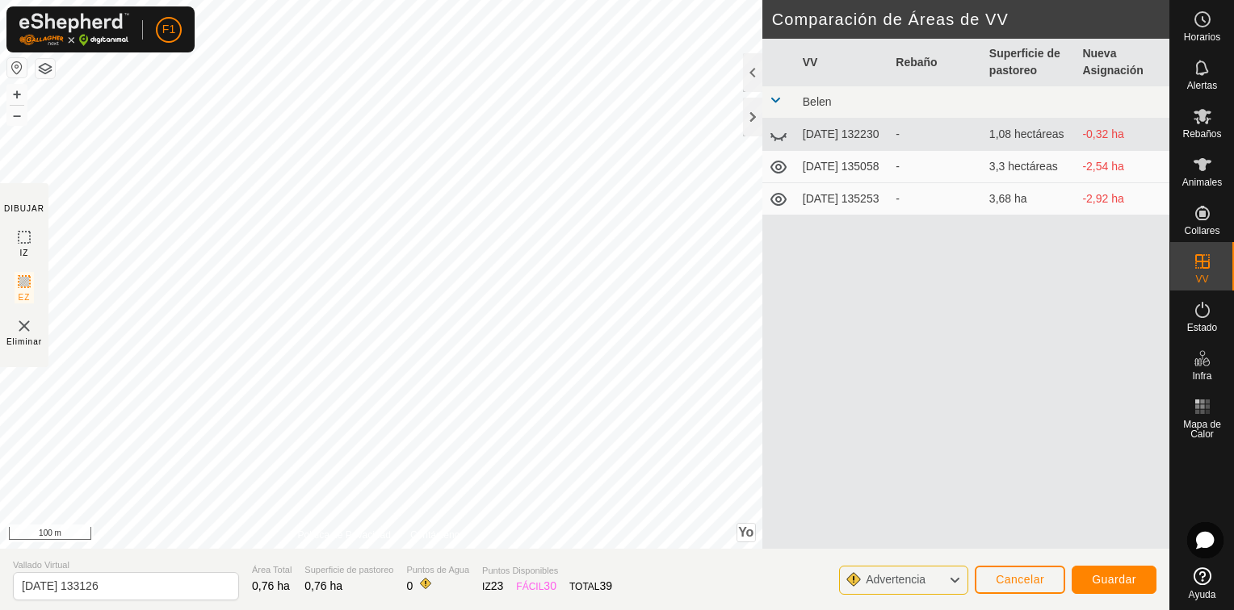
click at [781, 137] on icon at bounding box center [778, 134] width 19 height 19
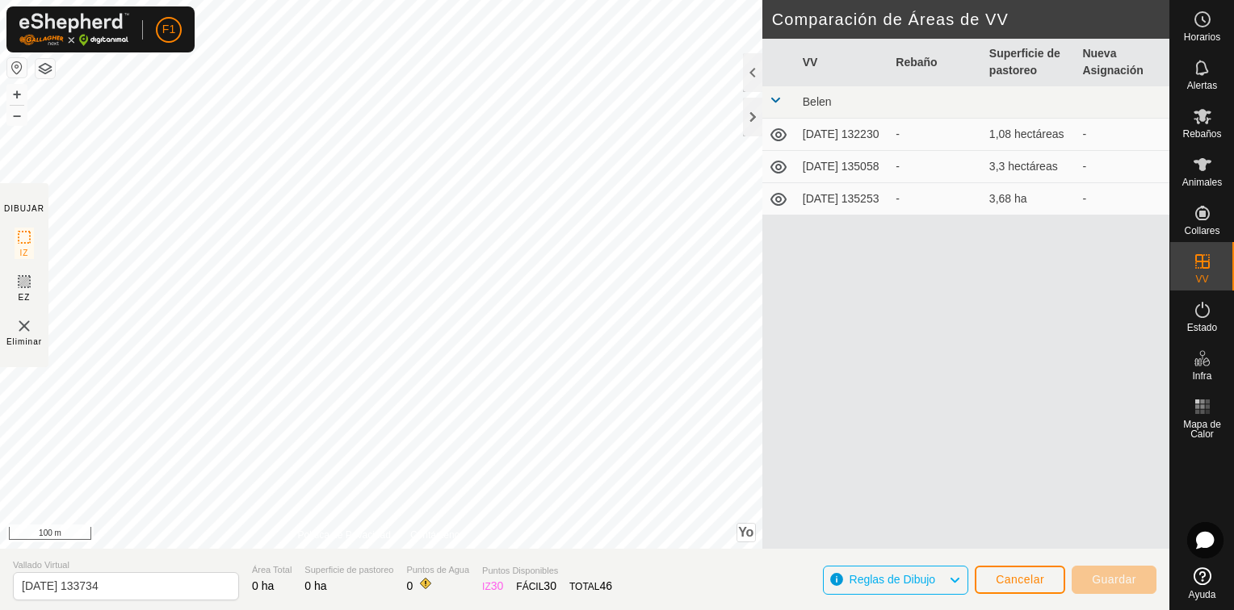
click at [942, 582] on span "Reglas de Dibujo" at bounding box center [898, 580] width 99 height 21
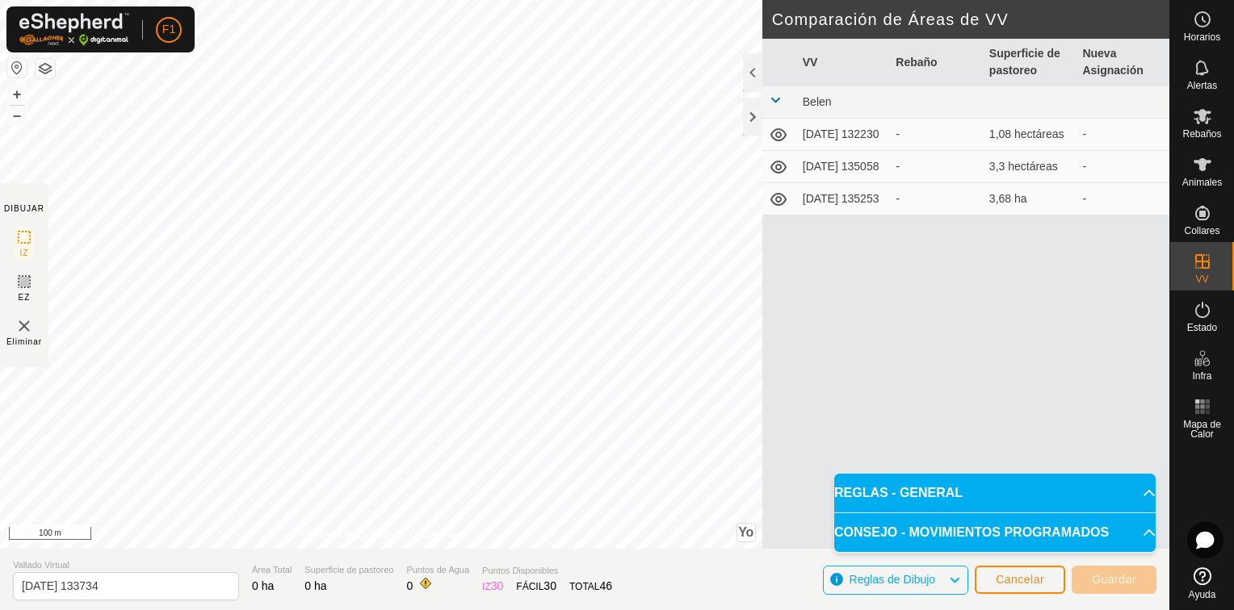
click at [959, 430] on div "VV Rebaño Superficie de pastoreo [GEOGRAPHIC_DATA] [DATE] 132230 - 1,08 hectáre…" at bounding box center [965, 313] width 407 height 549
click at [1134, 493] on p-accordion-header "REGLAS - GENERAL" at bounding box center [994, 493] width 321 height 39
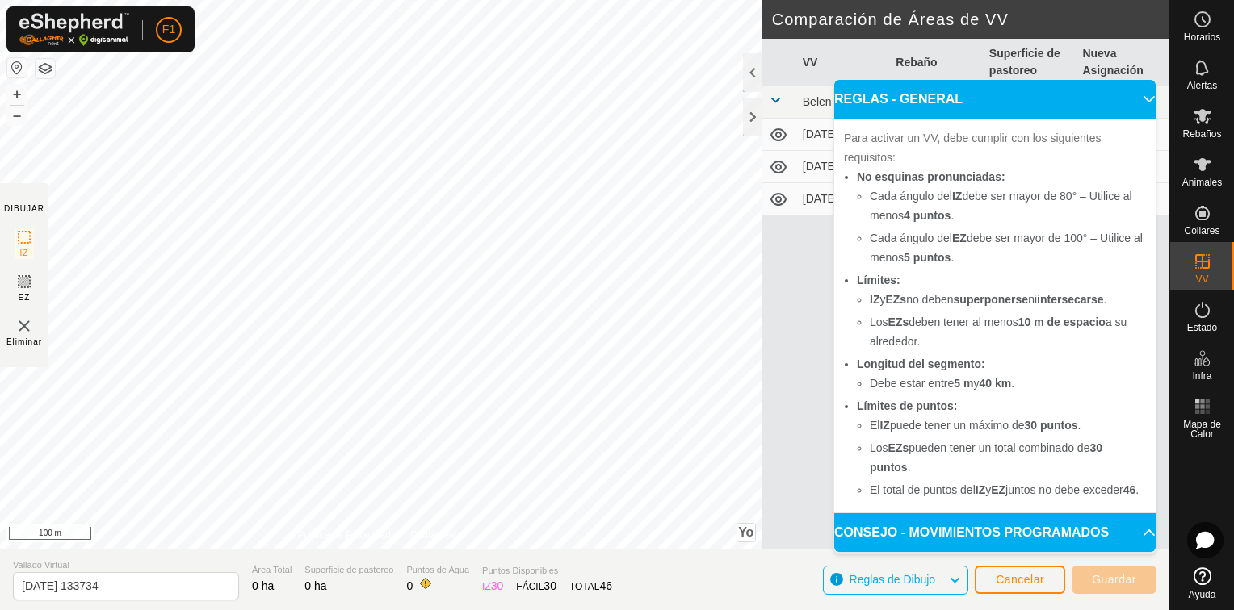
click at [1124, 541] on p-accordion-header "CONSEJO - MOVIMIENTOS PROGRAMADOS" at bounding box center [994, 533] width 321 height 39
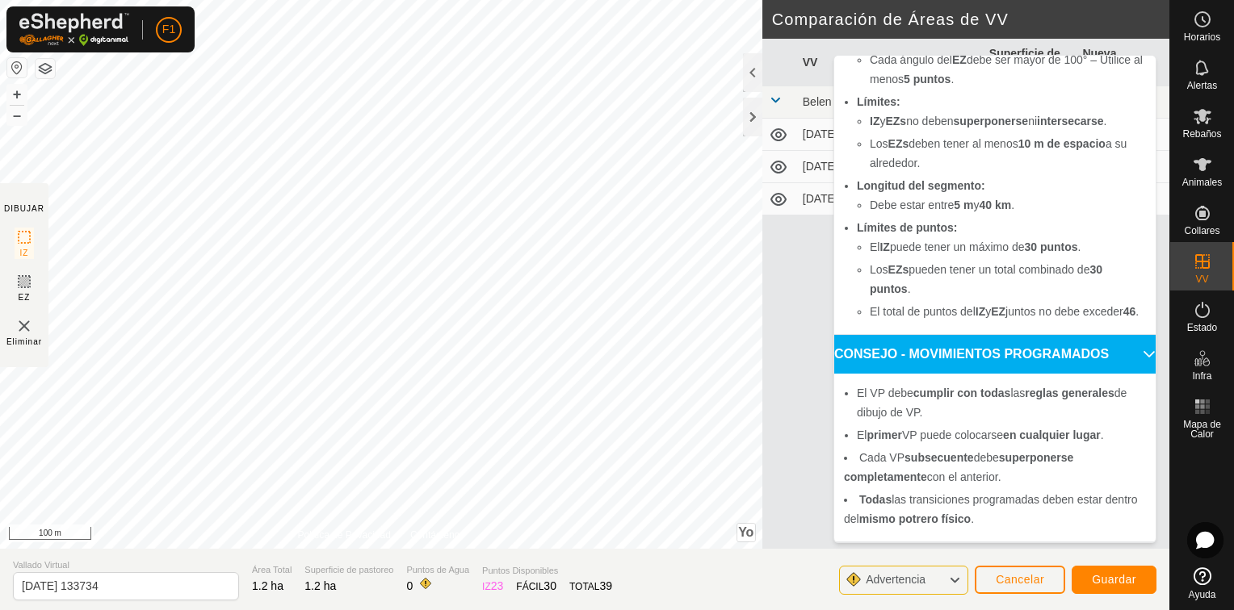
scroll to position [191, 0]
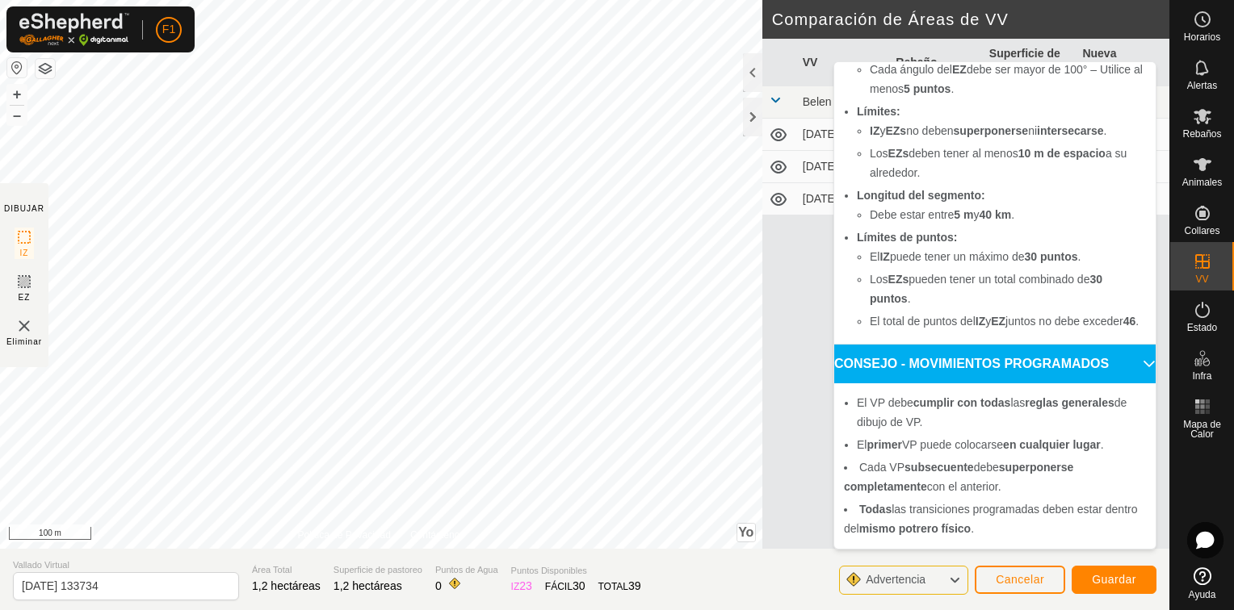
click at [958, 576] on icon at bounding box center [954, 580] width 13 height 21
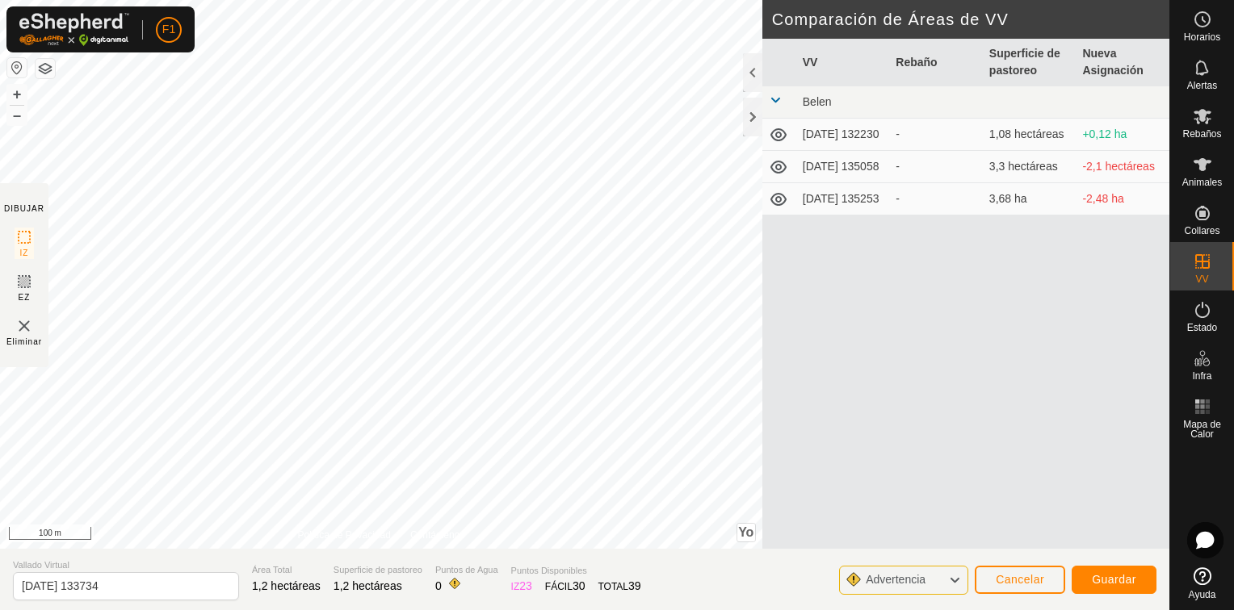
click at [778, 173] on icon at bounding box center [778, 166] width 19 height 19
click at [778, 172] on icon at bounding box center [778, 169] width 16 height 6
click at [782, 203] on icon at bounding box center [778, 199] width 19 height 19
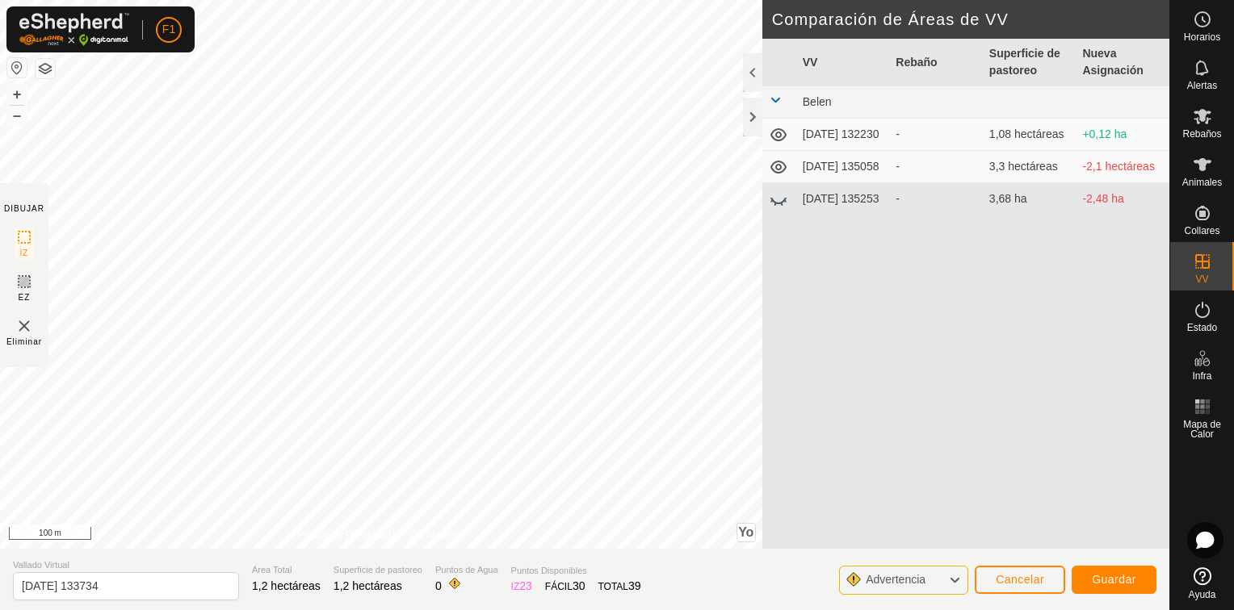
click at [782, 203] on icon at bounding box center [778, 199] width 19 height 19
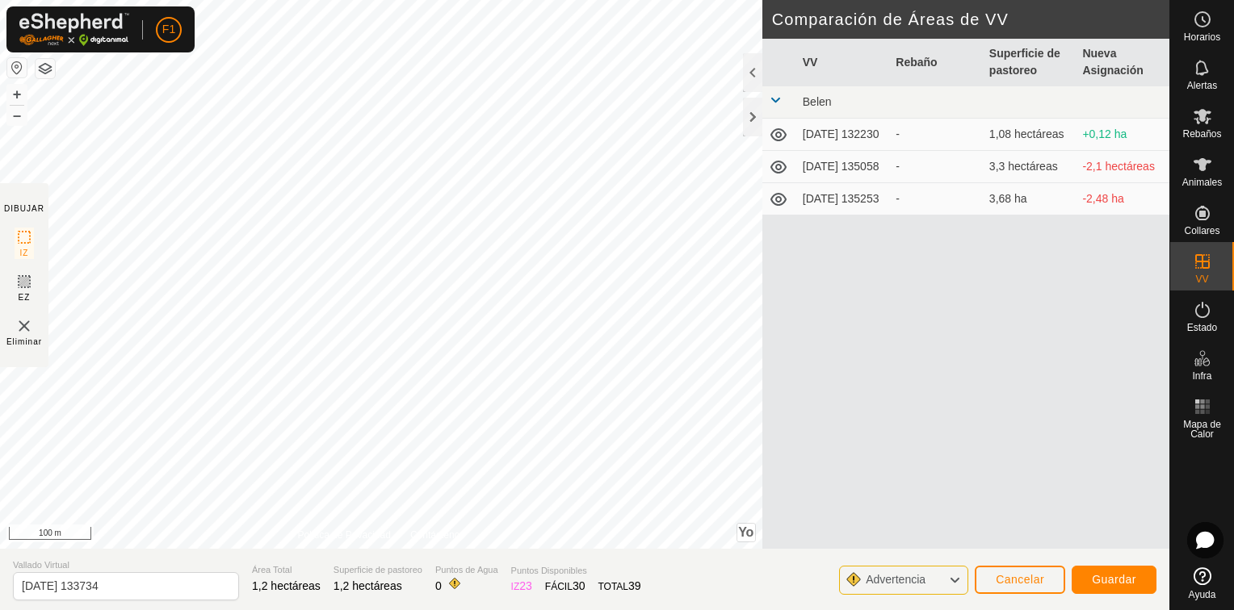
click at [782, 203] on icon at bounding box center [778, 199] width 19 height 19
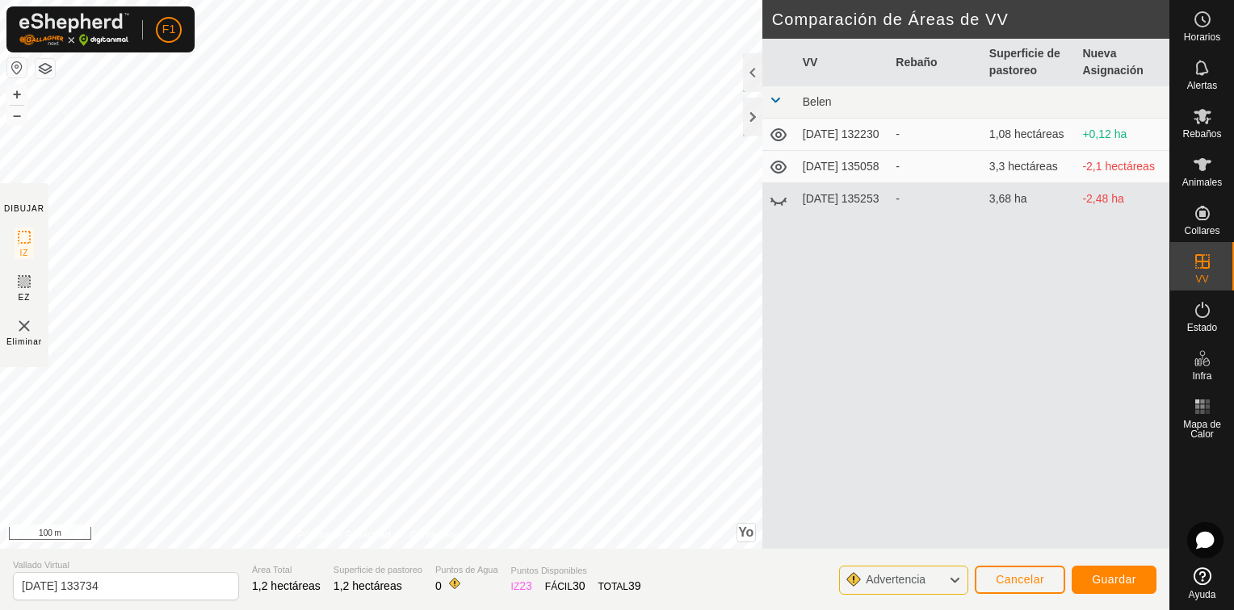
click at [782, 203] on icon at bounding box center [778, 199] width 19 height 19
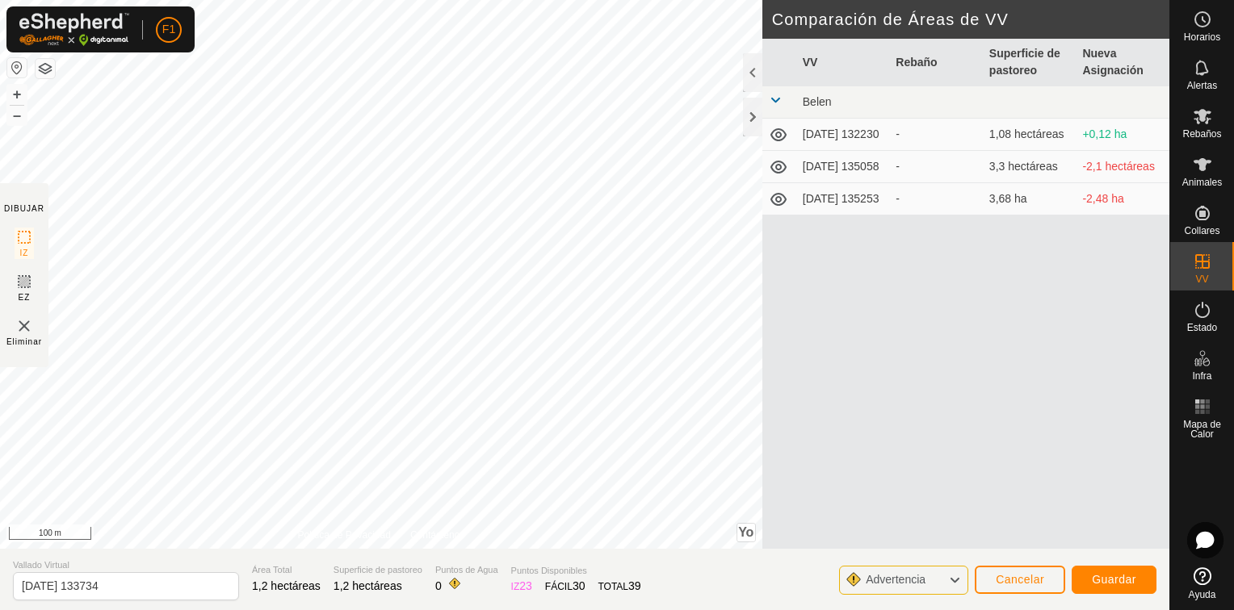
click at [782, 203] on icon at bounding box center [778, 199] width 19 height 19
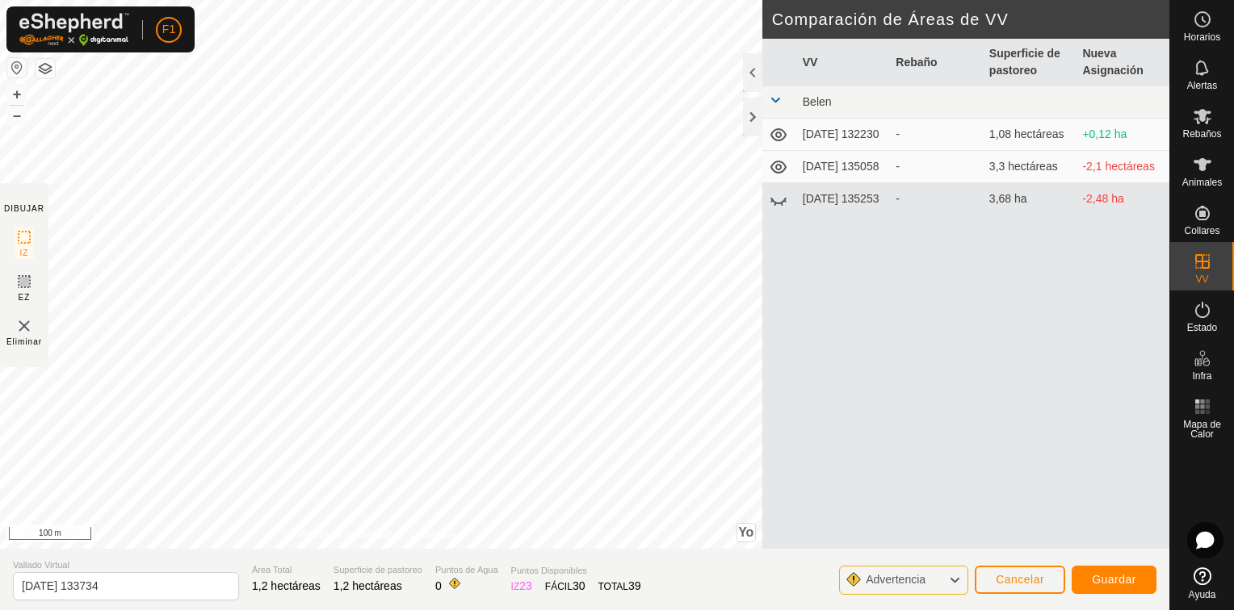
click at [780, 137] on icon at bounding box center [778, 134] width 16 height 13
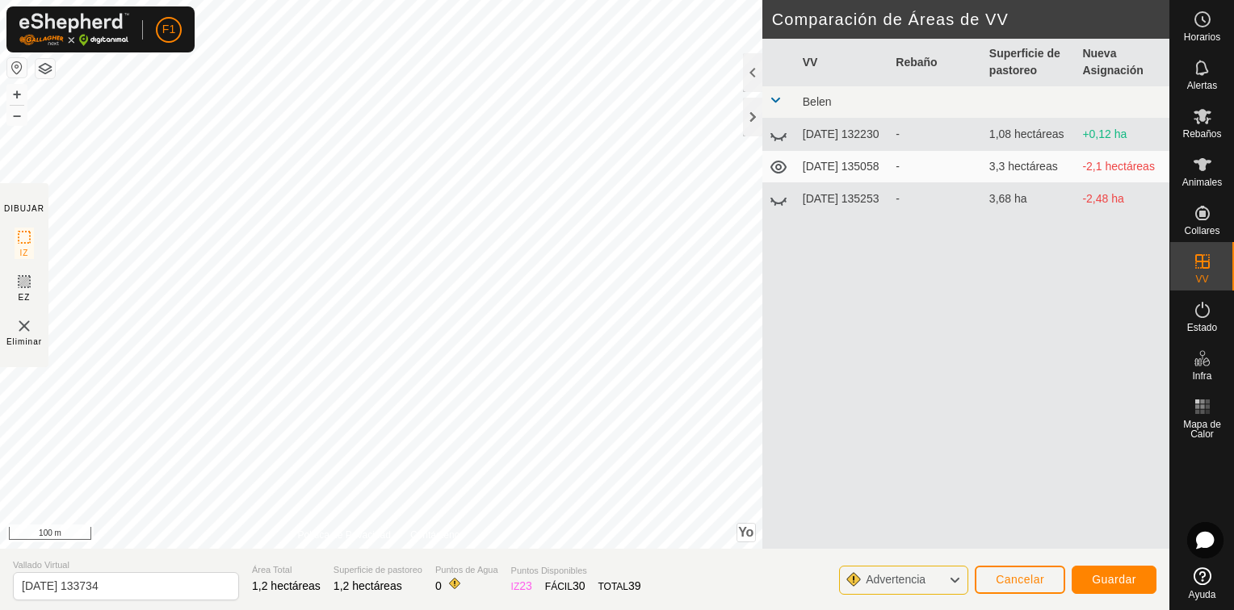
click at [780, 137] on icon at bounding box center [778, 134] width 19 height 19
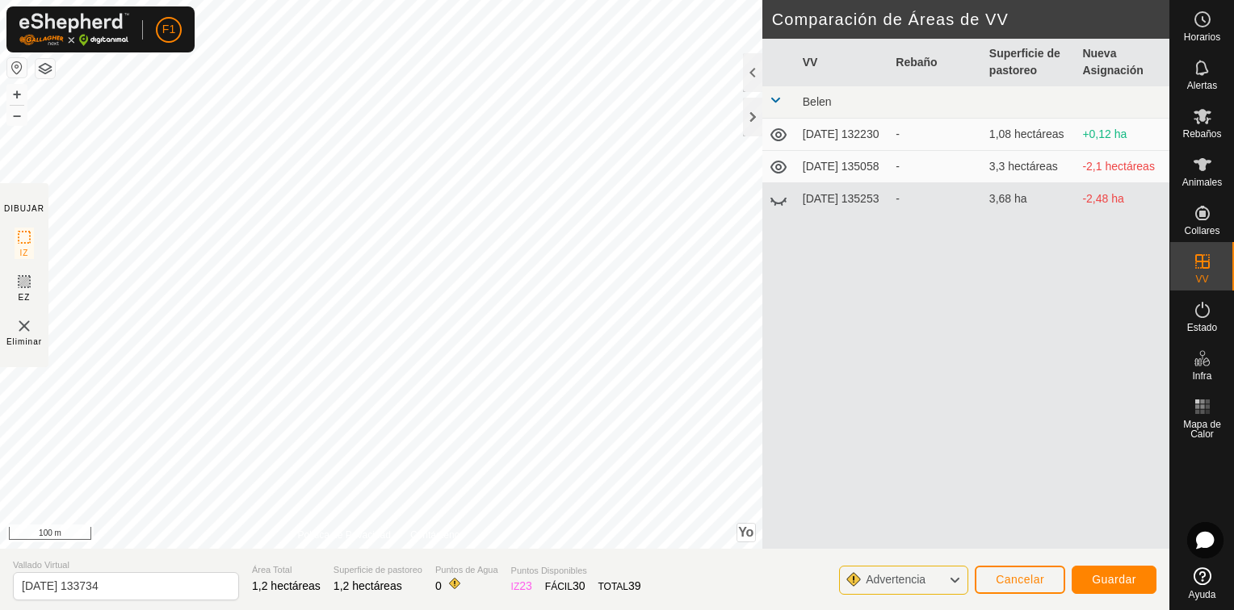
click at [780, 137] on icon at bounding box center [778, 134] width 16 height 13
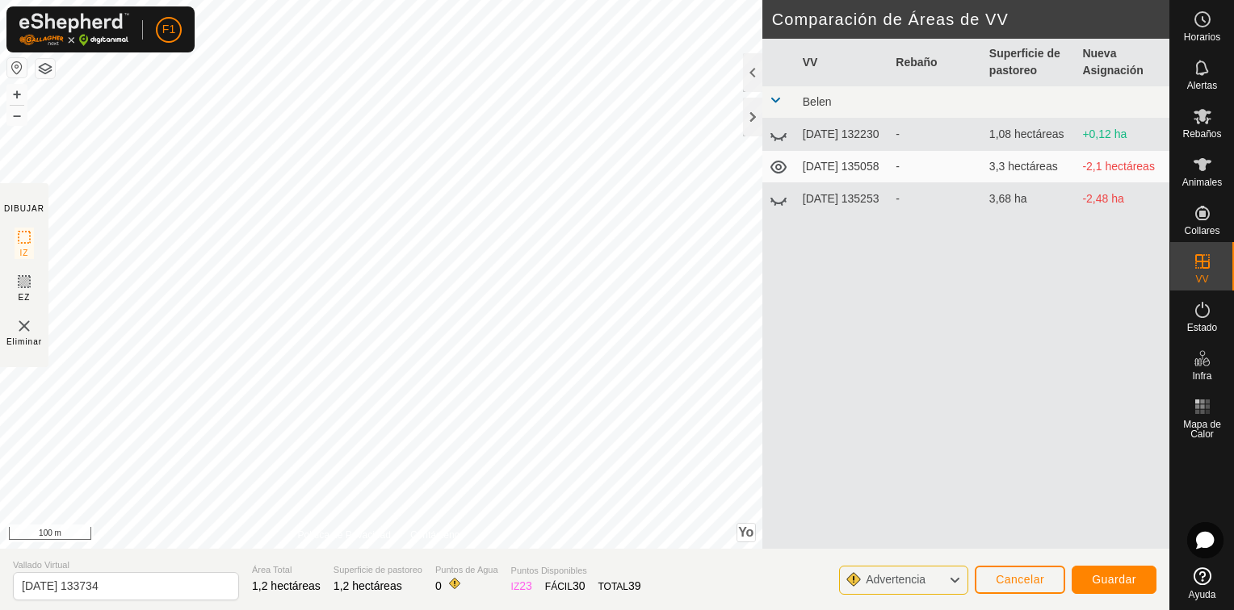
click at [780, 137] on icon at bounding box center [778, 134] width 19 height 19
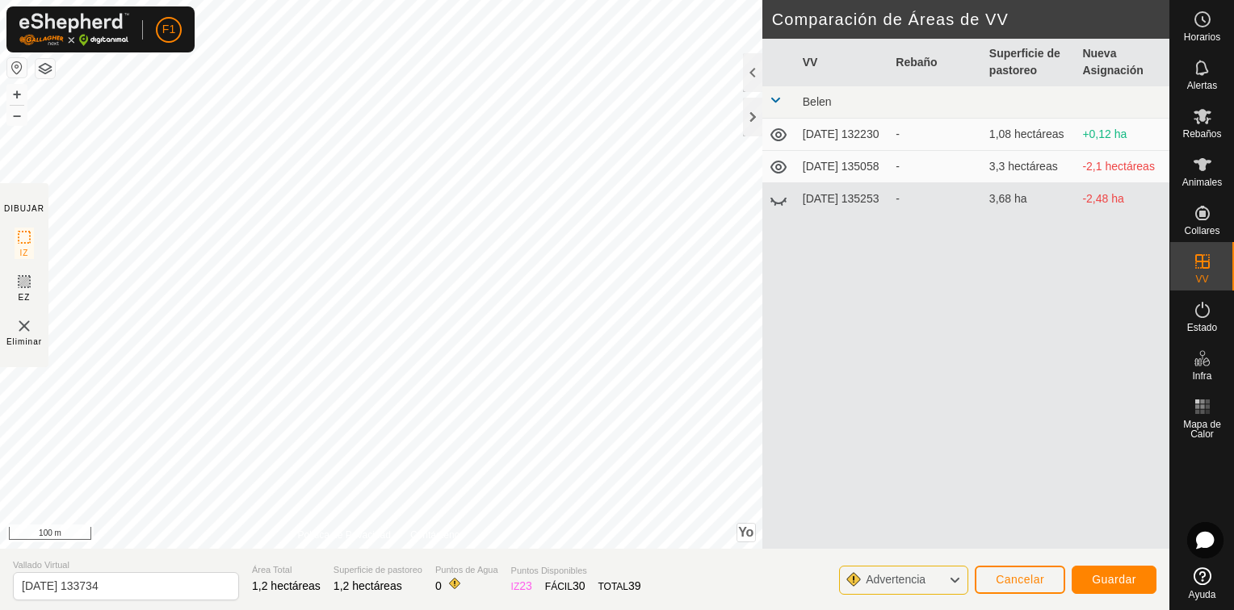
click at [780, 137] on icon at bounding box center [778, 134] width 16 height 13
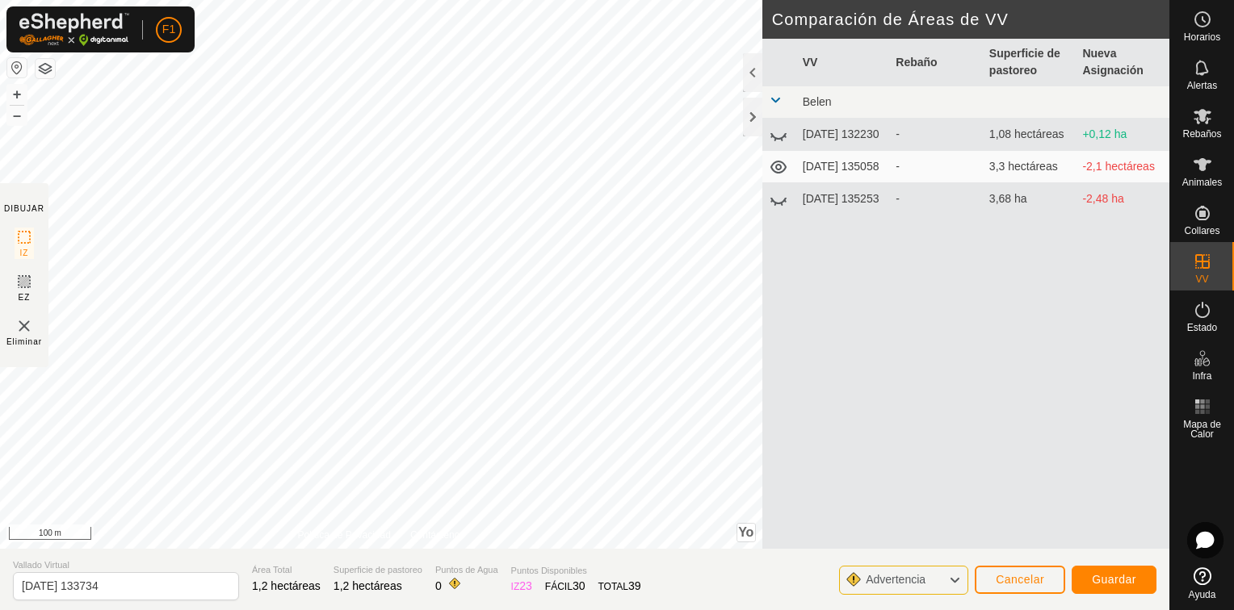
click at [780, 137] on icon at bounding box center [778, 134] width 19 height 19
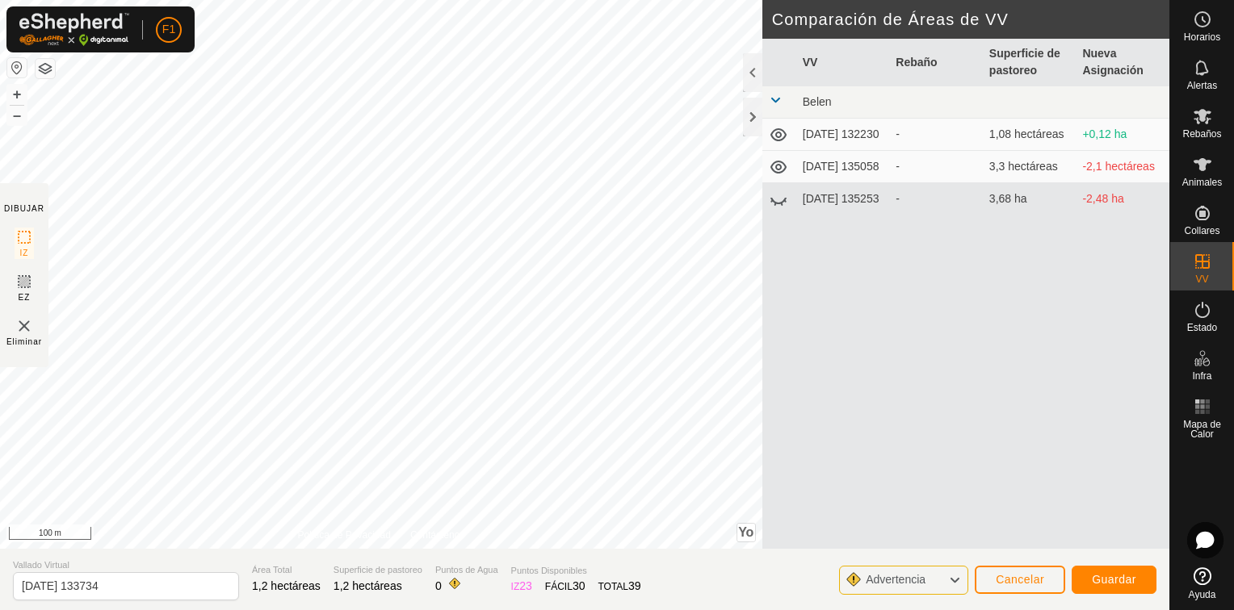
click at [780, 137] on icon at bounding box center [778, 134] width 16 height 13
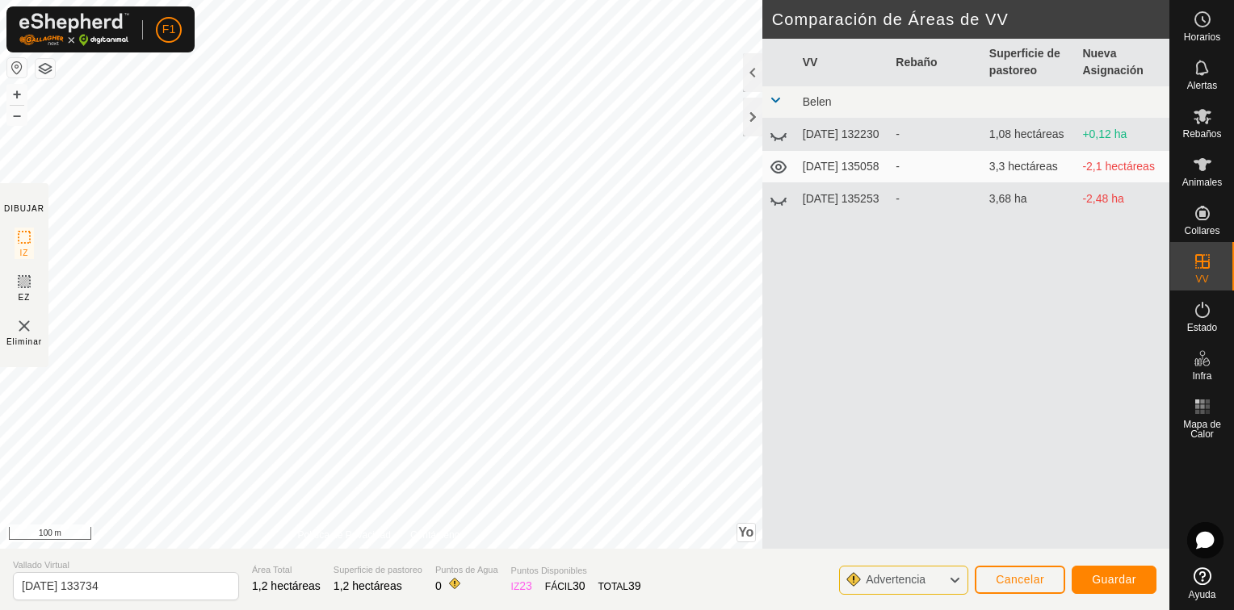
click at [779, 131] on icon at bounding box center [778, 134] width 19 height 19
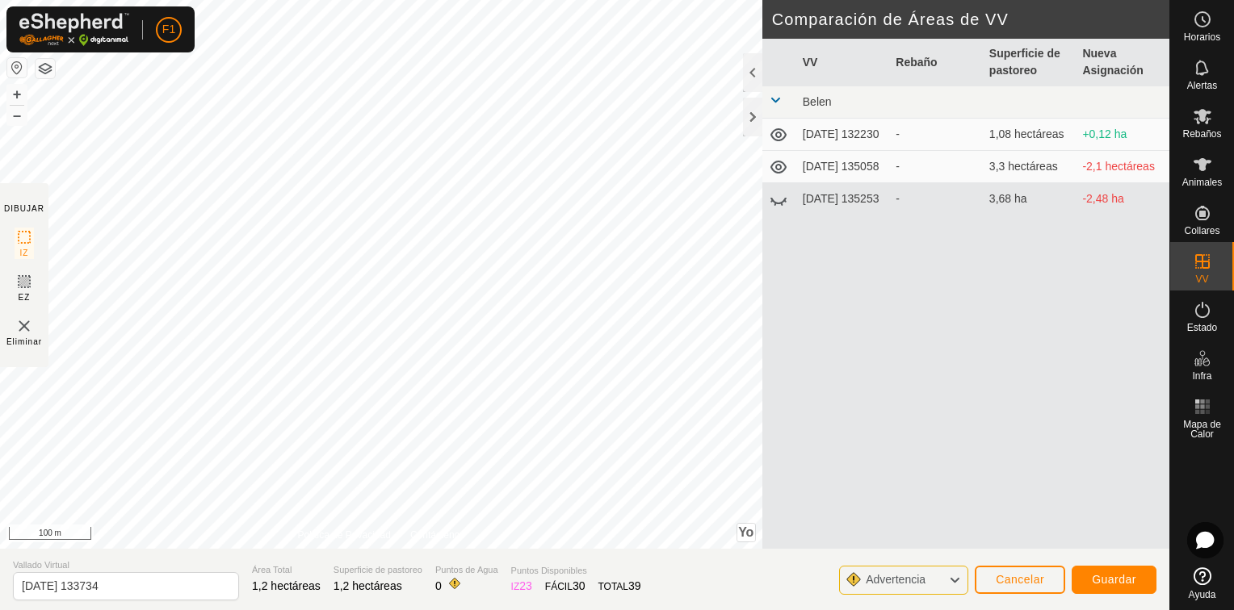
click at [779, 131] on icon at bounding box center [778, 134] width 16 height 13
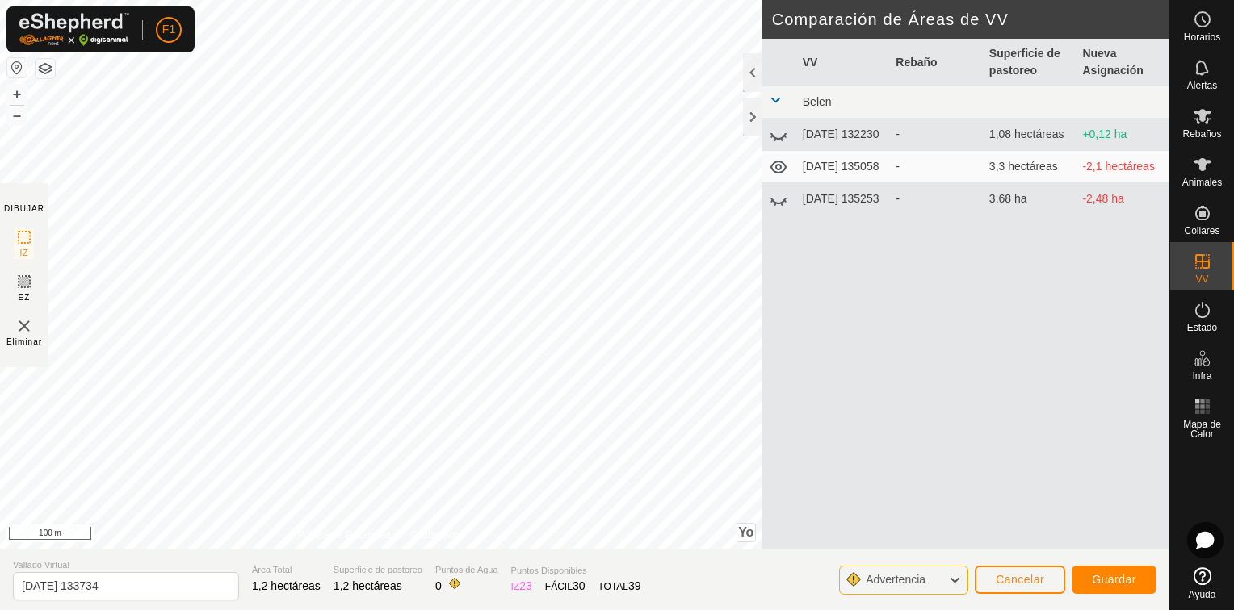
click at [779, 131] on icon at bounding box center [778, 134] width 19 height 19
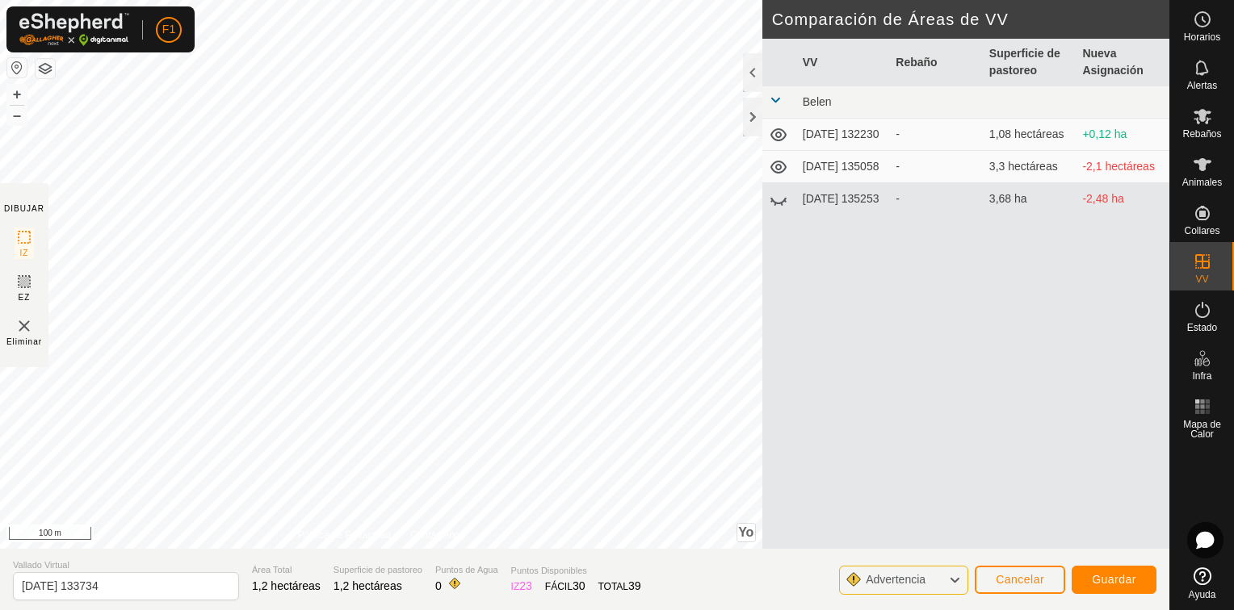
click at [774, 171] on icon at bounding box center [778, 166] width 19 height 19
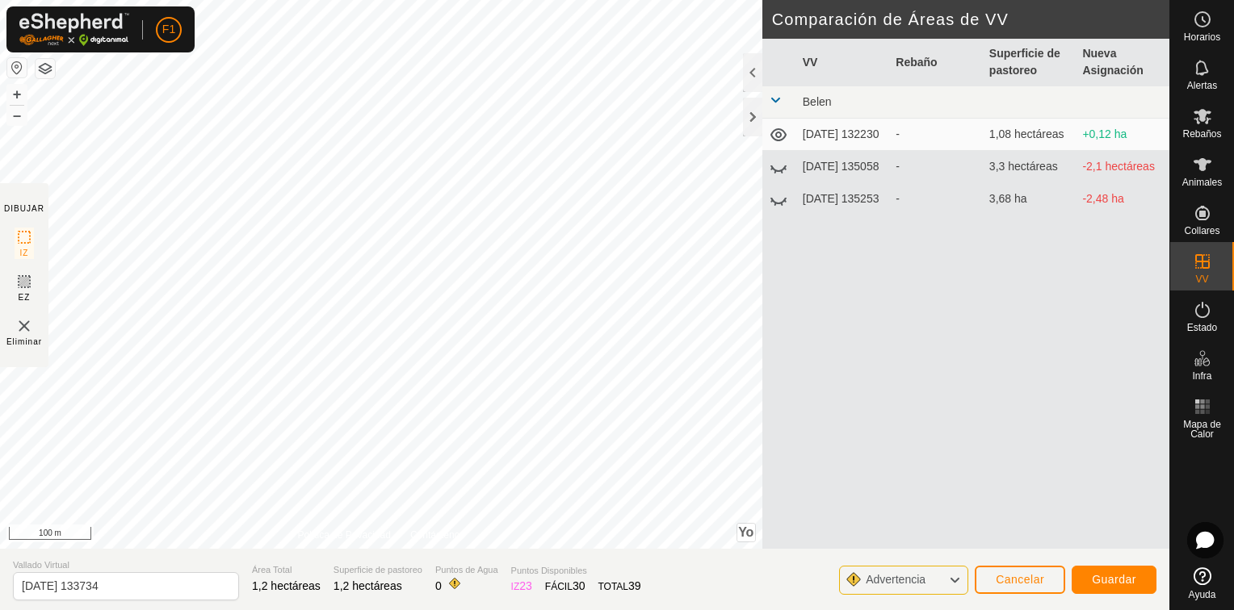
click at [774, 171] on icon at bounding box center [778, 166] width 19 height 19
click at [774, 204] on icon at bounding box center [778, 201] width 16 height 6
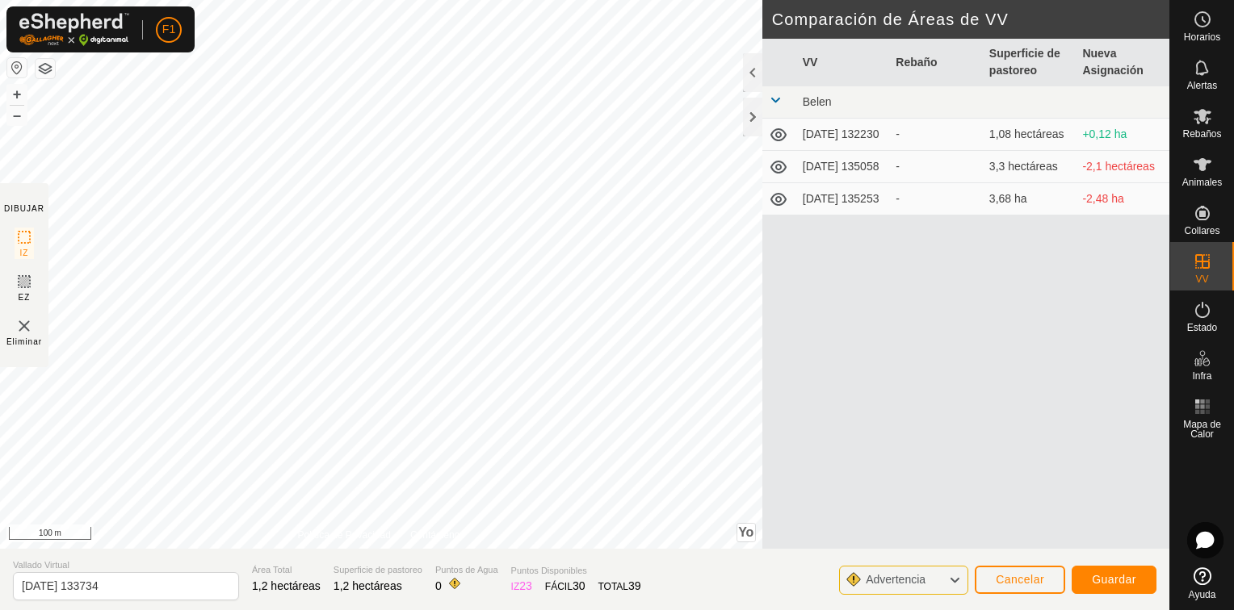
click at [774, 207] on icon at bounding box center [778, 199] width 19 height 19
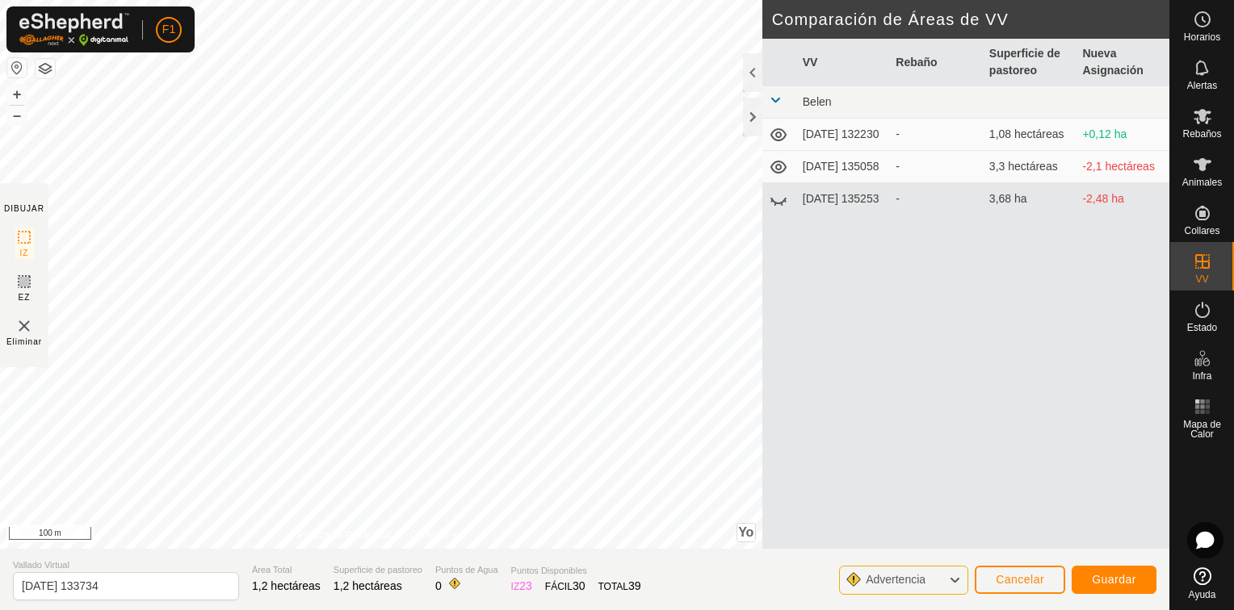
click at [774, 204] on icon at bounding box center [778, 201] width 16 height 6
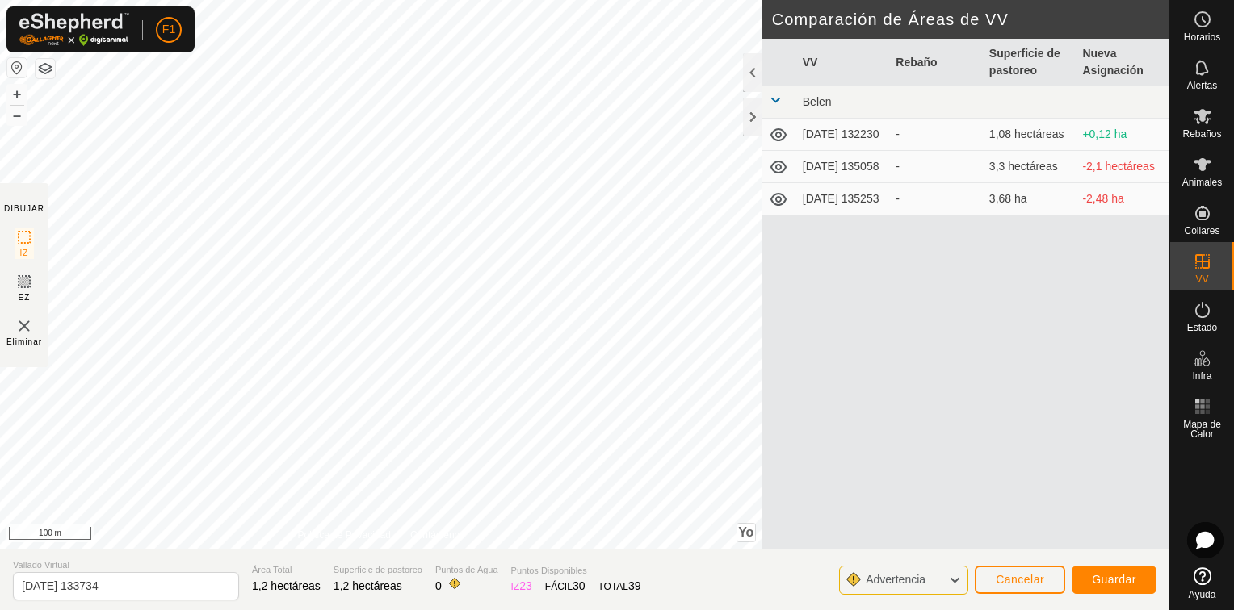
click at [774, 207] on icon at bounding box center [778, 199] width 19 height 19
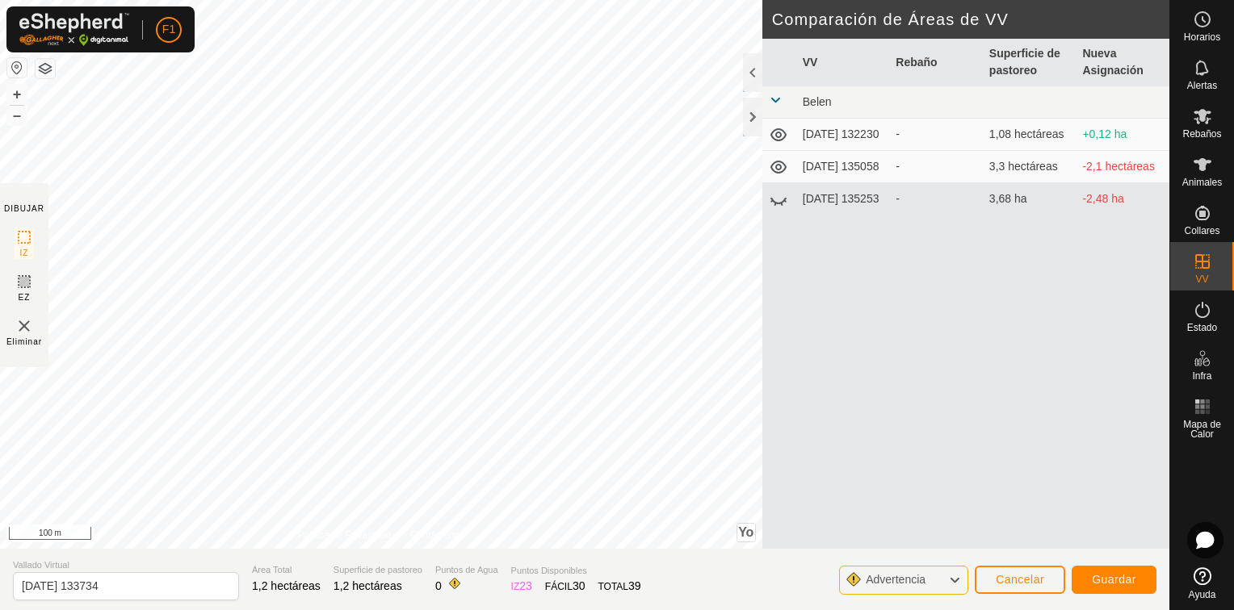
click at [774, 204] on icon at bounding box center [778, 201] width 16 height 6
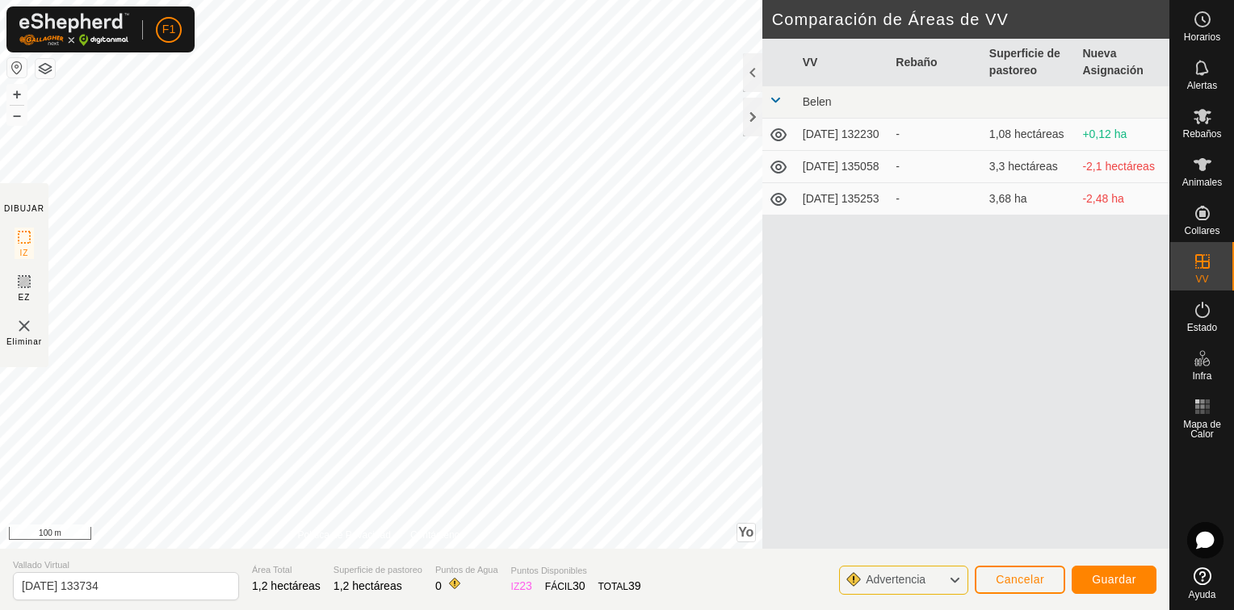
click at [774, 207] on icon at bounding box center [778, 199] width 19 height 19
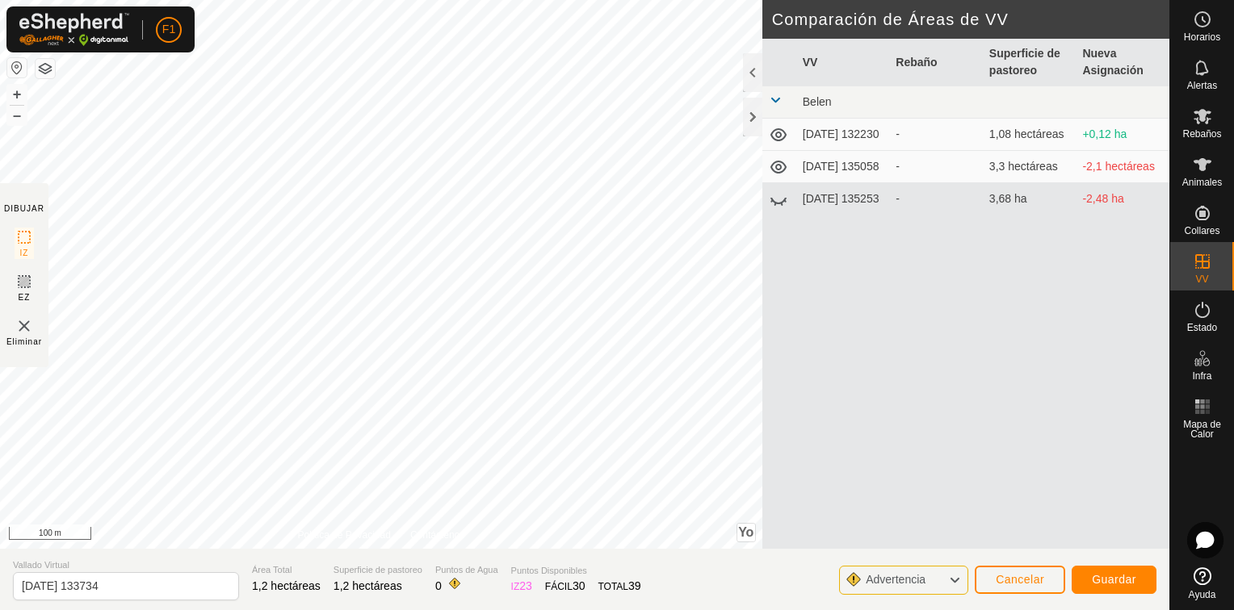
click at [950, 580] on icon at bounding box center [954, 580] width 13 height 21
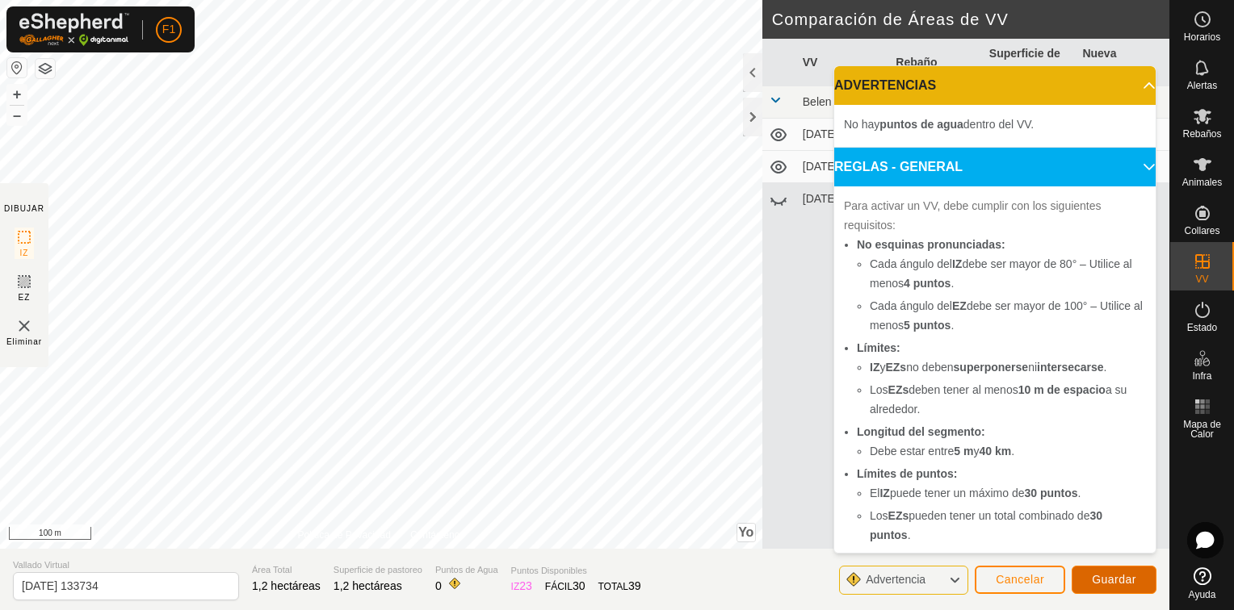
click at [1126, 576] on span "Guardar" at bounding box center [1114, 579] width 44 height 13
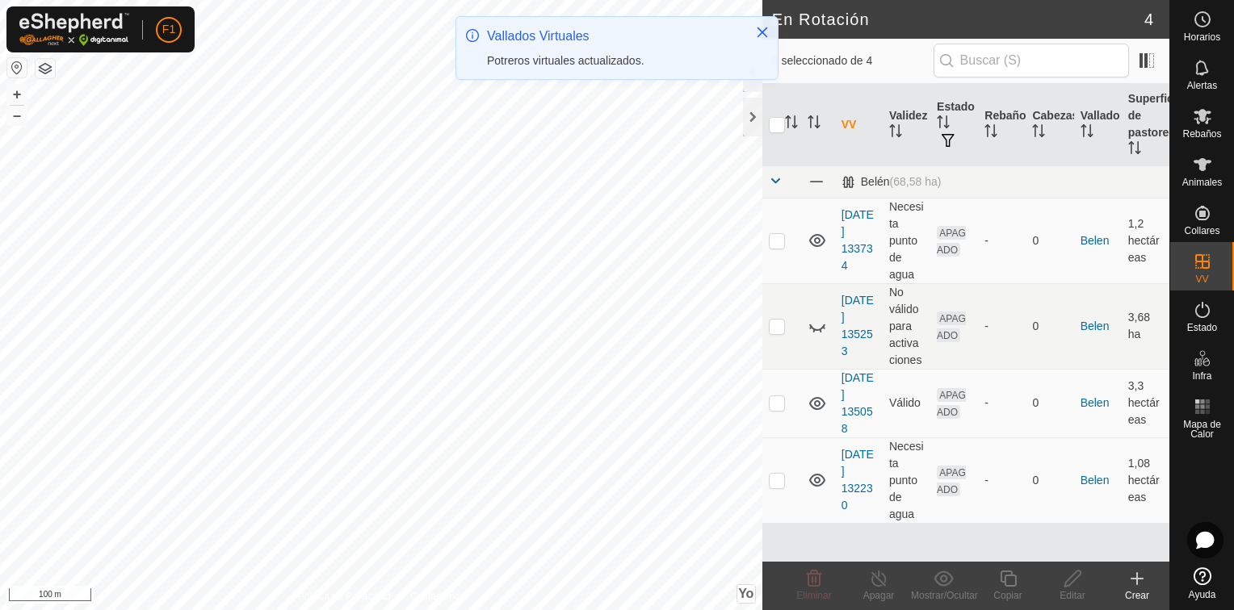
checkbox input "true"
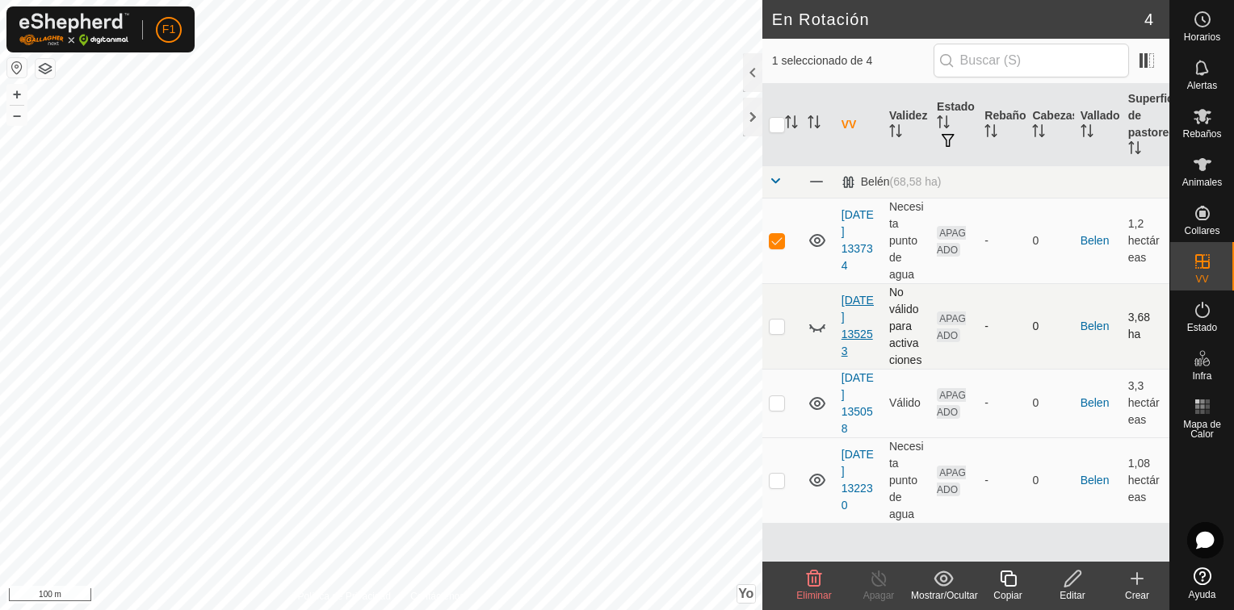
click at [853, 333] on link "[DATE] 135253" at bounding box center [857, 326] width 32 height 64
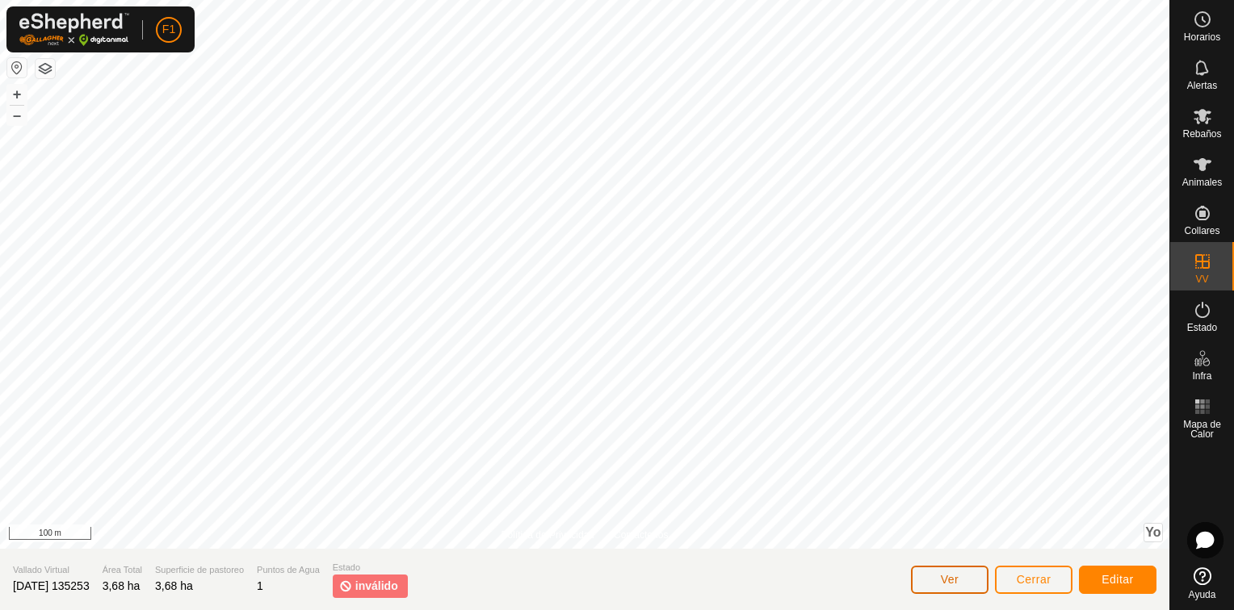
click at [932, 581] on button "Ver" at bounding box center [950, 580] width 78 height 28
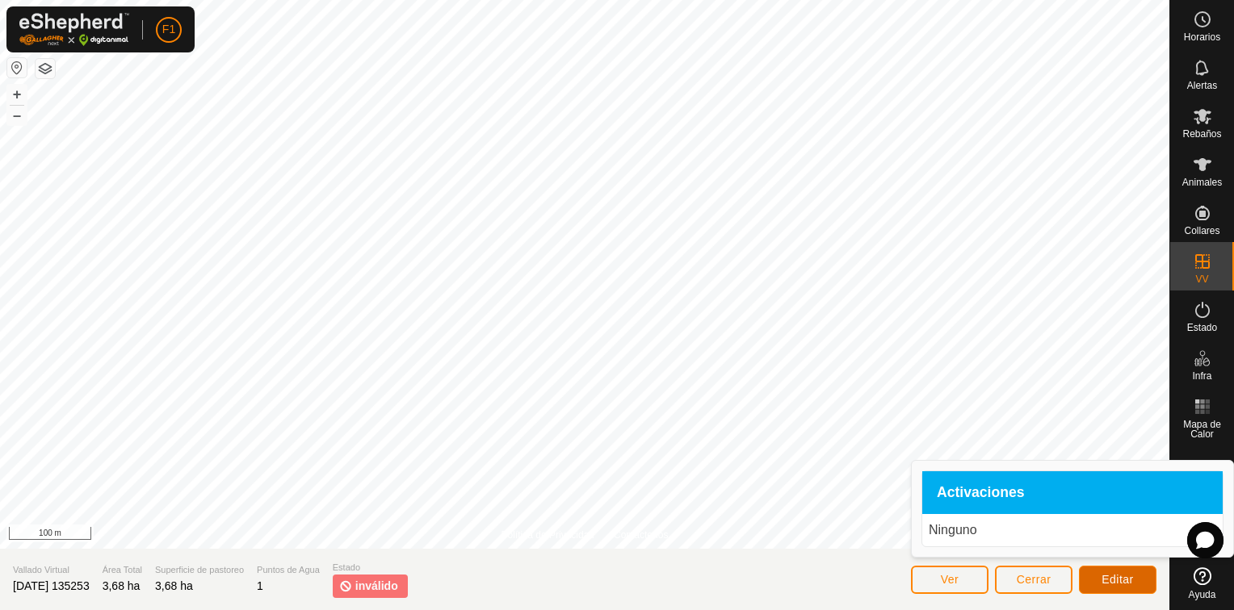
click at [1109, 581] on span "Editar" at bounding box center [1117, 579] width 32 height 13
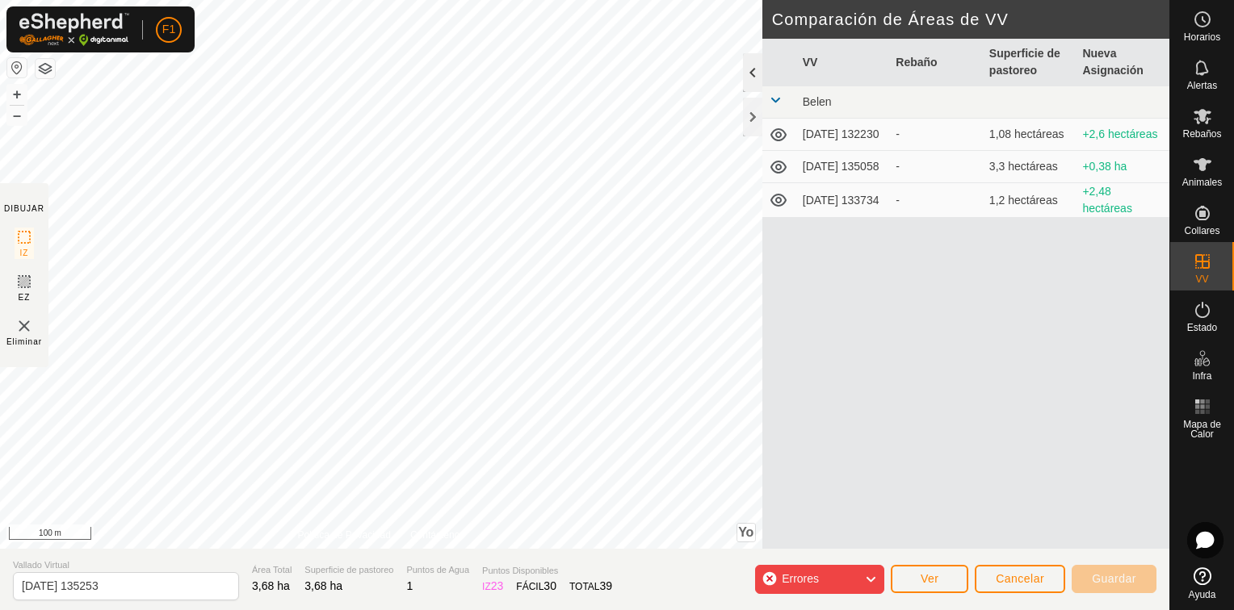
click at [751, 67] on div at bounding box center [752, 72] width 19 height 39
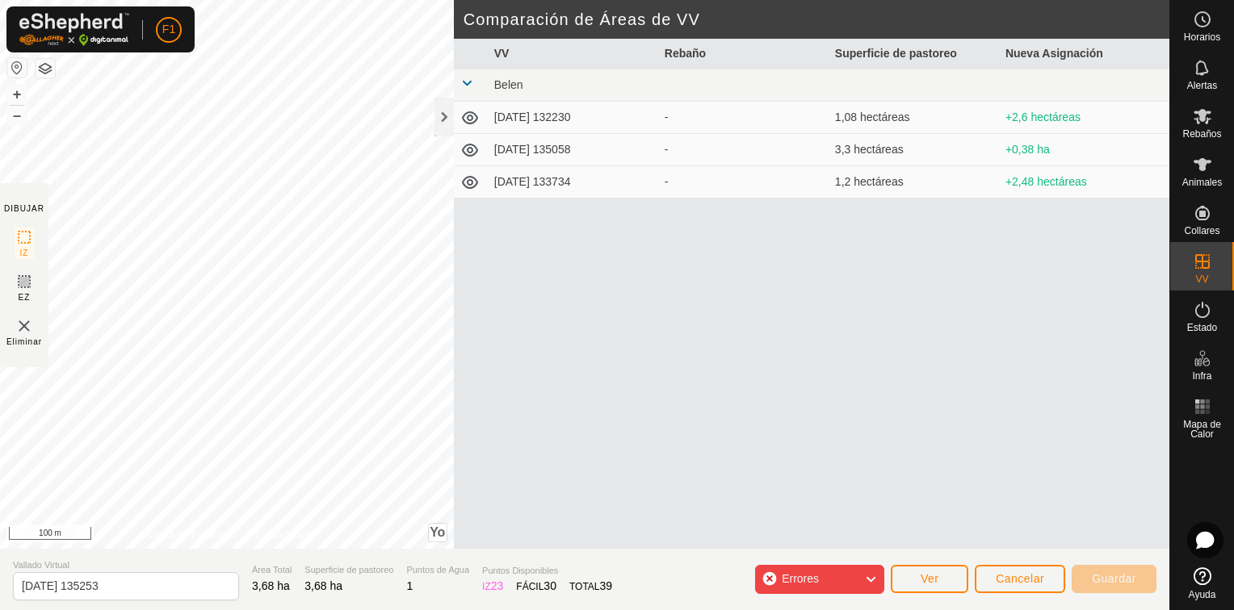
click at [470, 118] on icon at bounding box center [469, 117] width 19 height 19
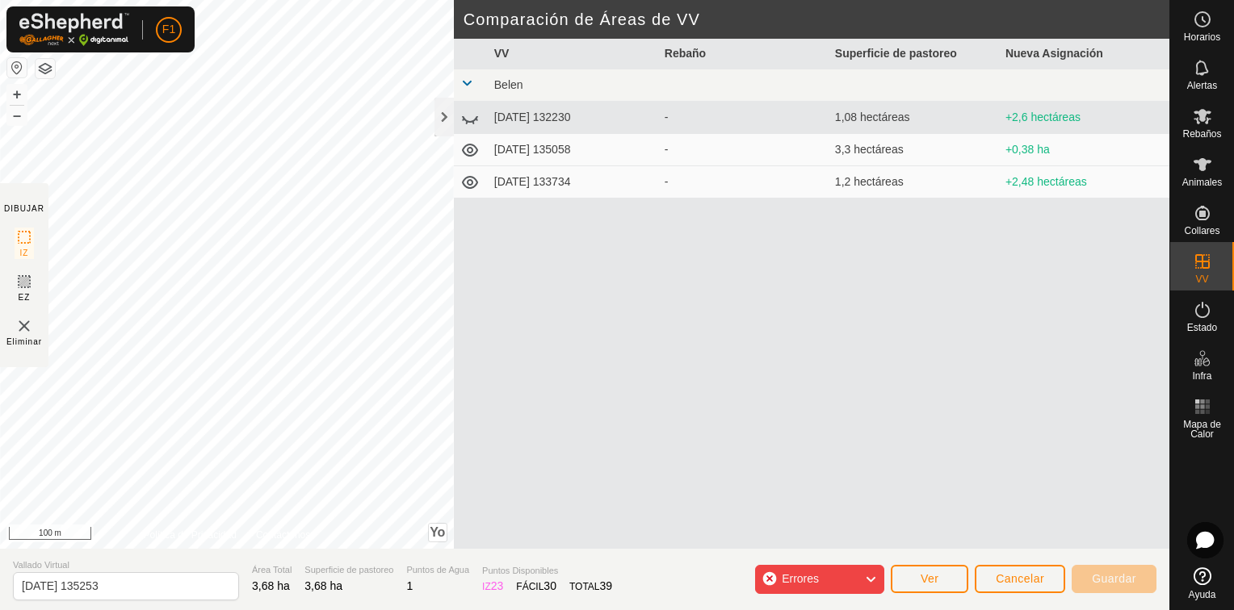
click at [470, 118] on icon at bounding box center [469, 117] width 19 height 19
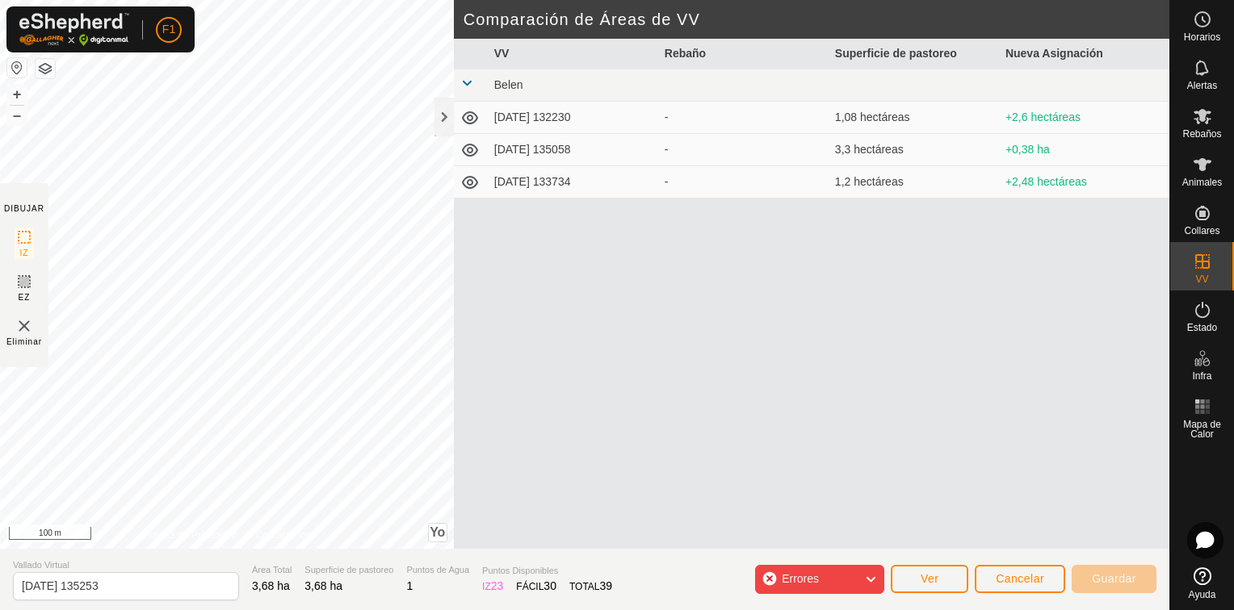
click at [470, 118] on icon at bounding box center [469, 117] width 19 height 19
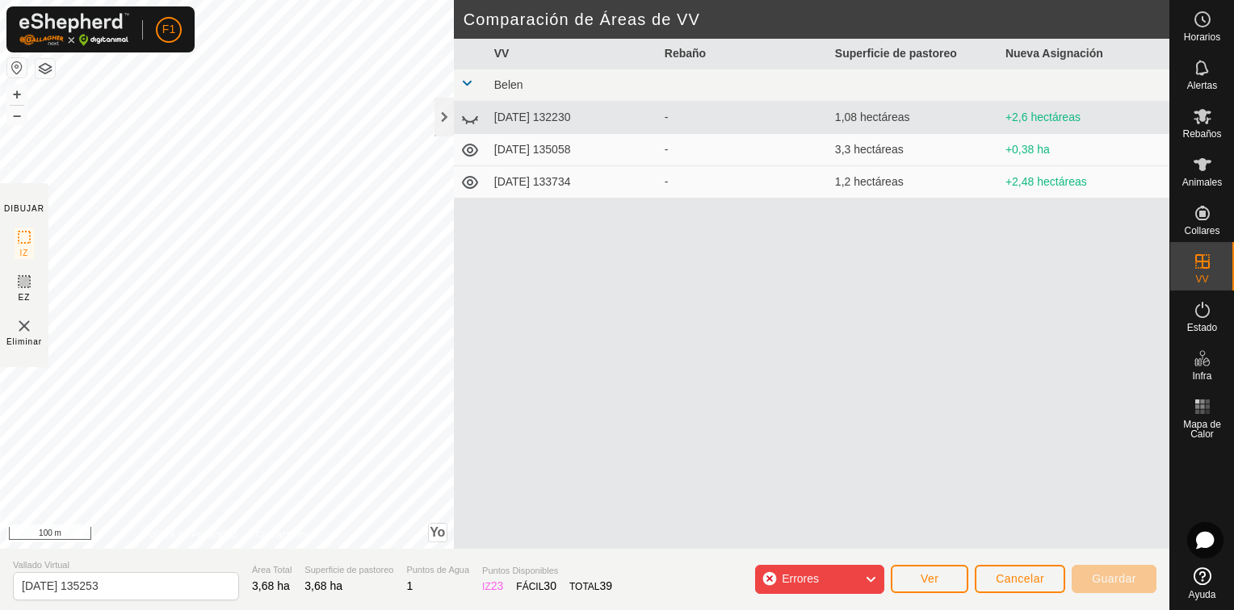
click at [470, 118] on icon at bounding box center [469, 117] width 19 height 19
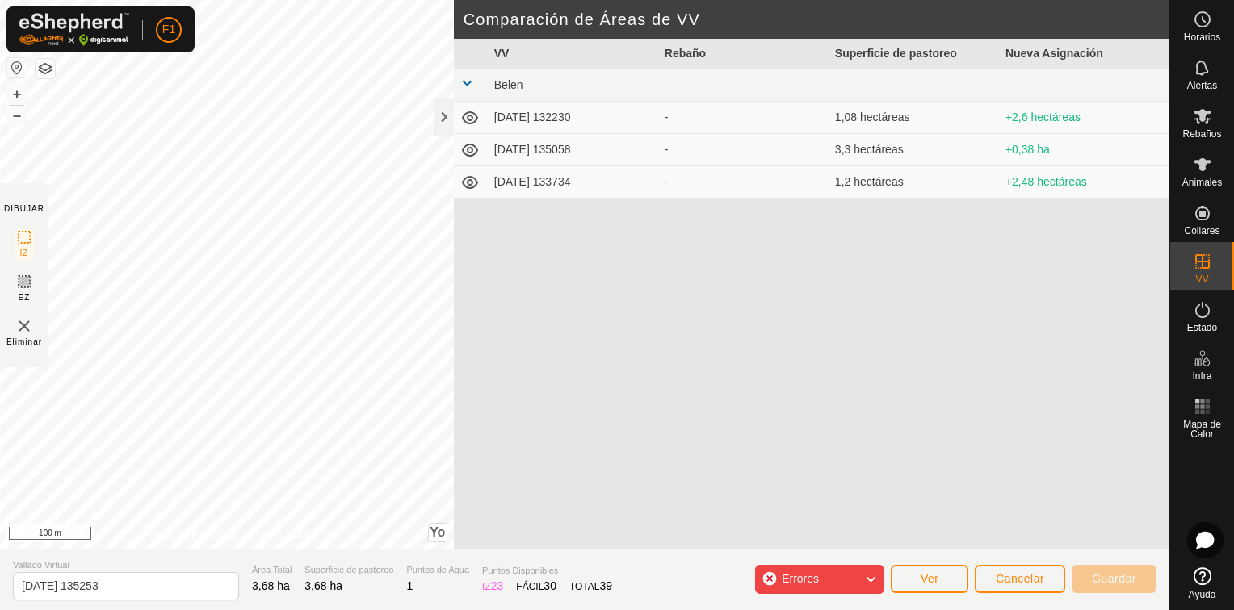
click at [872, 582] on icon at bounding box center [870, 579] width 13 height 21
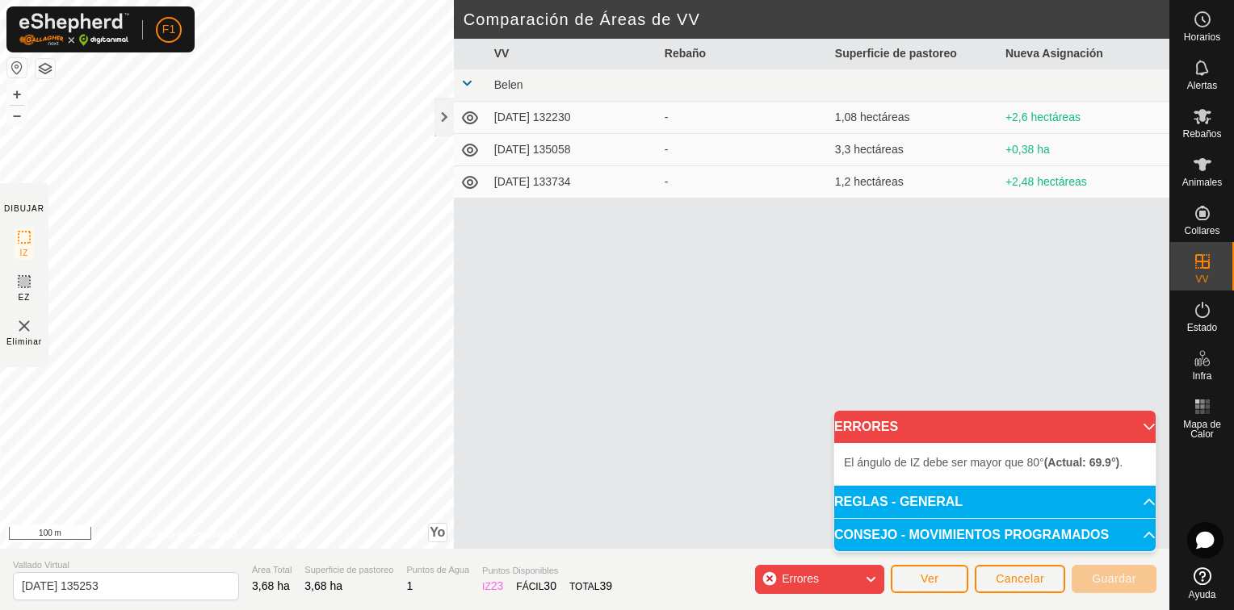
click at [872, 582] on icon at bounding box center [870, 579] width 13 height 21
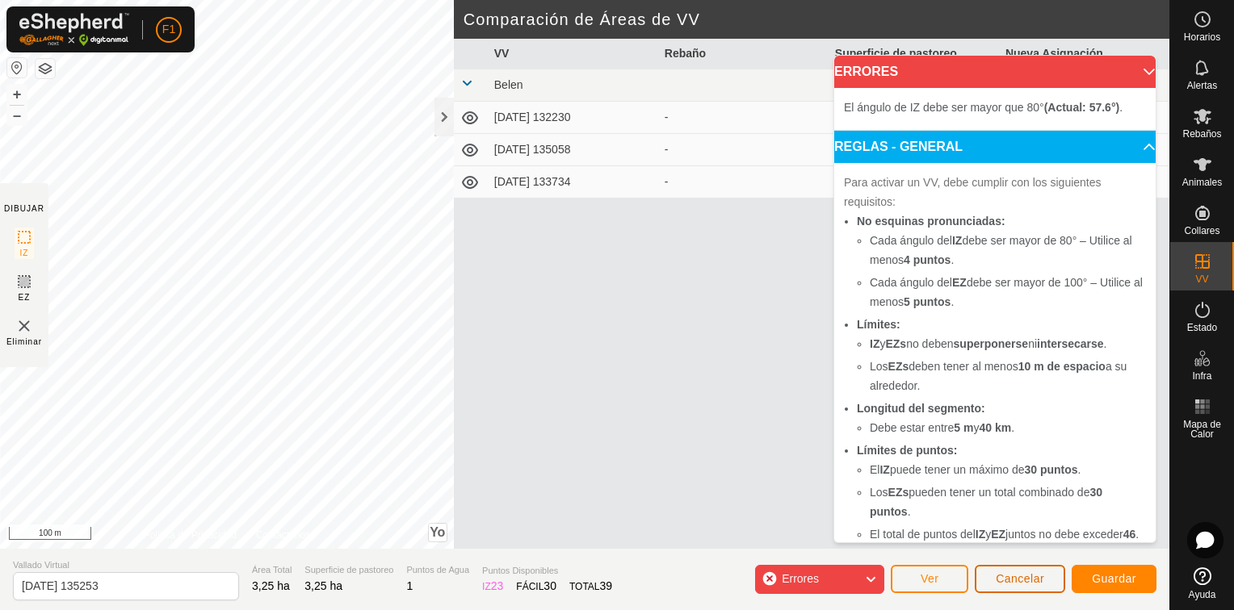
click at [1018, 576] on span "Cancelar" at bounding box center [1020, 578] width 48 height 13
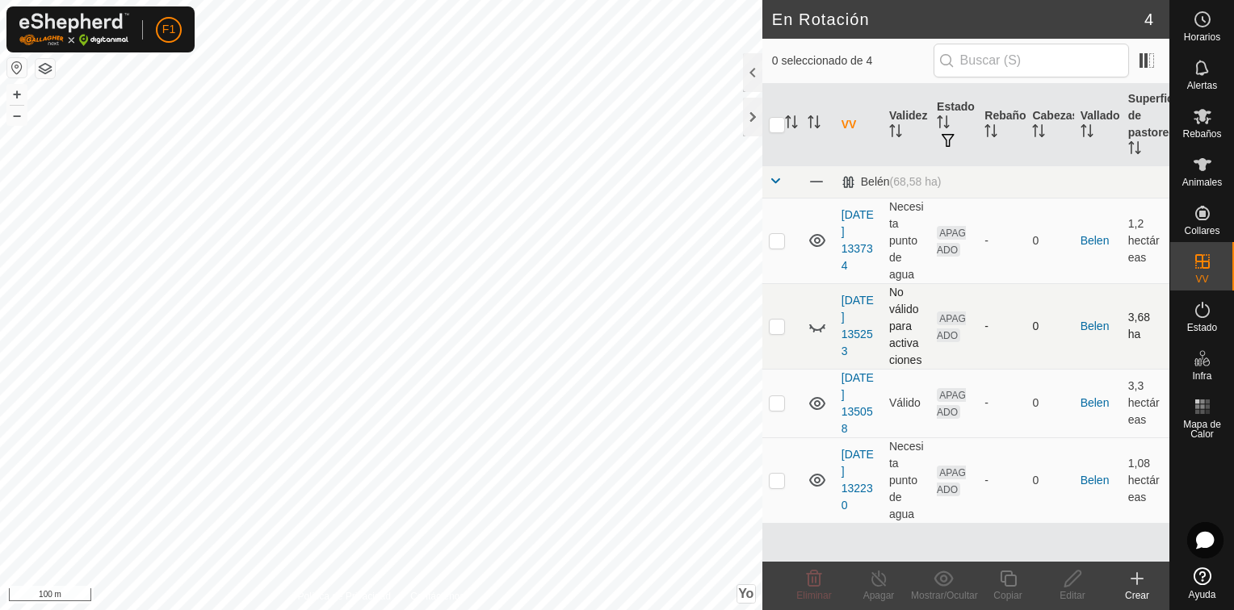
click at [819, 328] on icon at bounding box center [817, 328] width 16 height 6
checkbox input "false"
checkbox input "true"
click at [849, 408] on link "[DATE] 135058" at bounding box center [857, 403] width 32 height 64
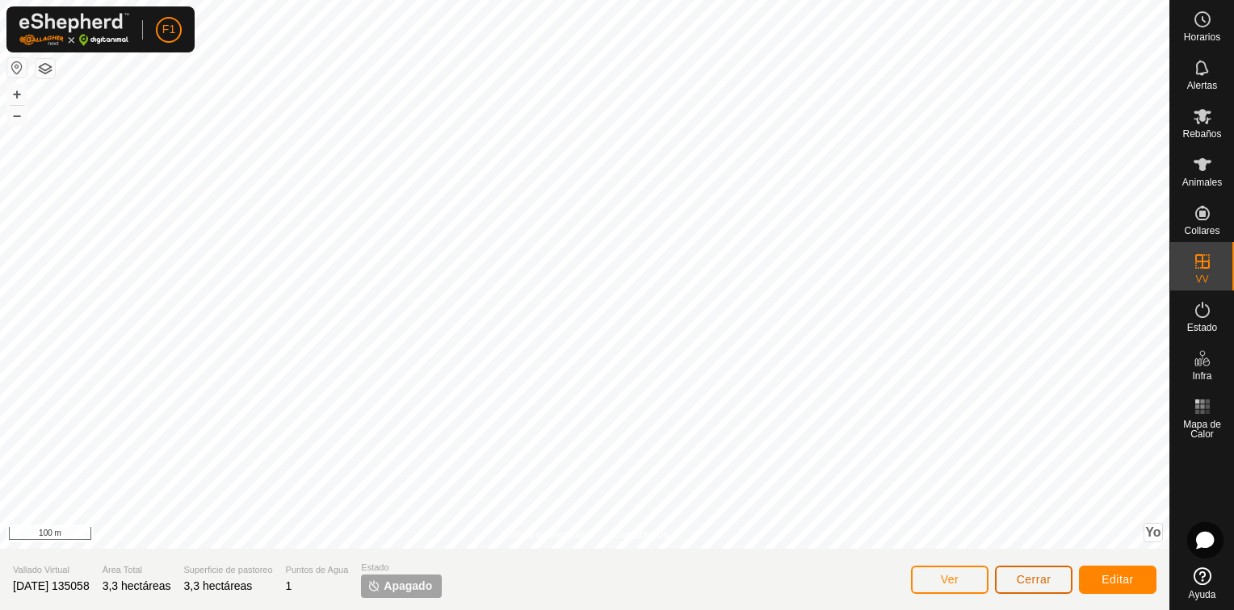
click at [1045, 580] on span "Cerrar" at bounding box center [1034, 579] width 35 height 13
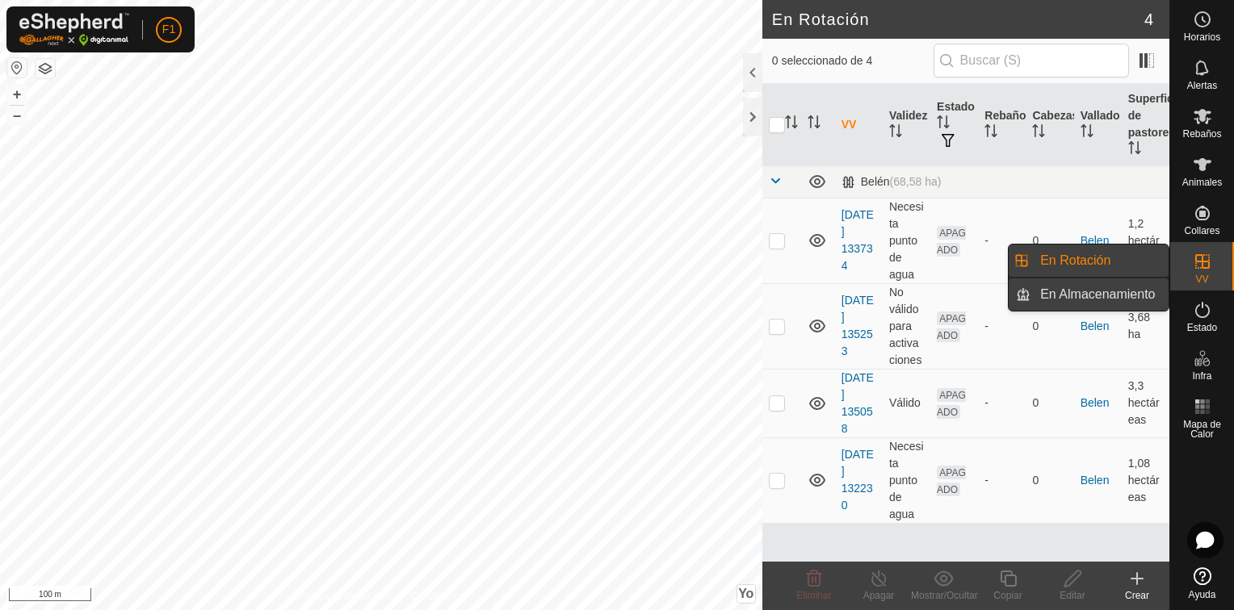
click at [1140, 292] on link "En Almacenamiento" at bounding box center [1099, 295] width 138 height 32
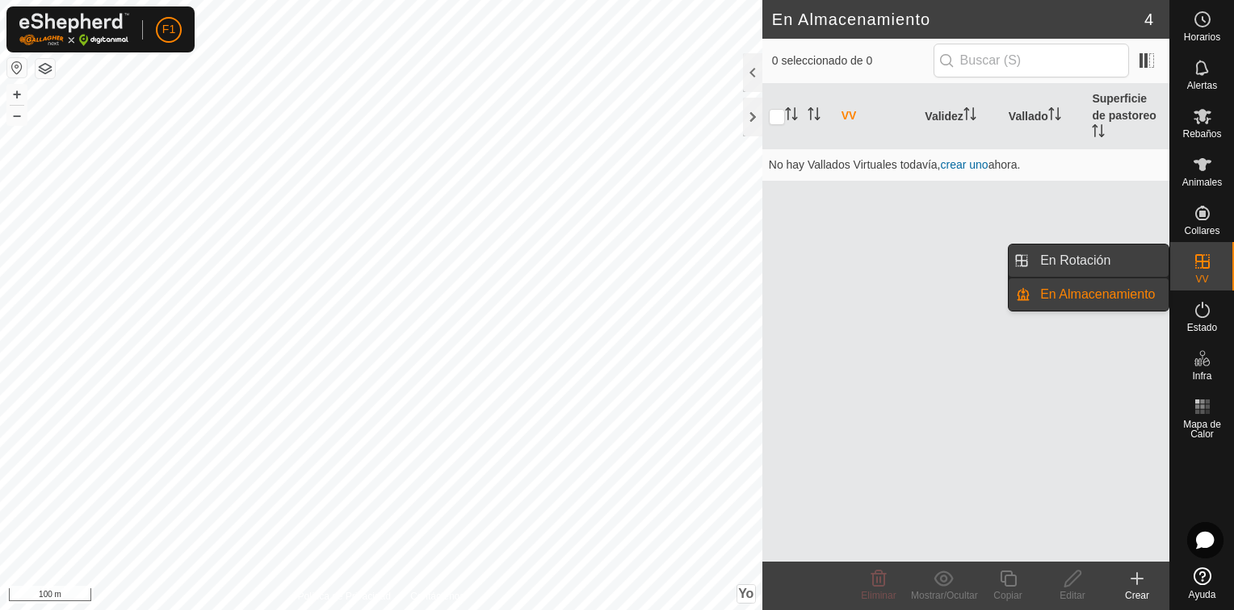
click at [1100, 263] on link "En Rotación" at bounding box center [1099, 261] width 138 height 32
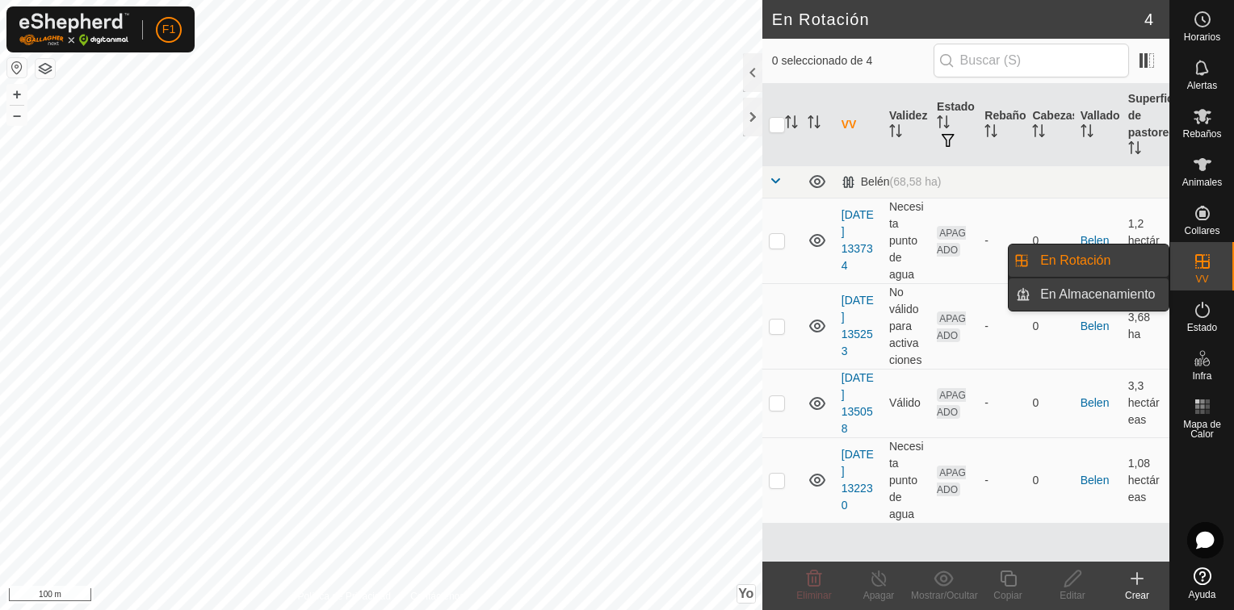
click at [1107, 292] on link "En Almacenamiento" at bounding box center [1099, 295] width 138 height 32
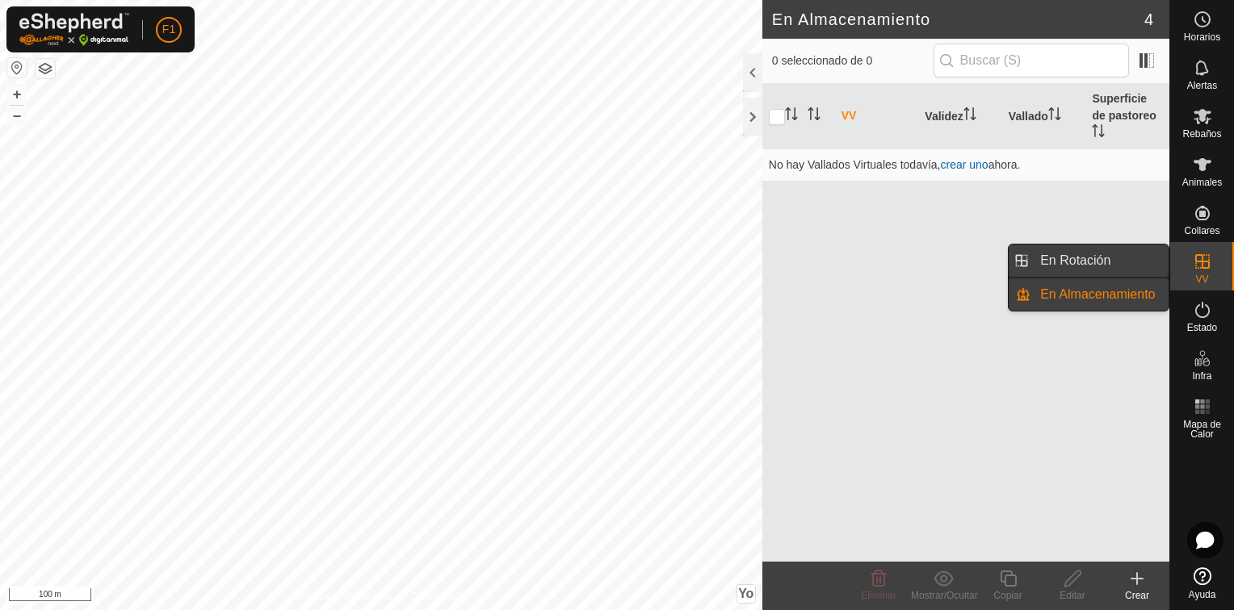
click at [1100, 266] on link "En Rotación" at bounding box center [1099, 261] width 138 height 32
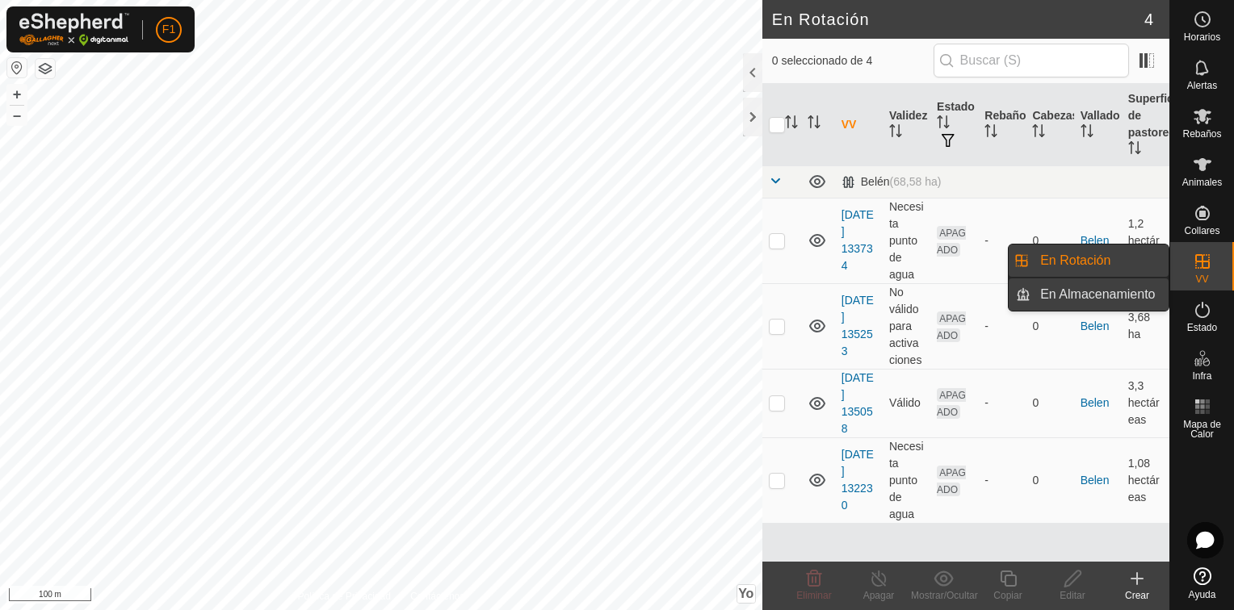
click at [1102, 298] on link "En Almacenamiento" at bounding box center [1099, 295] width 138 height 32
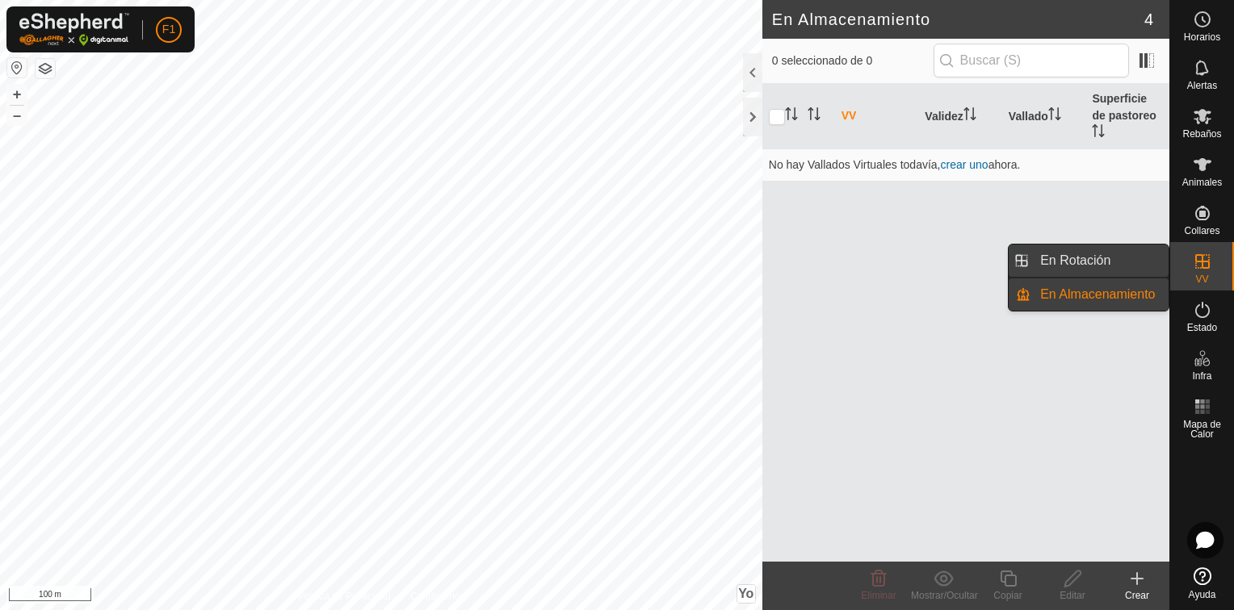
click at [1095, 266] on link "En Rotación" at bounding box center [1099, 261] width 138 height 32
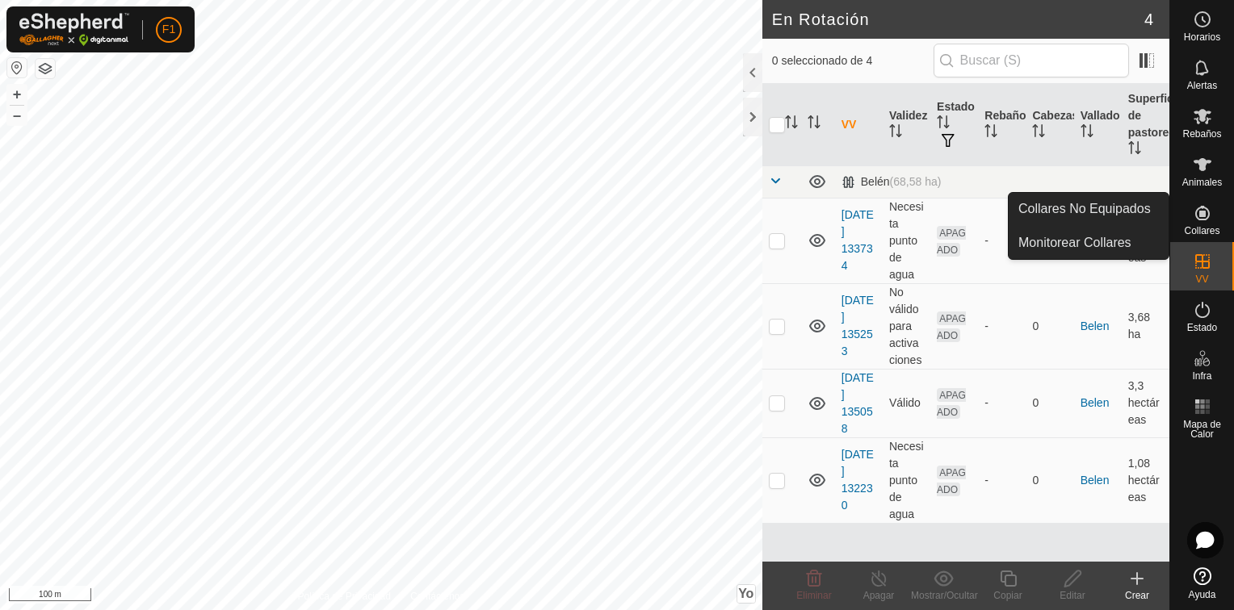
click at [1201, 212] on icon at bounding box center [1202, 213] width 15 height 15
click at [1107, 241] on link "Monitorear Collares" at bounding box center [1088, 243] width 160 height 32
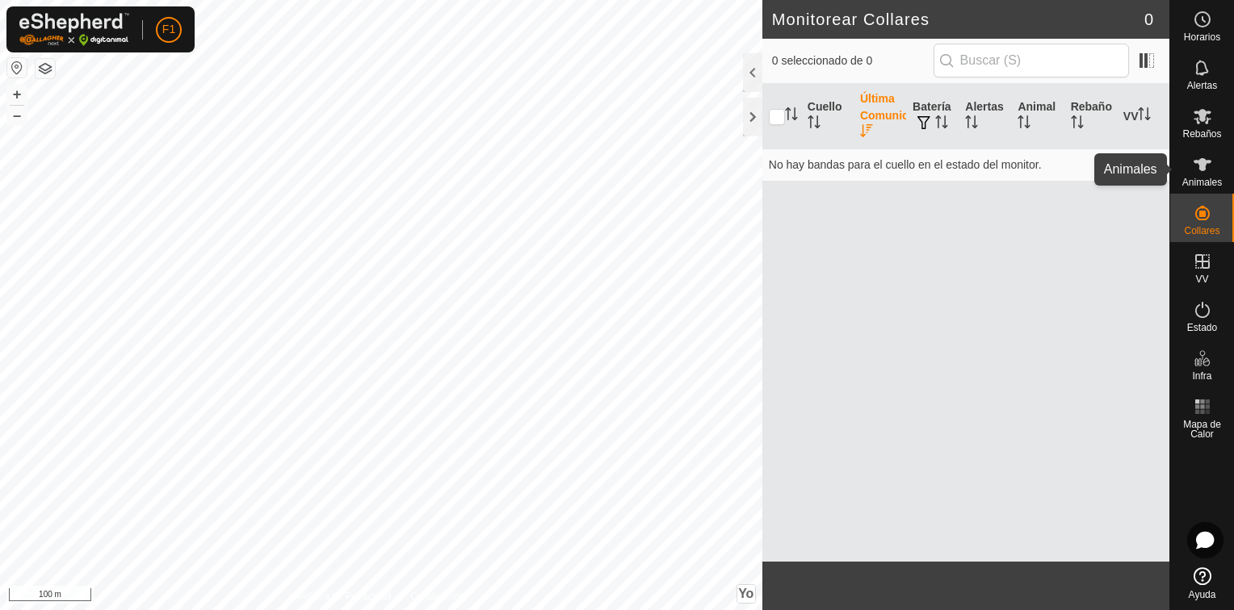
click at [1201, 182] on span "Animales" at bounding box center [1202, 183] width 40 height 10
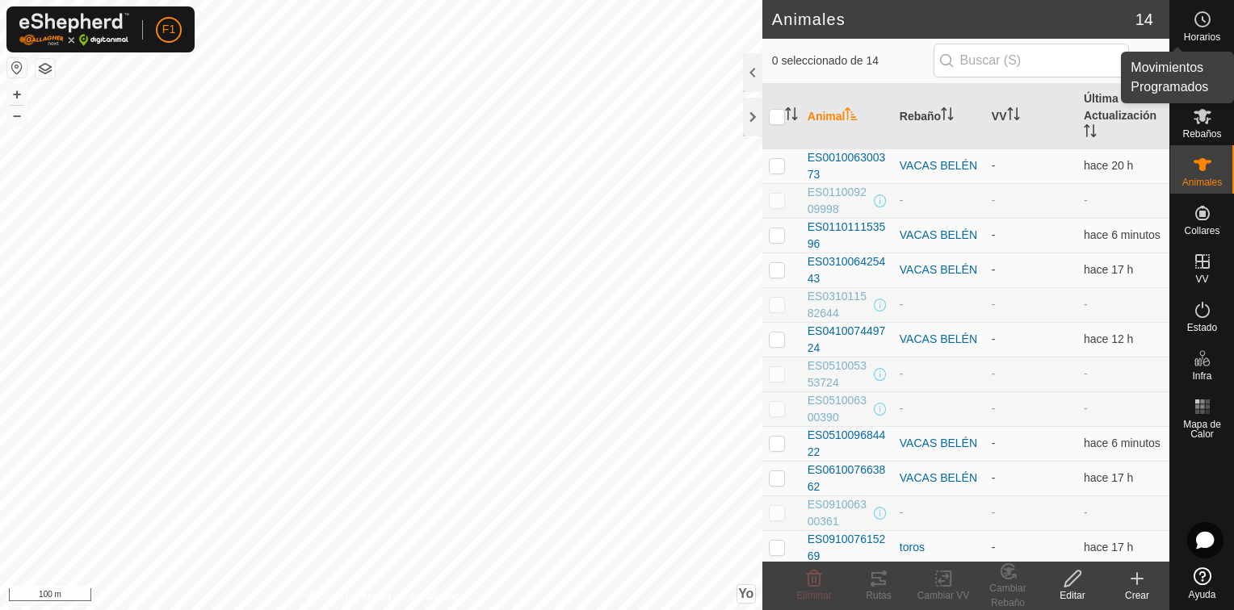
click at [1212, 30] on es-schedule-vp-svg-icon at bounding box center [1202, 19] width 29 height 26
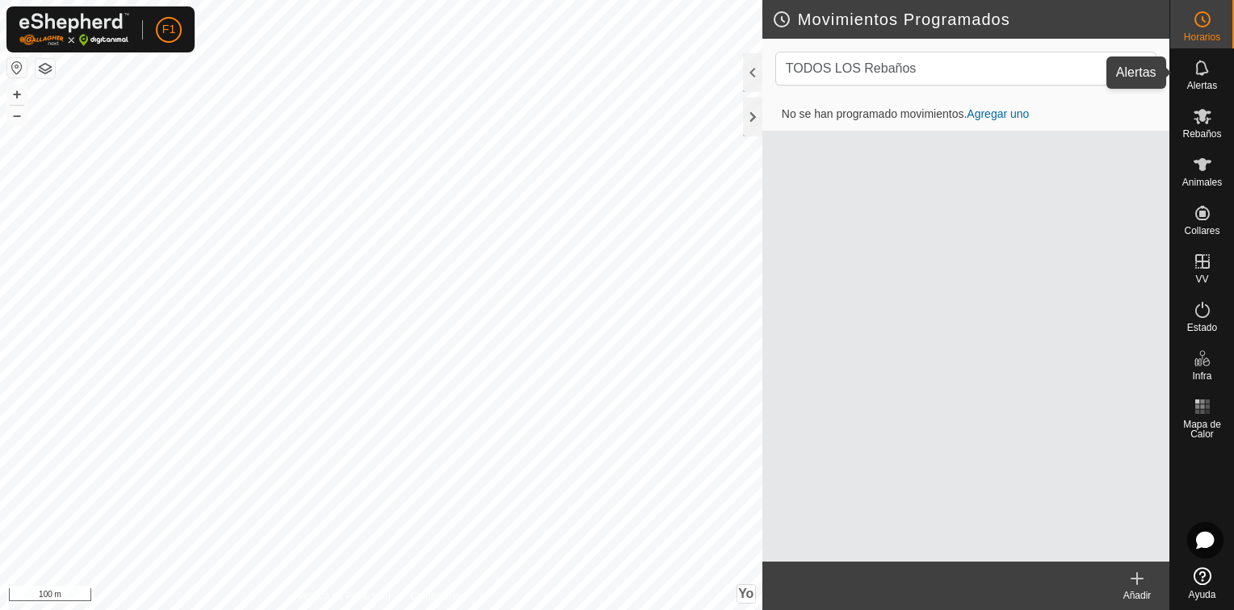
click at [1198, 82] on span "Alertas" at bounding box center [1202, 86] width 30 height 10
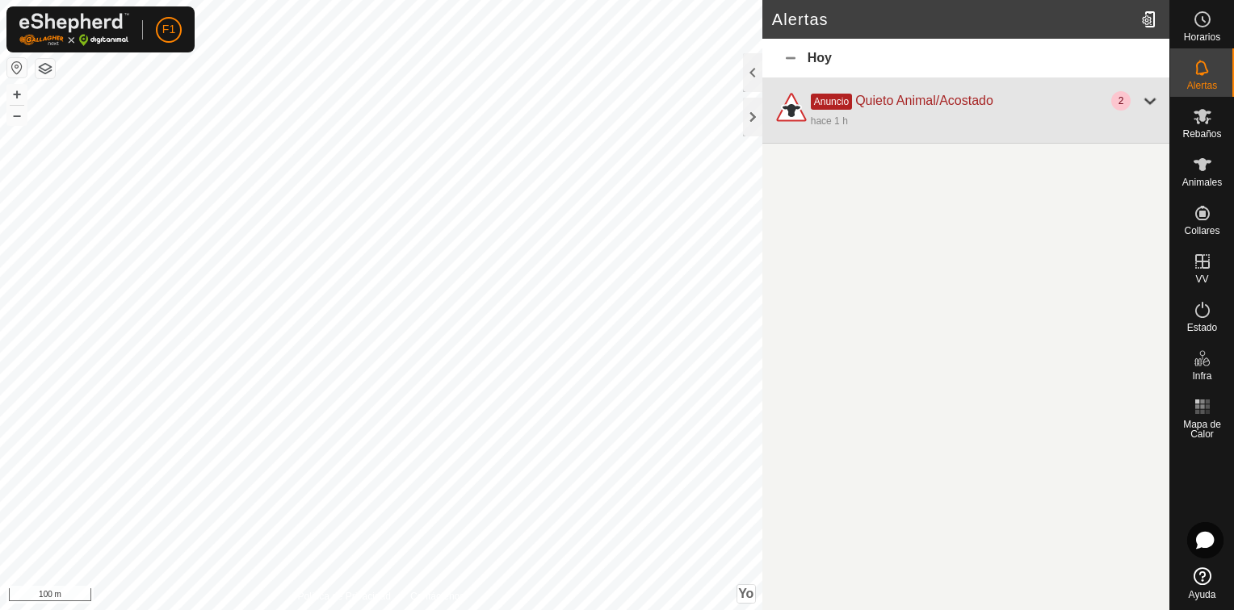
click at [1146, 95] on div at bounding box center [1149, 100] width 19 height 19
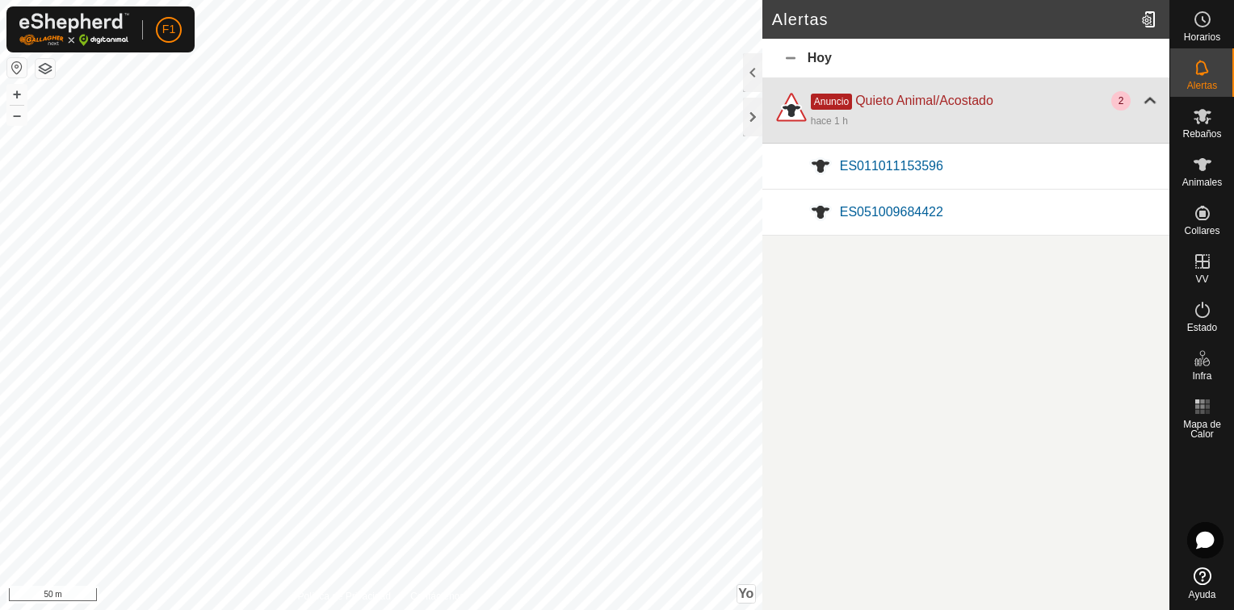
click at [1146, 95] on div at bounding box center [1149, 100] width 19 height 19
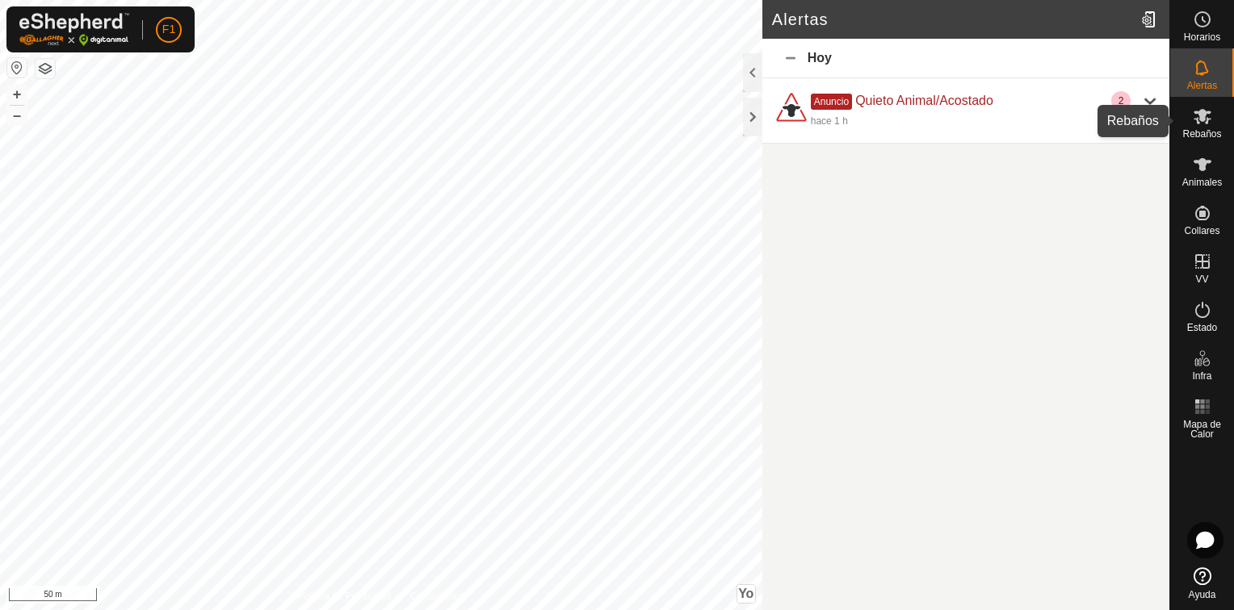
click at [1198, 119] on icon at bounding box center [1202, 116] width 18 height 15
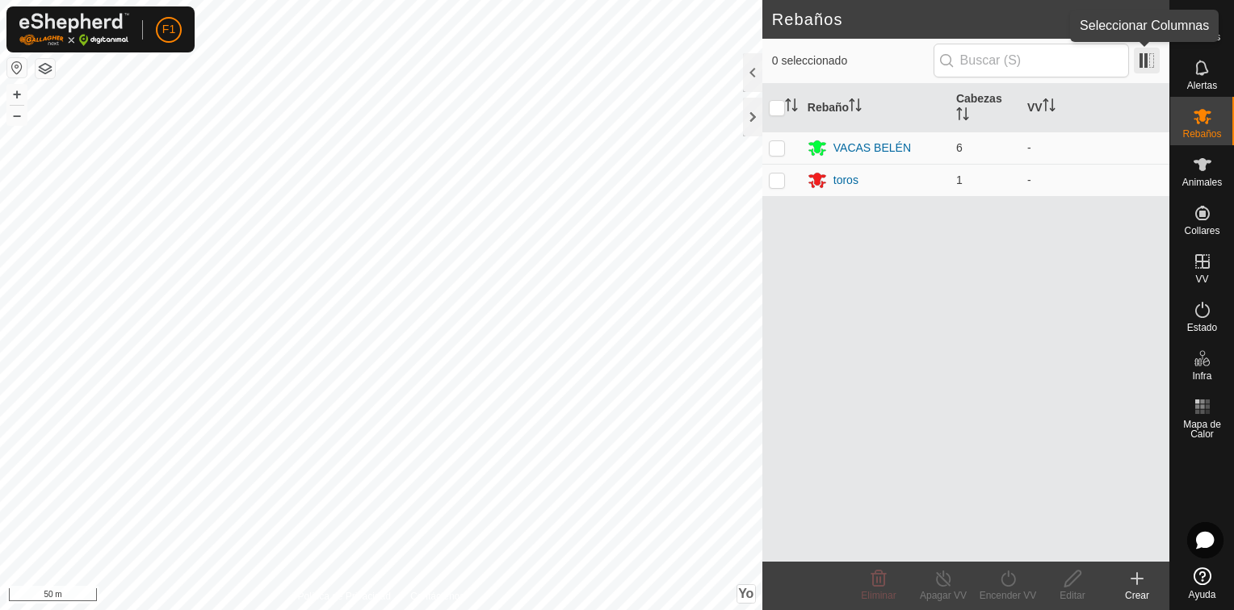
click at [1145, 60] on span at bounding box center [1147, 61] width 26 height 26
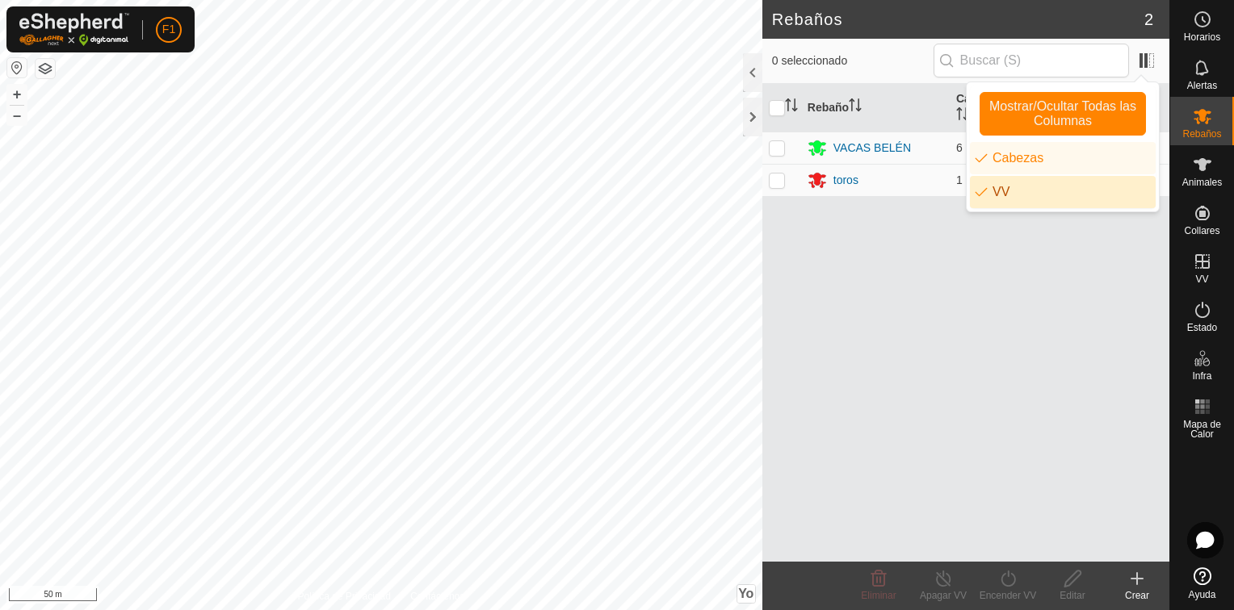
click at [982, 193] on li "VV" at bounding box center [1063, 192] width 186 height 32
click at [982, 194] on li "VV" at bounding box center [1063, 192] width 186 height 32
click at [941, 273] on div "Rebaño Cabezas VV VACAS BELÉN 6 - toros 1 -" at bounding box center [965, 323] width 407 height 478
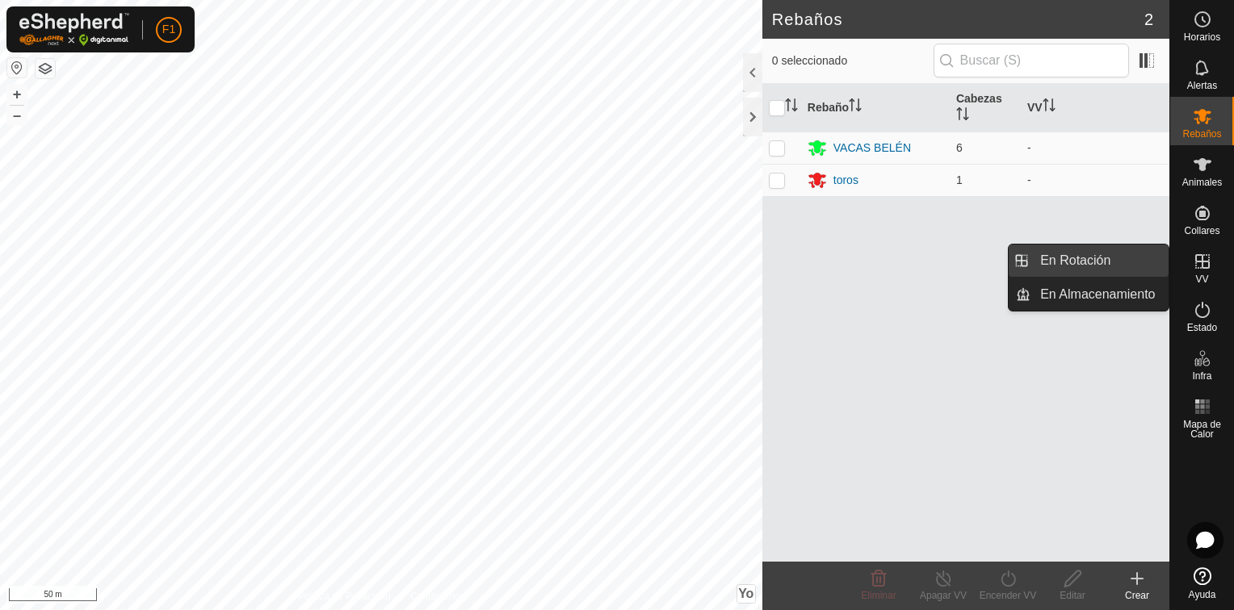
click at [1132, 270] on link "En Rotación" at bounding box center [1099, 261] width 138 height 32
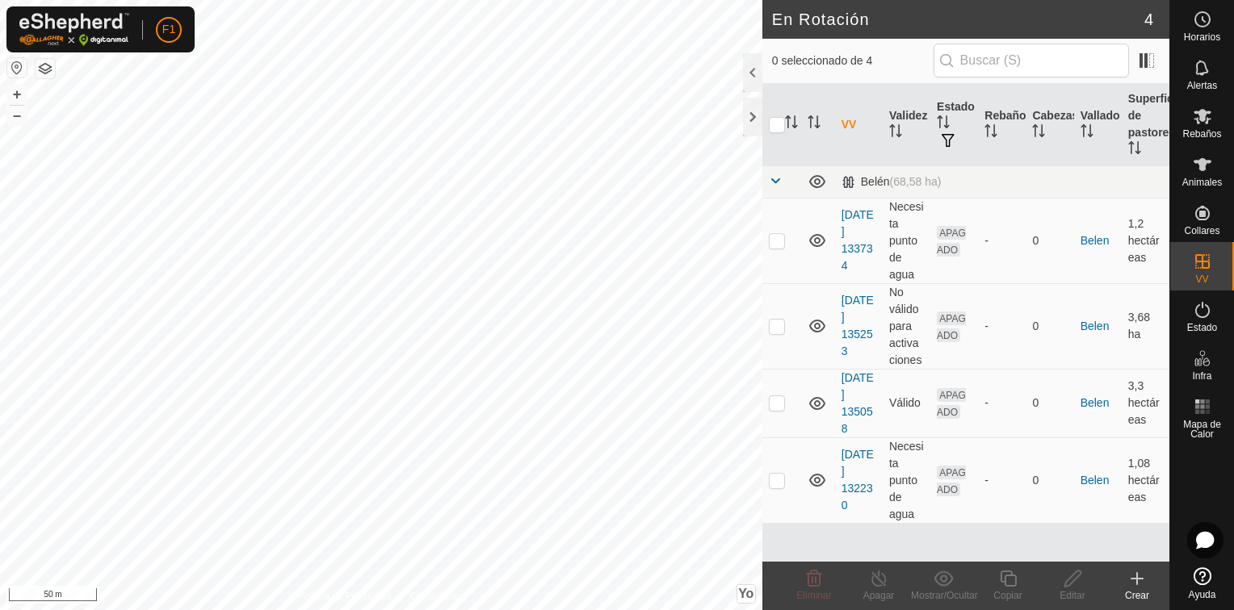
click at [1130, 596] on div "Crear" at bounding box center [1137, 596] width 65 height 15
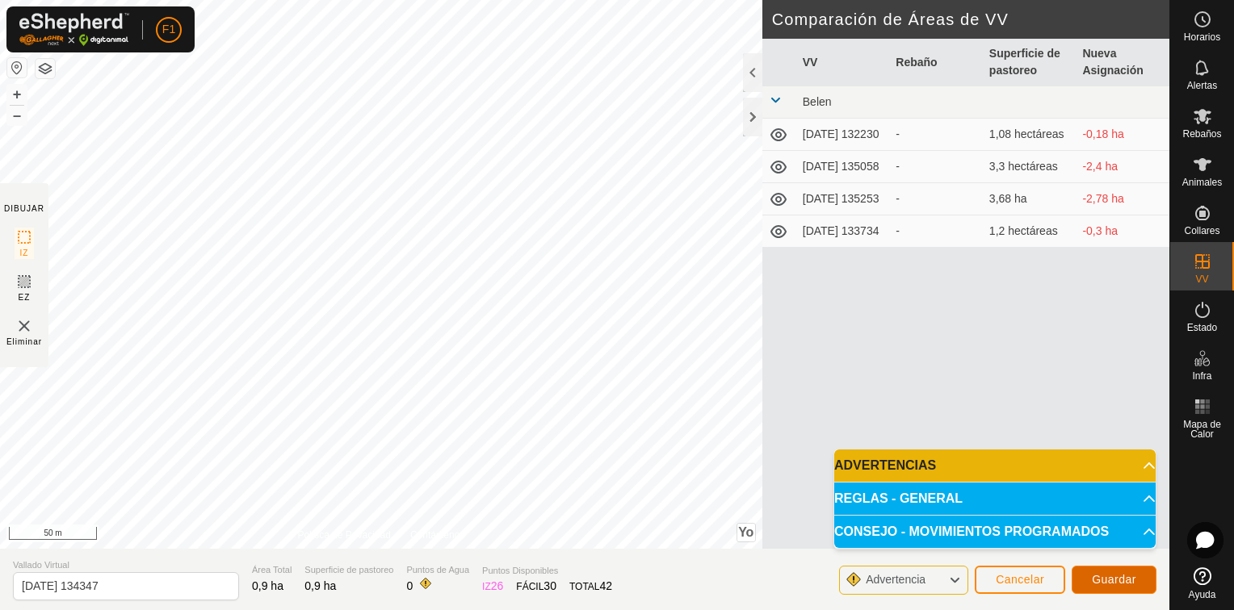
click at [1090, 575] on button "Guardar" at bounding box center [1113, 580] width 85 height 28
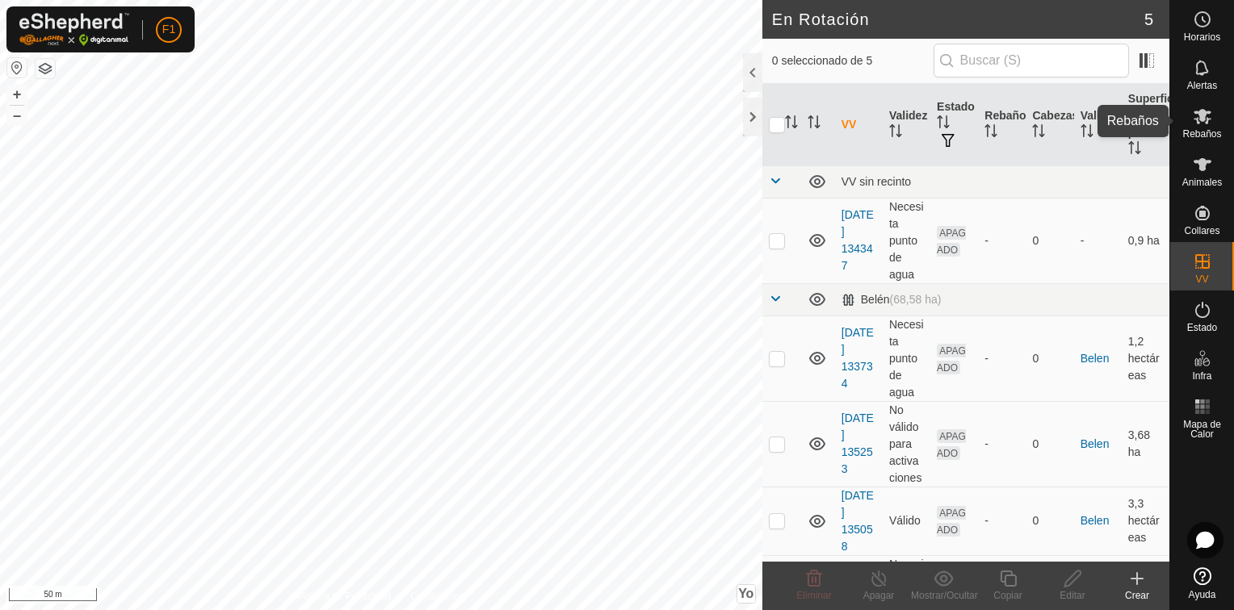
click at [1205, 124] on icon at bounding box center [1202, 116] width 19 height 19
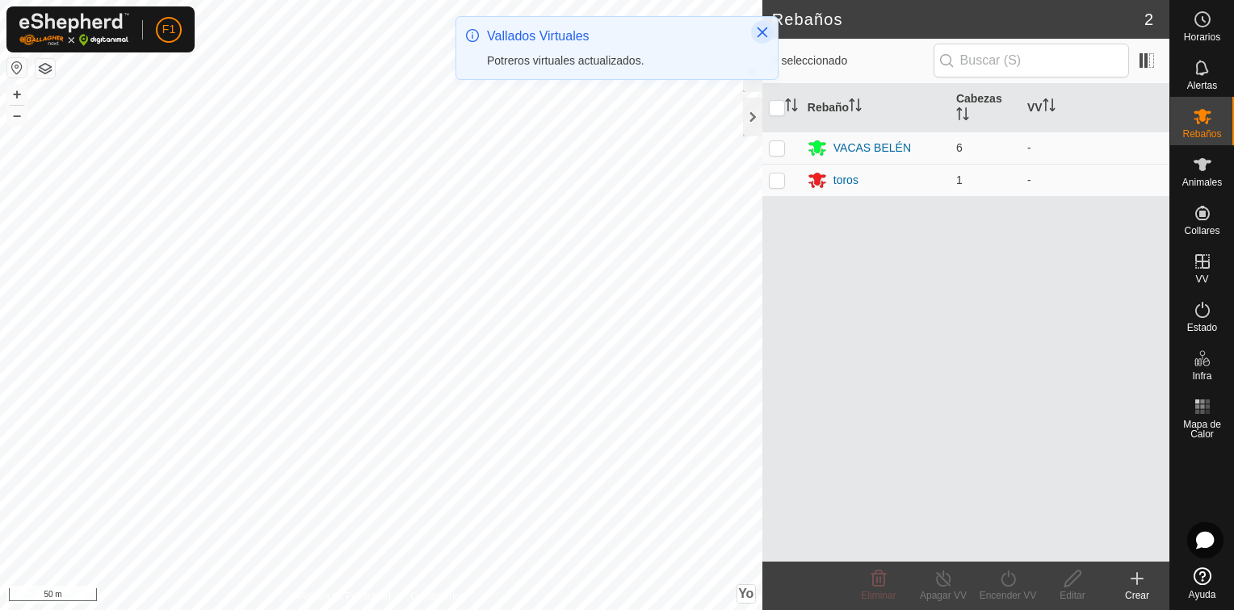
click at [755, 36] on button "Cerrar" at bounding box center [762, 32] width 23 height 23
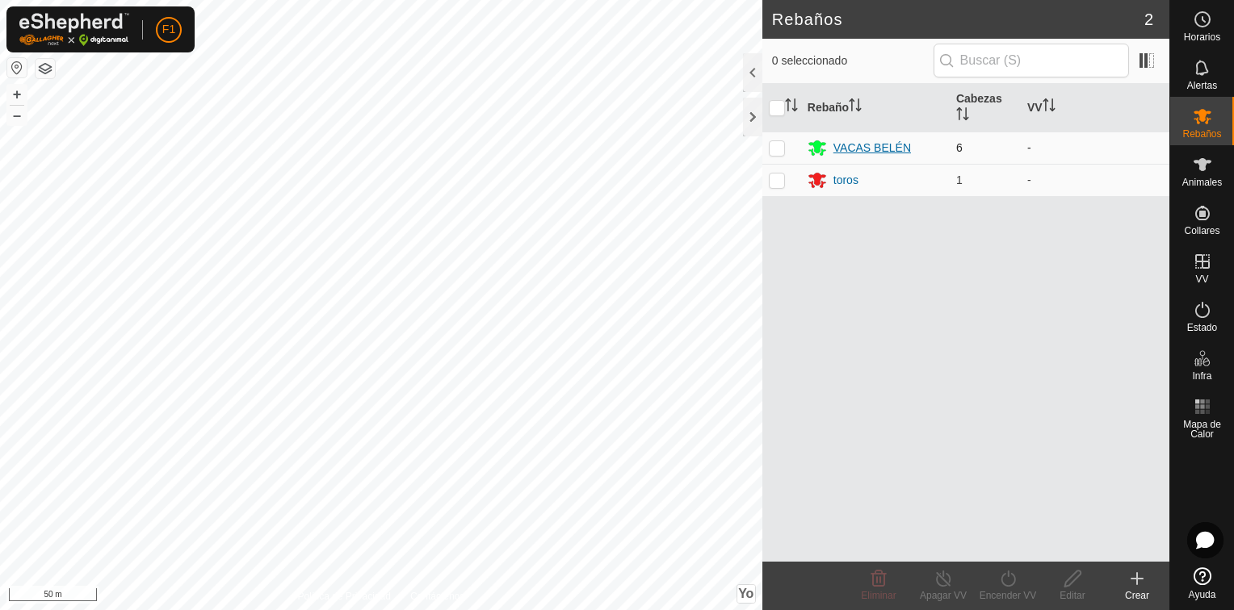
click at [879, 142] on div "VACAS BELÉN" at bounding box center [872, 148] width 78 height 17
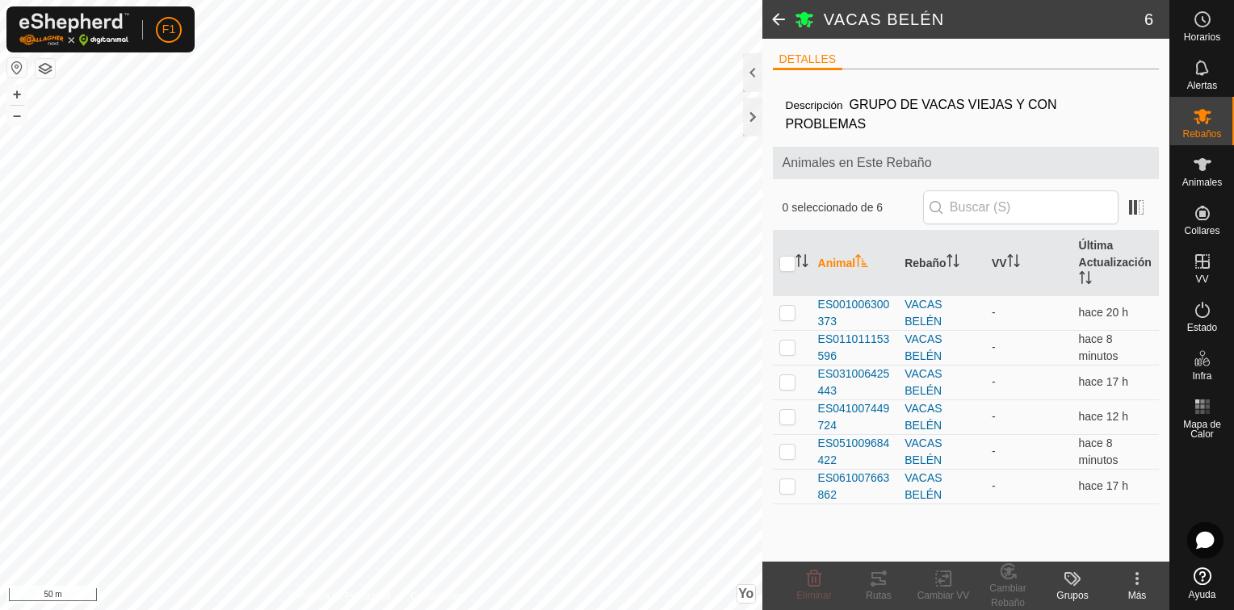
click at [776, 24] on span at bounding box center [778, 19] width 32 height 39
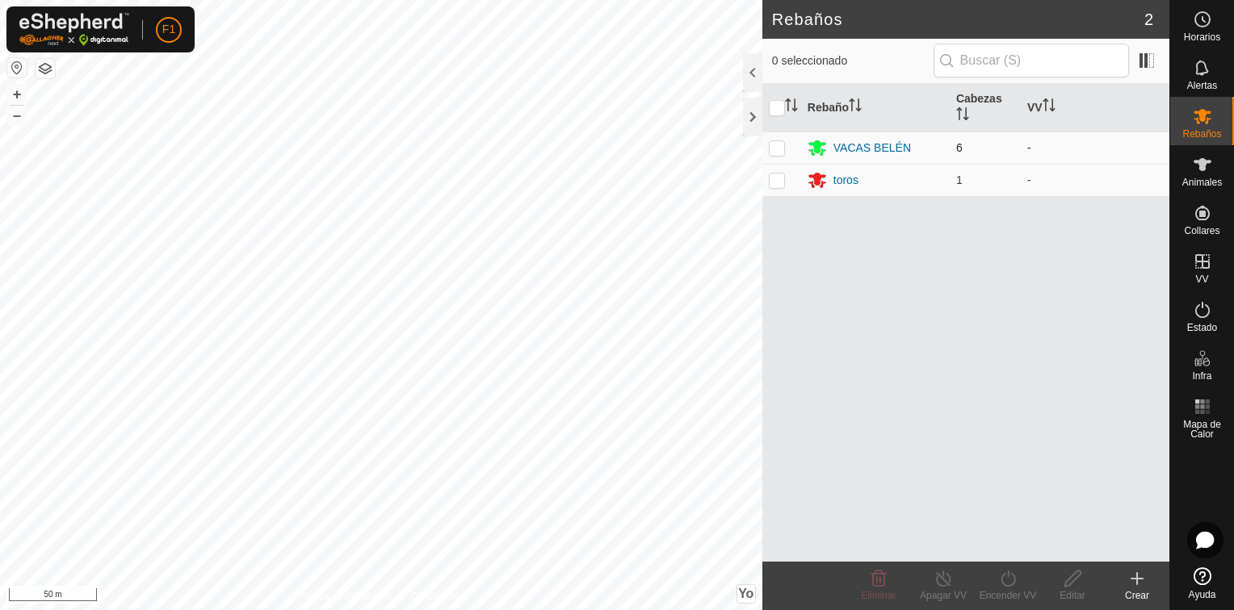
click at [780, 151] on p-checkbox at bounding box center [777, 147] width 16 height 13
checkbox input "true"
click at [1013, 577] on icon at bounding box center [1007, 579] width 15 height 16
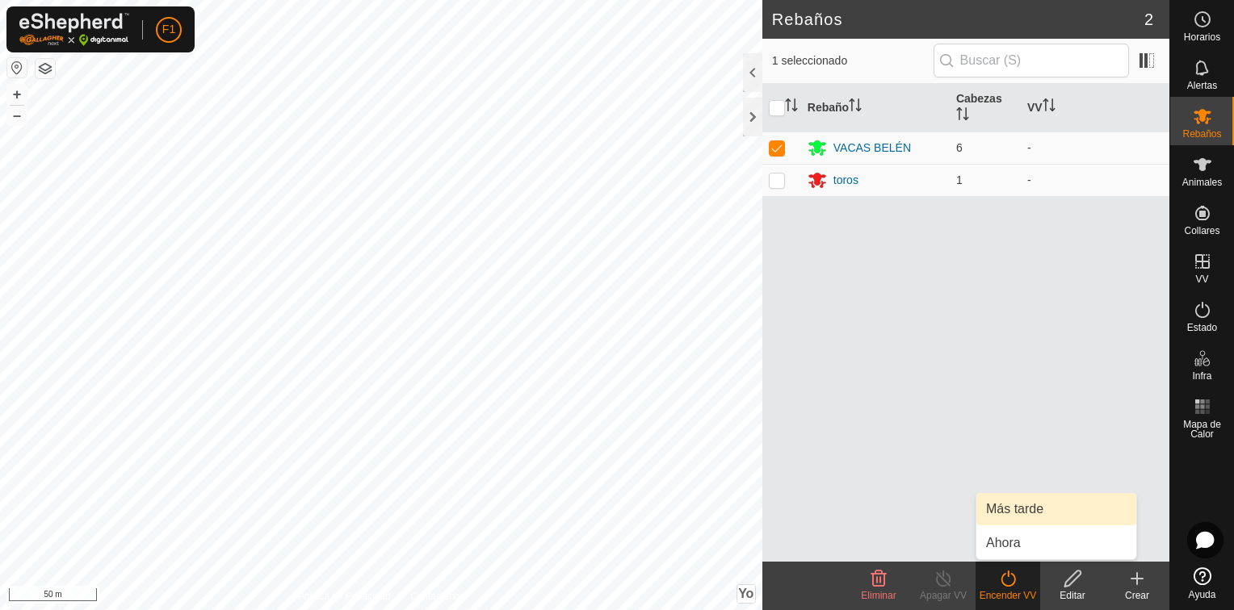
click at [1008, 515] on link "Más tarde" at bounding box center [1056, 509] width 160 height 32
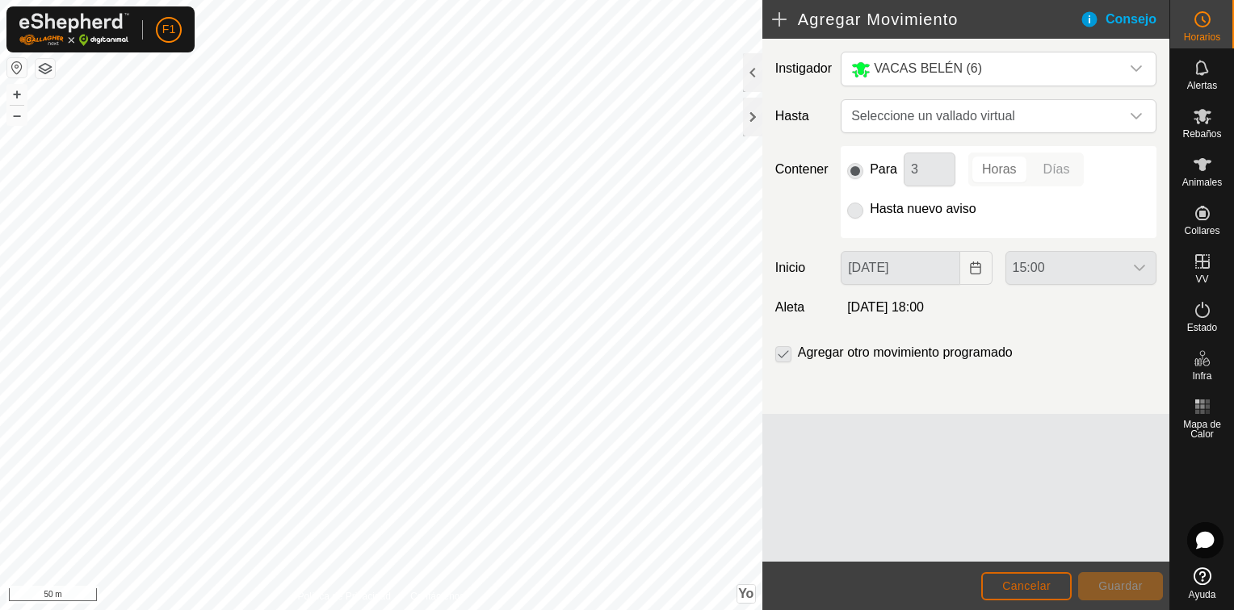
click at [1063, 581] on button "Cancelar" at bounding box center [1026, 586] width 90 height 28
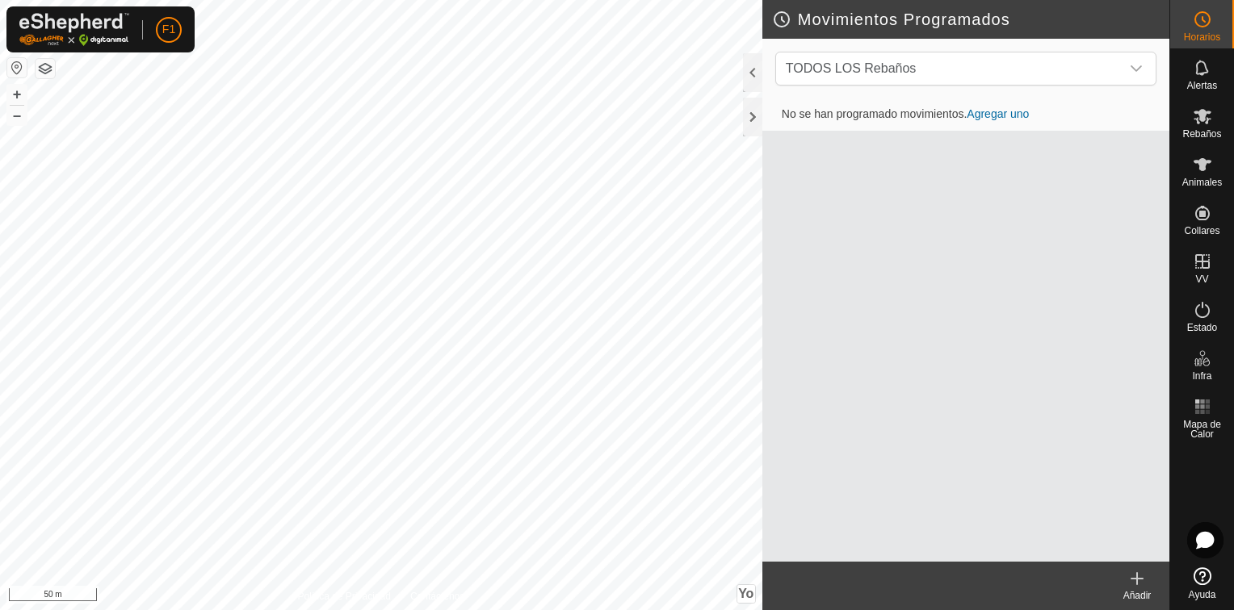
click at [1130, 589] on div "Añadir" at bounding box center [1137, 596] width 65 height 15
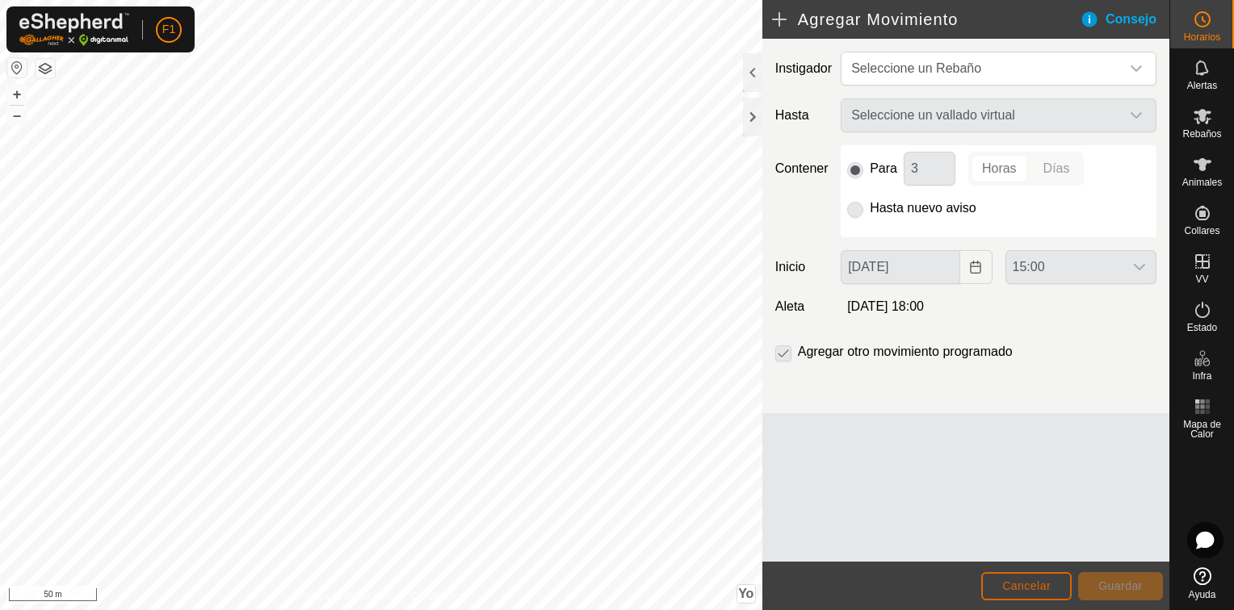
click at [1043, 593] on span "Cancelar" at bounding box center [1026, 586] width 48 height 13
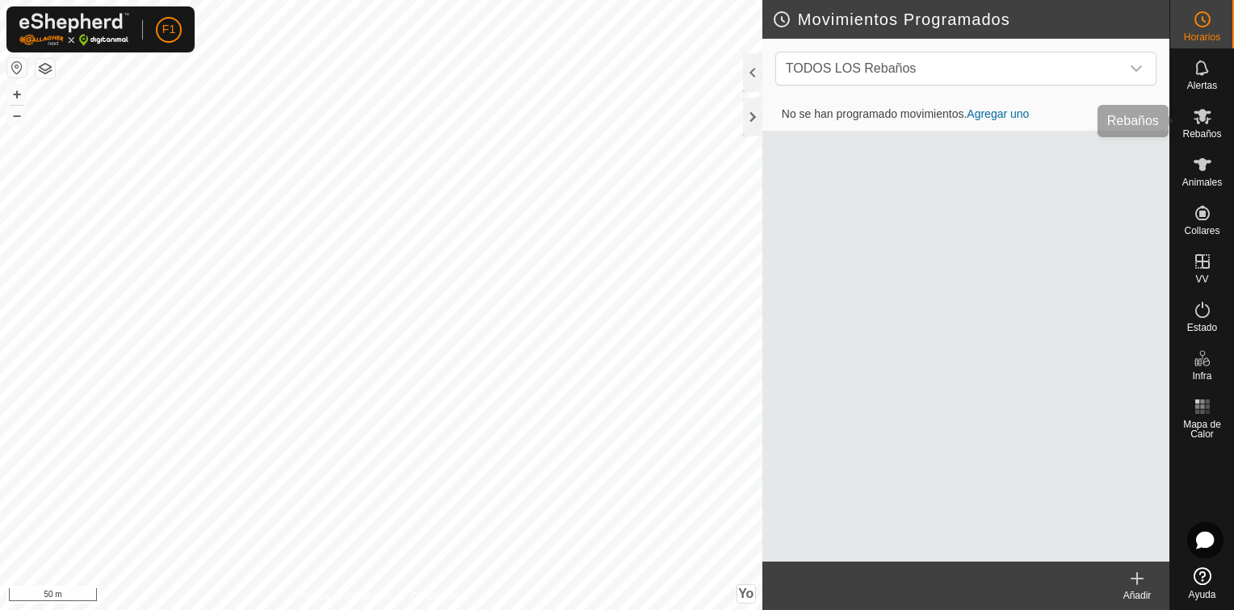
click at [1220, 119] on div "Rebaños" at bounding box center [1202, 121] width 64 height 48
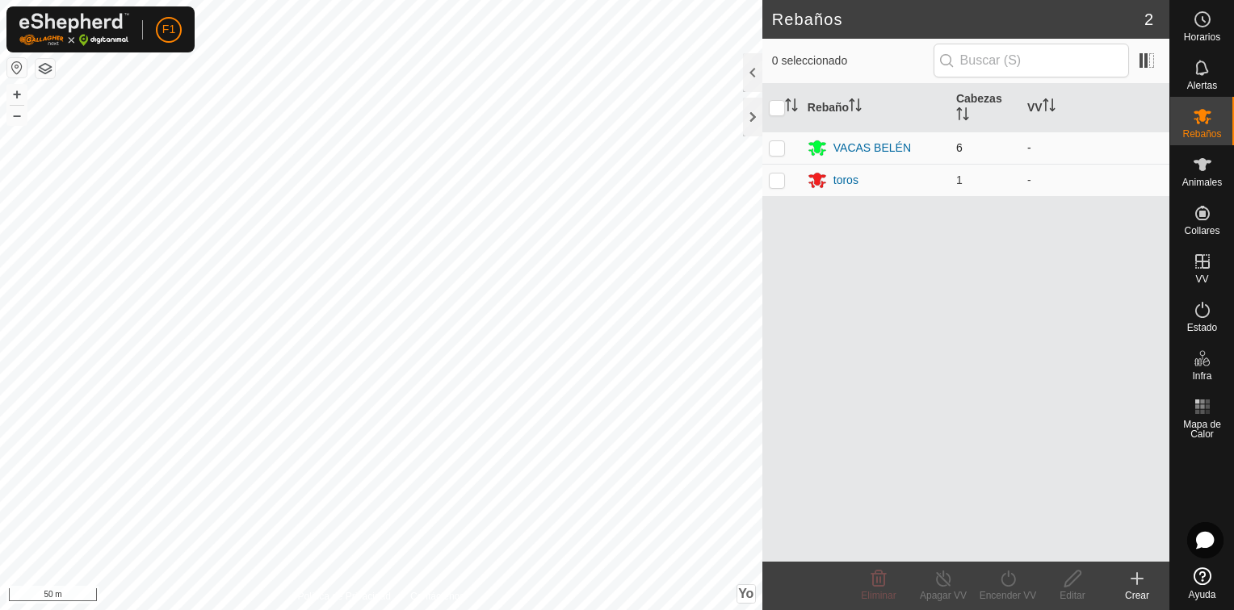
click at [772, 147] on p-checkbox at bounding box center [777, 147] width 16 height 13
checkbox input "true"
click at [1011, 581] on icon at bounding box center [1008, 578] width 20 height 19
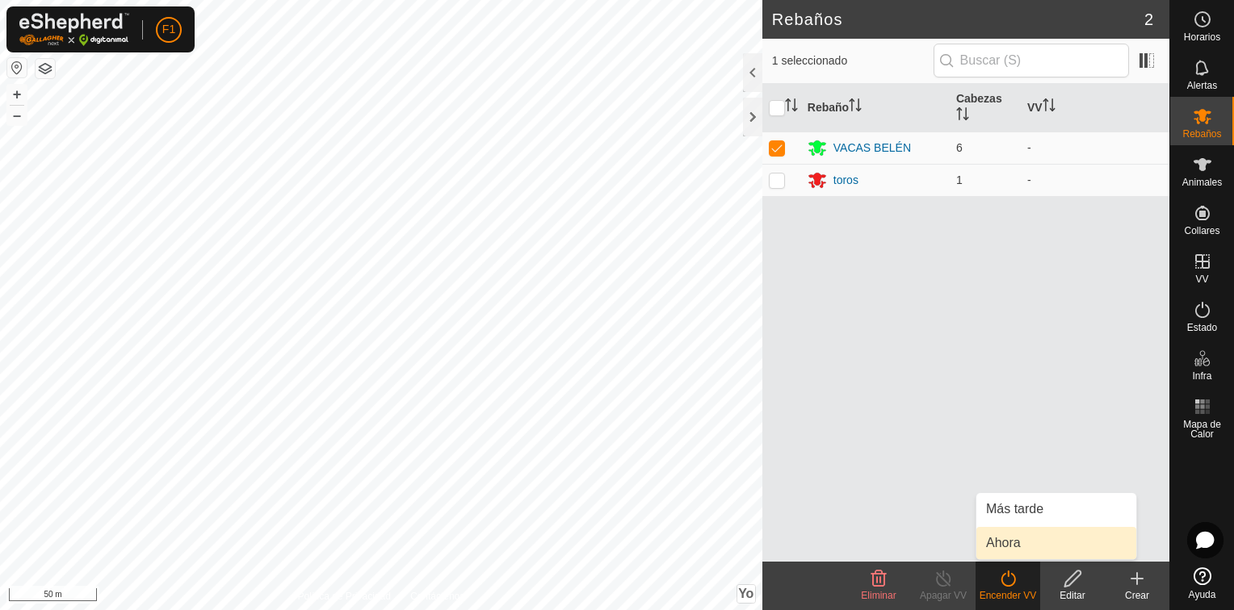
click at [1021, 535] on link "Ahora" at bounding box center [1056, 543] width 160 height 32
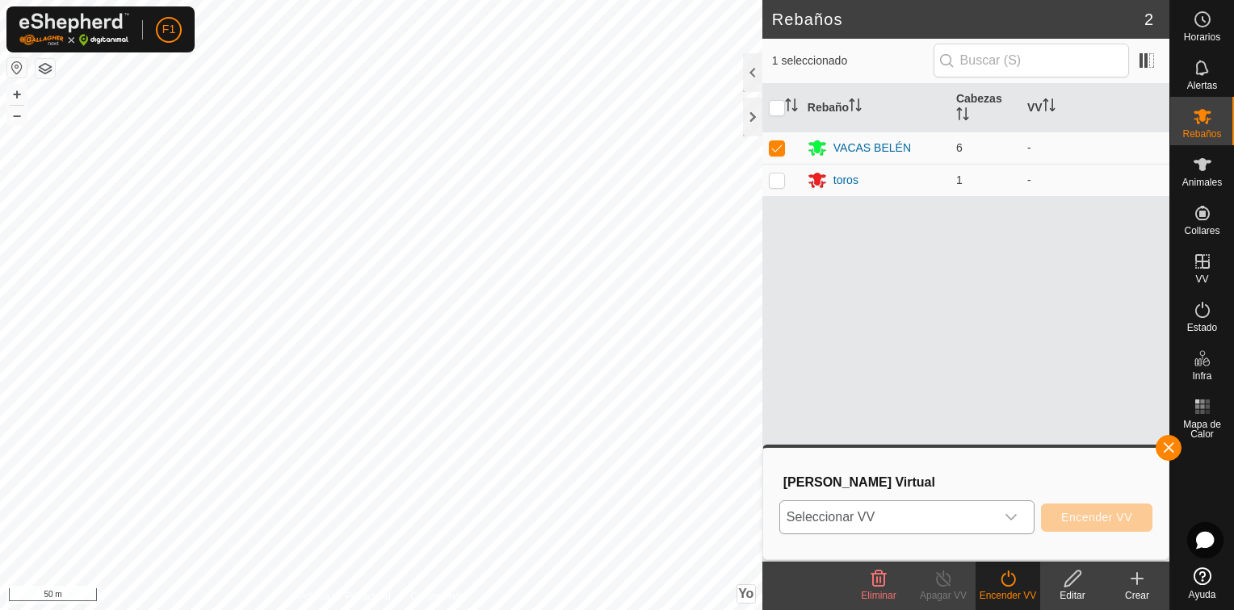
click at [1005, 522] on div "Disparador desplegable" at bounding box center [1011, 517] width 32 height 32
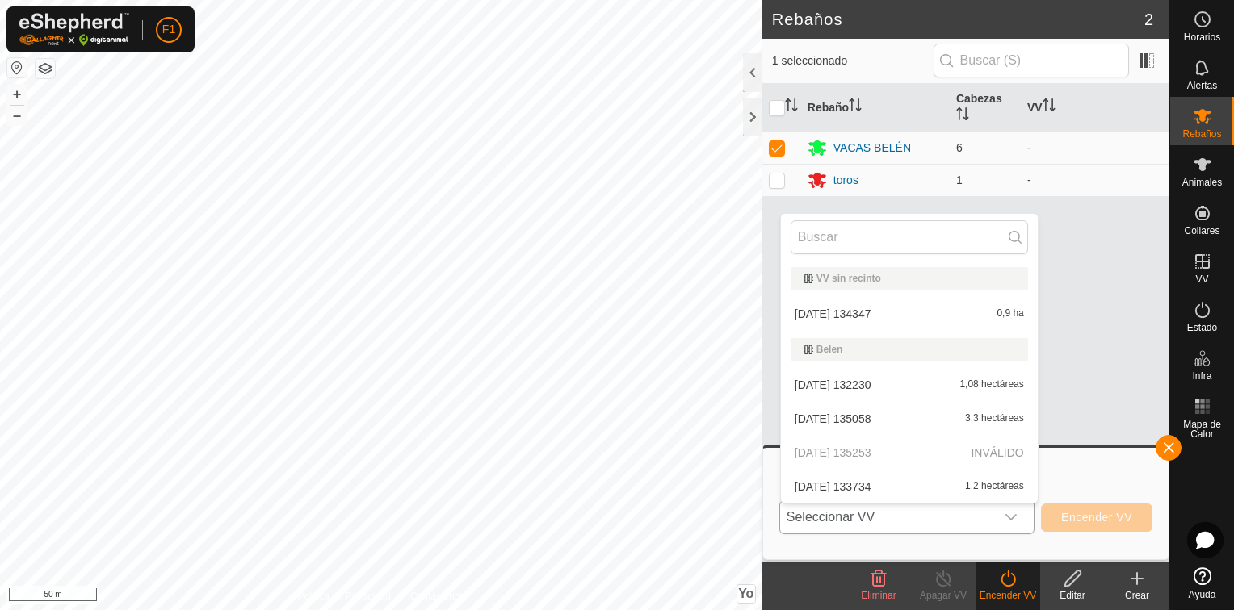
click at [867, 309] on li "[DATE] 134347 0,9 ha" at bounding box center [909, 314] width 257 height 32
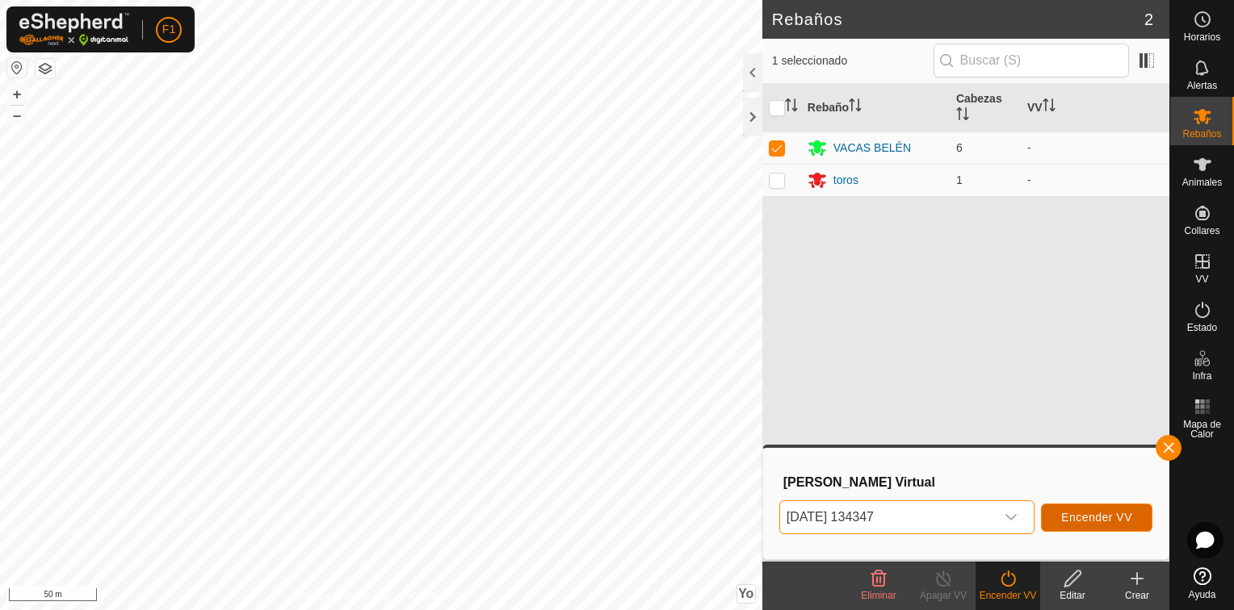
click at [1079, 527] on button "Encender VV" at bounding box center [1096, 518] width 111 height 28
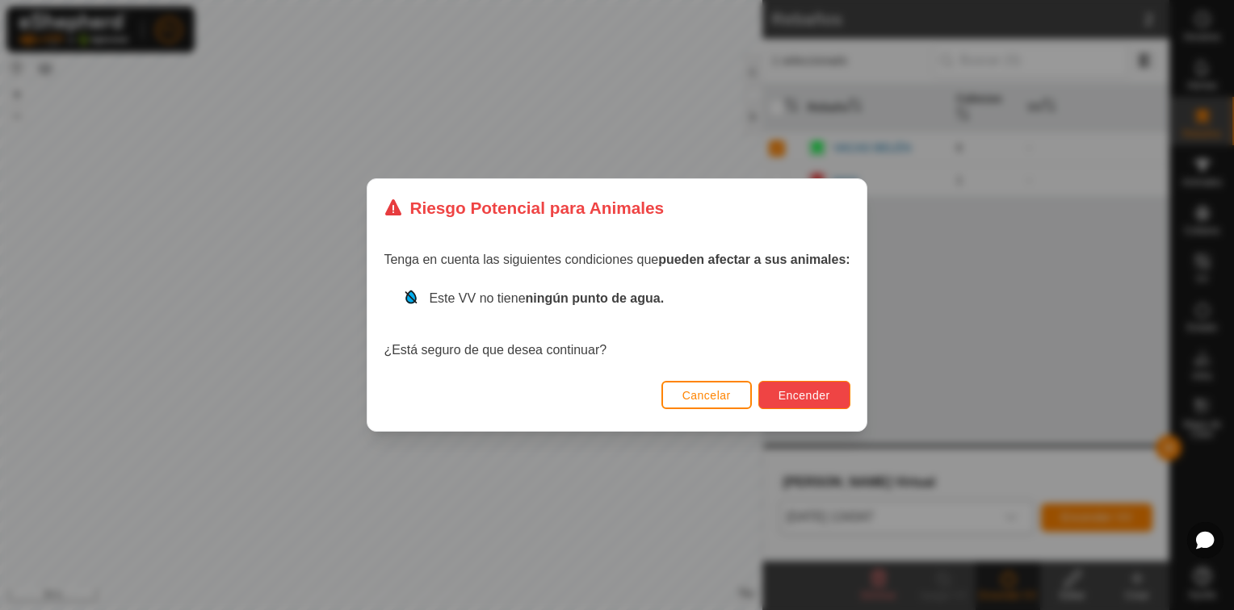
click at [788, 396] on span "Encender" at bounding box center [804, 395] width 52 height 13
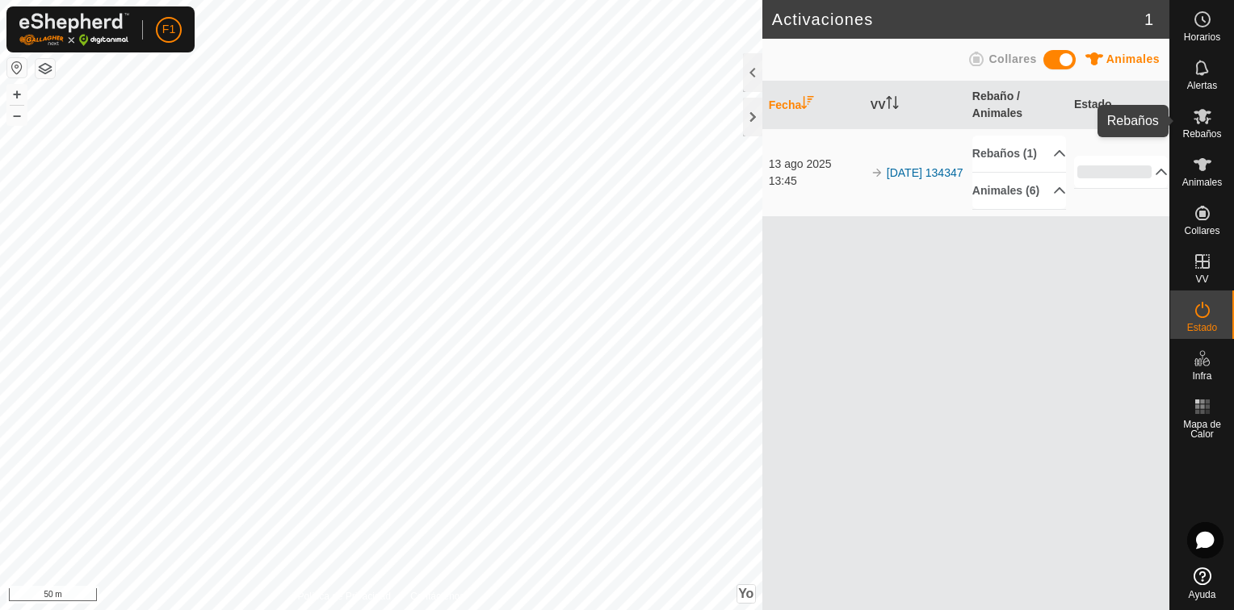
click at [1195, 124] on icon at bounding box center [1202, 116] width 19 height 19
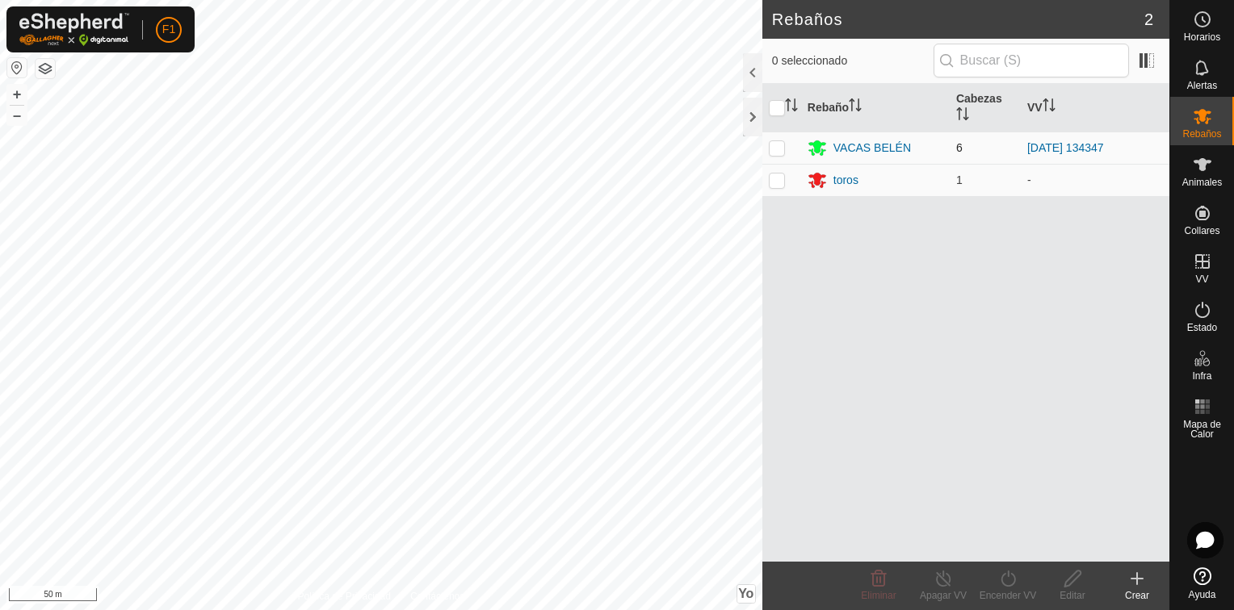
click at [777, 149] on p-checkbox at bounding box center [777, 147] width 16 height 13
checkbox input "true"
click at [940, 581] on icon at bounding box center [943, 578] width 20 height 19
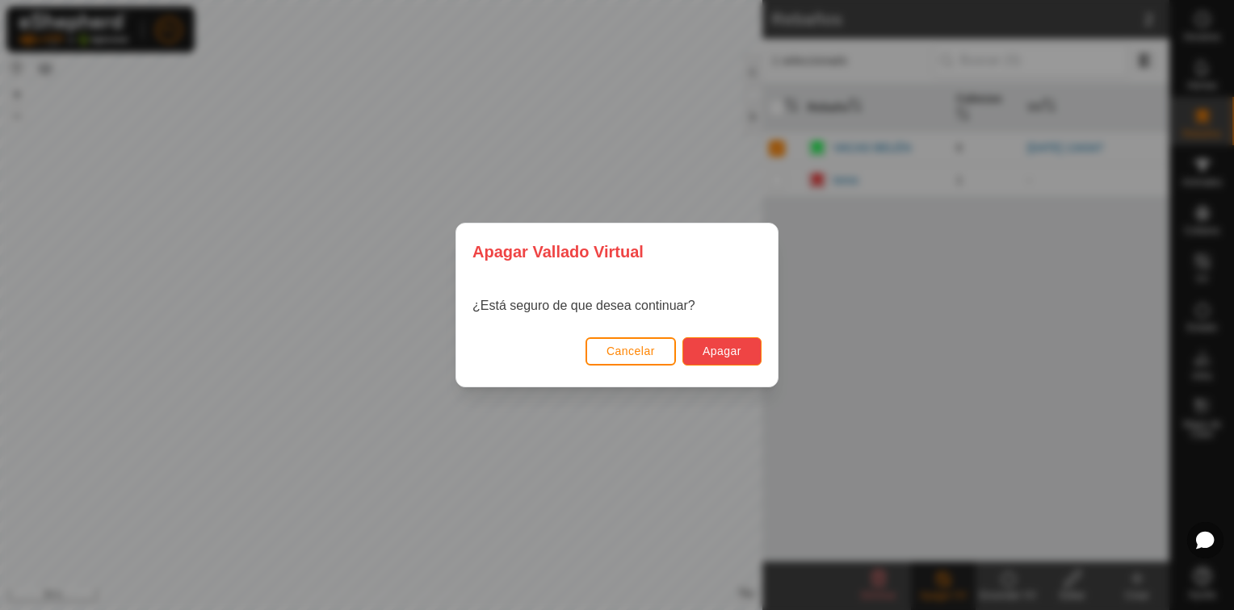
click at [716, 354] on span "Apagar" at bounding box center [721, 351] width 39 height 13
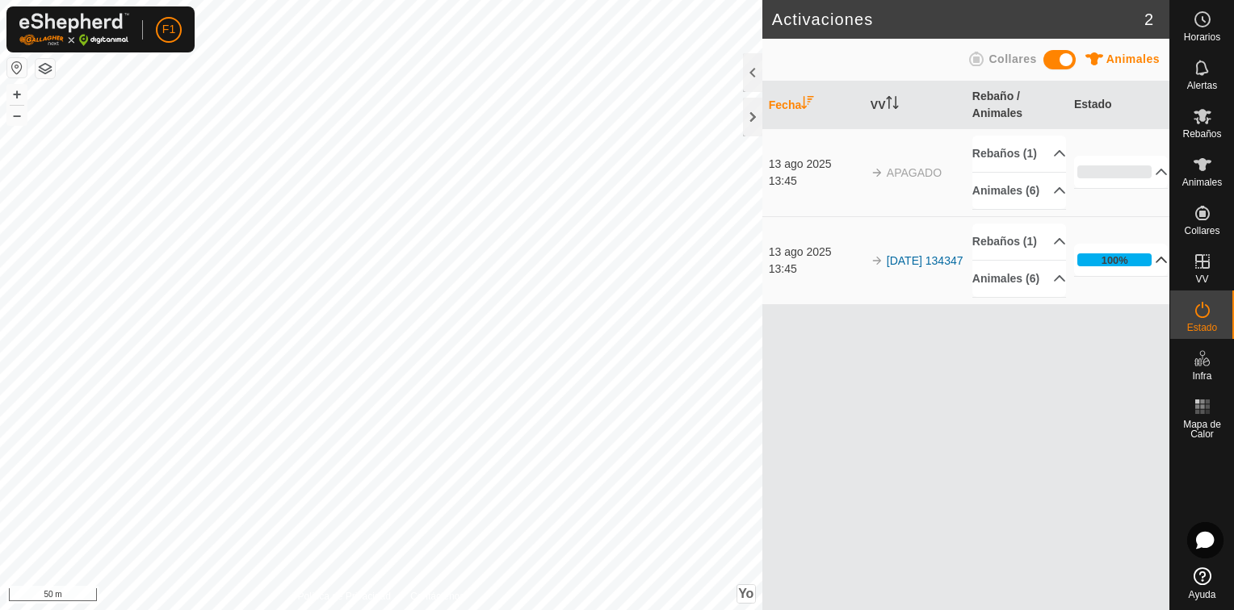
click at [1154, 276] on p-accordion-header "100%" at bounding box center [1121, 260] width 94 height 32
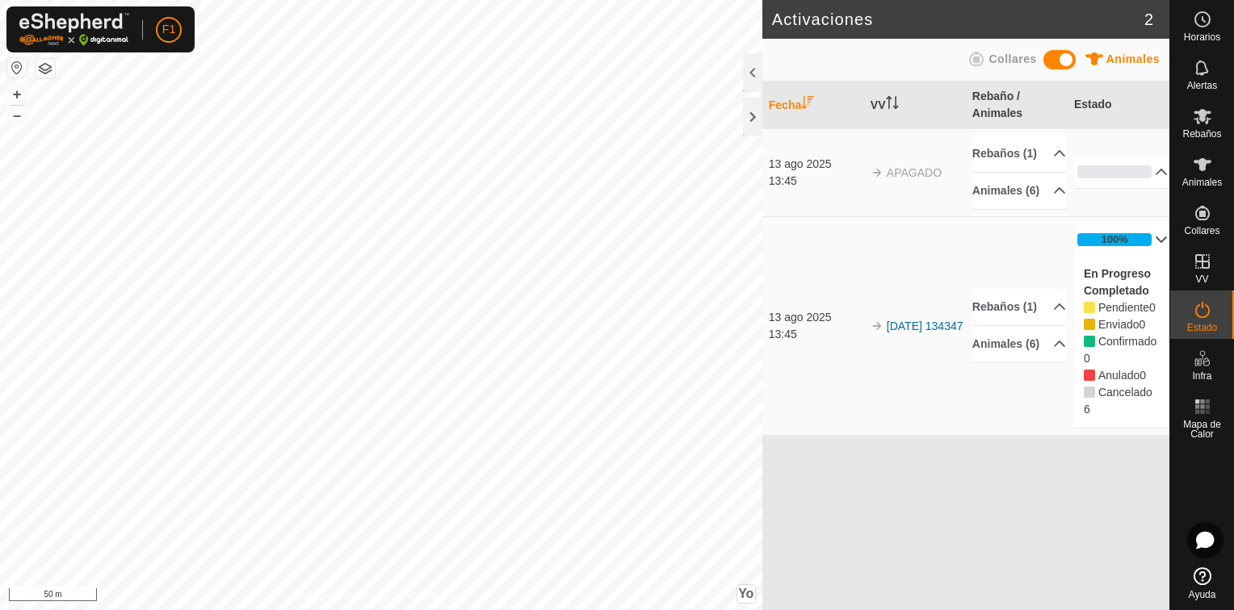
click at [1027, 551] on div "Fecha VV Rebaño / Animales Estado [DATE] 13:45 APAGADO Rebaños (1) VACAS BELÉN …" at bounding box center [965, 346] width 407 height 529
click at [1150, 176] on p-accordion-header "0%" at bounding box center [1121, 172] width 94 height 32
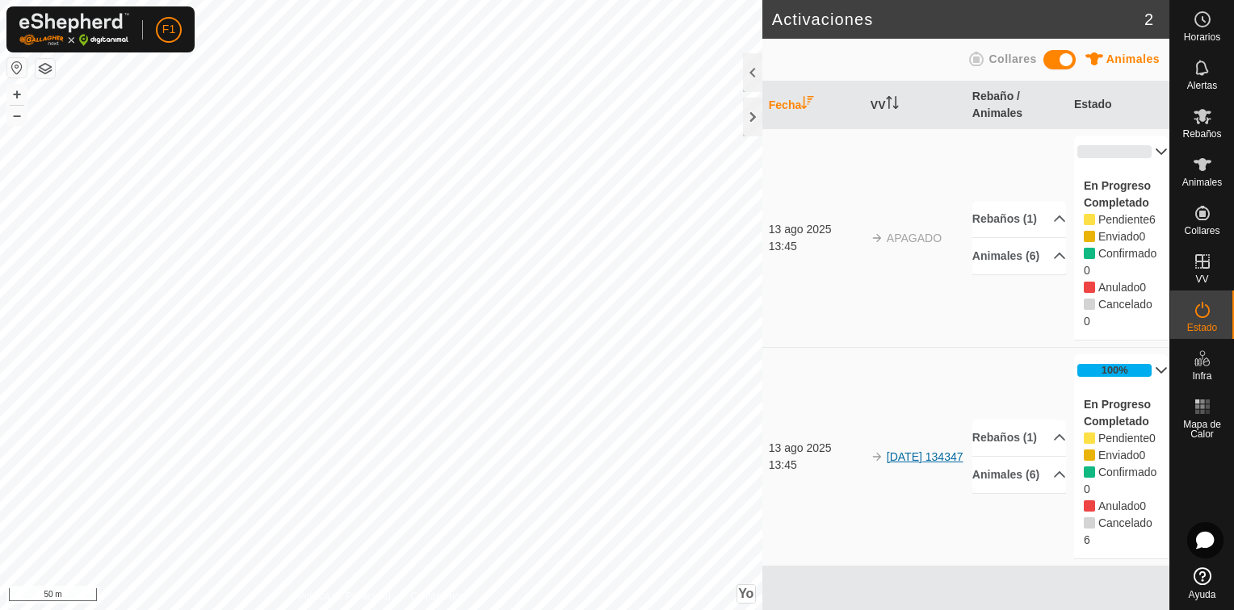
click at [904, 451] on link "[DATE] 134347" at bounding box center [925, 457] width 77 height 13
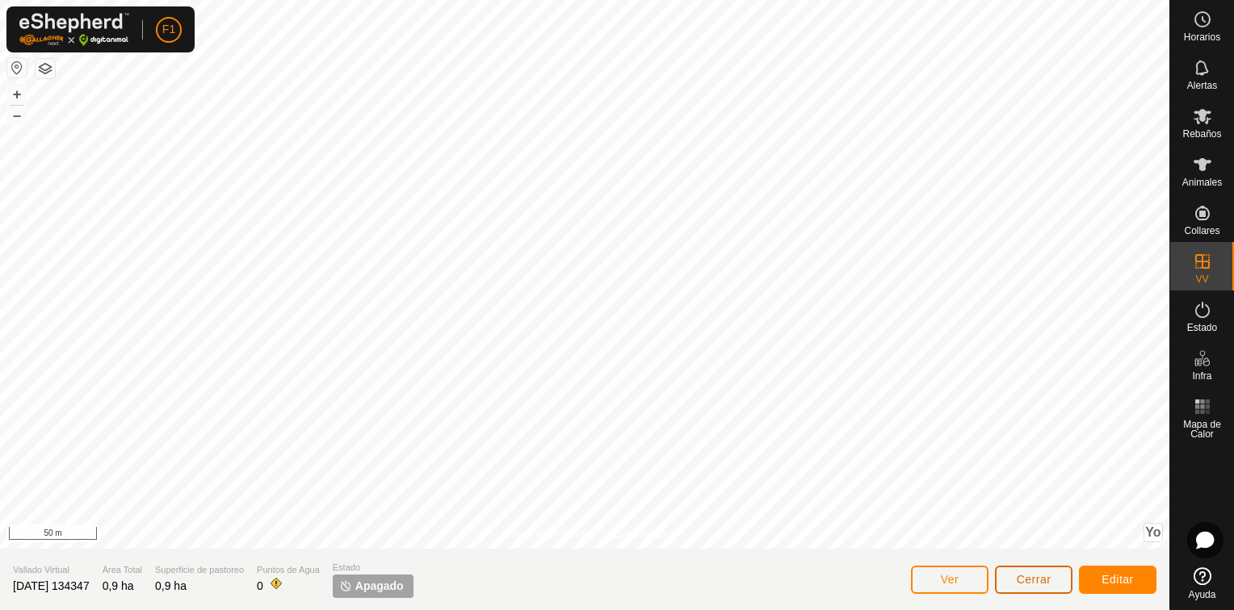
click at [1047, 580] on span "Cerrar" at bounding box center [1034, 579] width 35 height 13
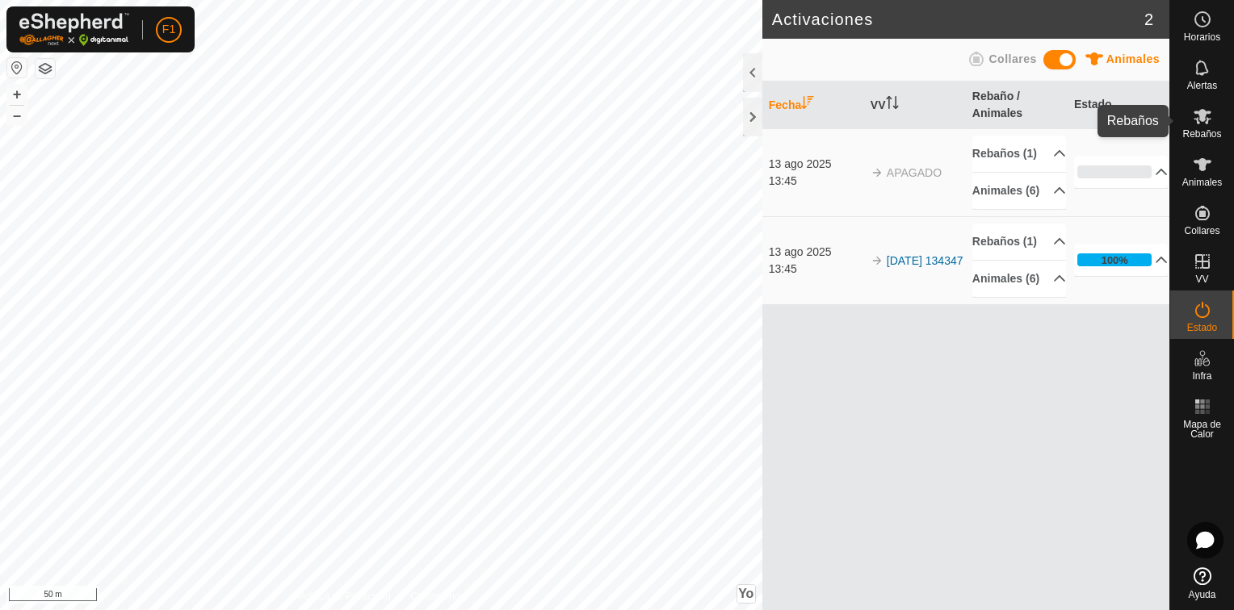
click at [1205, 122] on icon at bounding box center [1202, 116] width 18 height 15
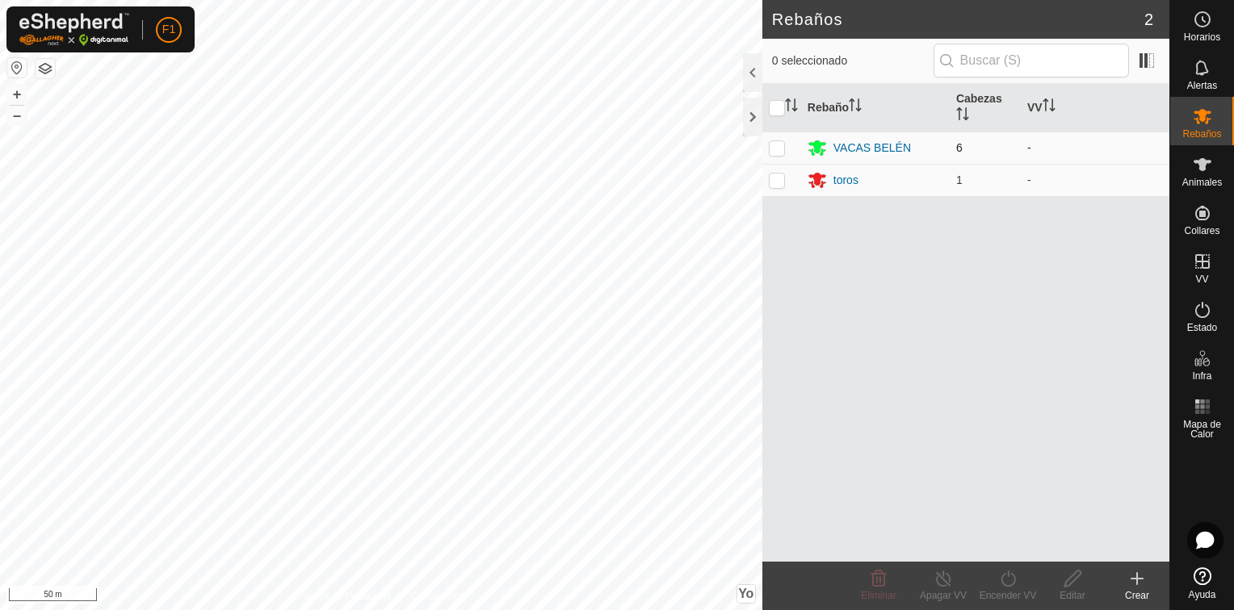
click at [779, 145] on p-checkbox at bounding box center [777, 147] width 16 height 13
click at [774, 139] on td at bounding box center [781, 148] width 39 height 32
checkbox input "false"
click at [1195, 171] on icon at bounding box center [1202, 164] width 19 height 19
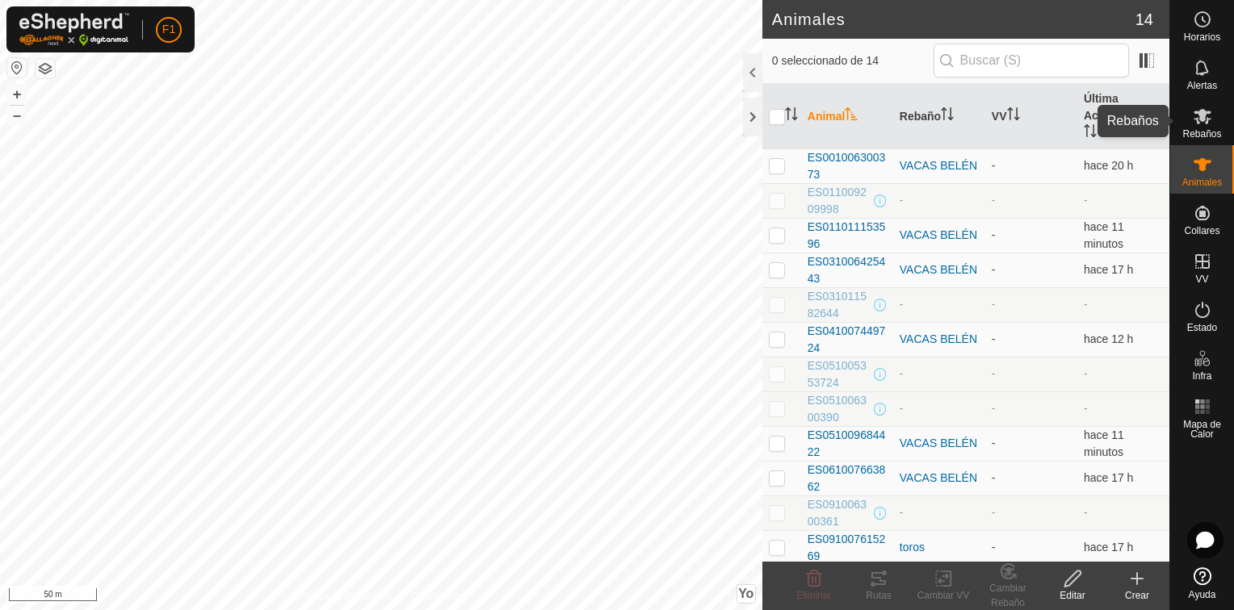
click at [1193, 124] on icon at bounding box center [1202, 116] width 19 height 19
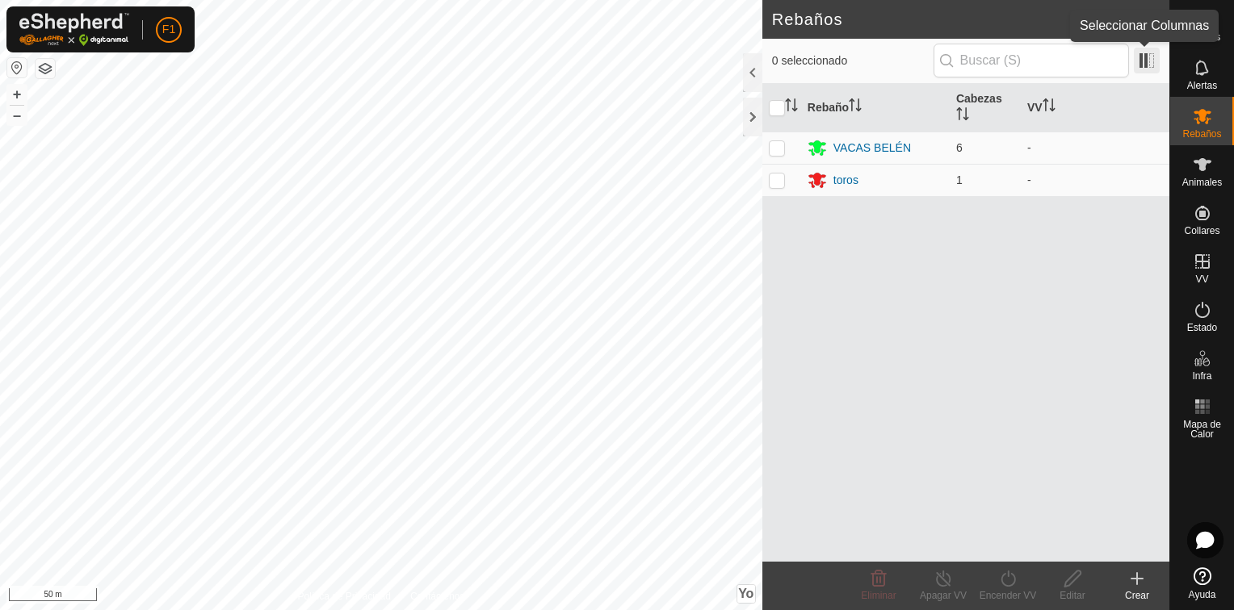
click at [1142, 65] on span at bounding box center [1147, 61] width 26 height 26
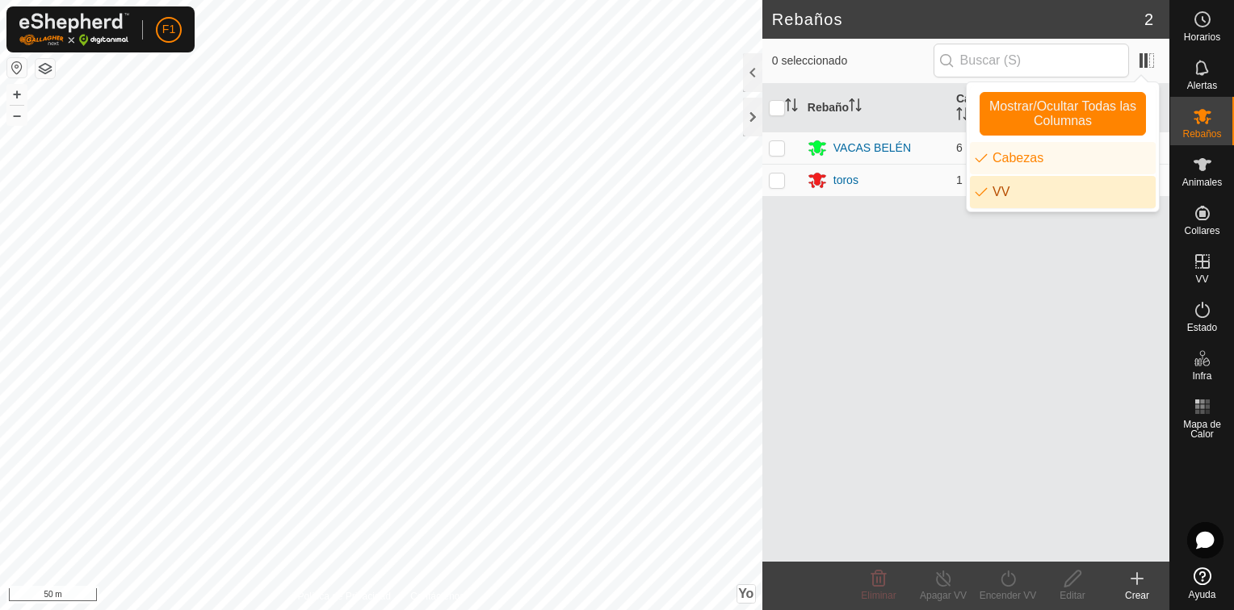
click at [1054, 234] on div "Rebaño Cabezas VV VACAS BELÉN 6 - toros 1 -" at bounding box center [965, 323] width 407 height 478
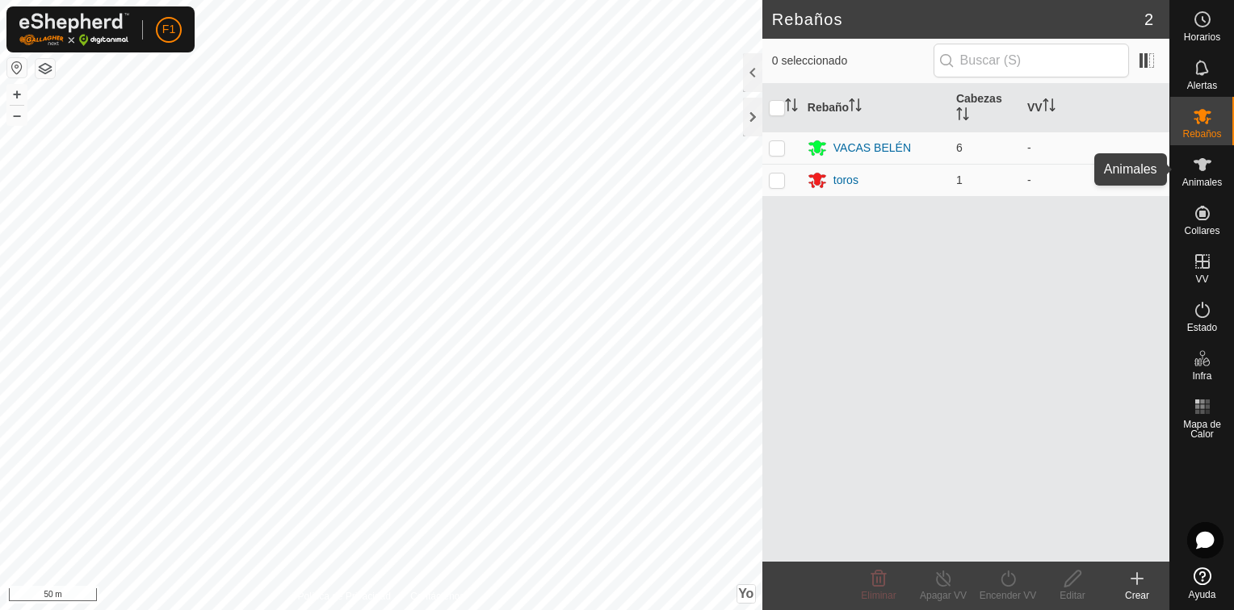
click at [1197, 178] on span "Animales" at bounding box center [1202, 183] width 40 height 10
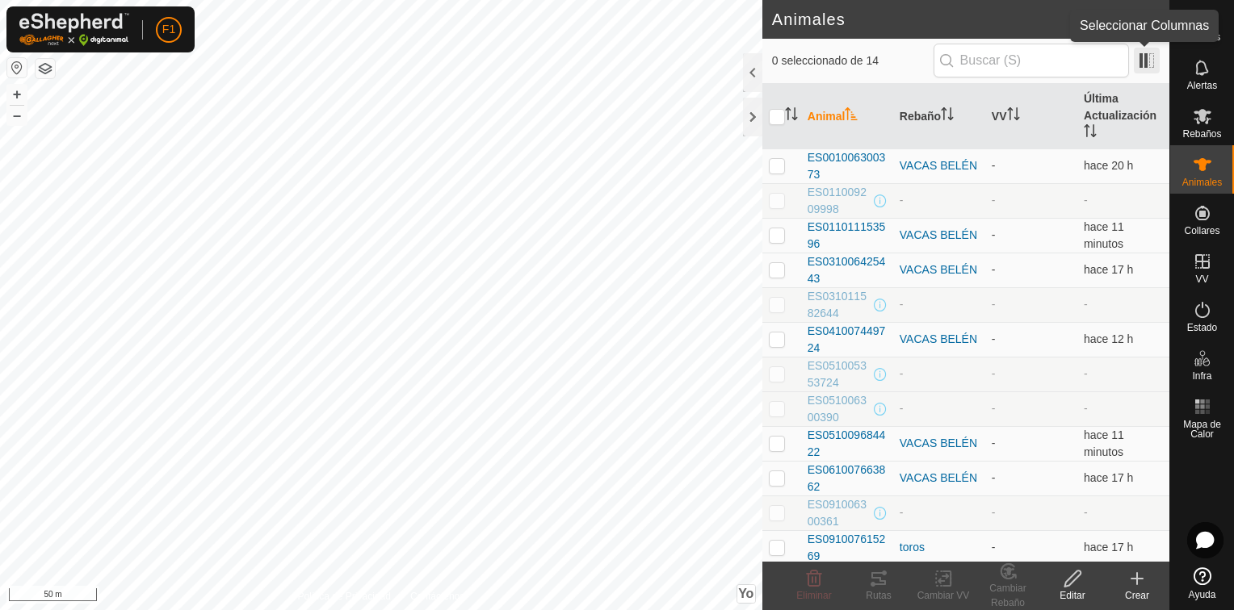
click at [1143, 61] on span at bounding box center [1147, 61] width 26 height 26
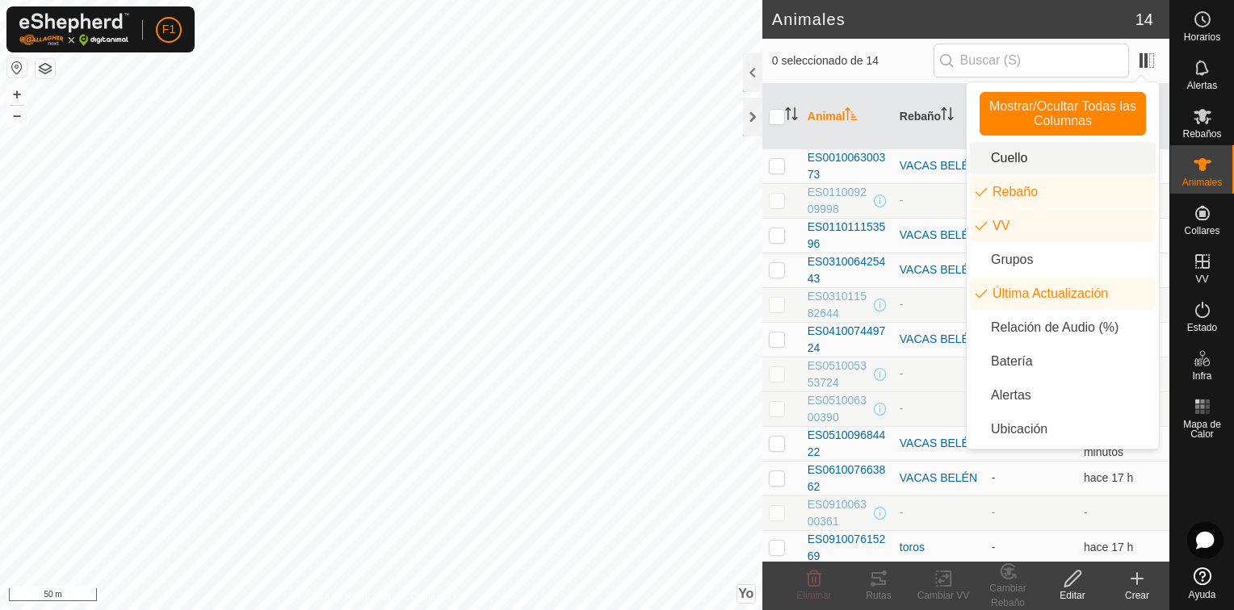
click at [990, 157] on li "Cuello" at bounding box center [1063, 158] width 186 height 32
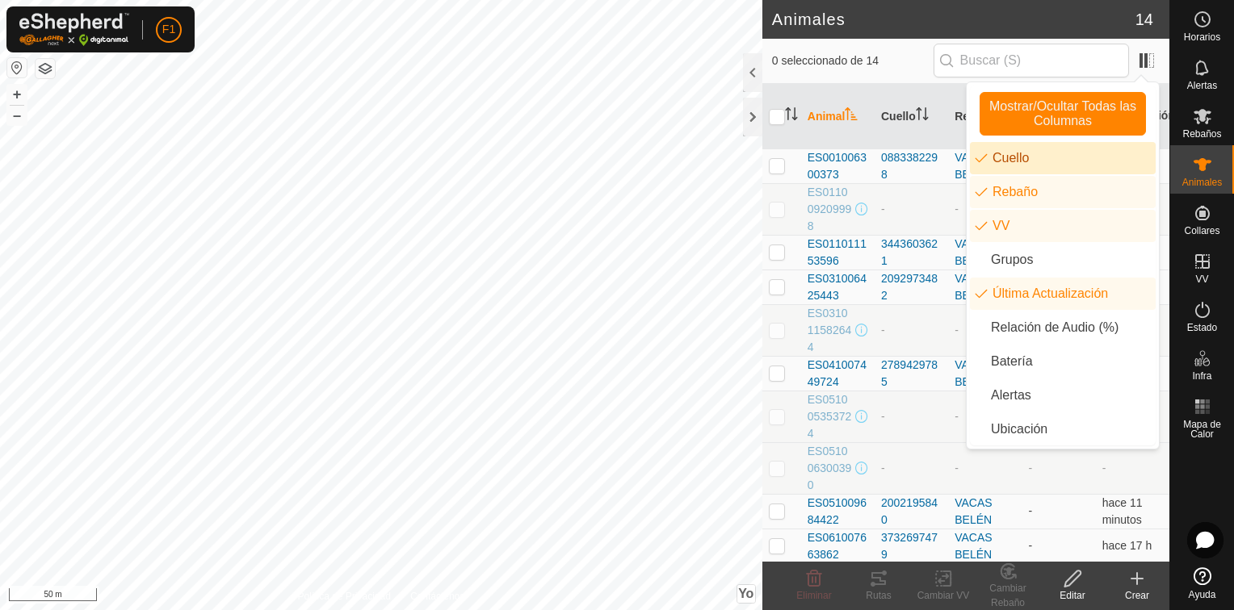
click at [990, 157] on li "Cuello" at bounding box center [1063, 158] width 186 height 32
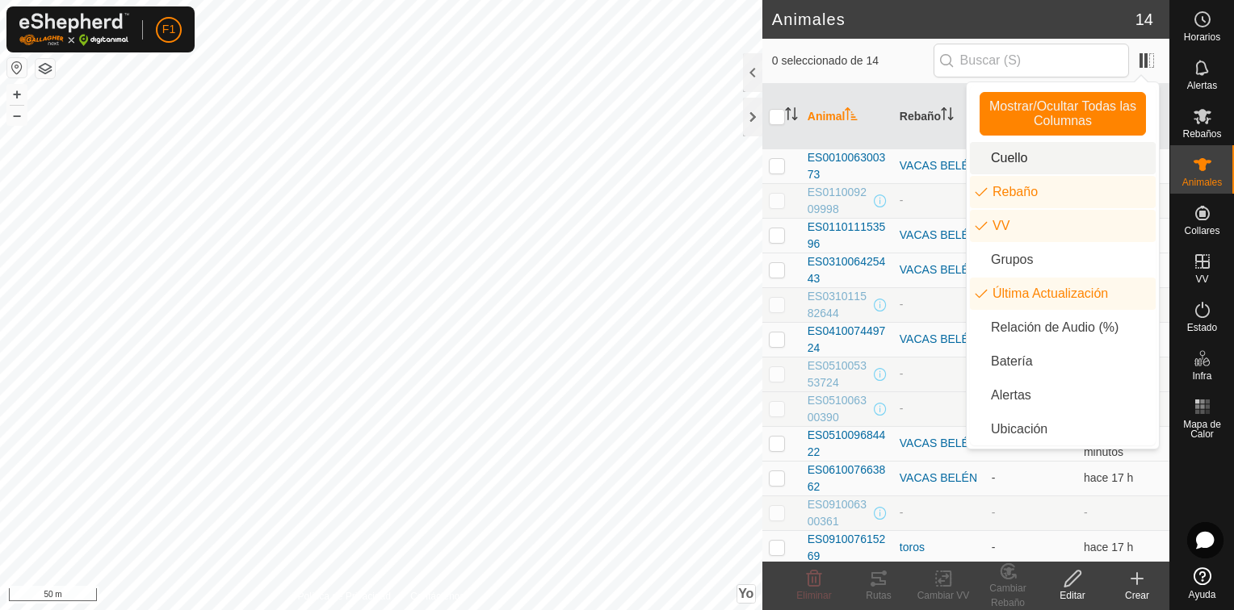
click at [990, 157] on li "Cuello" at bounding box center [1063, 158] width 186 height 32
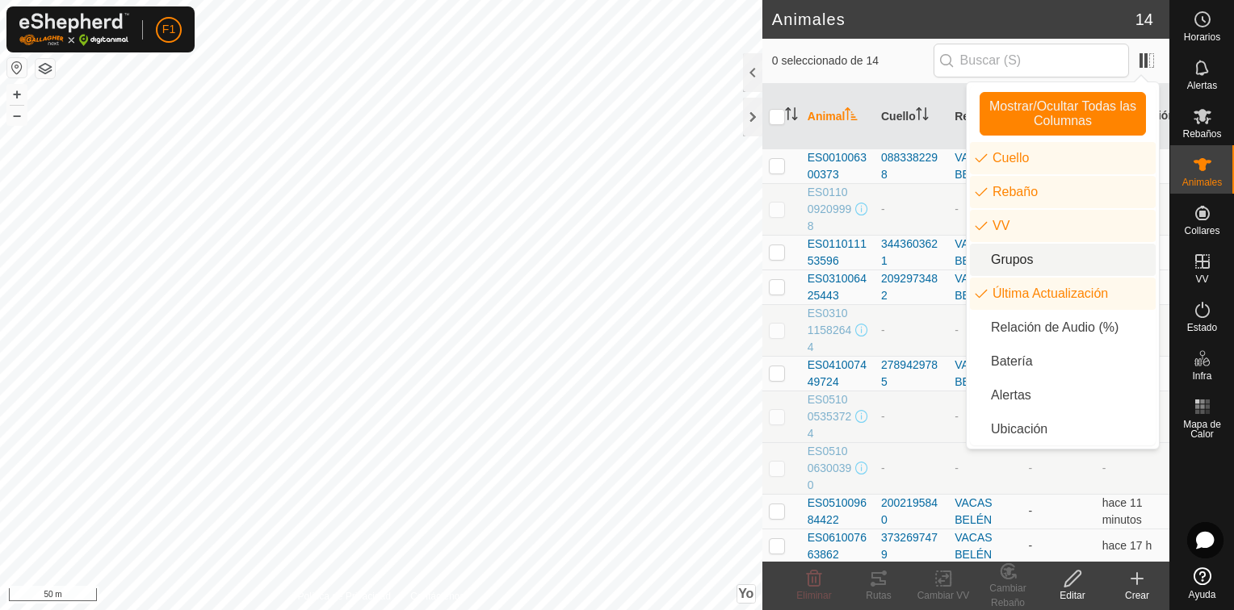
click at [999, 260] on li "Grupos" at bounding box center [1063, 260] width 186 height 32
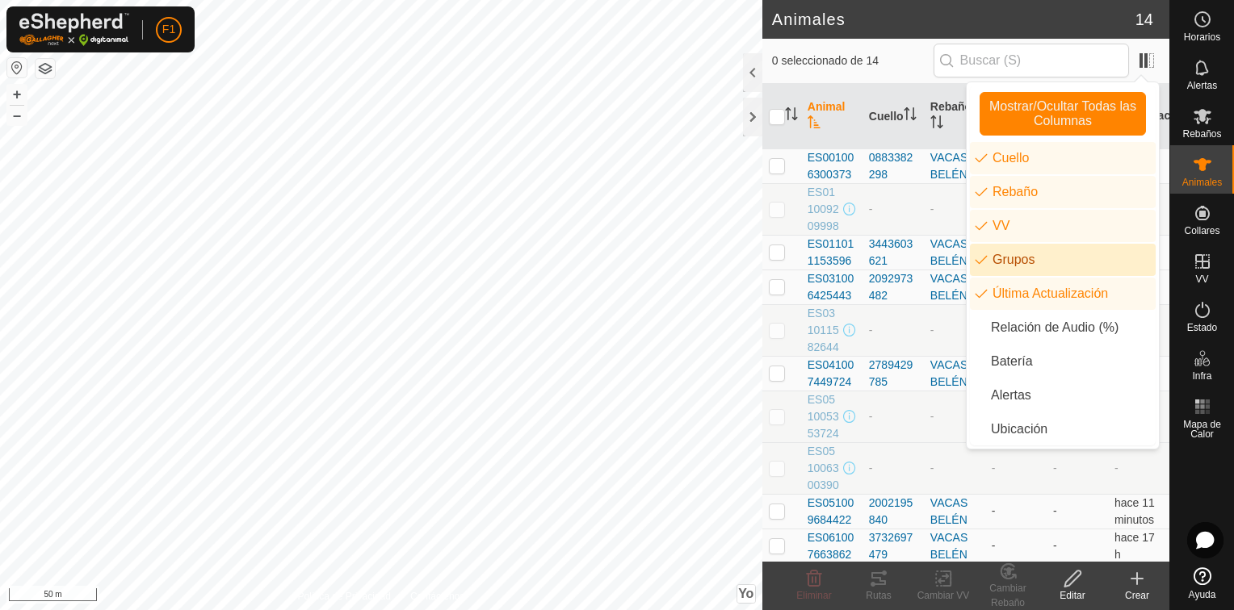
click at [986, 257] on li "Grupos" at bounding box center [1063, 260] width 186 height 32
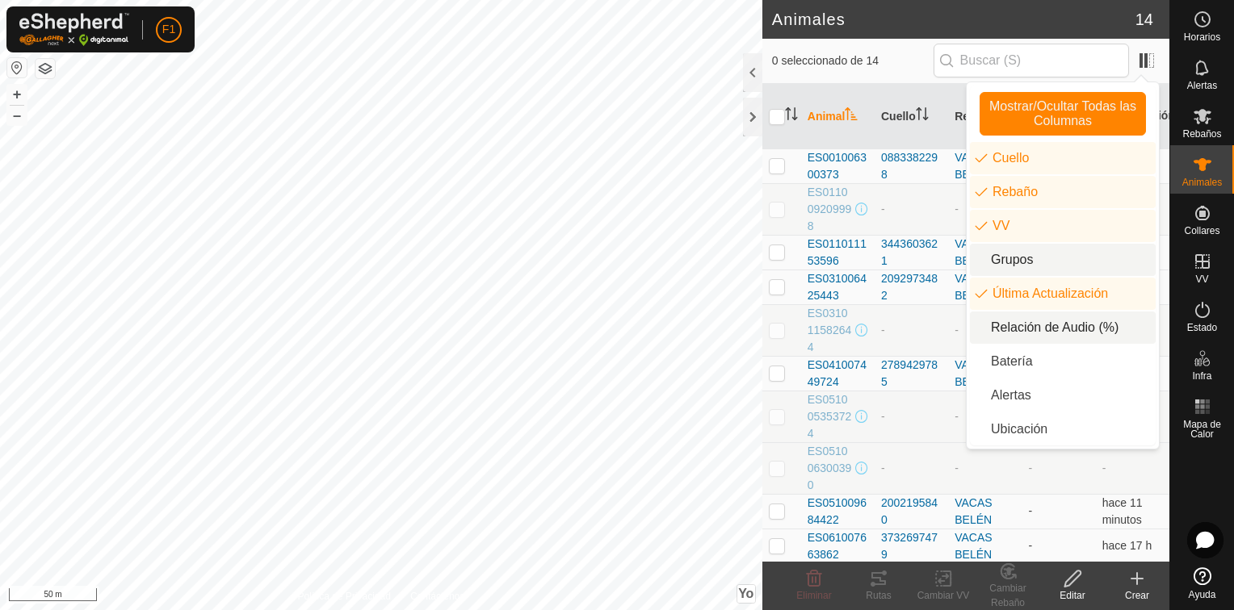
click at [993, 329] on li "Relación de Audio (%)" at bounding box center [1063, 328] width 186 height 32
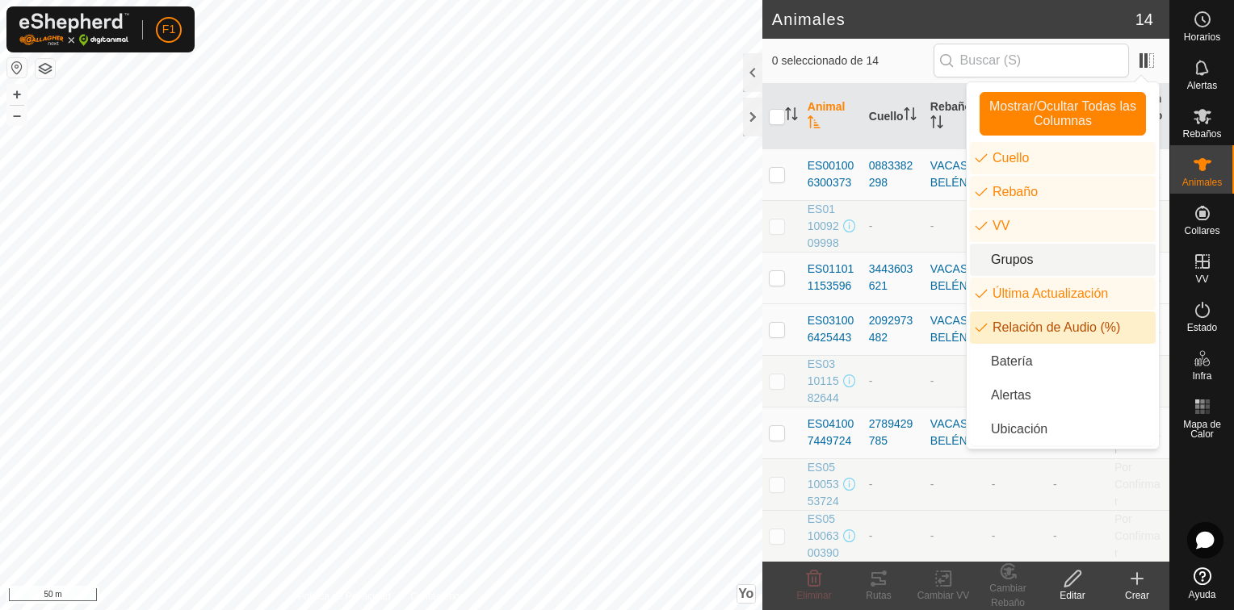
click at [993, 329] on li "Relación de Audio (%)" at bounding box center [1063, 328] width 186 height 32
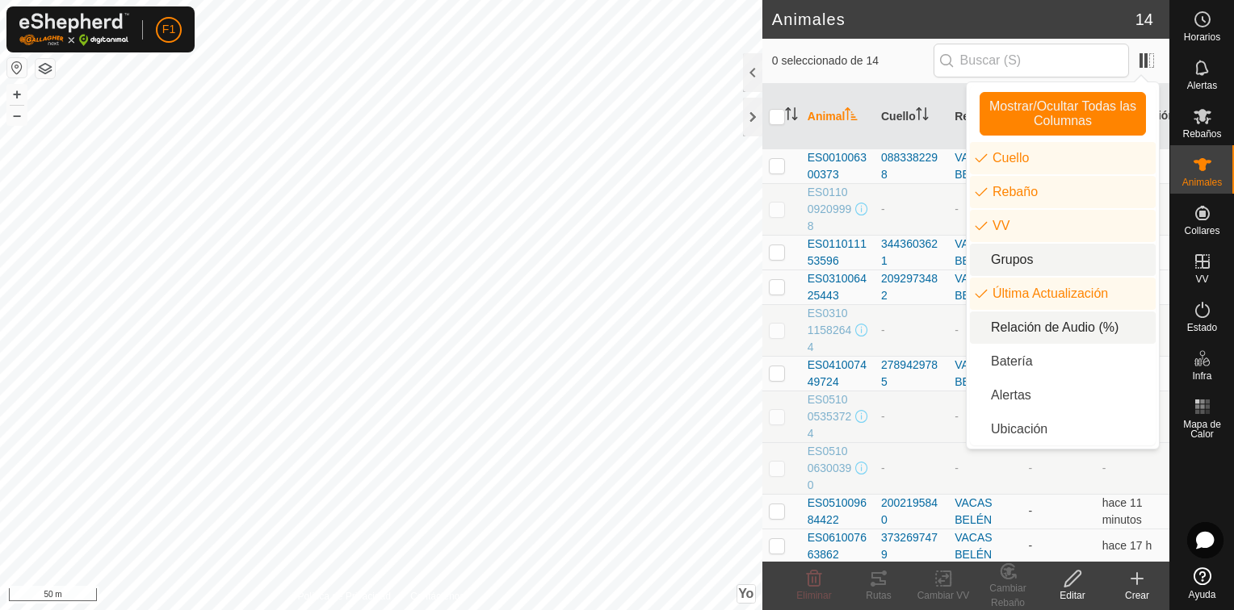
click at [993, 329] on li "Relación de Audio (%)" at bounding box center [1063, 328] width 186 height 32
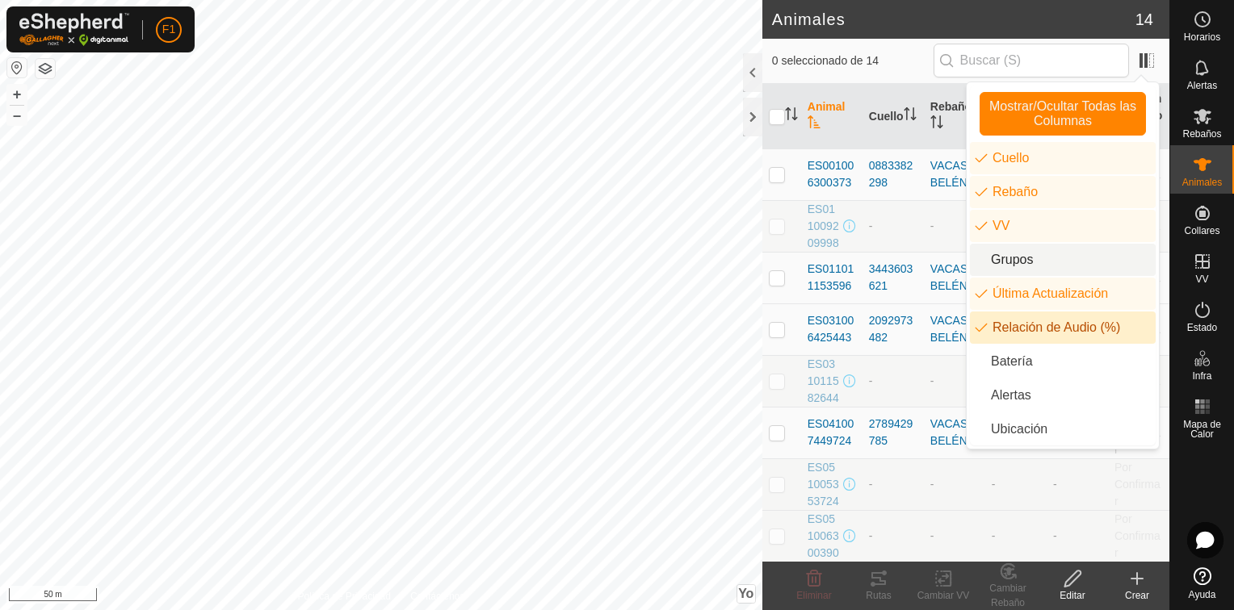
click at [993, 329] on li "Relación de Audio (%)" at bounding box center [1063, 328] width 186 height 32
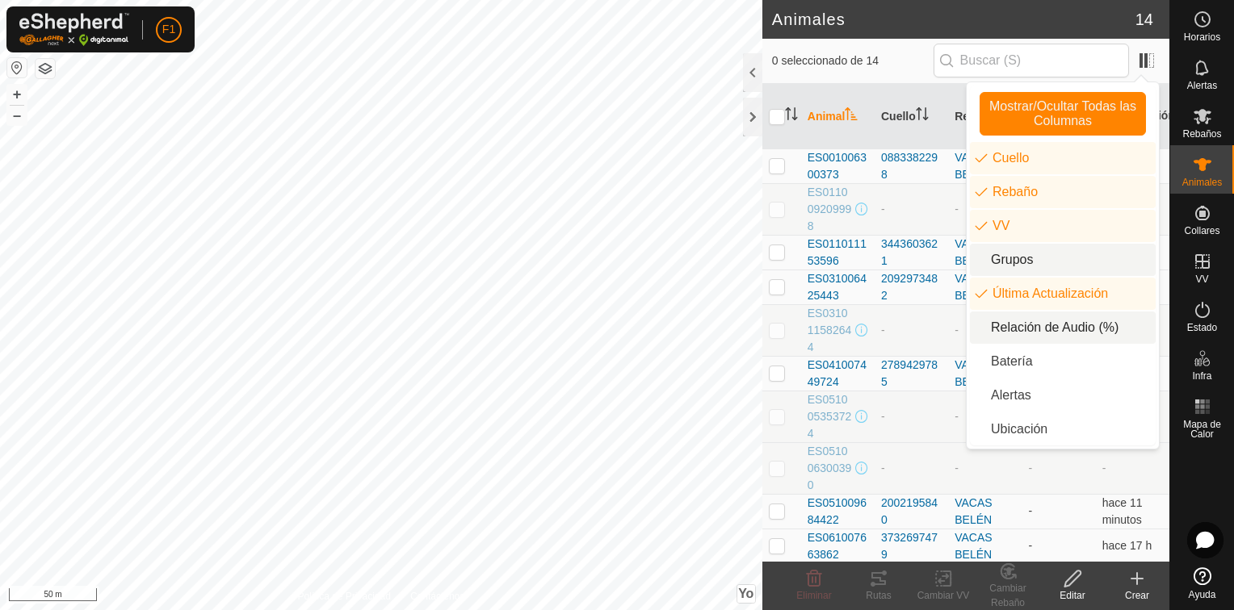
click at [993, 329] on li "Relación de Audio (%)" at bounding box center [1063, 328] width 186 height 32
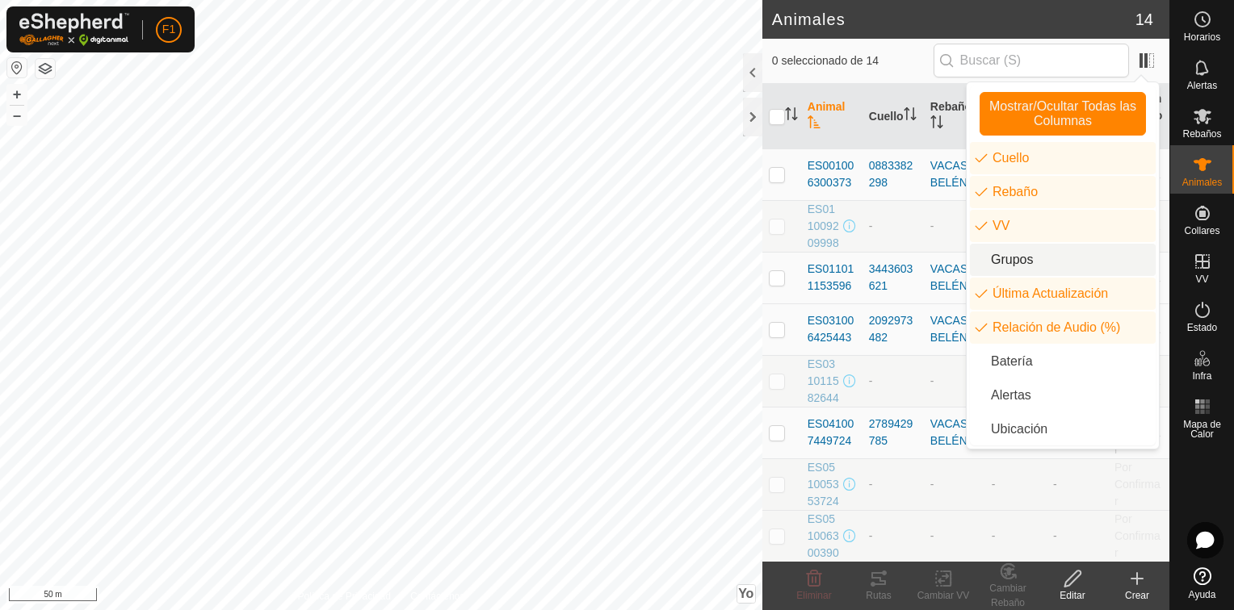
click at [914, 64] on span "0 seleccionado de 14" at bounding box center [852, 60] width 161 height 17
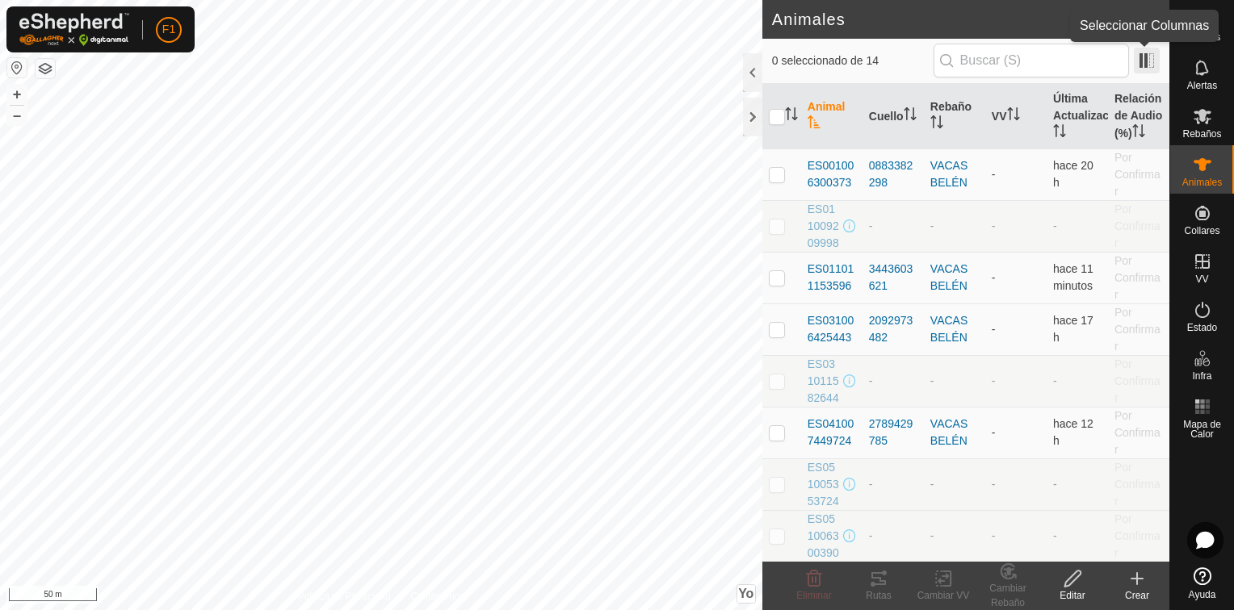
click at [1143, 57] on span at bounding box center [1147, 61] width 26 height 26
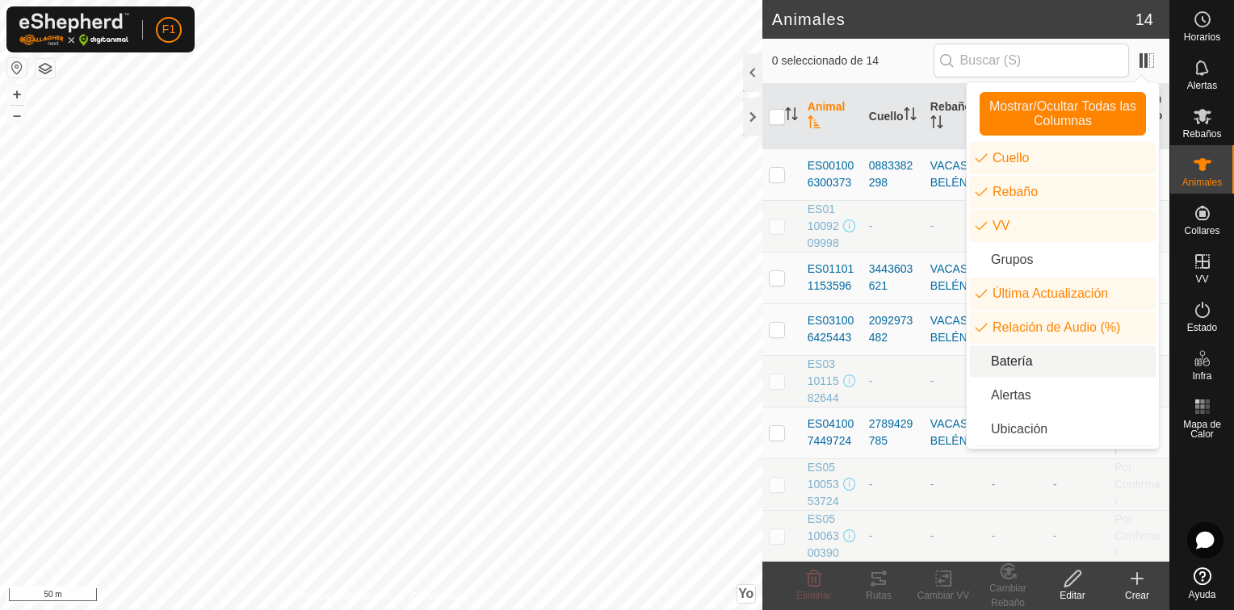
click at [983, 360] on li "Batería" at bounding box center [1063, 362] width 186 height 32
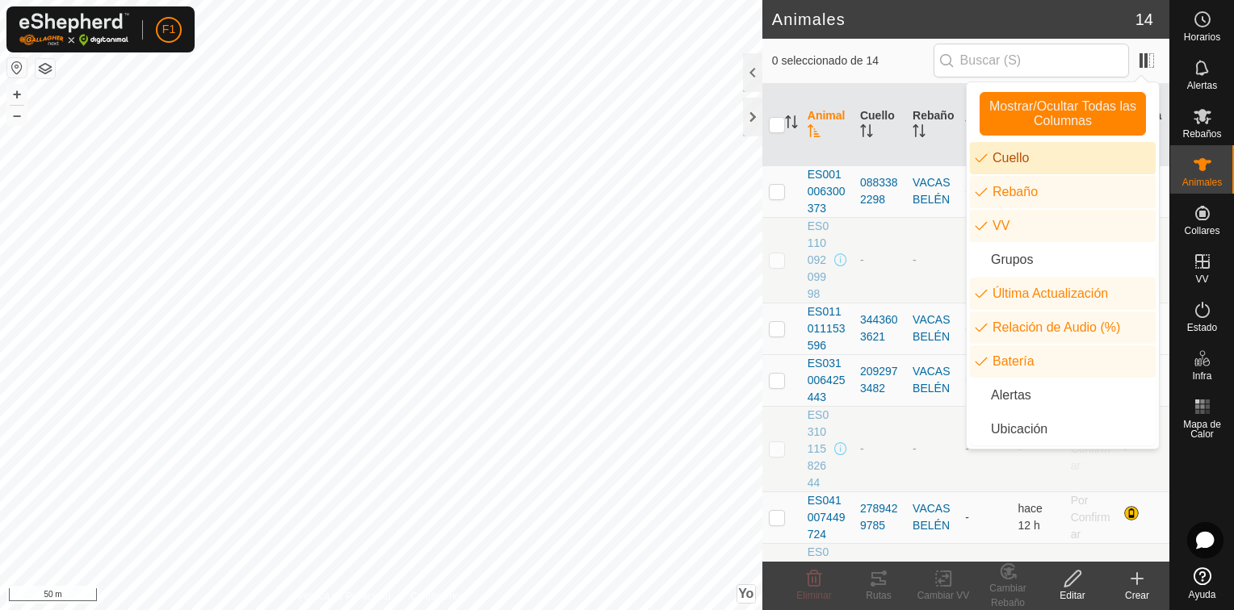
click at [932, 68] on span "0 seleccionado de 14" at bounding box center [852, 60] width 161 height 17
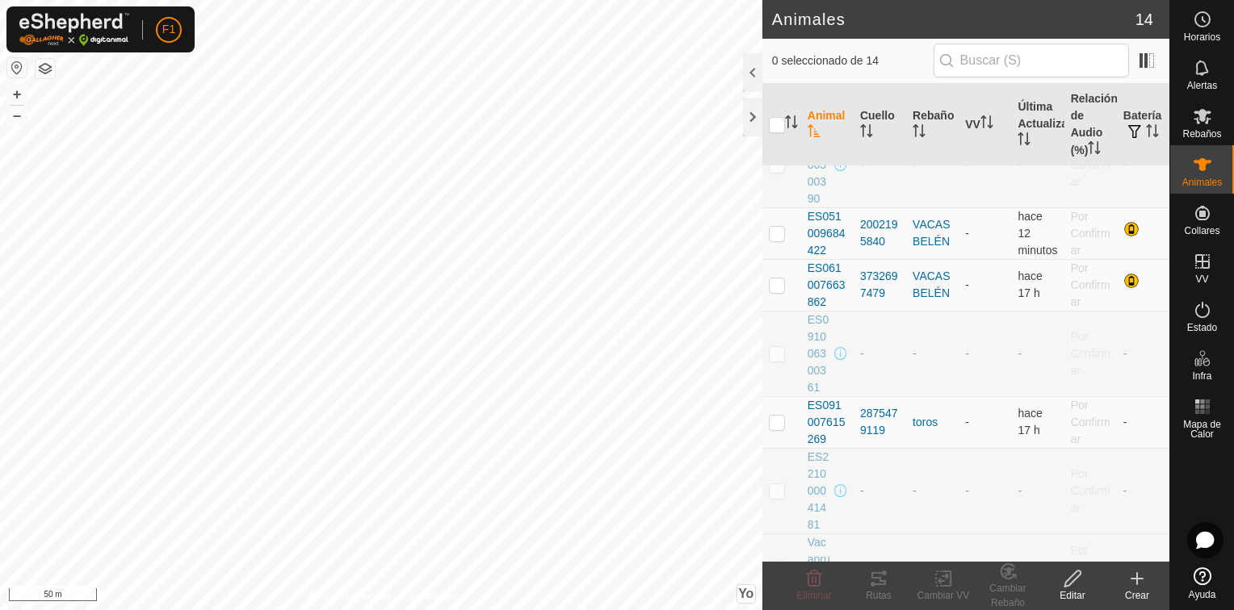
scroll to position [578, 0]
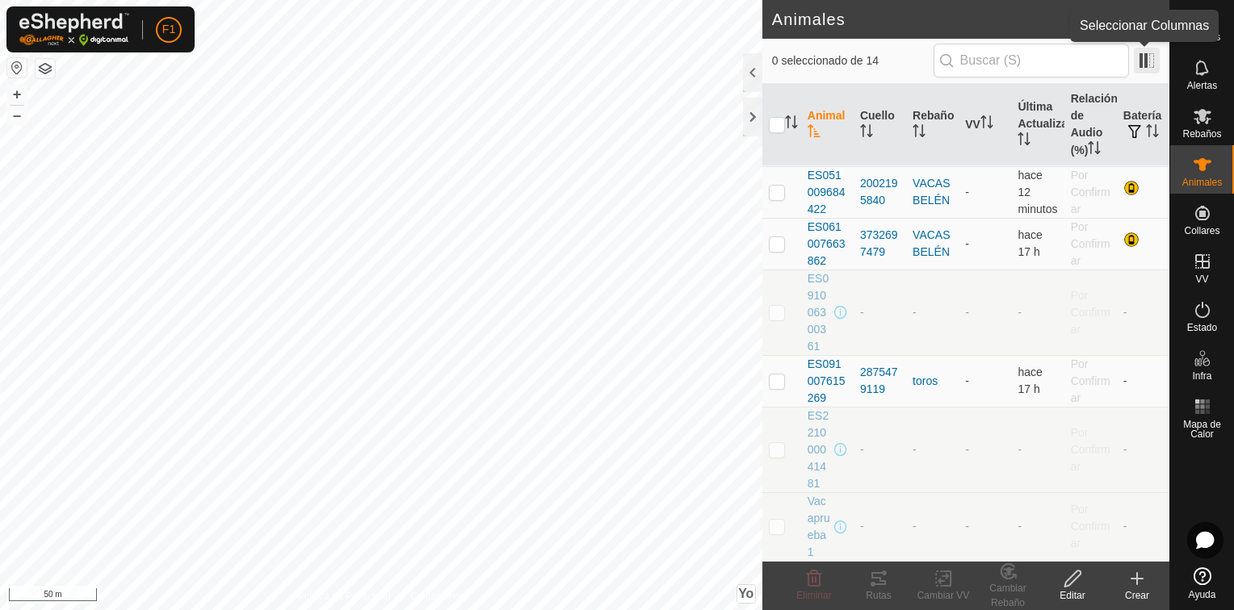
click at [1146, 62] on span at bounding box center [1147, 61] width 26 height 26
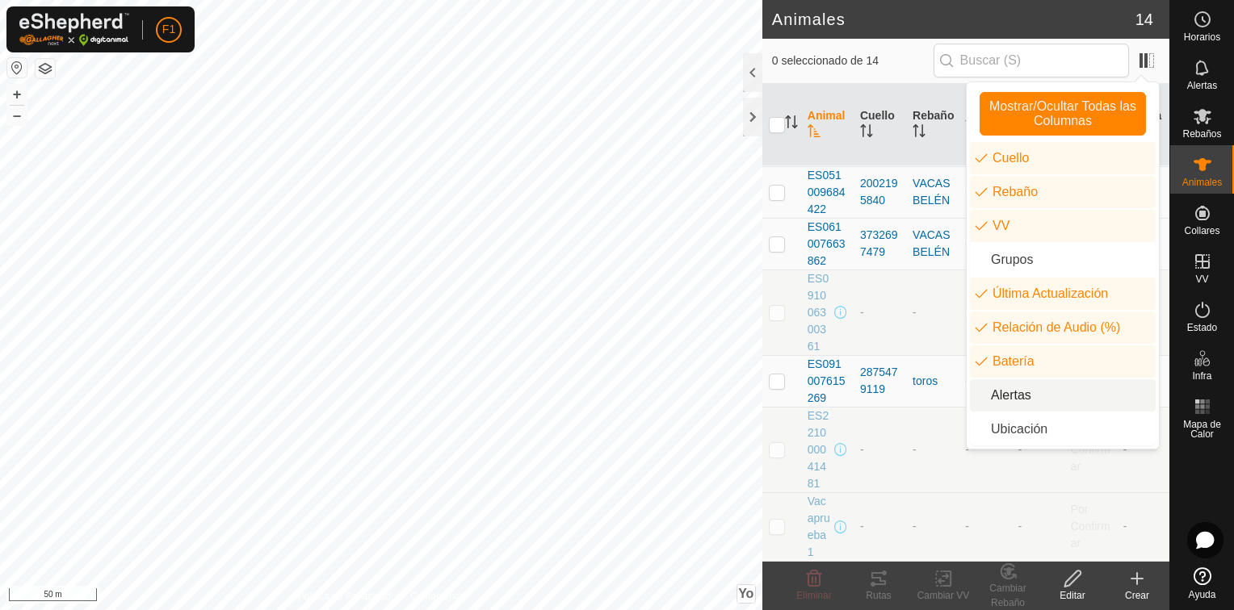
click at [998, 402] on li "Alertas" at bounding box center [1063, 395] width 186 height 32
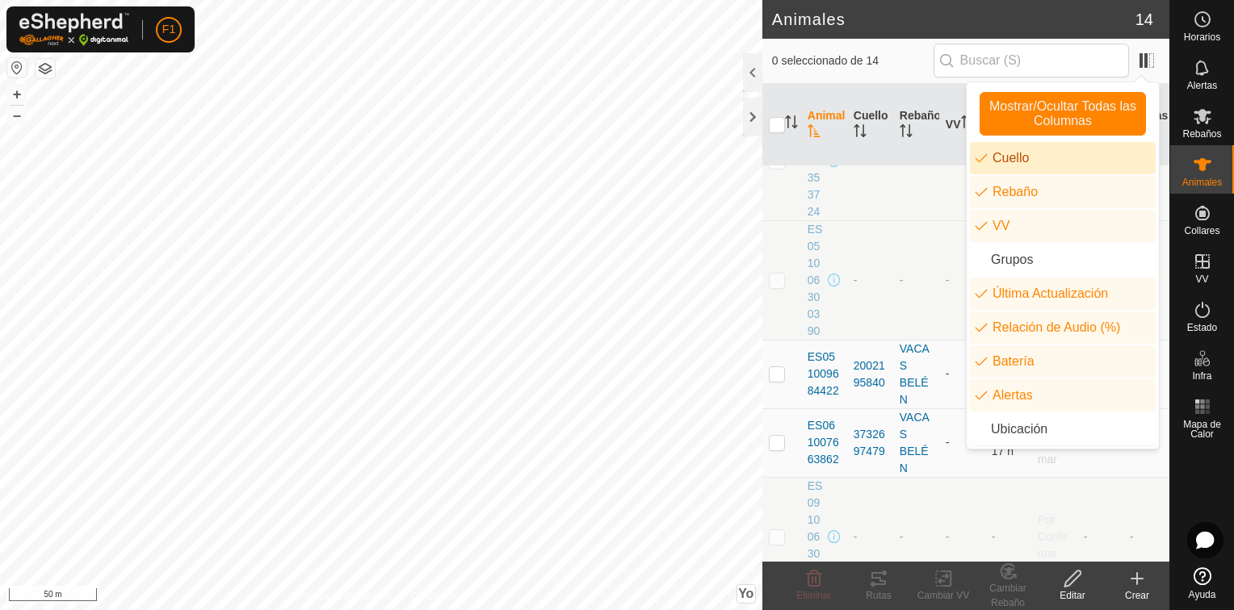
click at [910, 64] on span "0 seleccionado de 14" at bounding box center [852, 60] width 161 height 17
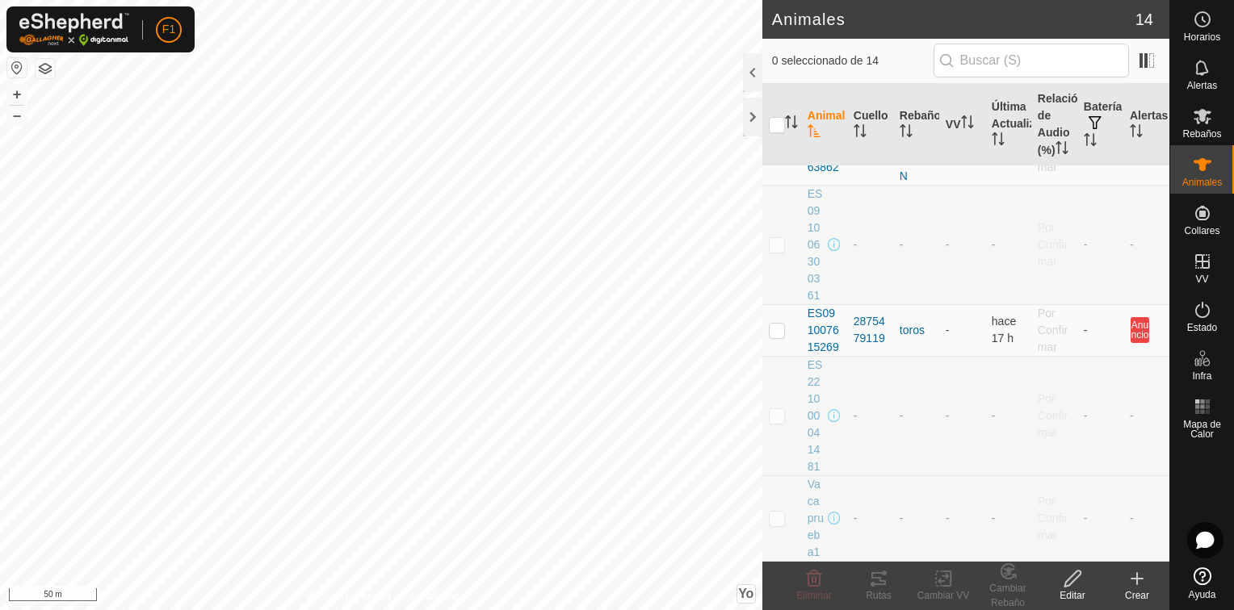
scroll to position [917, 0]
click at [1146, 58] on span at bounding box center [1147, 61] width 26 height 26
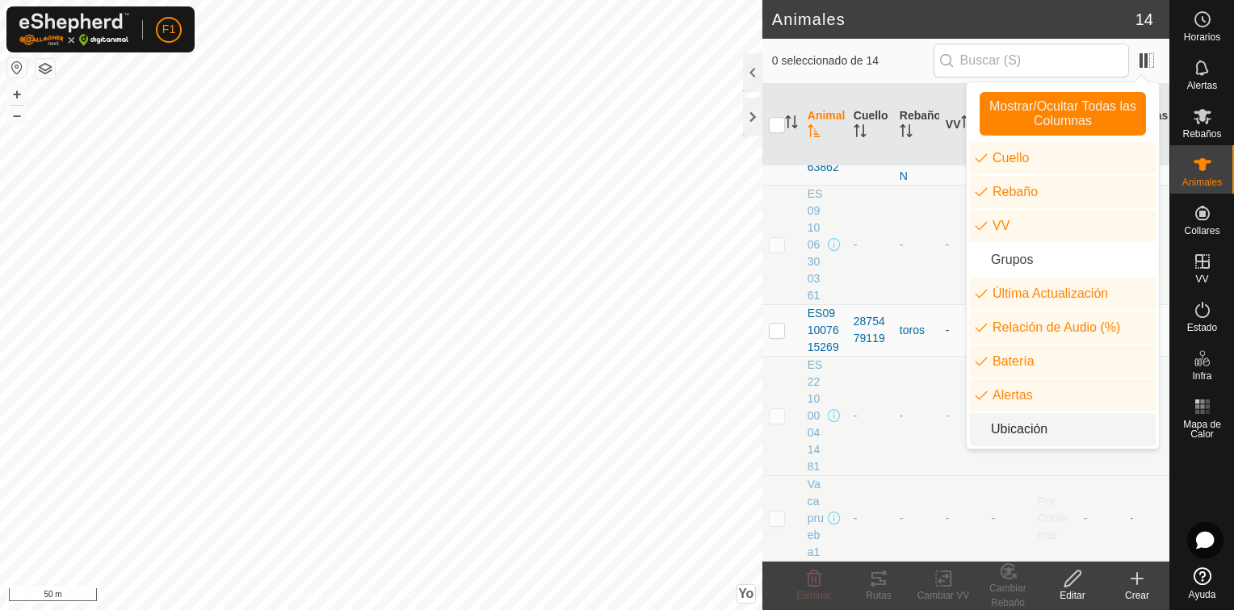
click at [986, 425] on li "Ubicación" at bounding box center [1063, 429] width 186 height 32
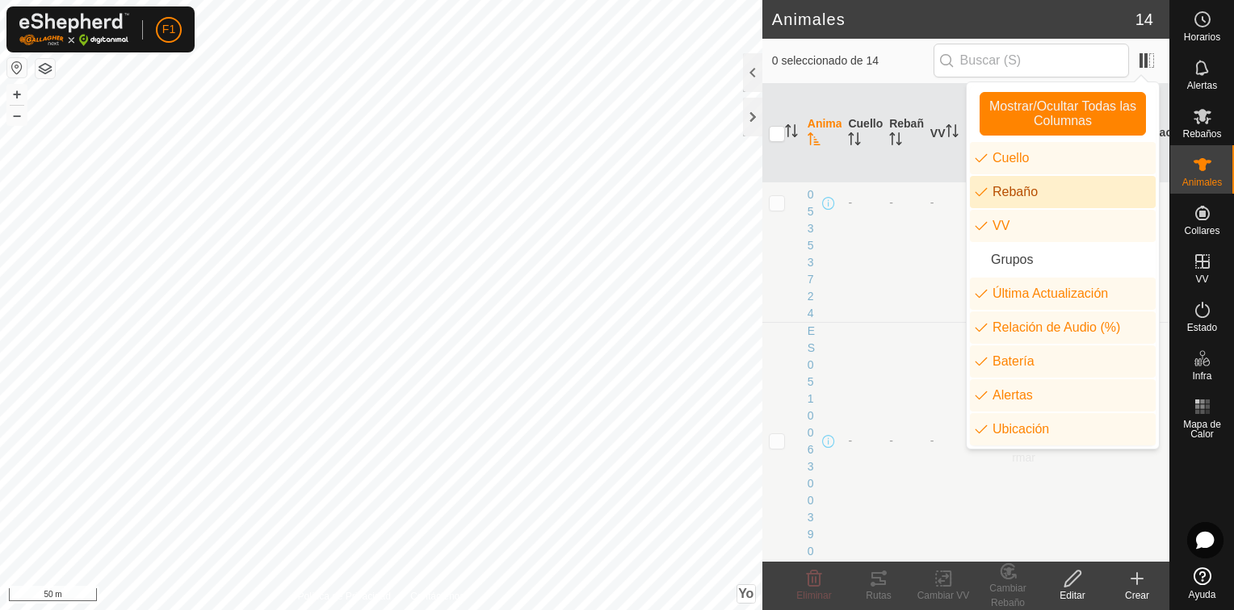
click at [911, 66] on span "0 seleccionado de 14" at bounding box center [852, 60] width 161 height 17
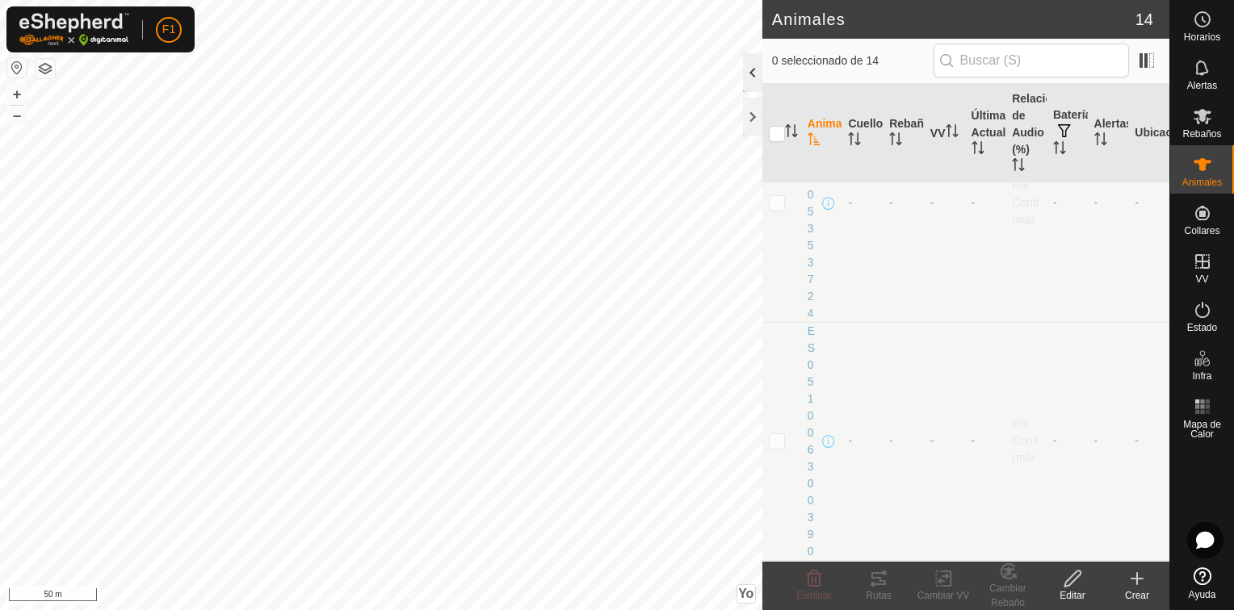
click at [750, 73] on div at bounding box center [752, 72] width 19 height 39
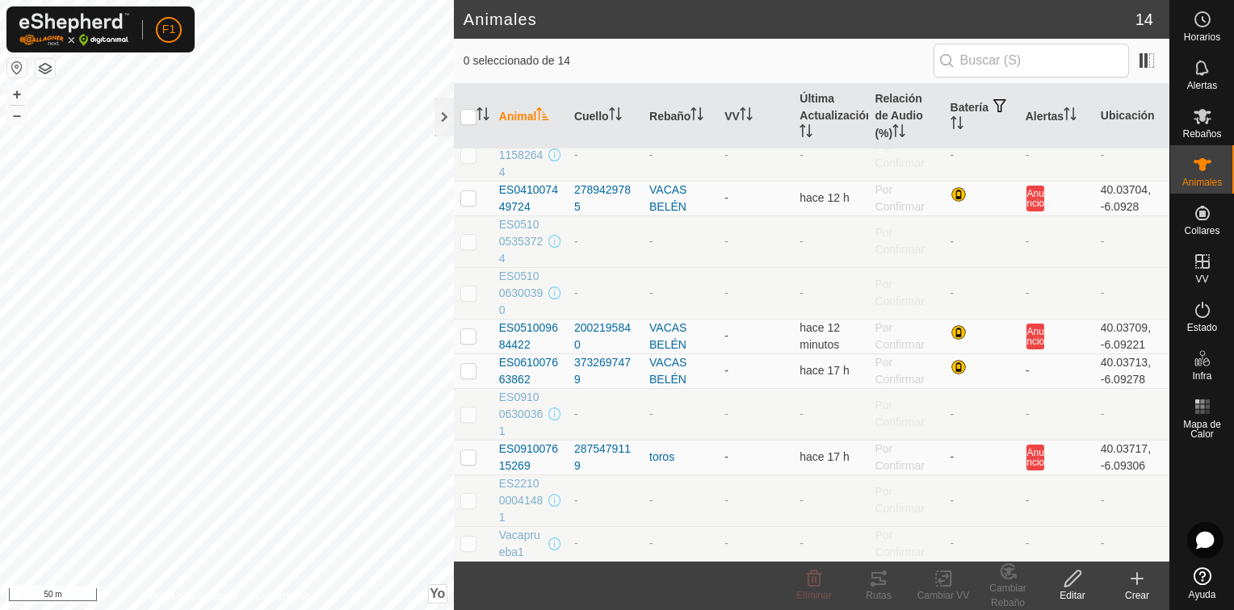
scroll to position [171, 0]
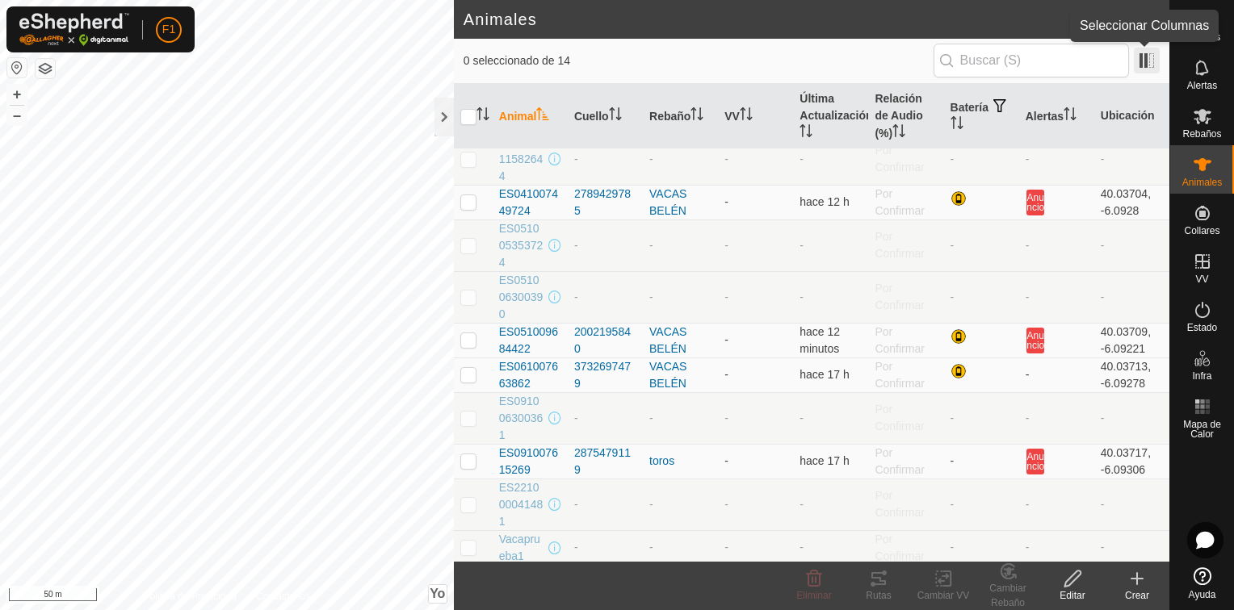
click at [1148, 53] on span at bounding box center [1147, 61] width 26 height 26
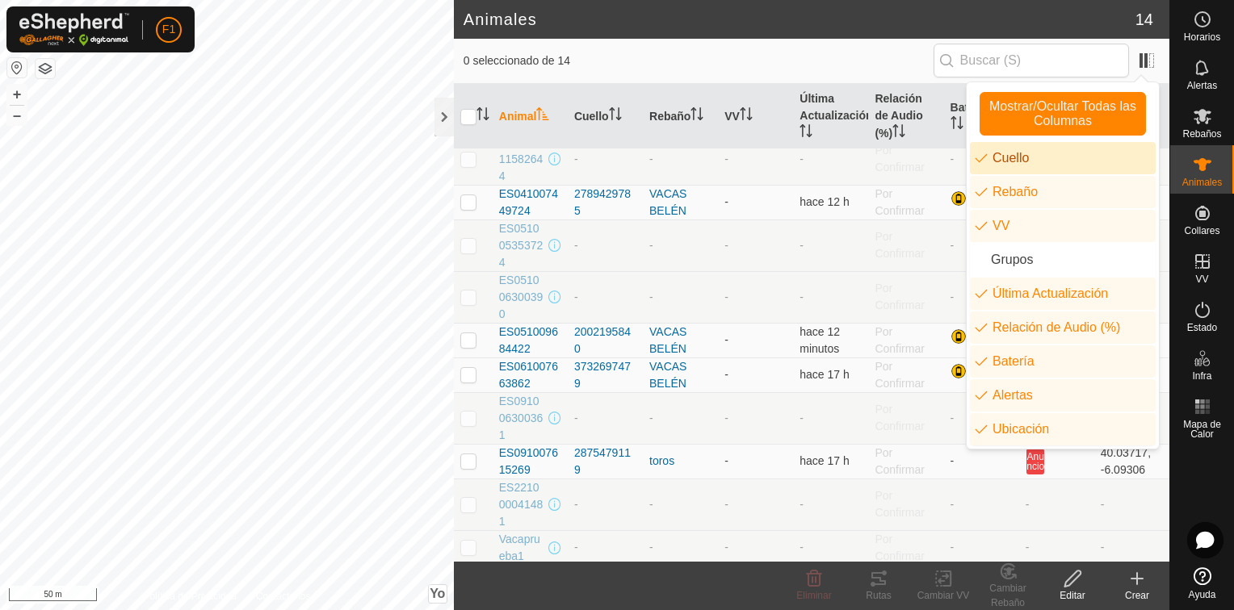
click at [963, 18] on h2 "Animales" at bounding box center [799, 19] width 672 height 19
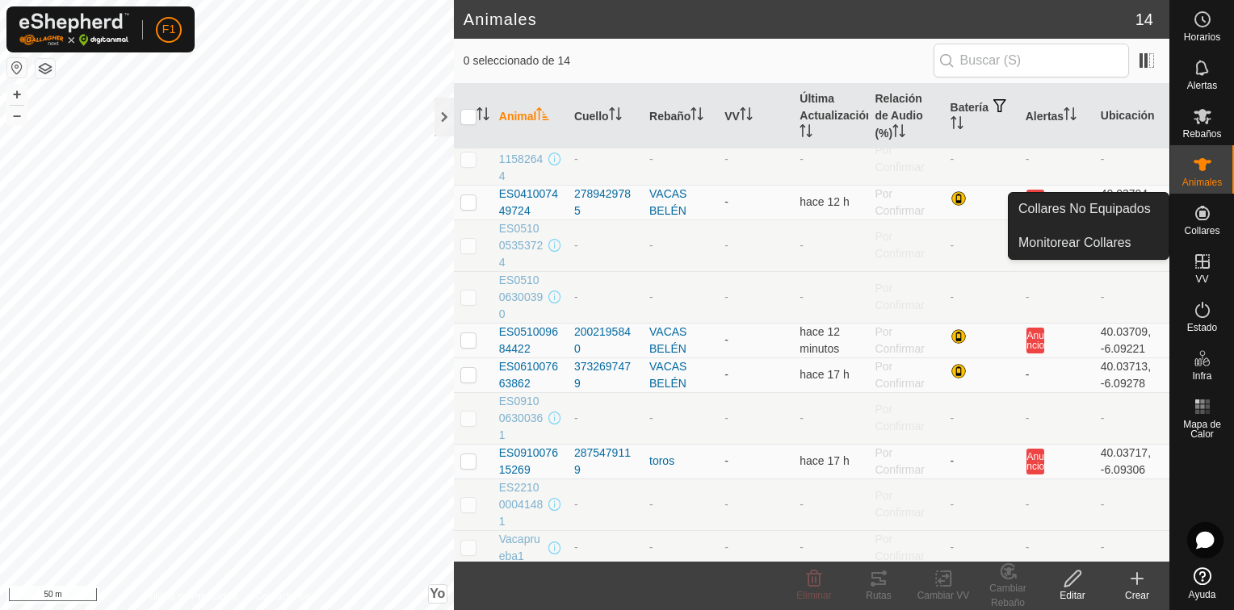
click at [1198, 208] on icon at bounding box center [1202, 213] width 15 height 15
click at [1198, 233] on span "Collares" at bounding box center [1202, 231] width 36 height 10
click at [1111, 237] on link "Monitorear Collares" at bounding box center [1088, 243] width 160 height 32
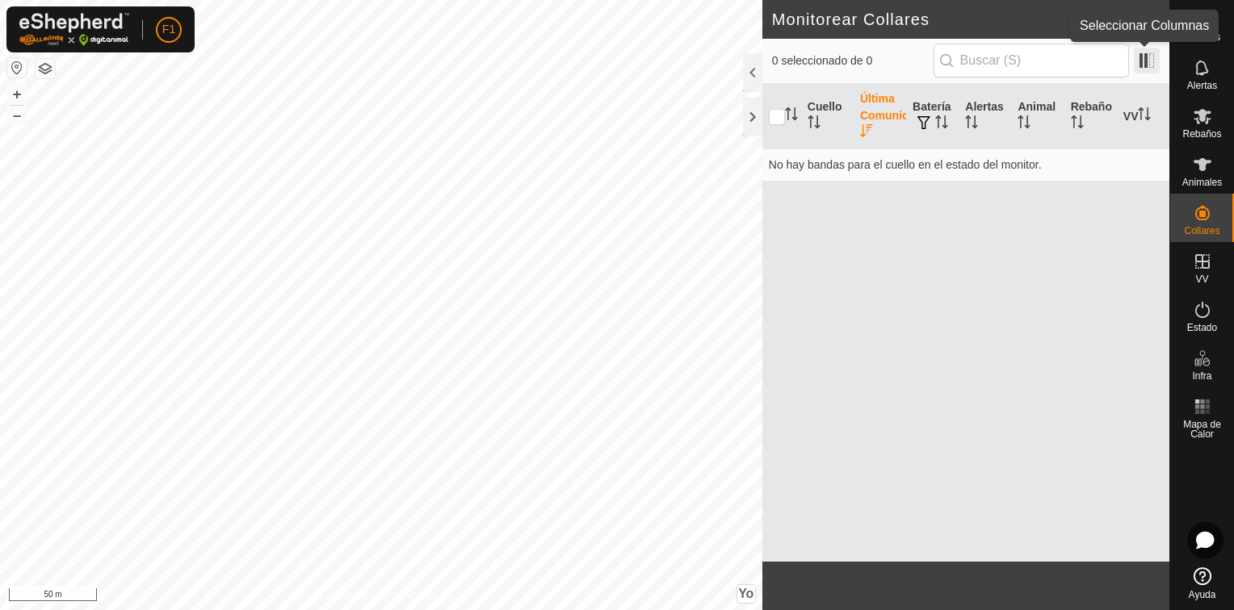
click at [1147, 62] on span at bounding box center [1147, 61] width 26 height 26
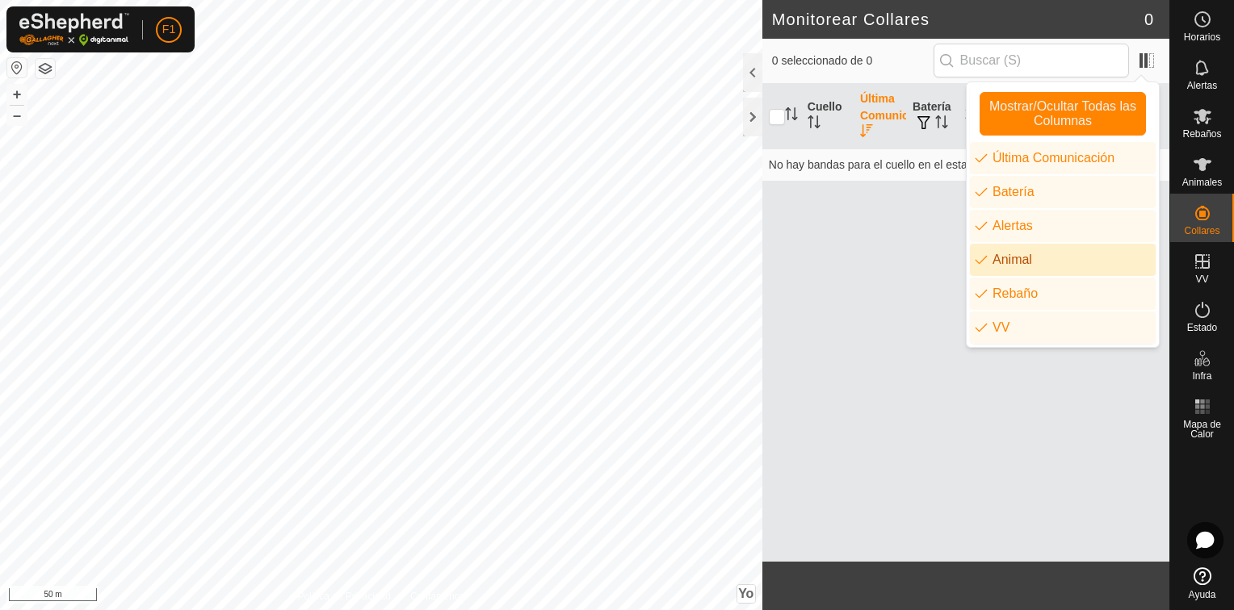
click at [899, 292] on div "Cuello Última Comunicación Batería Alertas Animal Rebaño VV No hay bandas para …" at bounding box center [965, 323] width 407 height 478
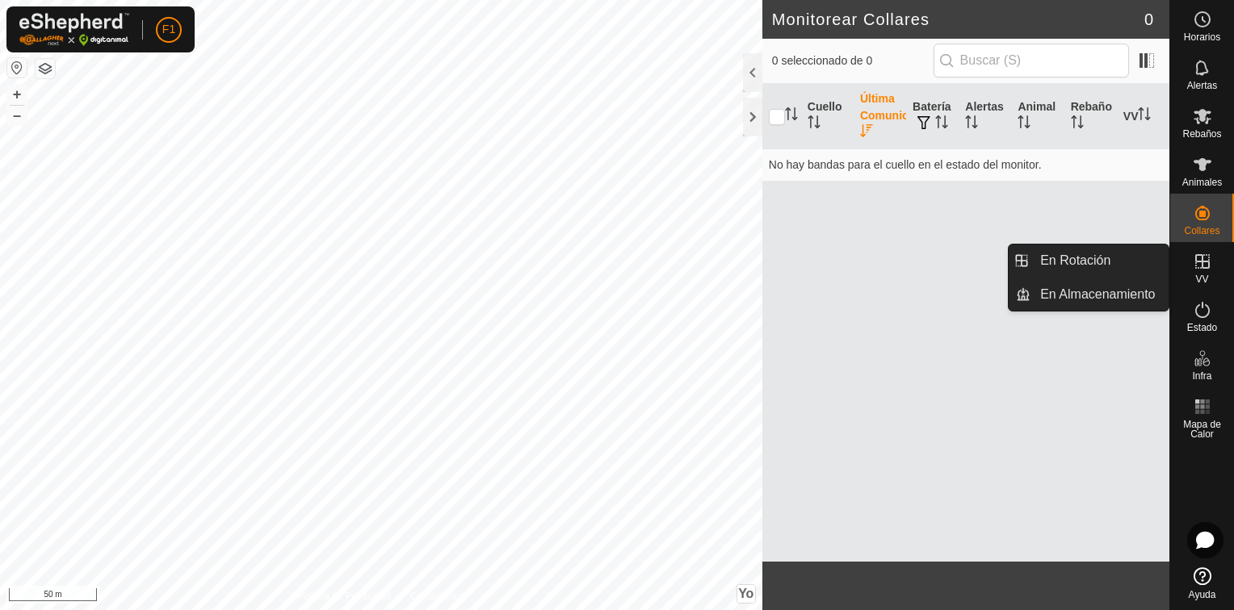
click at [1205, 266] on icon at bounding box center [1202, 261] width 19 height 19
click at [1094, 265] on link "En Rotación" at bounding box center [1099, 261] width 138 height 32
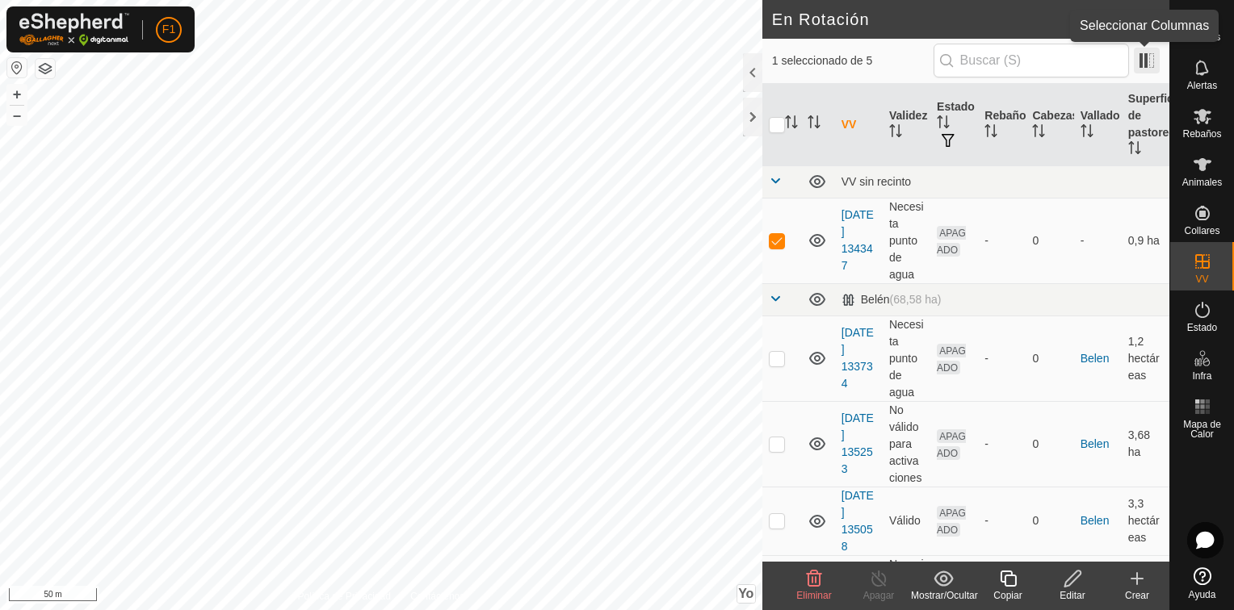
click at [1142, 61] on span at bounding box center [1147, 61] width 26 height 26
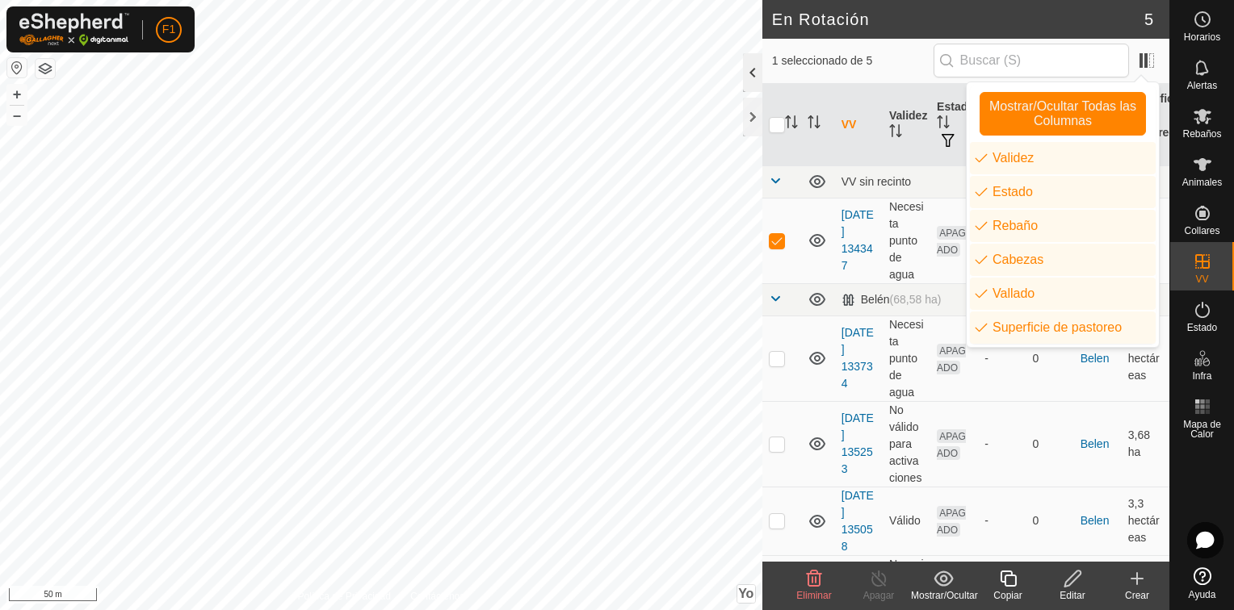
click at [758, 73] on div at bounding box center [752, 72] width 19 height 39
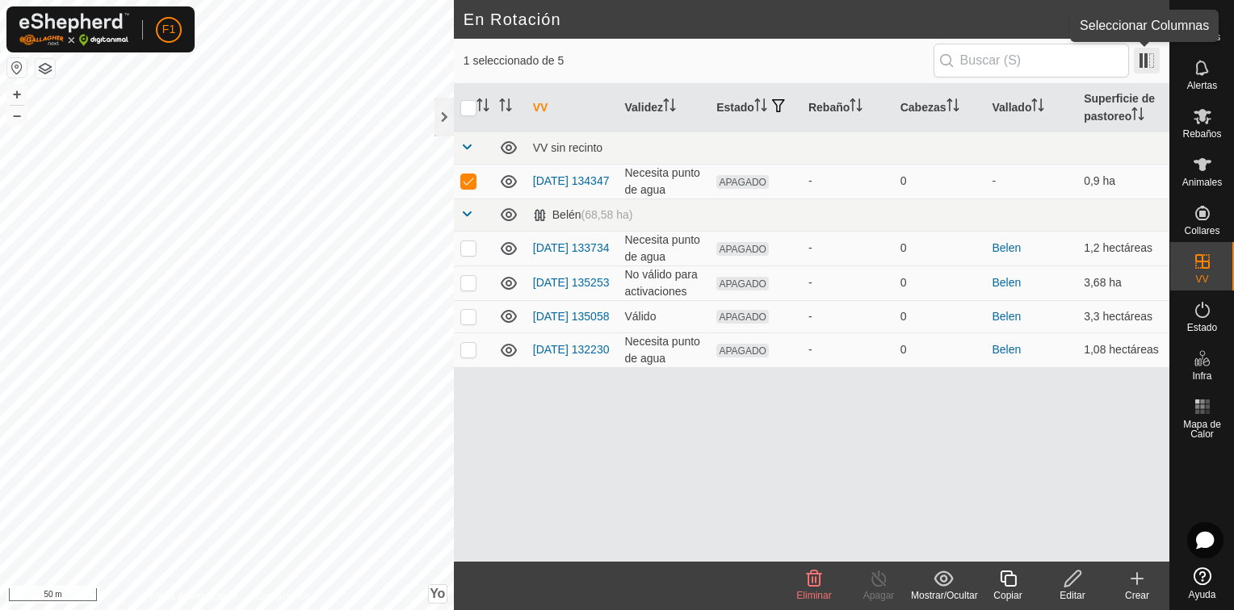
click at [1143, 55] on span at bounding box center [1147, 61] width 26 height 26
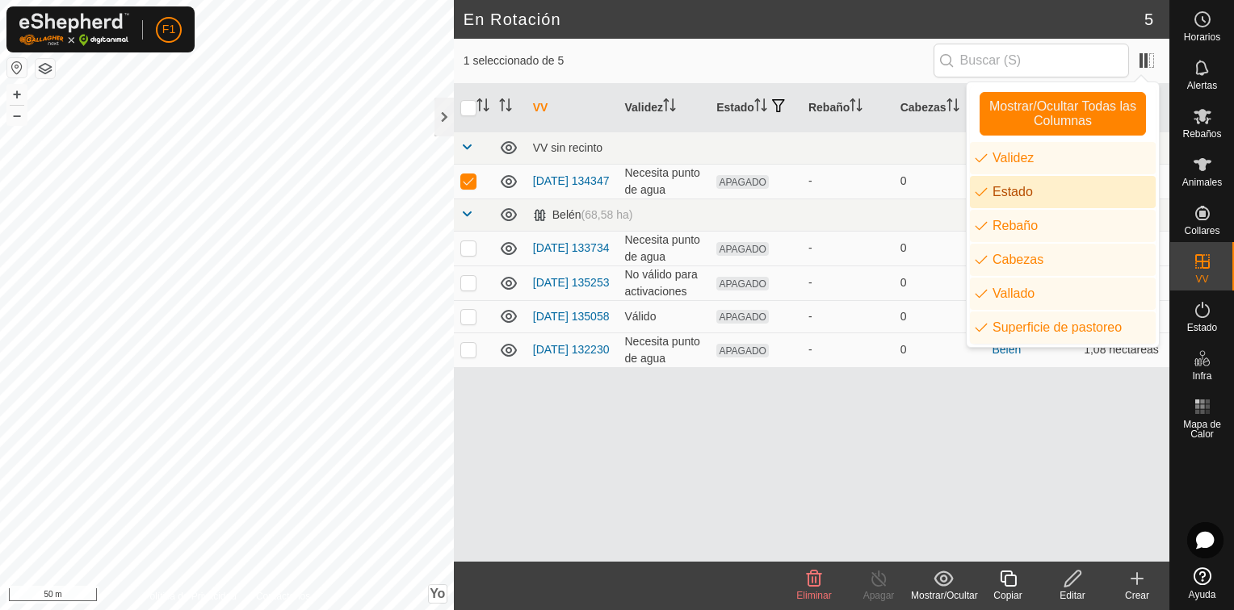
click at [850, 21] on h2 "En Rotación" at bounding box center [803, 19] width 681 height 19
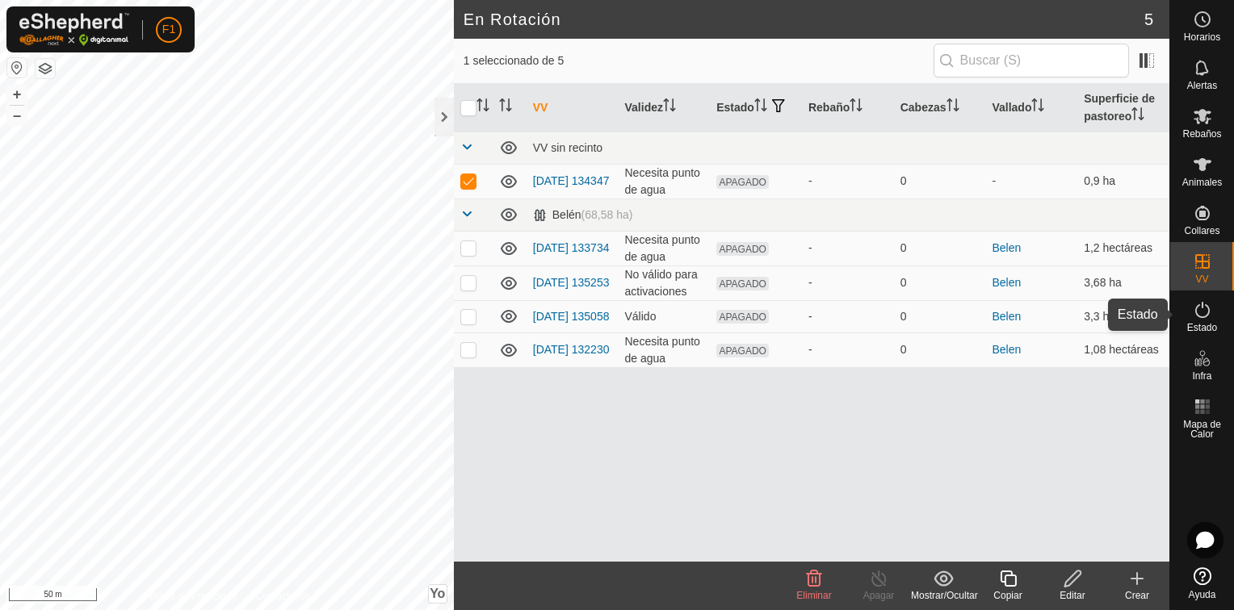
click at [1195, 323] on span "Estado" at bounding box center [1202, 328] width 30 height 10
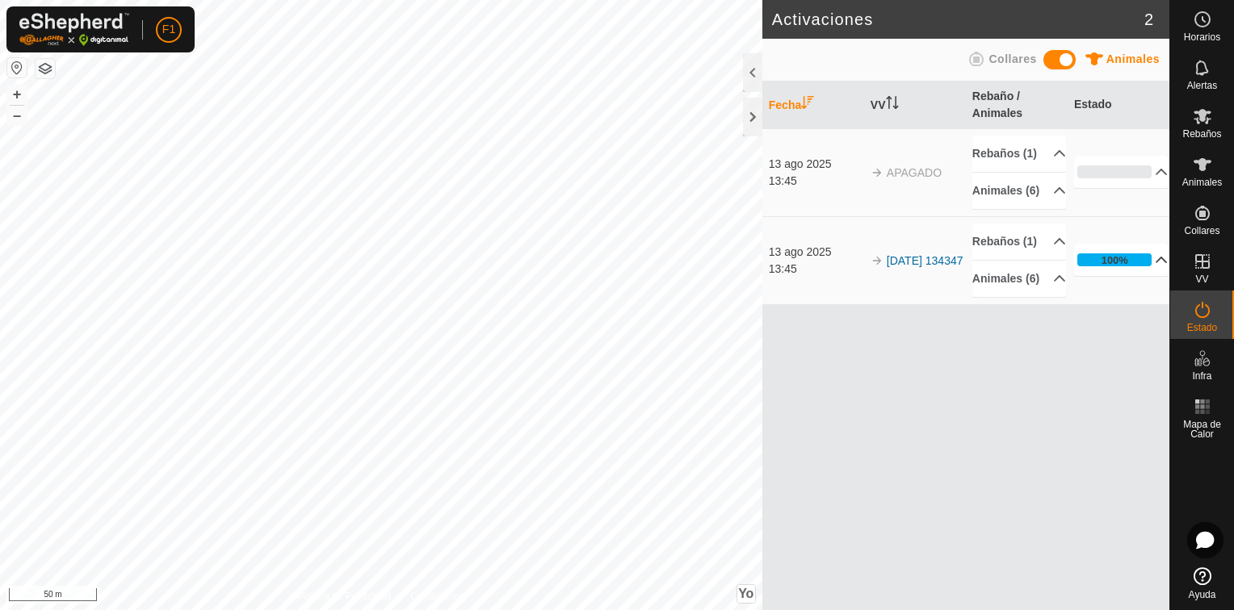
click at [1150, 276] on p-accordion-header "100%" at bounding box center [1121, 260] width 94 height 32
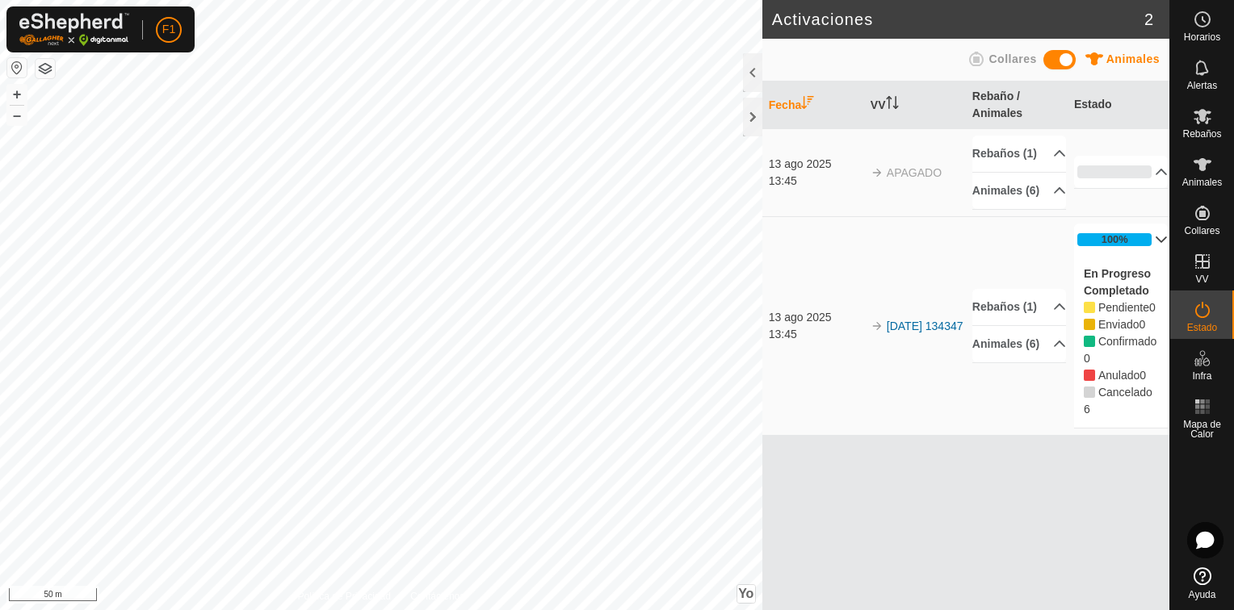
click at [1151, 256] on p-accordion-header "100%" at bounding box center [1121, 240] width 94 height 32
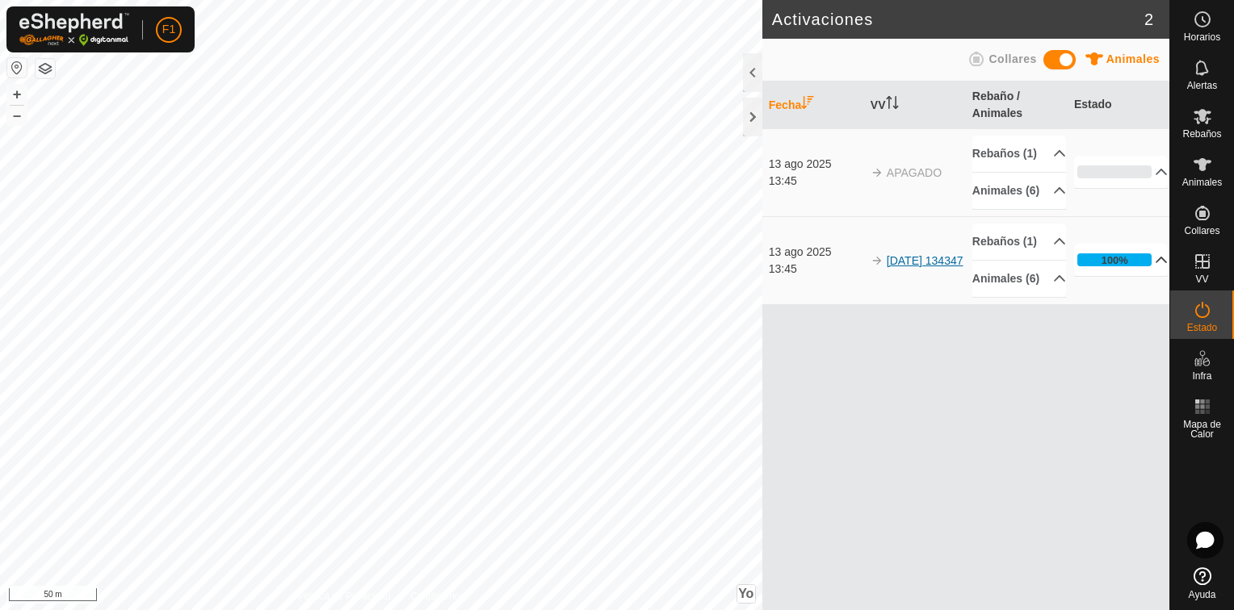
click at [896, 267] on link "[DATE] 134347" at bounding box center [925, 260] width 77 height 13
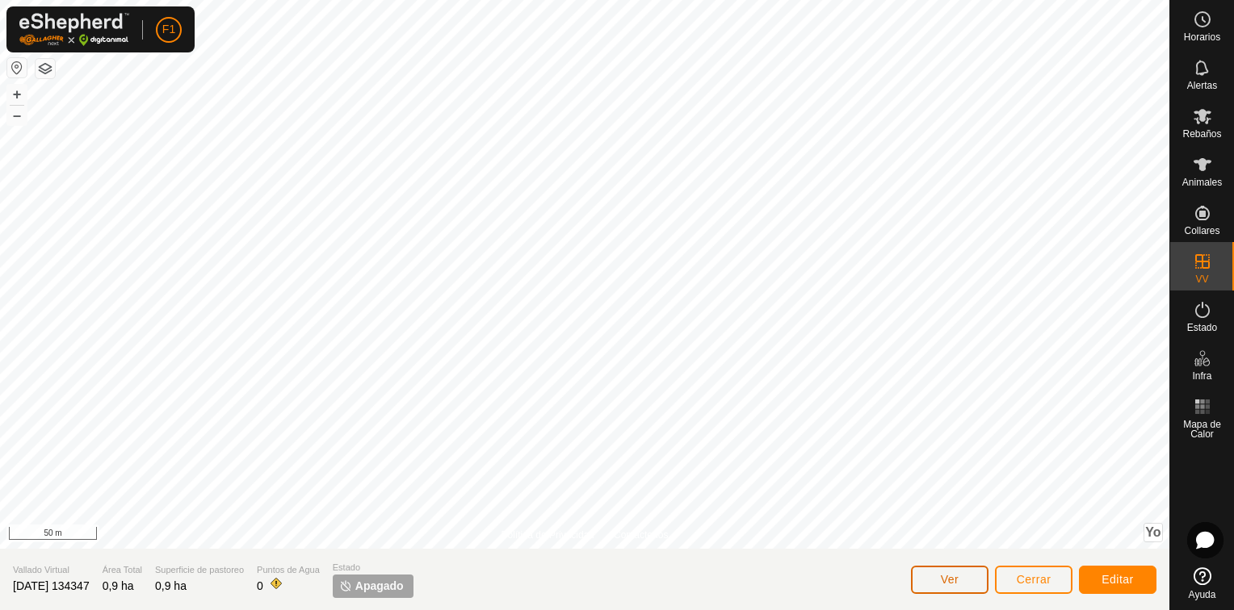
click at [949, 576] on span "Ver" at bounding box center [950, 579] width 19 height 13
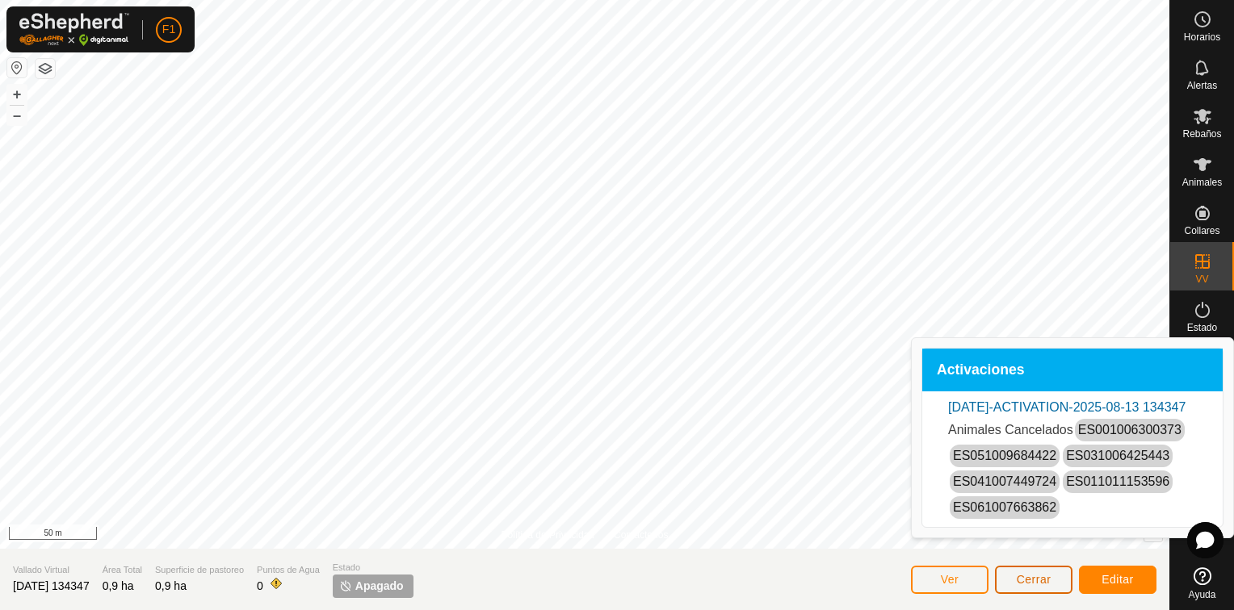
click at [1037, 576] on span "Cerrar" at bounding box center [1034, 579] width 35 height 13
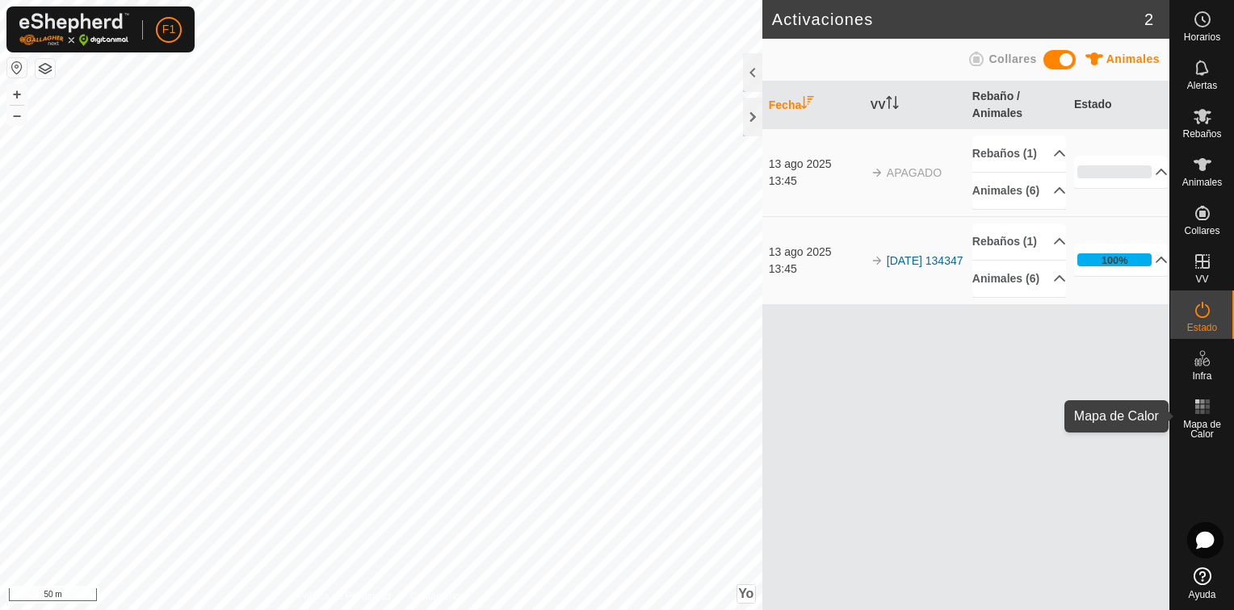
click at [1204, 420] on span "Mapa de Calor" at bounding box center [1202, 429] width 56 height 19
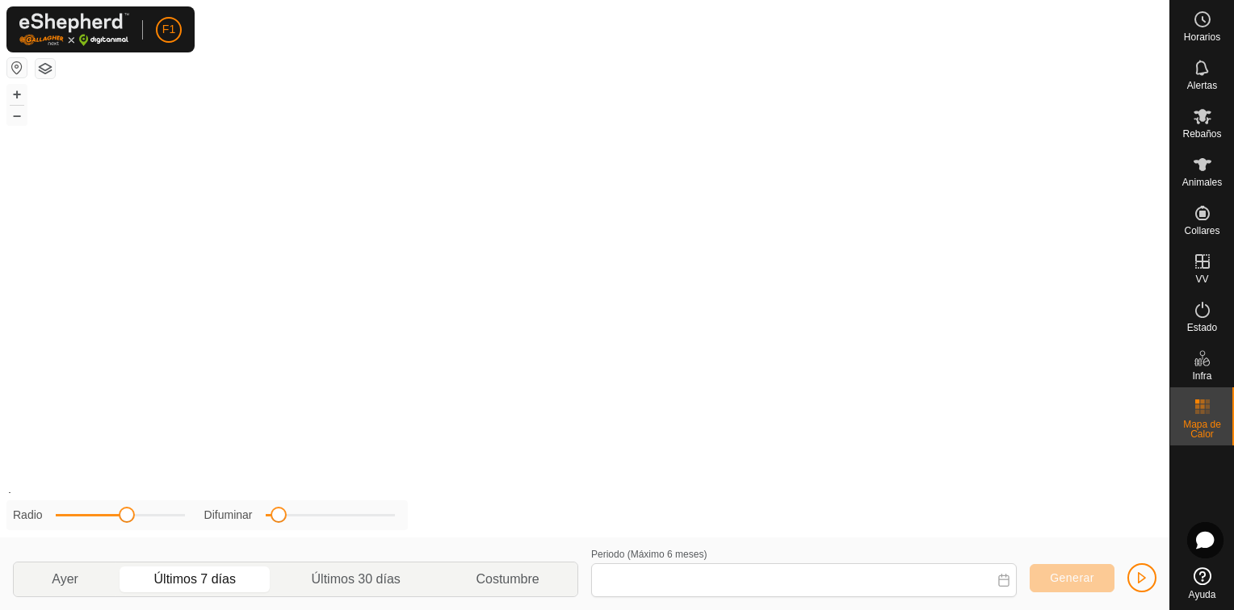
type input "[DATE] - [DATE]"
